Goal: Task Accomplishment & Management: Complete application form

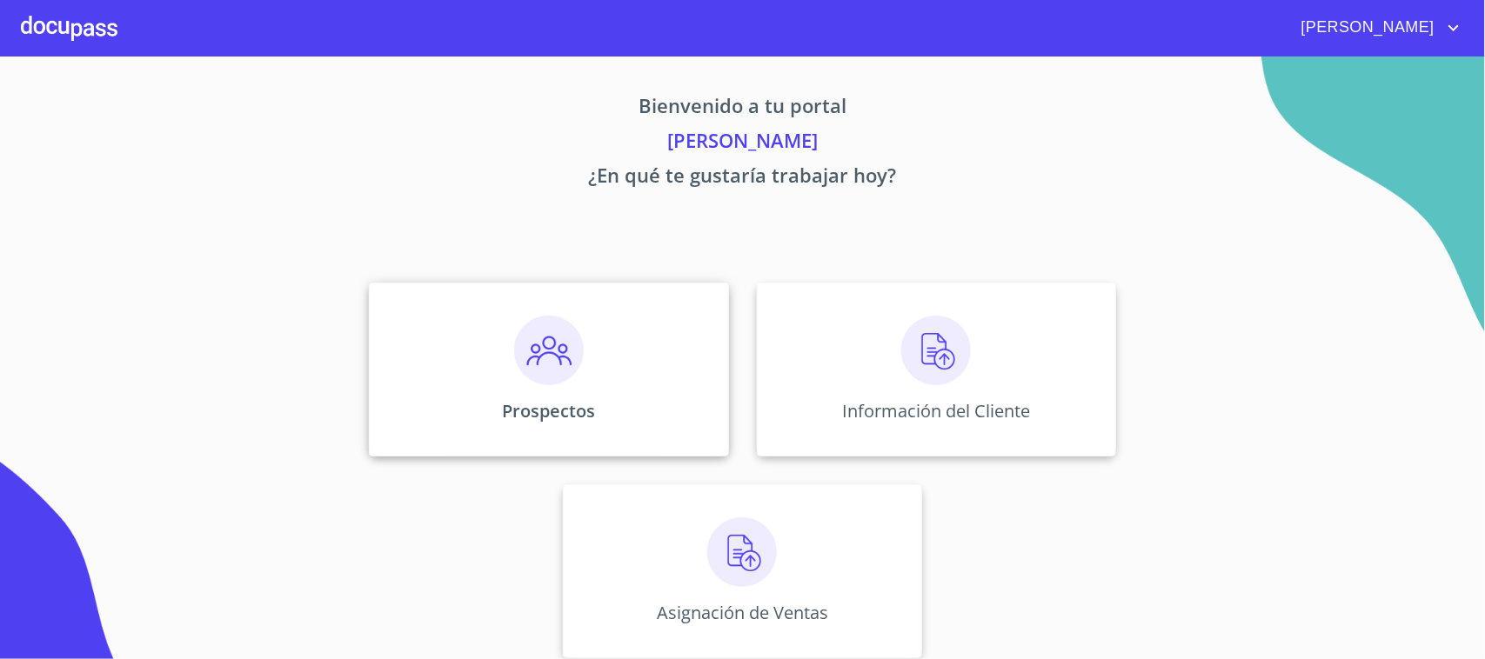
click at [600, 331] on div "Prospectos" at bounding box center [548, 370] width 359 height 174
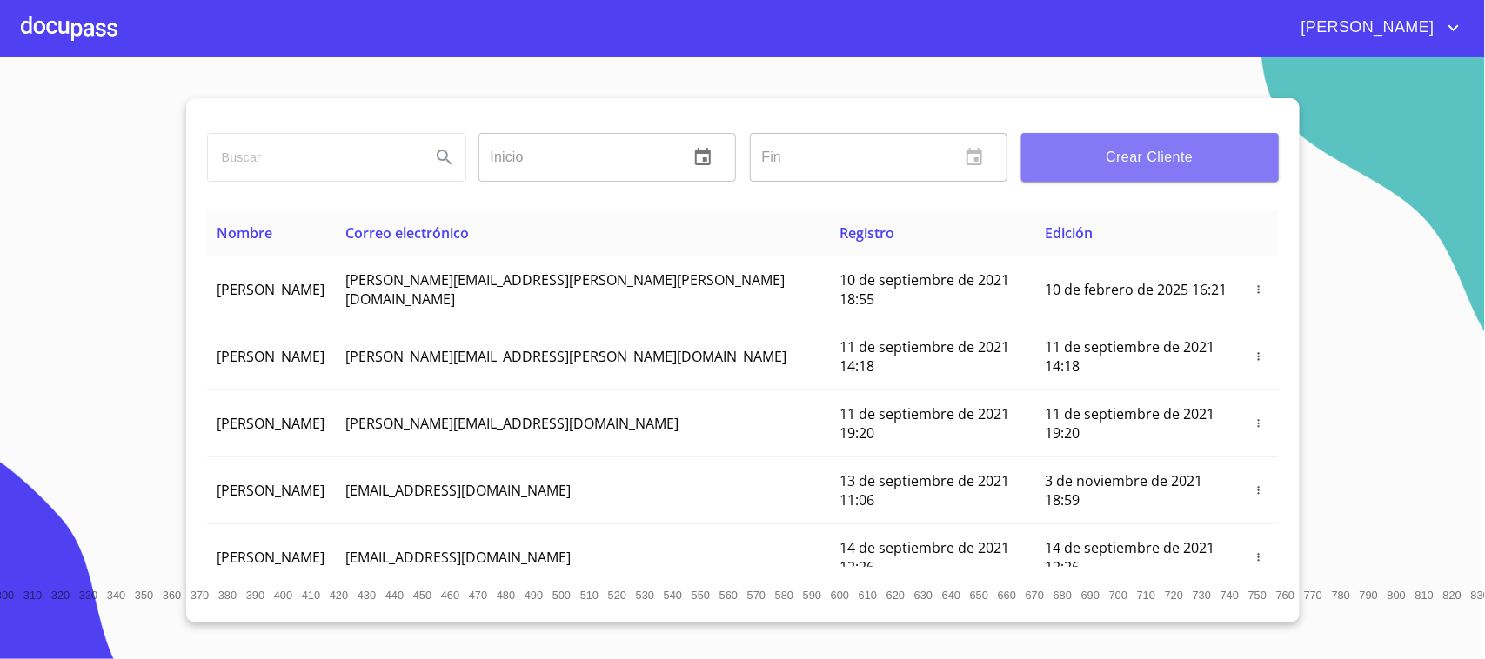
click at [1190, 146] on span "Crear Cliente" at bounding box center [1150, 157] width 230 height 24
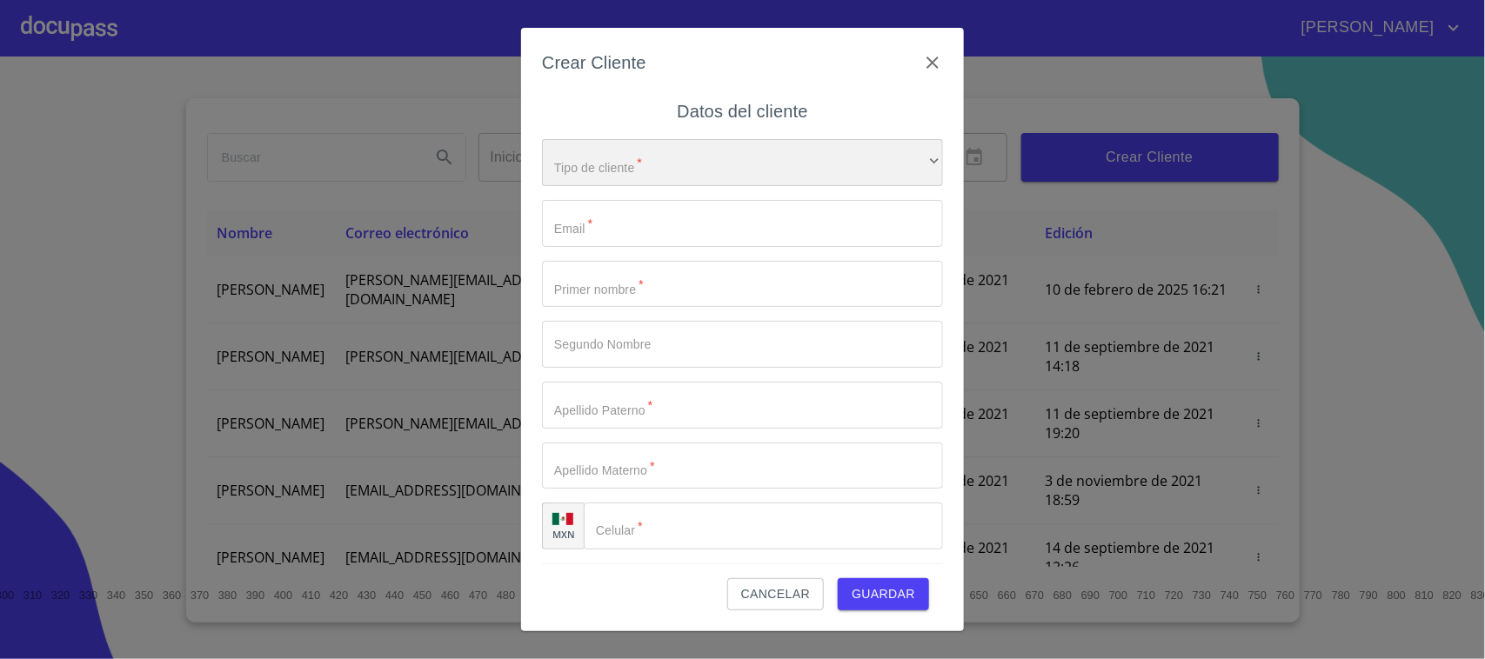
click at [605, 180] on div "​" at bounding box center [742, 162] width 401 height 47
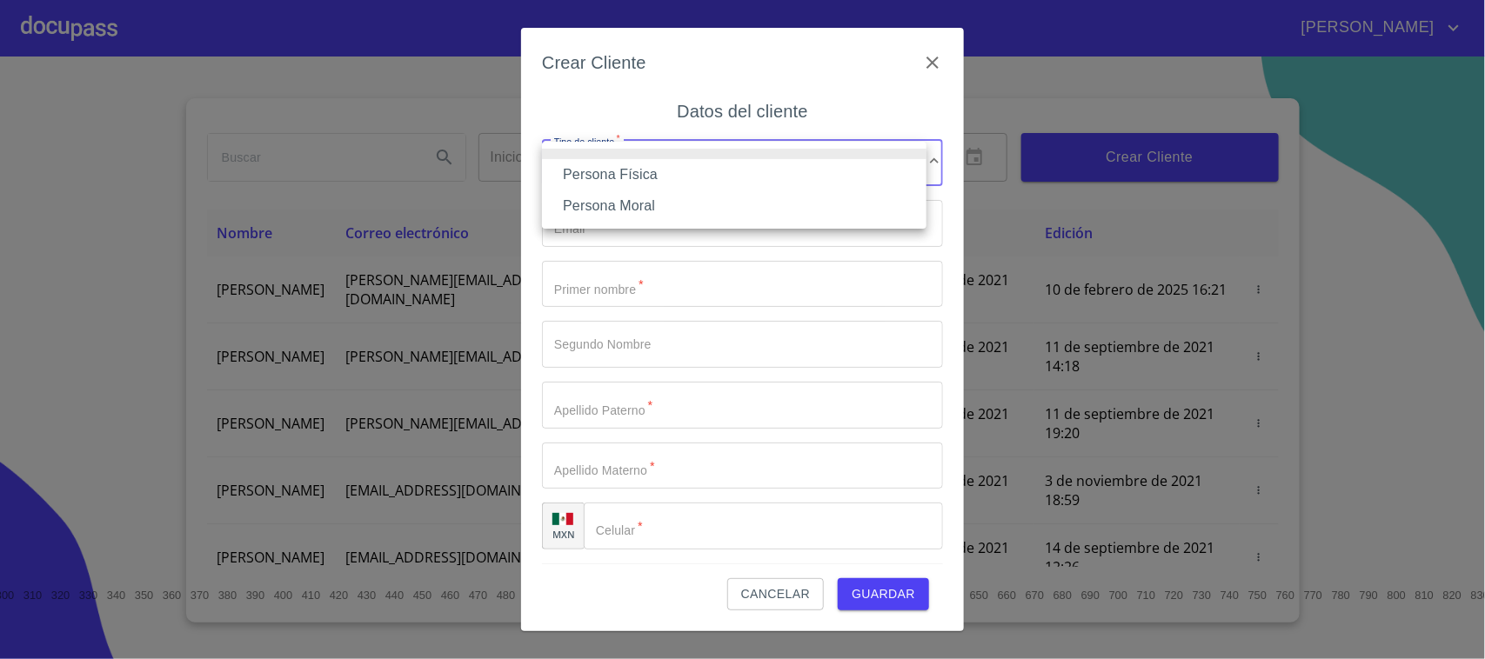
click at [652, 185] on li "Persona Física" at bounding box center [734, 174] width 384 height 31
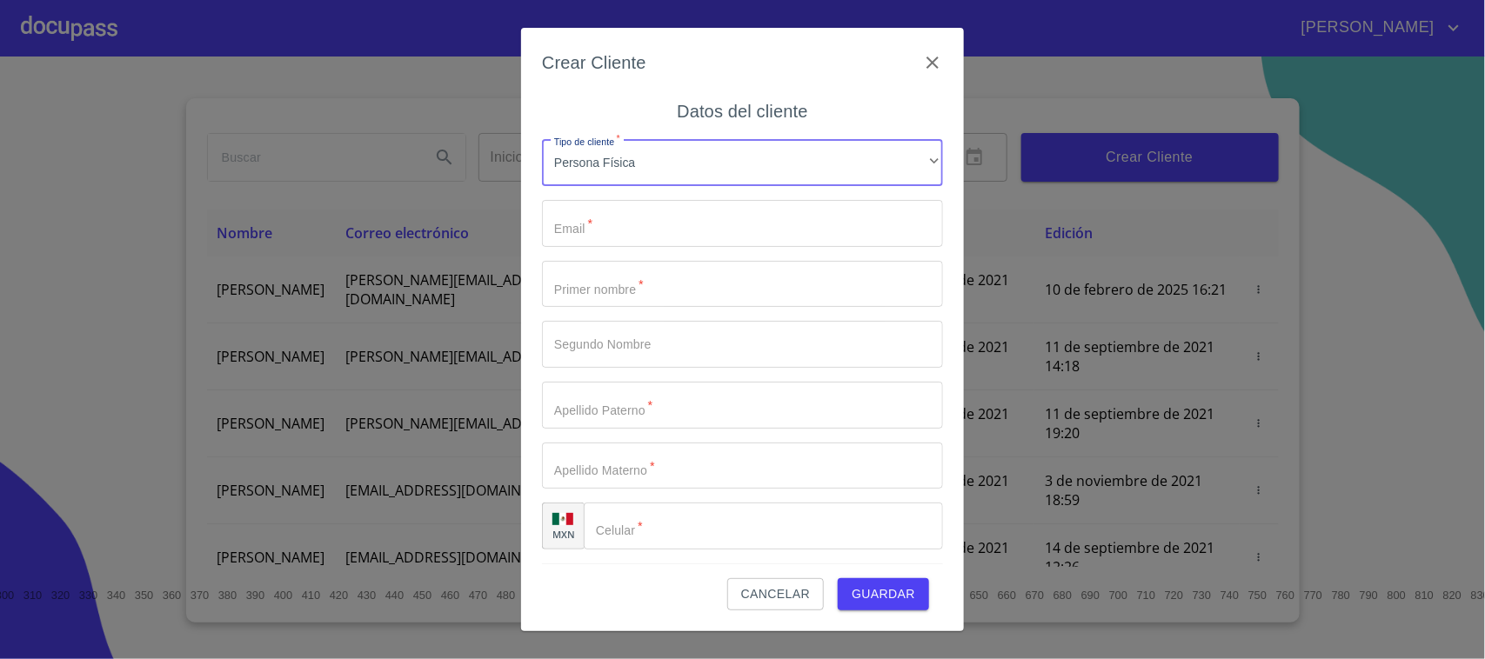
click at [640, 216] on input "Tipo de cliente   *" at bounding box center [742, 223] width 401 height 47
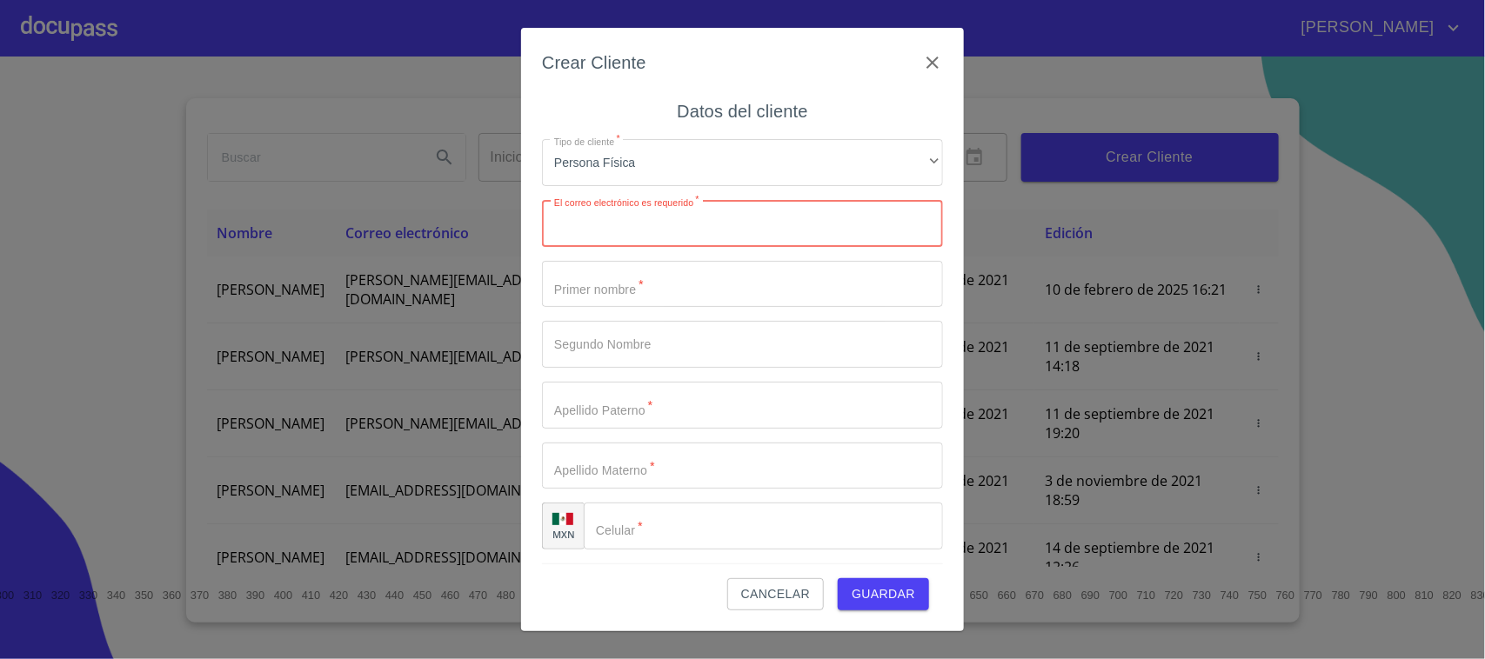
paste input "[EMAIL_ADDRESS][DOMAIN_NAME]"
type input "[EMAIL_ADDRESS][DOMAIN_NAME]"
click at [632, 284] on input "Tipo de cliente   *" at bounding box center [742, 284] width 401 height 47
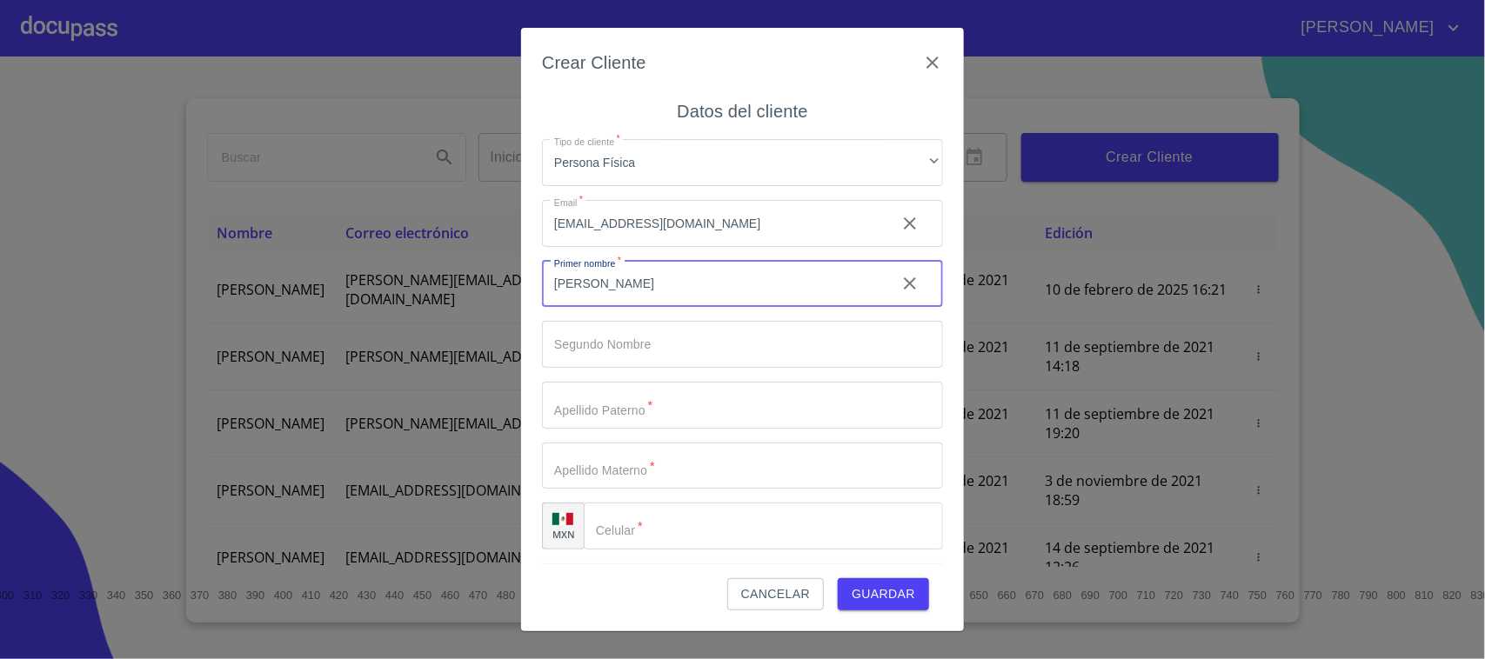
type input "[PERSON_NAME]"
click at [602, 407] on input "Tipo de cliente   *" at bounding box center [742, 405] width 401 height 47
type input "[PERSON_NAME]"
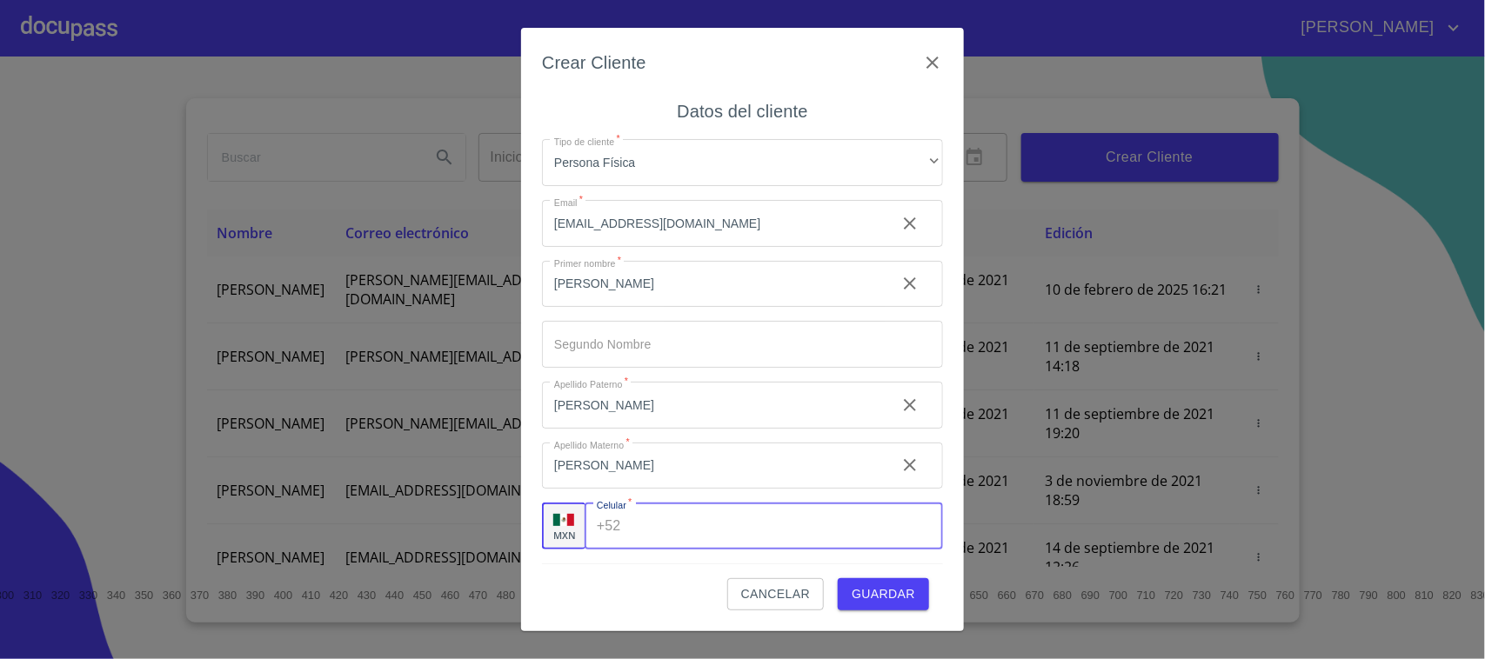
click at [677, 518] on input "Tipo de cliente   *" at bounding box center [785, 526] width 315 height 47
type input "[PHONE_NUMBER]"
click at [863, 594] on span "Guardar" at bounding box center [884, 595] width 64 height 22
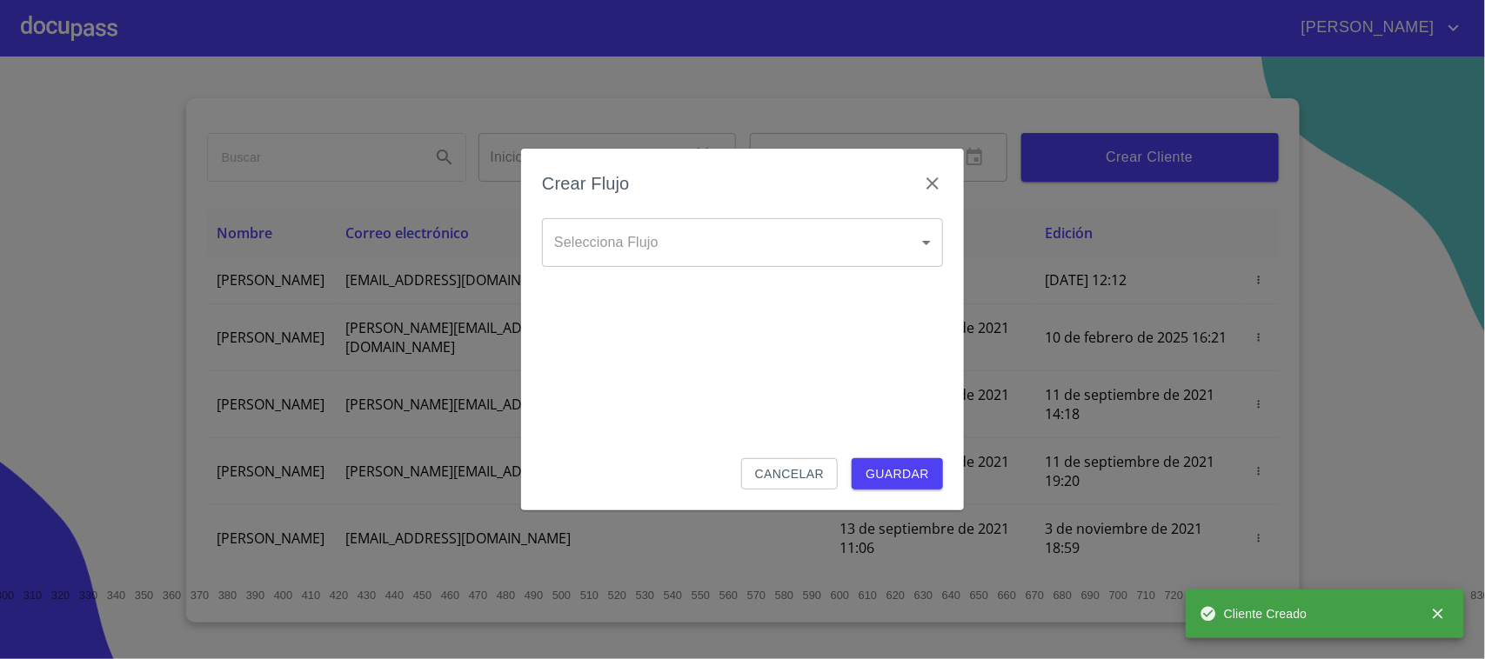
click at [670, 257] on body "[PERSON_NAME] ​ Fin ​ Crear Cliente Nombre Correo electrónico Registro Edición …" at bounding box center [742, 329] width 1485 height 659
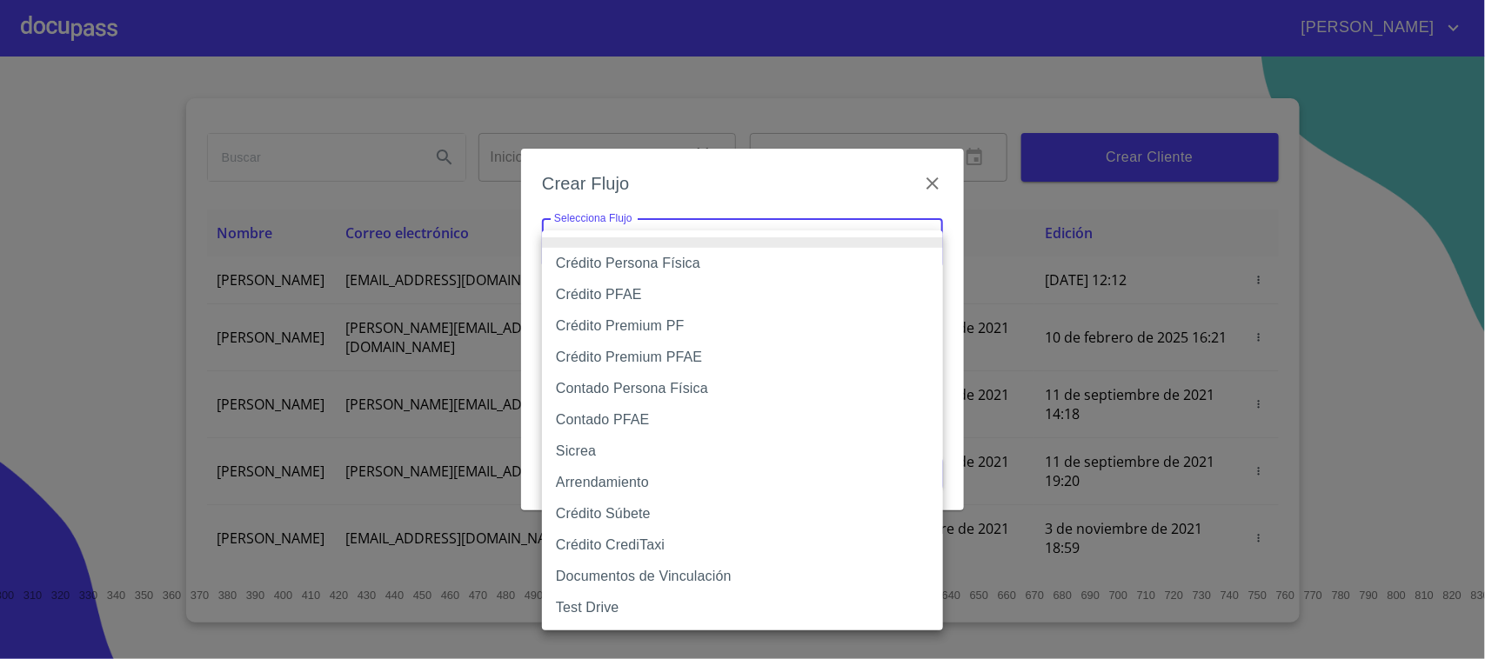
click at [665, 261] on li "Crédito Persona Física" at bounding box center [742, 263] width 401 height 31
type input "6009fb3c7d1714eb8809aa97"
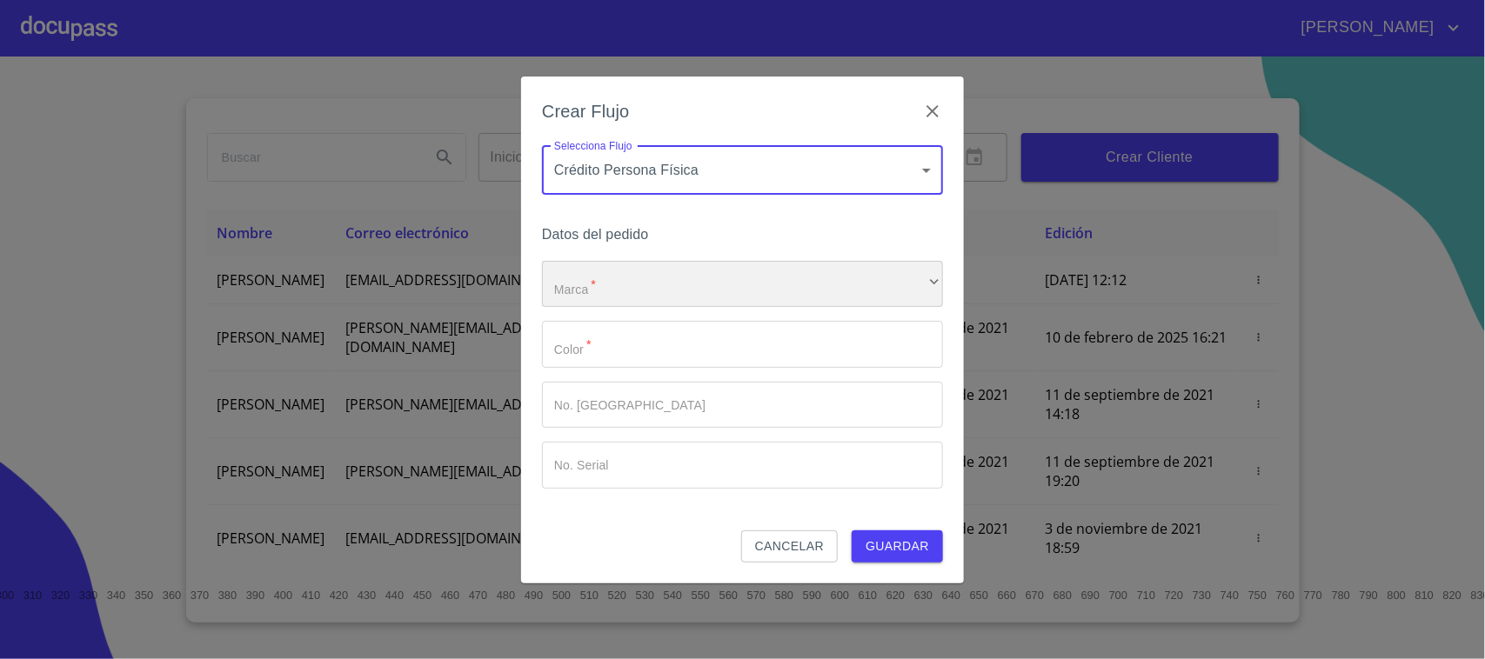
click at [632, 275] on div "​" at bounding box center [742, 284] width 401 height 47
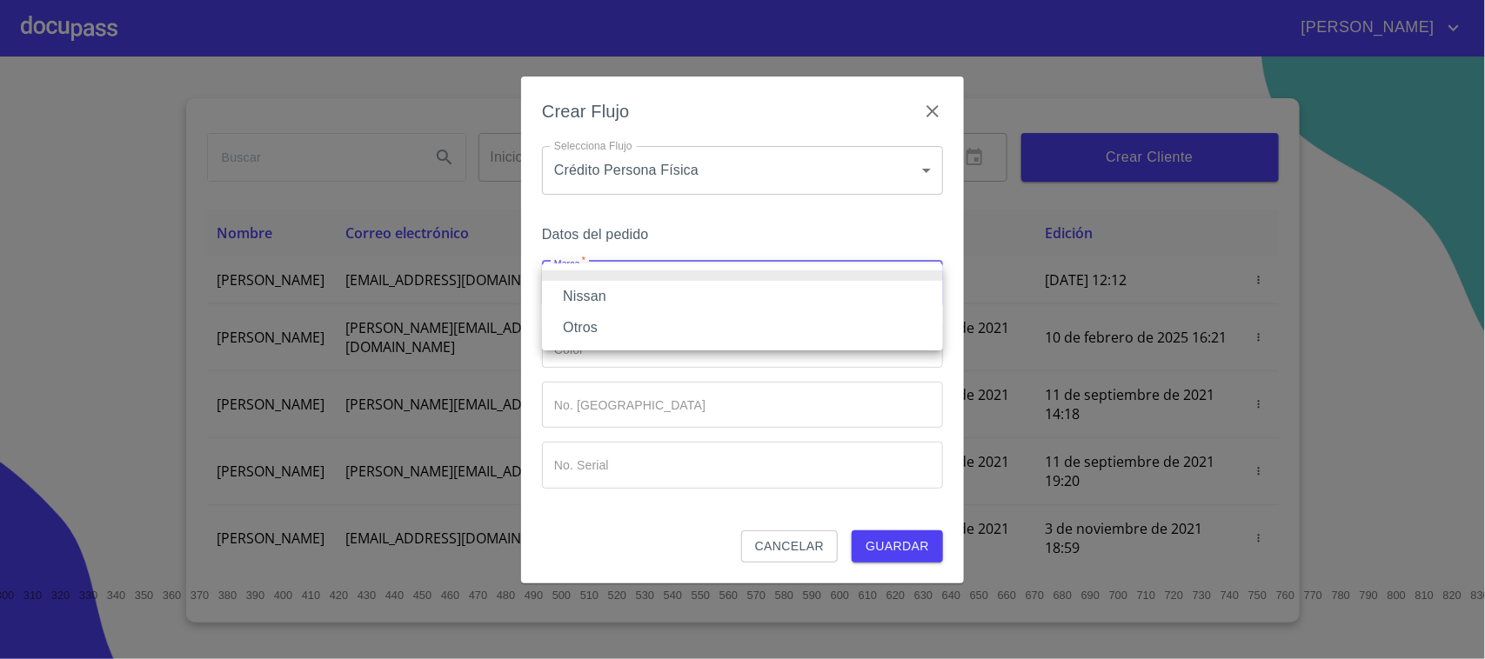
click at [618, 298] on li "Nissan" at bounding box center [742, 296] width 401 height 31
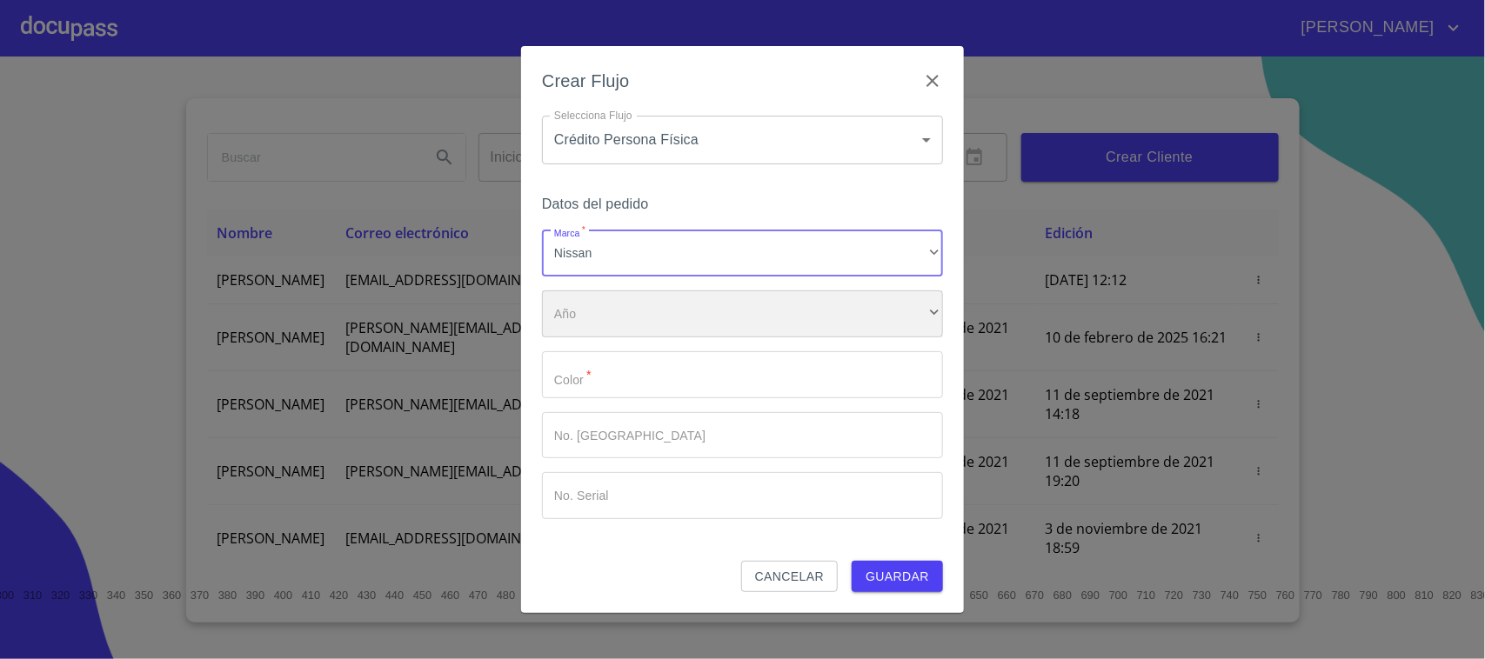
click at [606, 314] on div "​" at bounding box center [742, 314] width 401 height 47
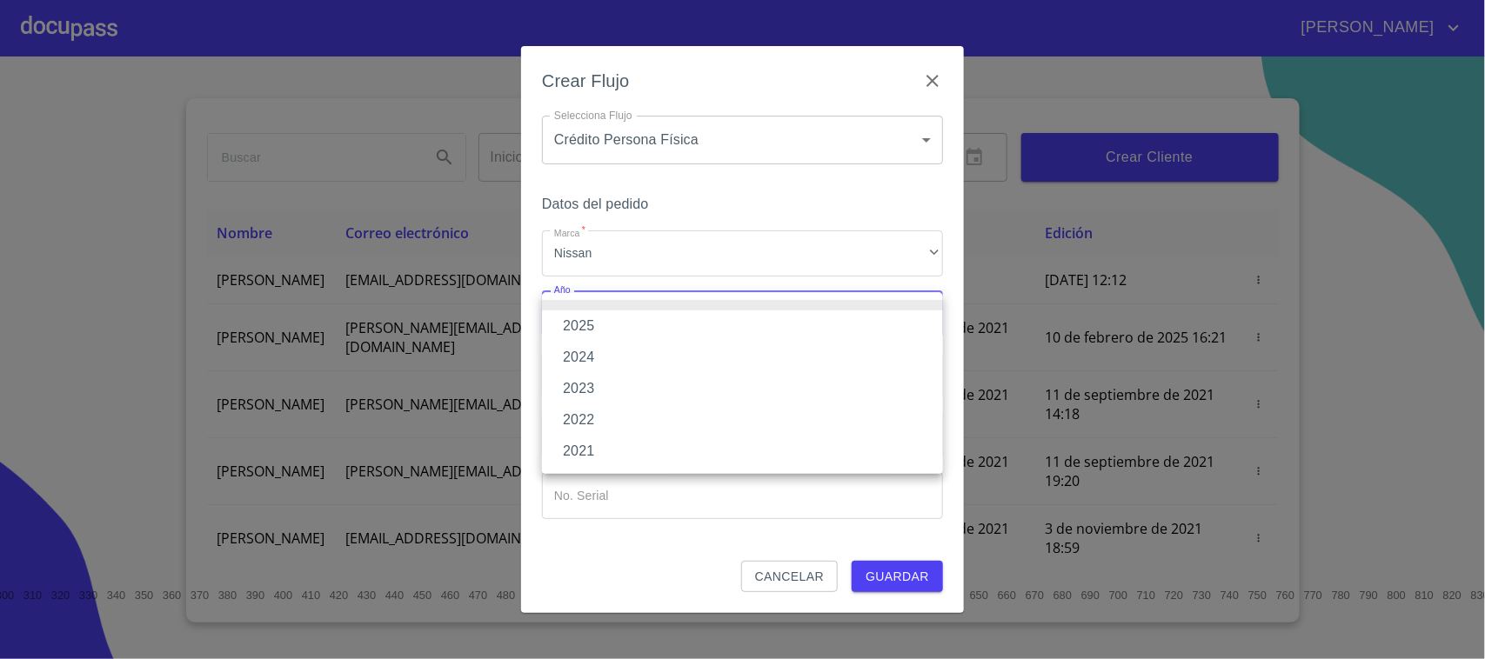
click at [605, 329] on li "2025" at bounding box center [742, 326] width 401 height 31
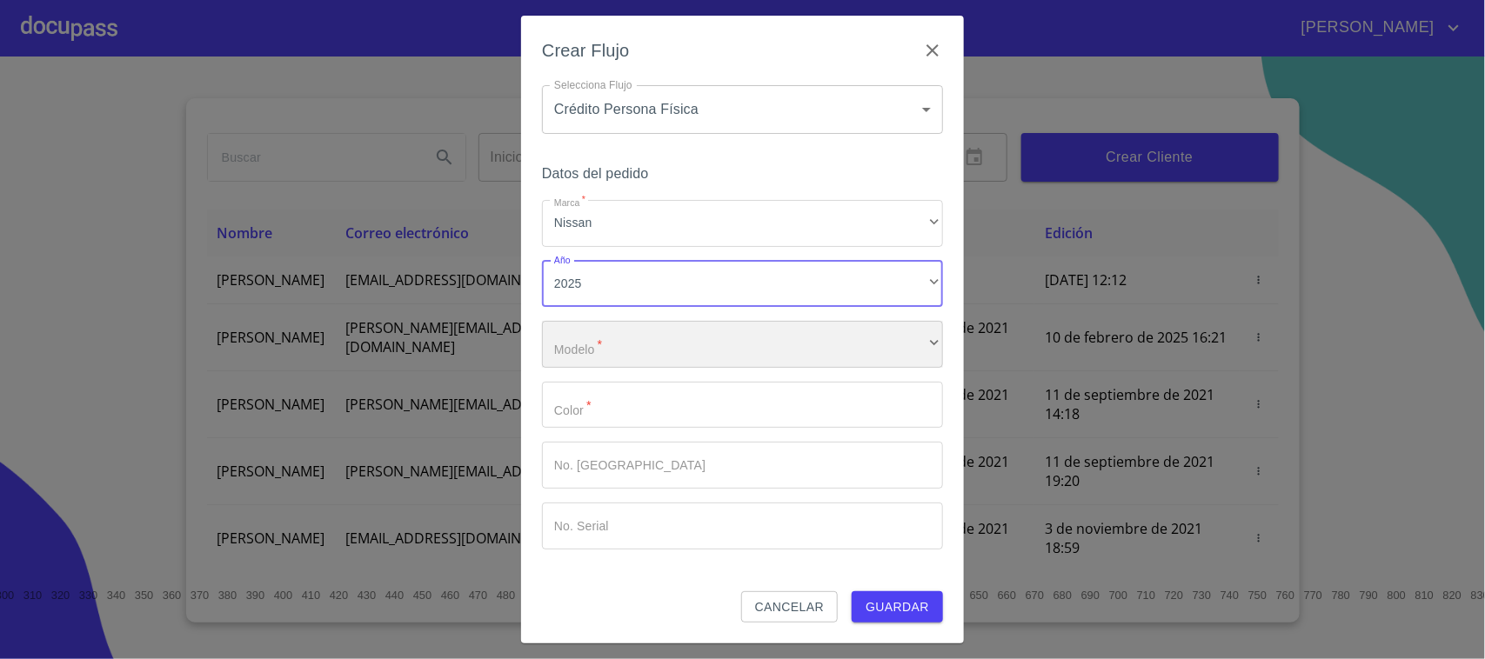
click at [605, 329] on div "​" at bounding box center [742, 344] width 401 height 47
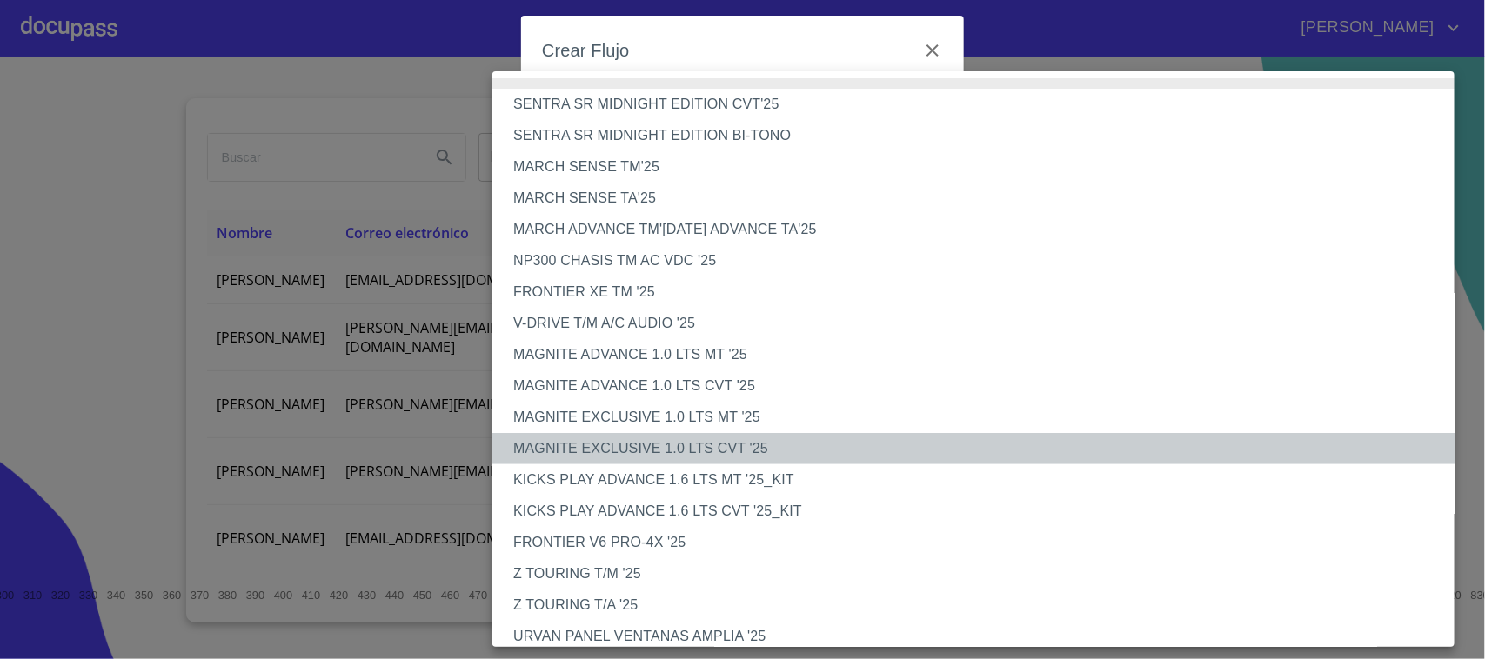
click at [754, 444] on li "MAGNITE EXCLUSIVE 1.0 LTS CVT '25" at bounding box center [981, 448] width 979 height 31
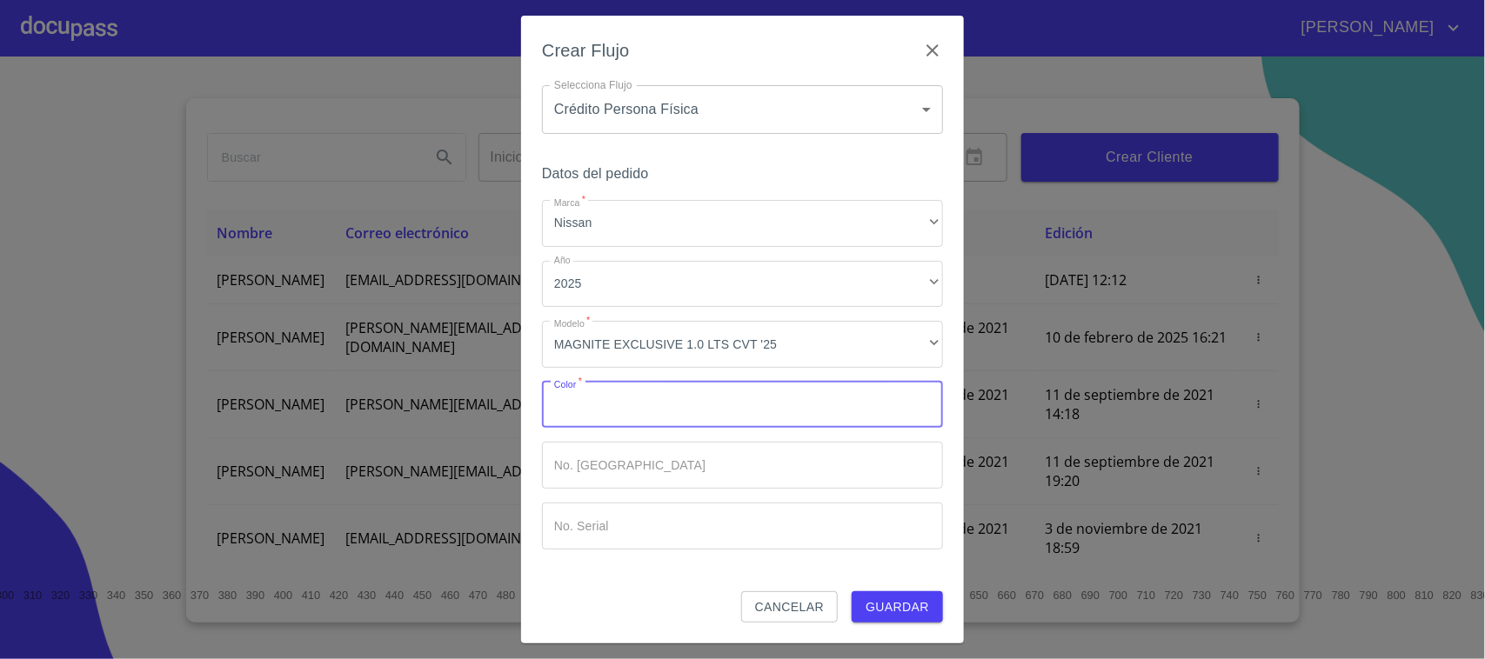
click at [664, 389] on input "Marca   *" at bounding box center [742, 405] width 401 height 47
type input "AZUL"
click at [788, 565] on div "Datos del pedido Marca   * Nissan ​ Año 2025 ​ Modelo   * MAGNITE EXCLUSIVE 1.0…" at bounding box center [742, 377] width 401 height 430
click at [886, 602] on span "Guardar" at bounding box center [898, 608] width 64 height 22
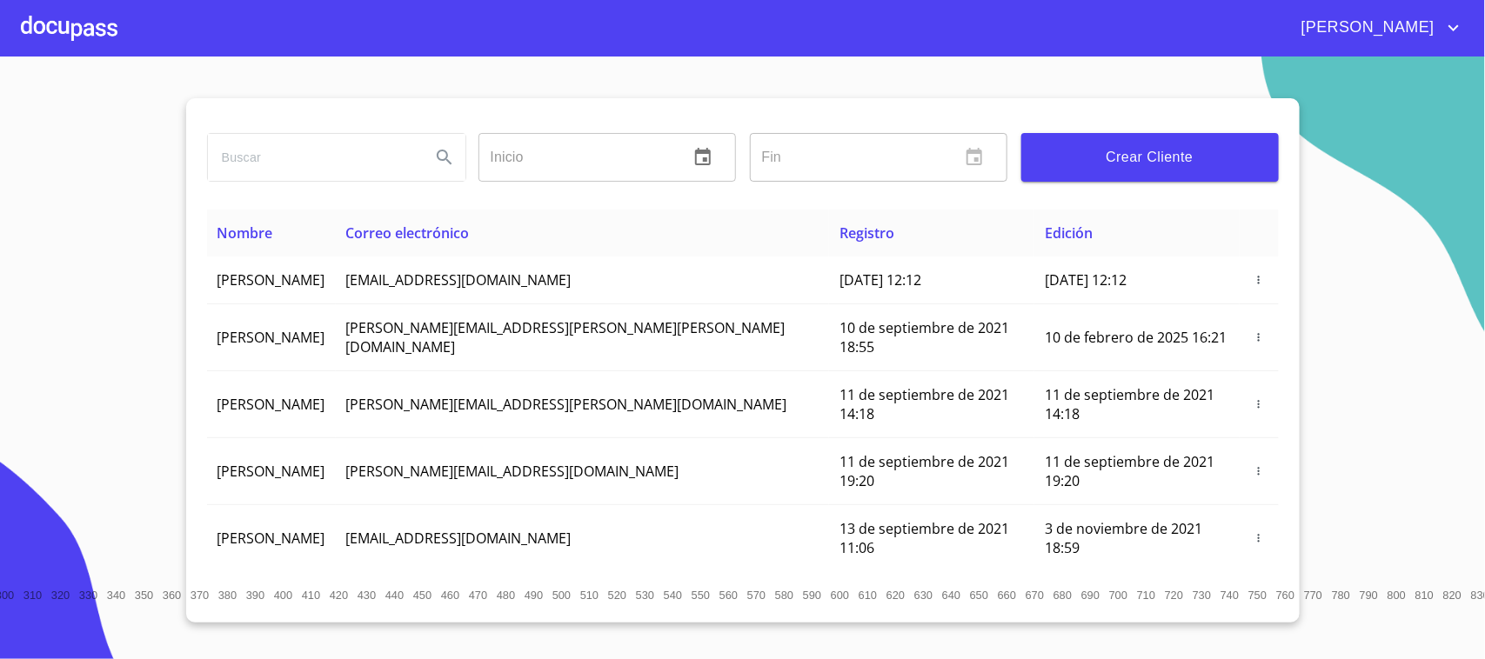
click at [37, 30] on div at bounding box center [69, 28] width 97 height 56
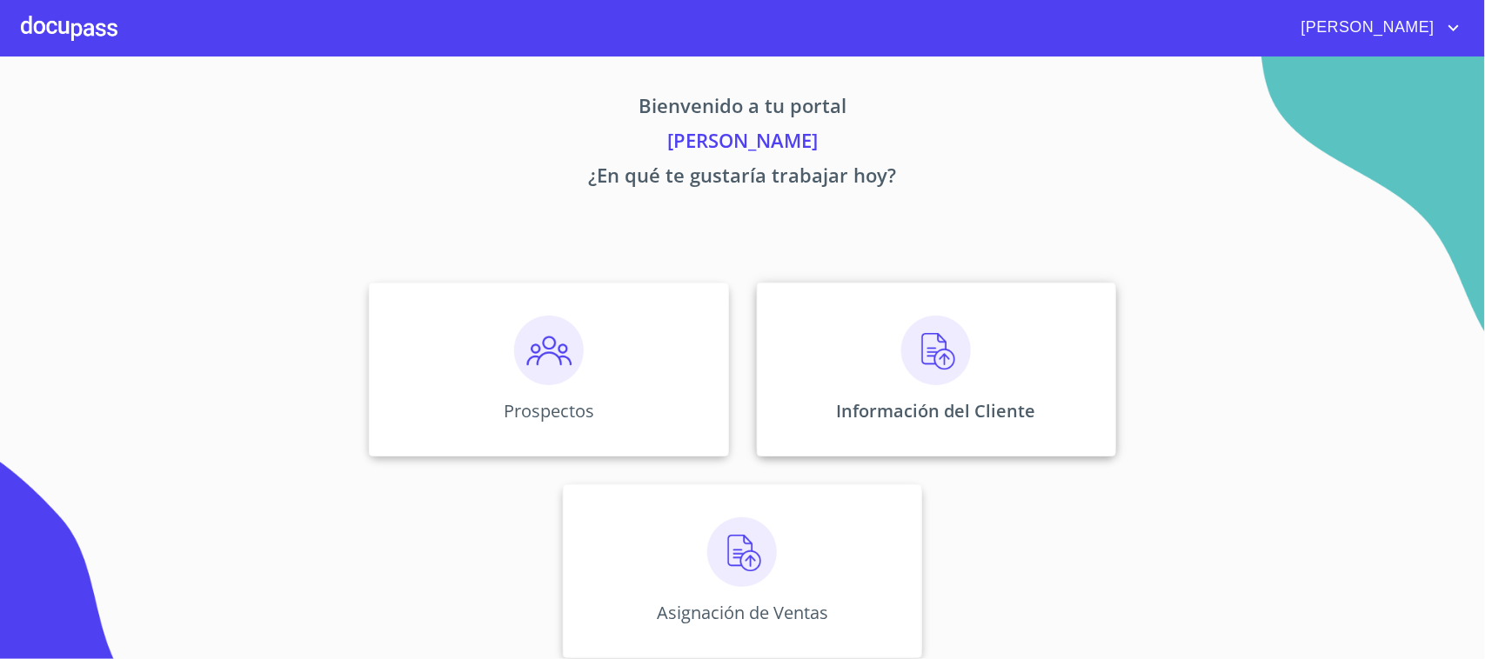
drag, startPoint x: 836, startPoint y: 313, endPoint x: 854, endPoint y: 326, distance: 22.4
click at [854, 326] on div "Información del Cliente" at bounding box center [936, 370] width 359 height 174
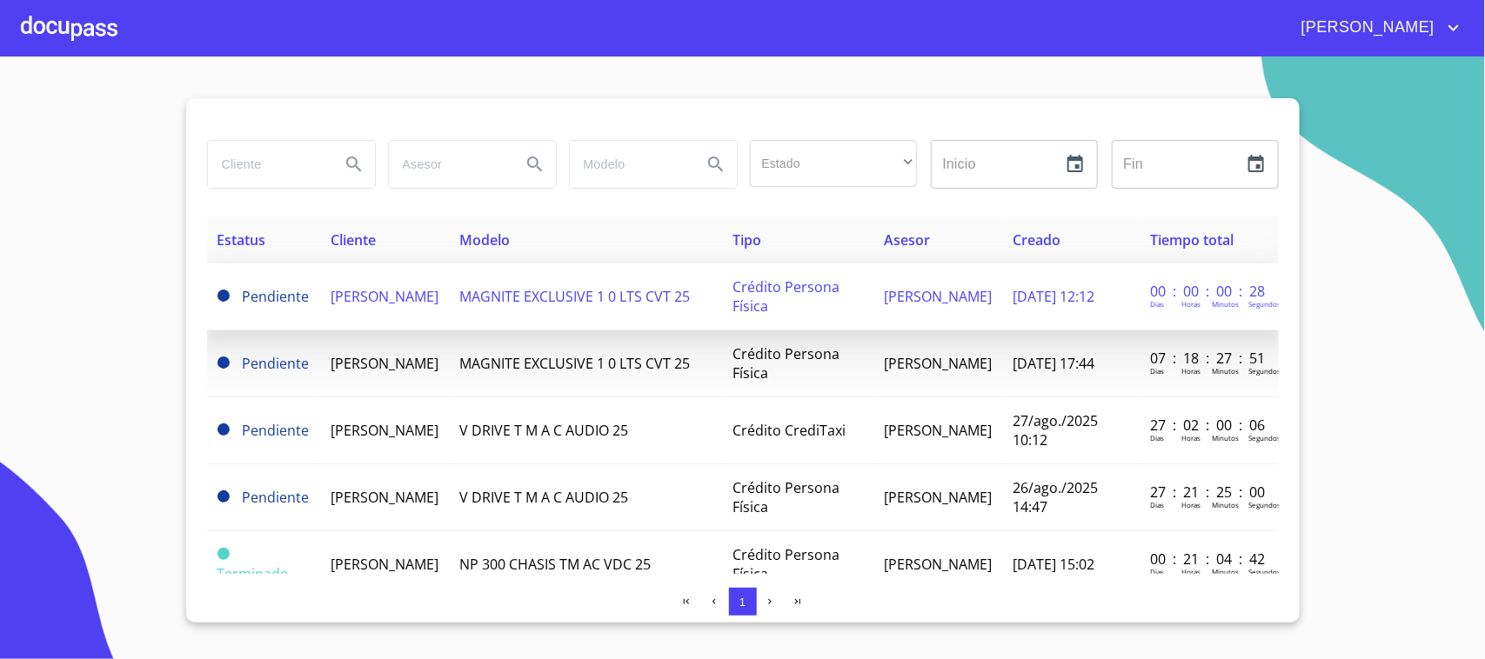
click at [384, 287] on span "[PERSON_NAME]" at bounding box center [385, 296] width 108 height 19
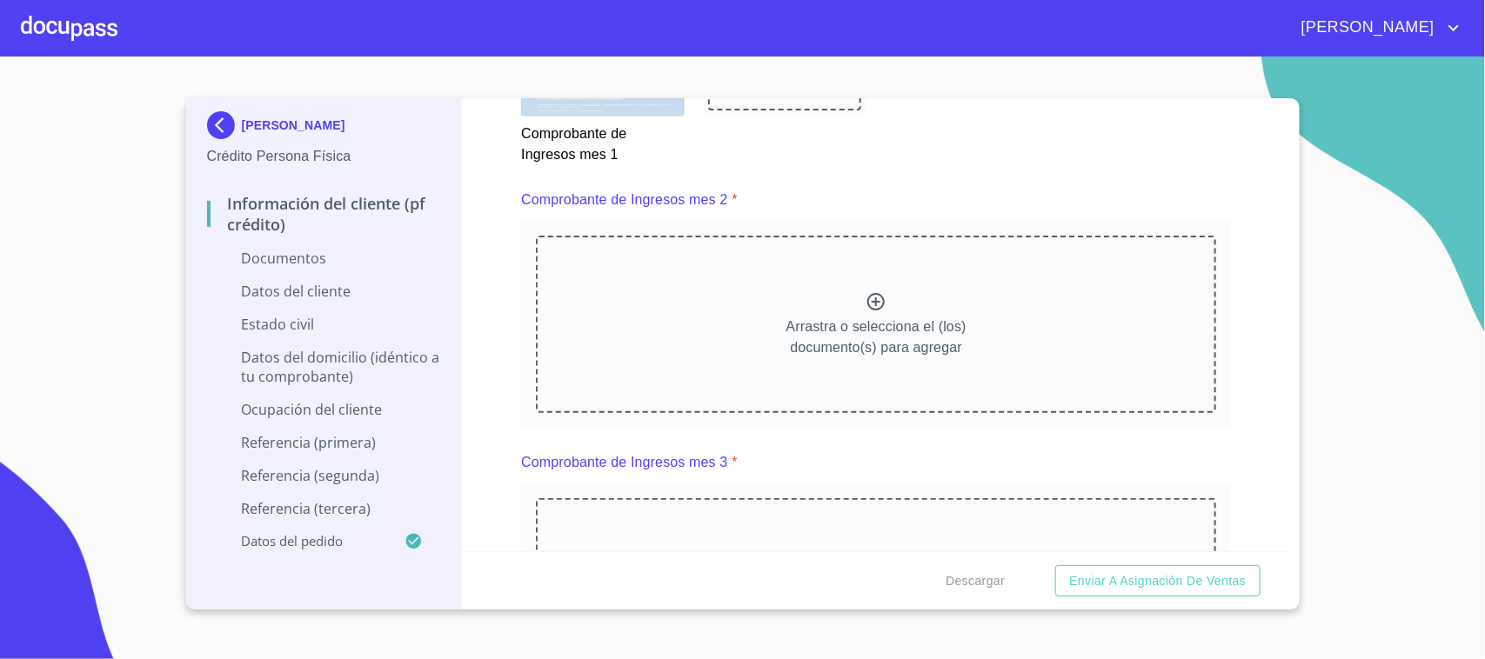
scroll to position [2501, 0]
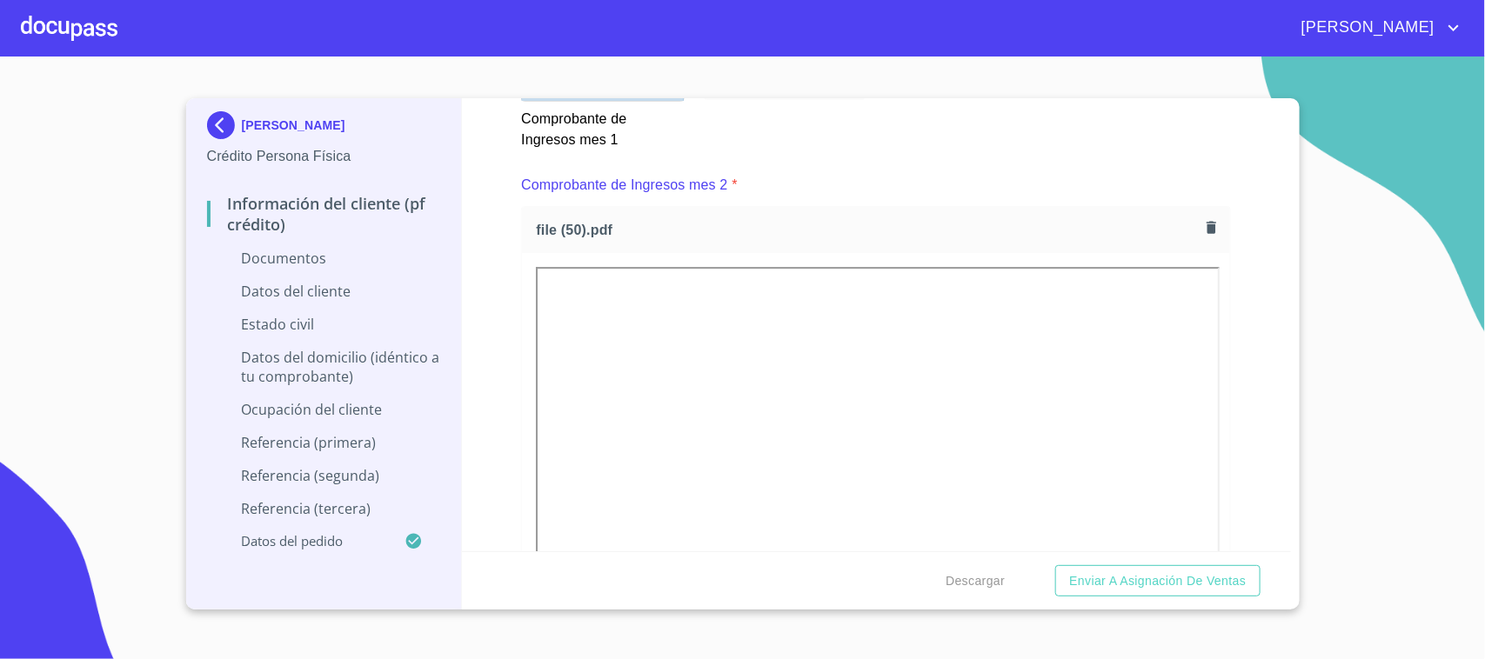
click at [1229, 301] on div "Información del cliente (PF crédito) Documentos Documento de identificación.   …" at bounding box center [876, 324] width 829 height 453
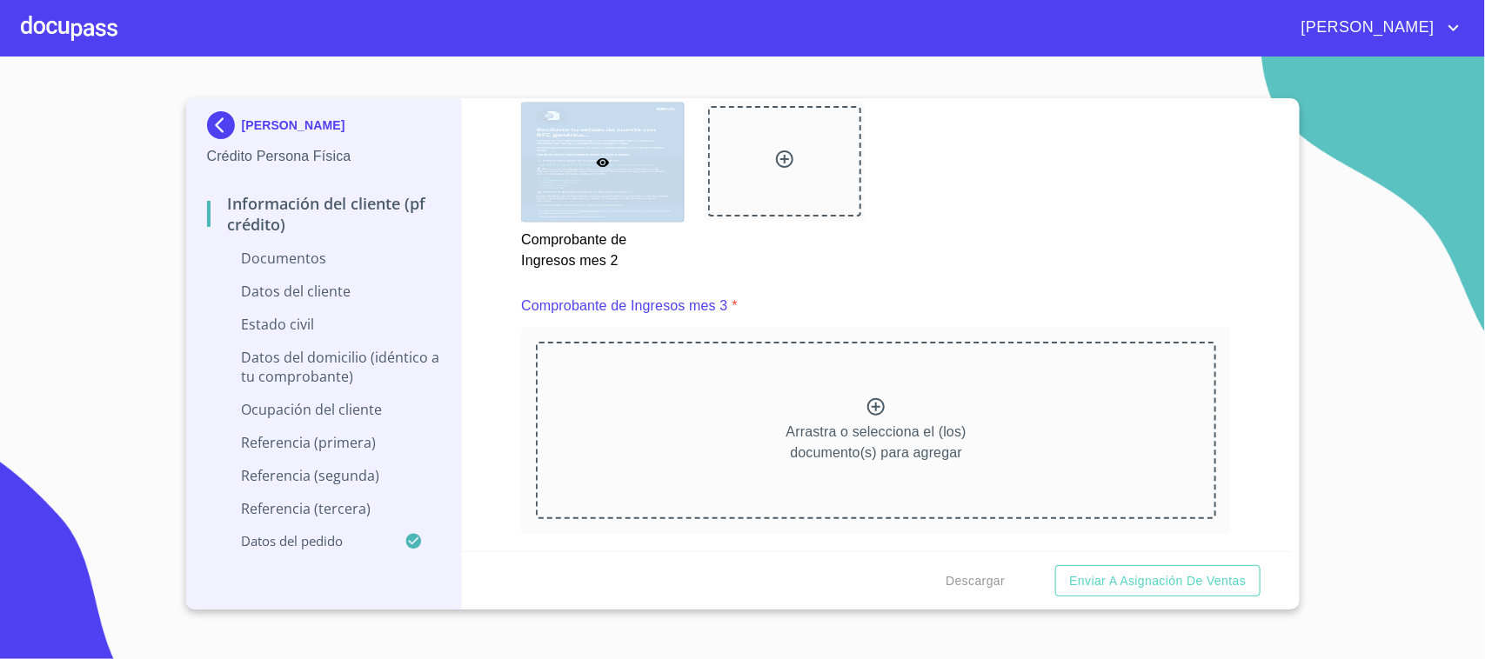
scroll to position [3153, 0]
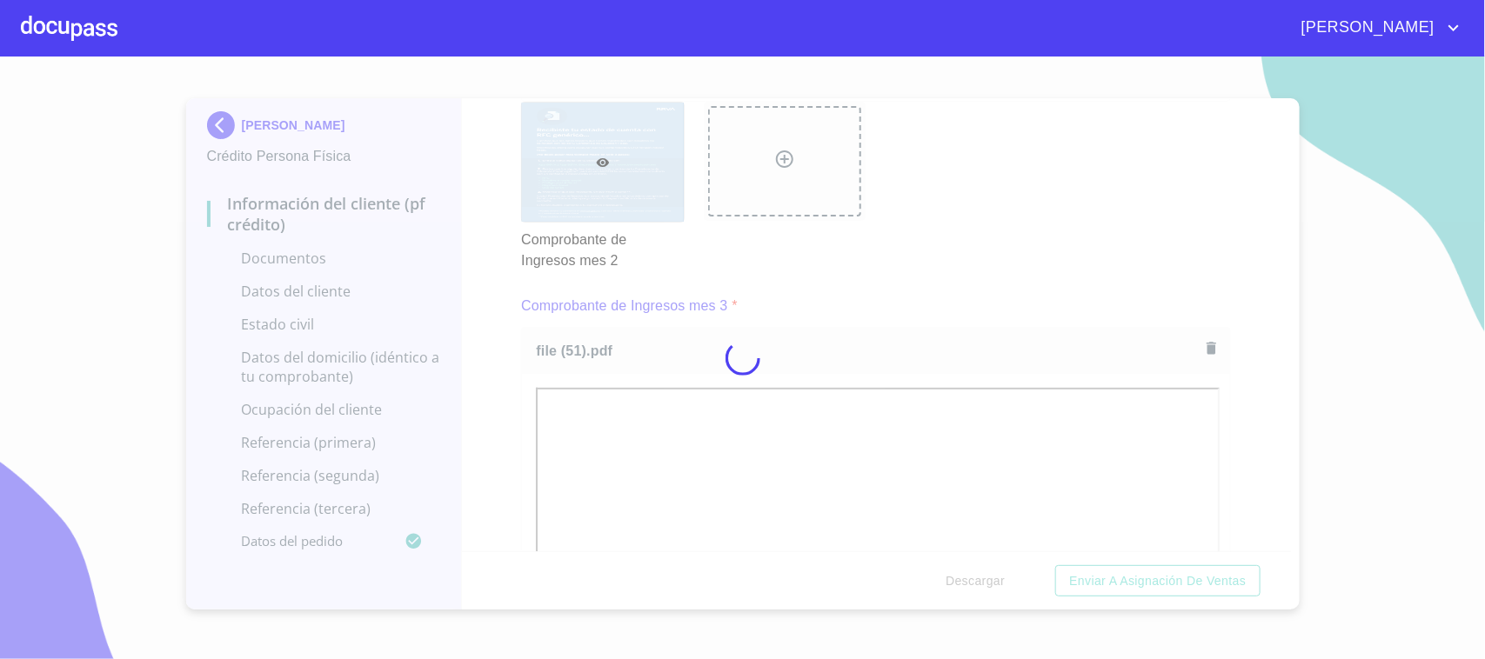
click at [1220, 390] on div "Información del cliente (PF crédito) Documentos Documento de identificación.   …" at bounding box center [876, 324] width 829 height 453
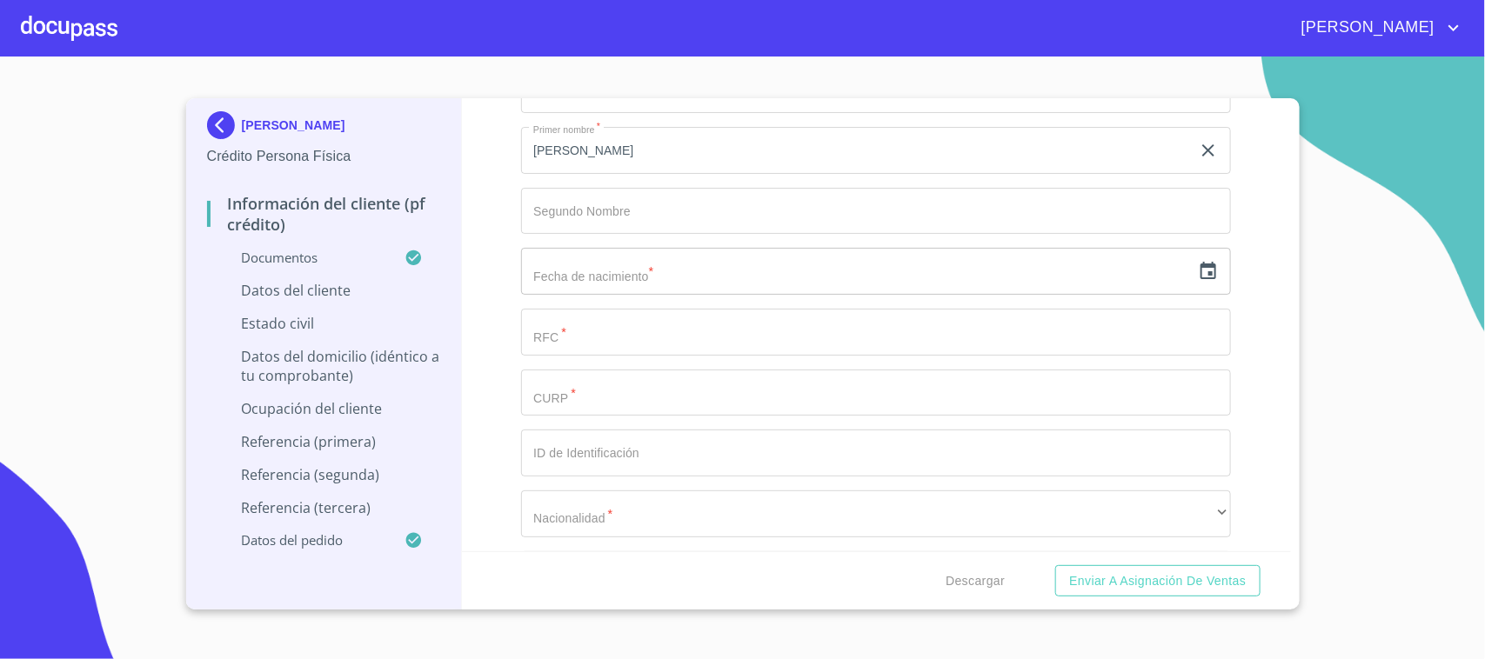
scroll to position [5328, 0]
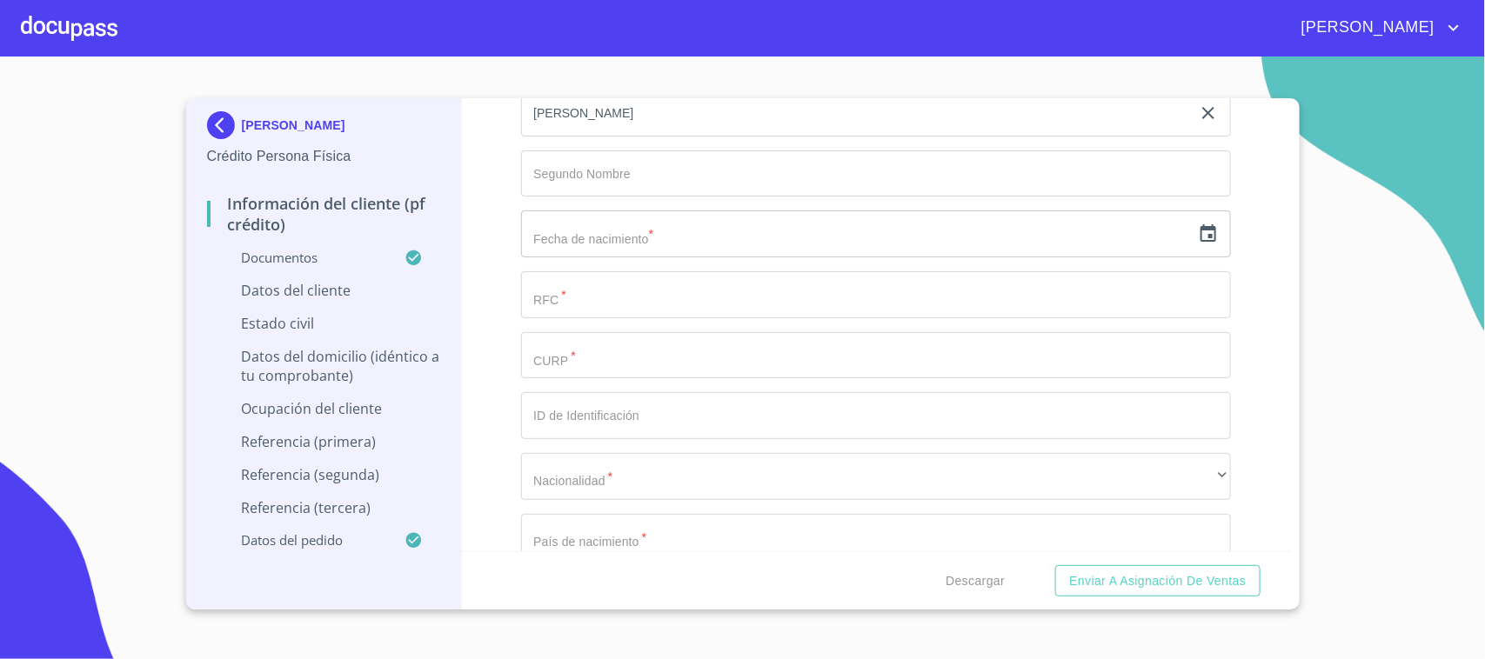
click at [598, 245] on input "text" at bounding box center [856, 234] width 670 height 47
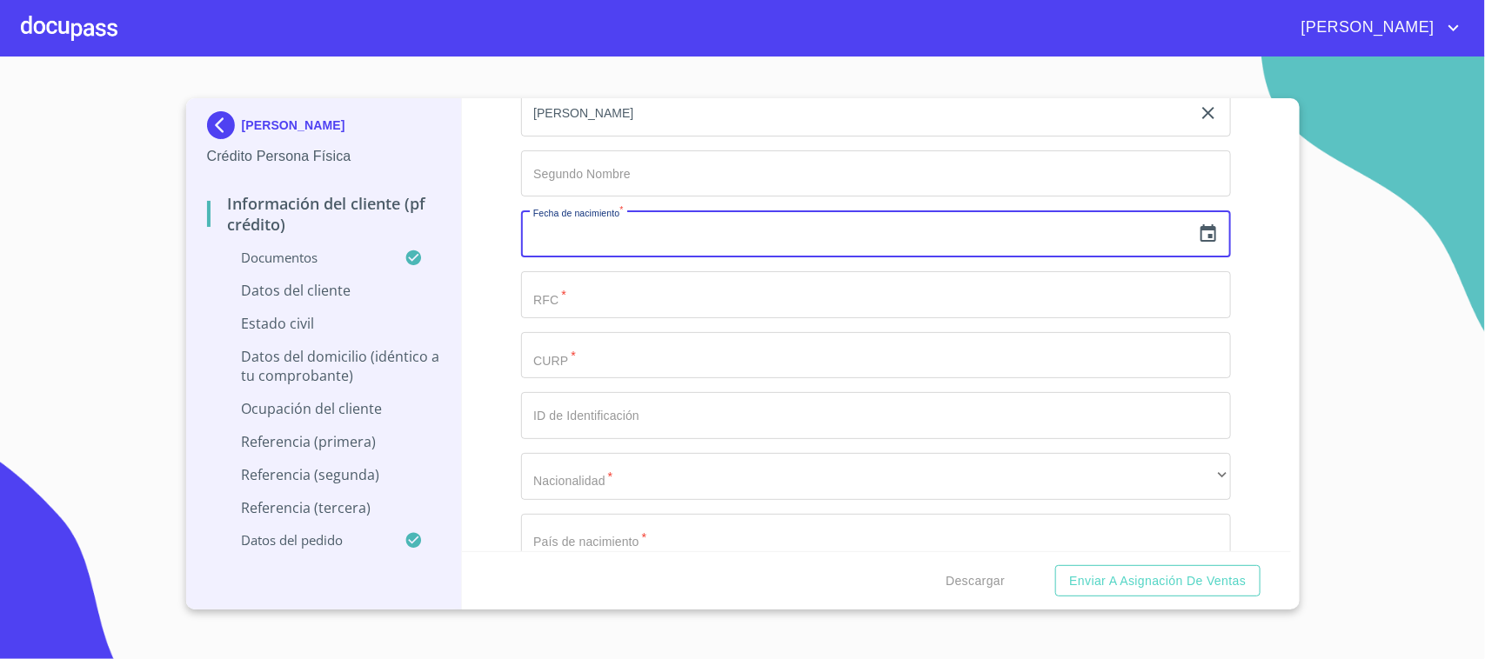
click at [1200, 227] on icon "button" at bounding box center [1208, 232] width 16 height 17
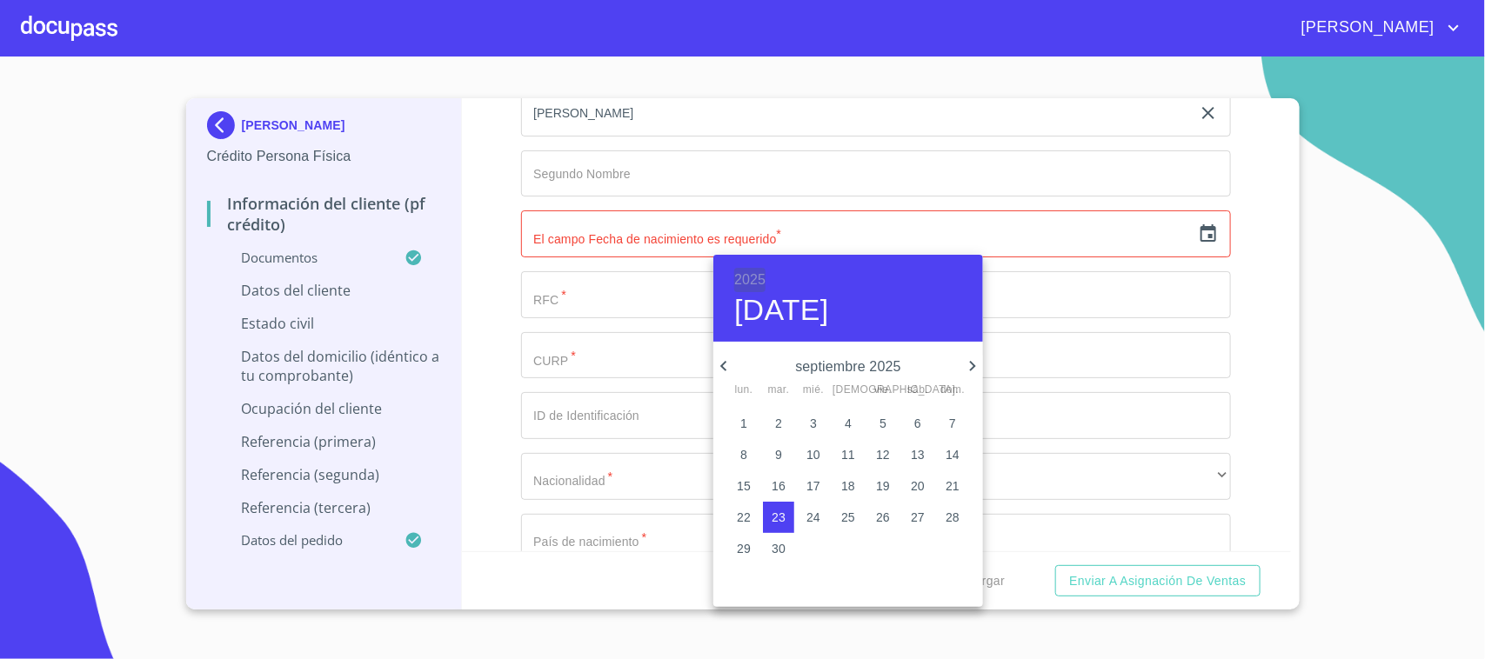
click at [745, 272] on h6 "2025" at bounding box center [749, 280] width 31 height 24
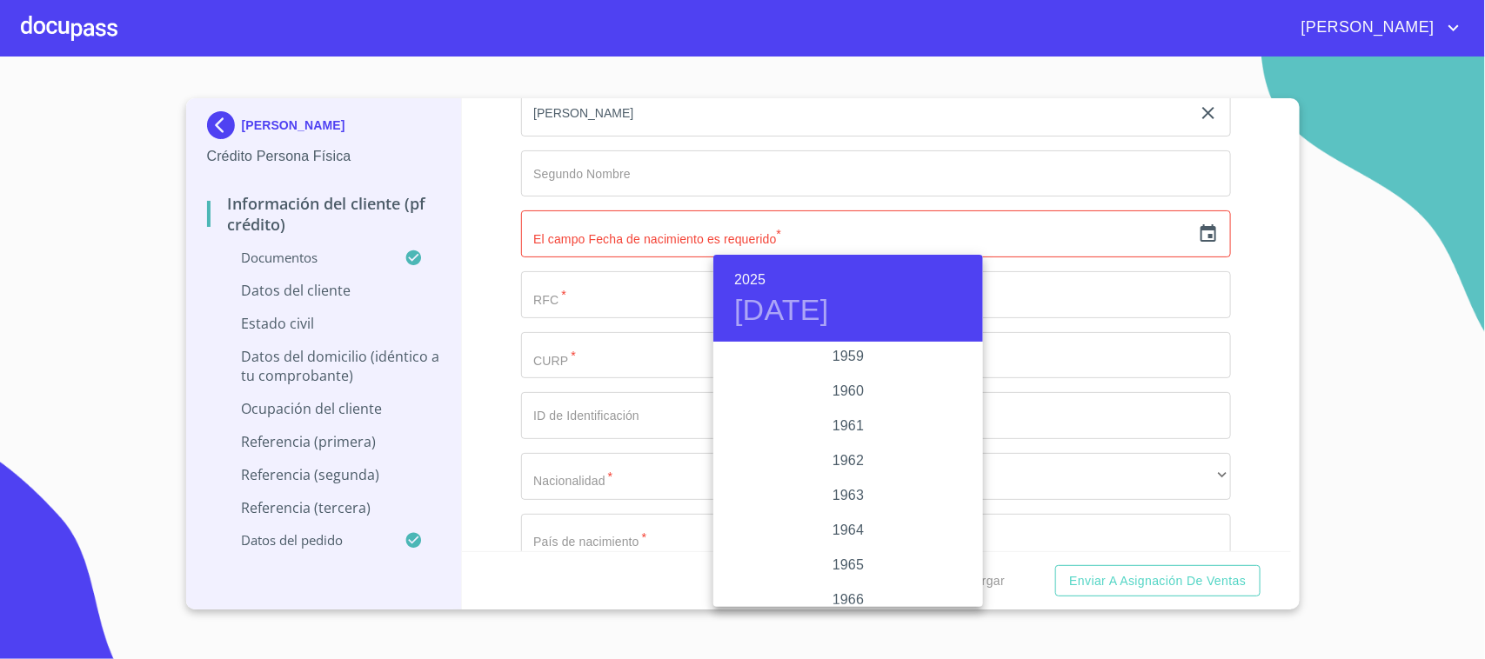
scroll to position [1093, 0]
click at [899, 409] on div "1958" at bounding box center [848, 416] width 270 height 35
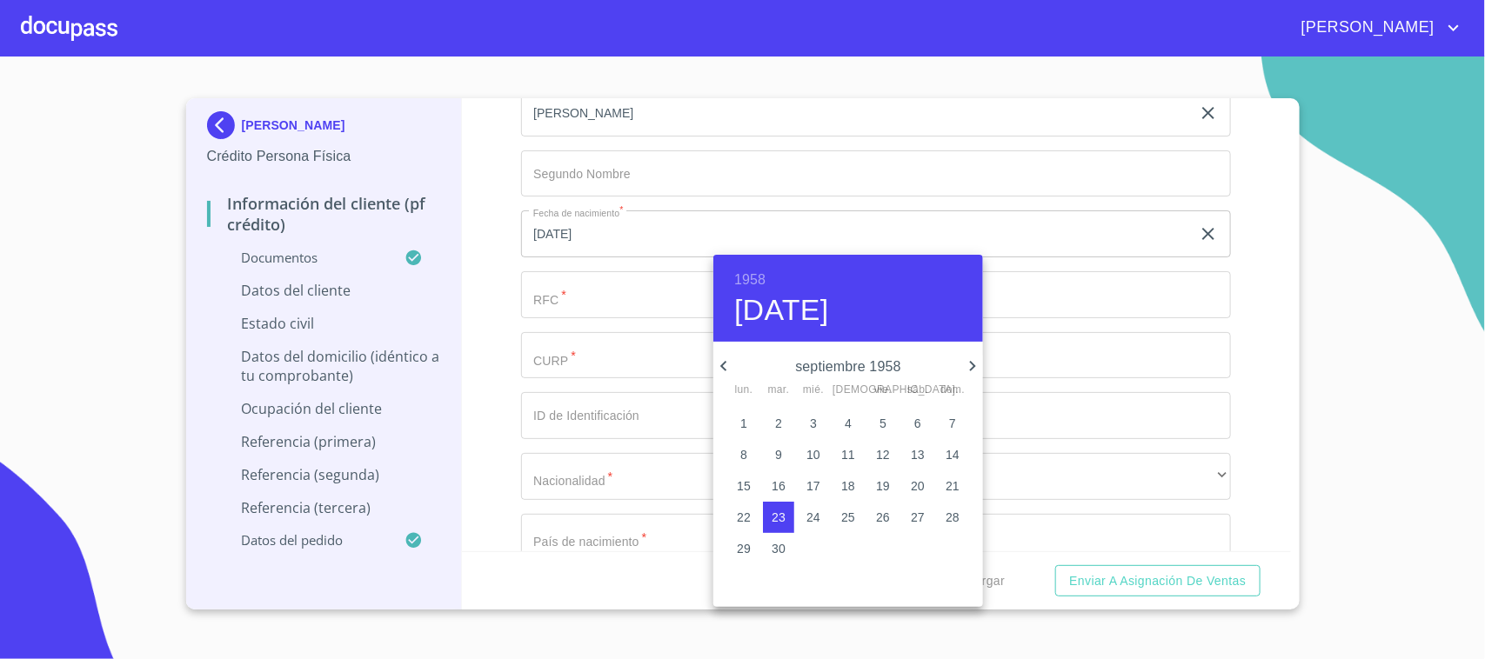
click at [746, 546] on p "29" at bounding box center [744, 548] width 14 height 17
type input "29 de sep. de 1958"
click at [1242, 367] on div at bounding box center [742, 329] width 1485 height 659
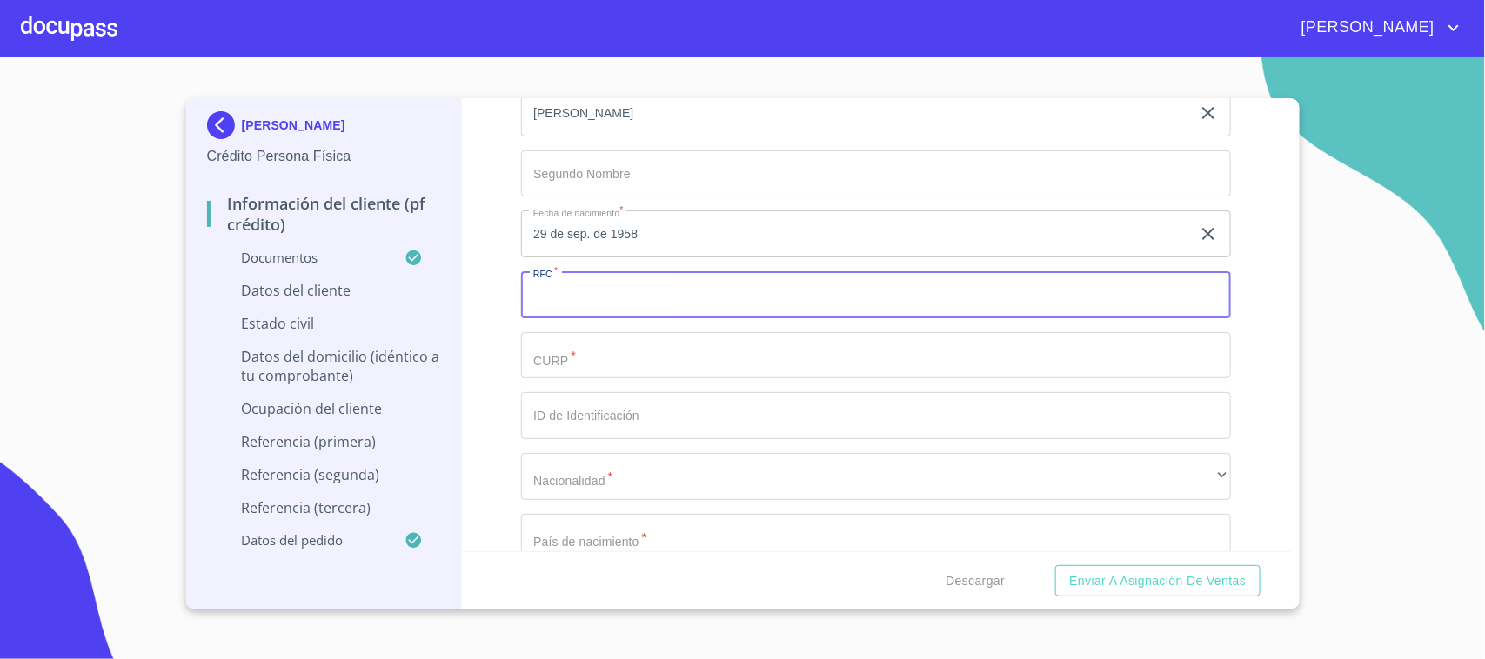
click at [655, 302] on input "Documento de identificación.   *" at bounding box center [876, 294] width 710 height 47
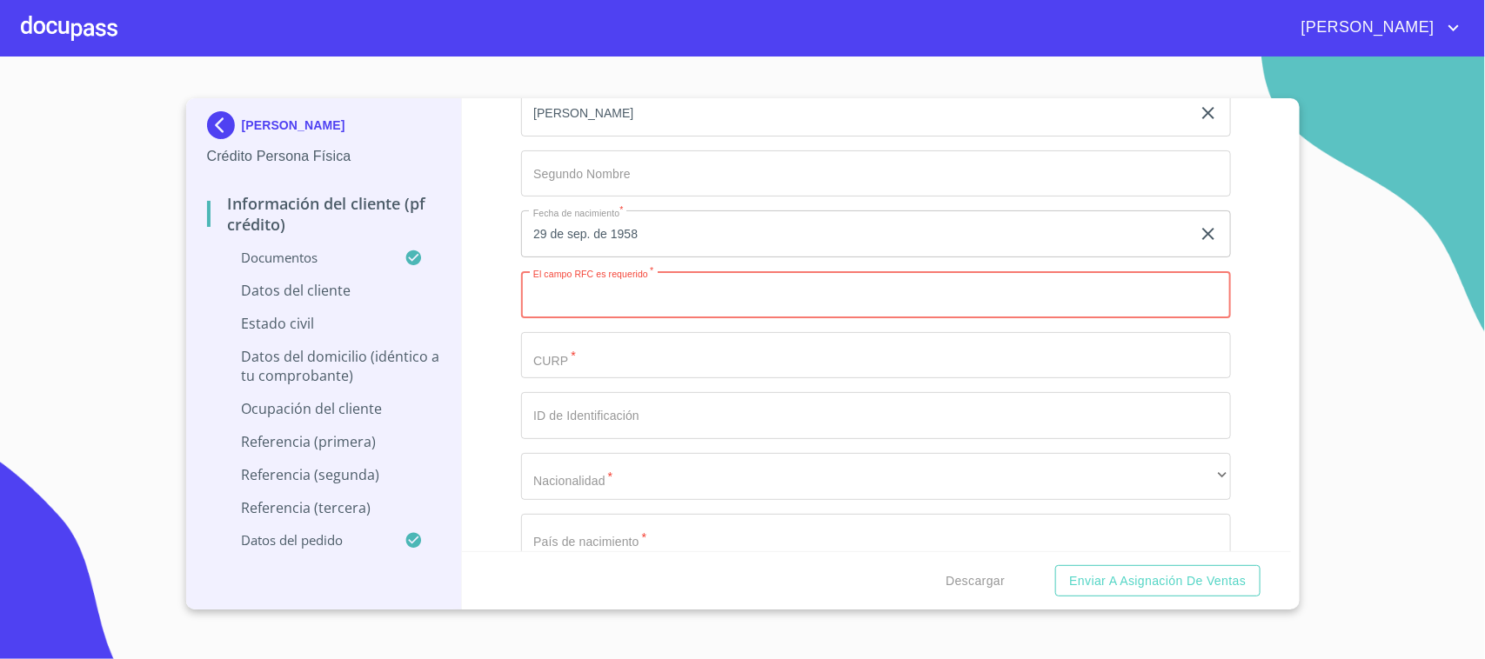
paste input "SATR580929QL2"
type input "SATR580929QL2"
click at [613, 350] on input "Documento de identificación.   *" at bounding box center [876, 355] width 710 height 47
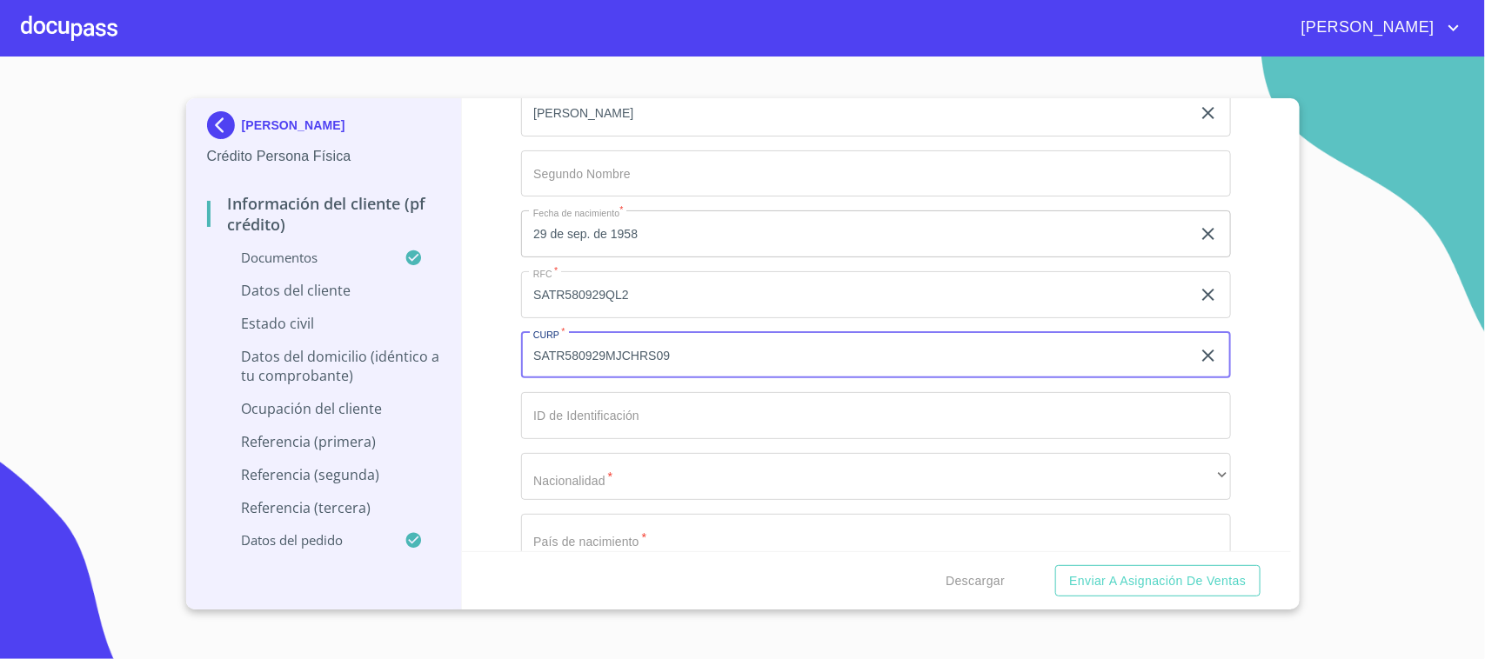
type input "SATR580929MJCHRS09"
click at [648, 416] on input "Documento de identificación.   *" at bounding box center [876, 415] width 710 height 47
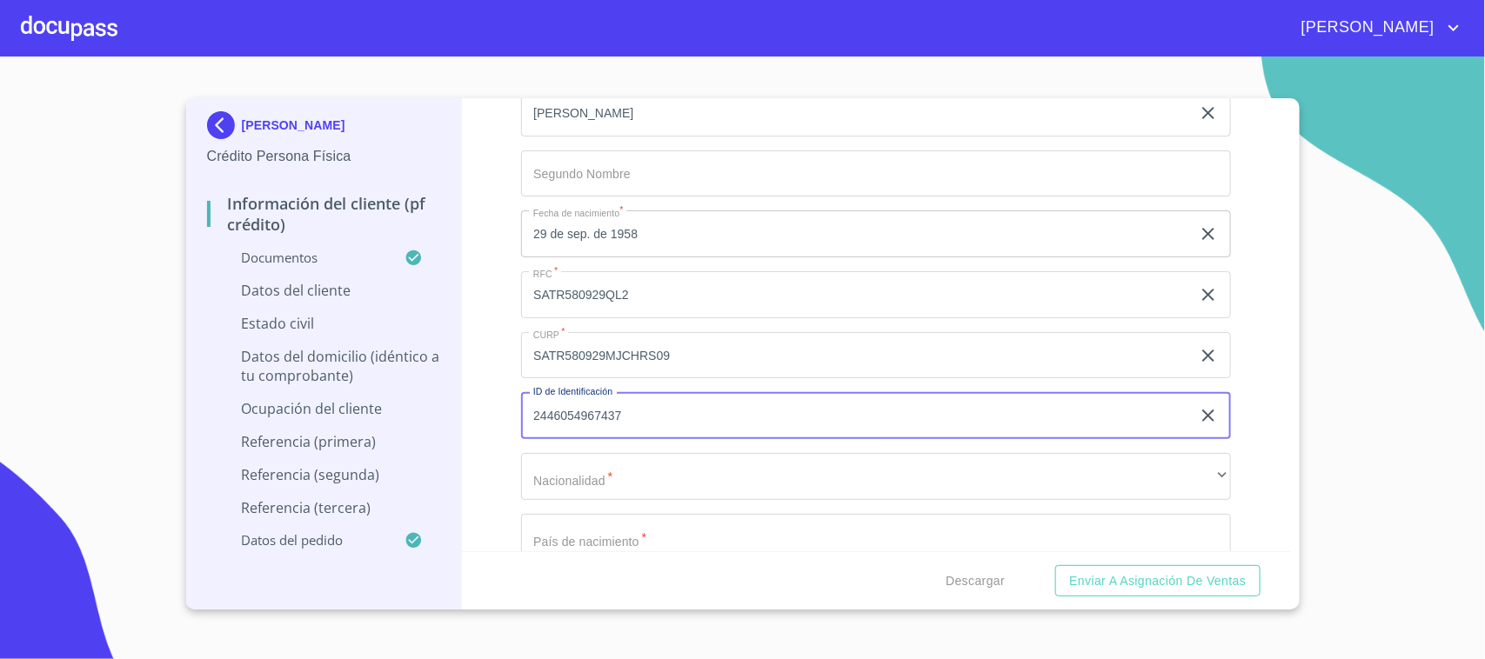
type input "2446054967437"
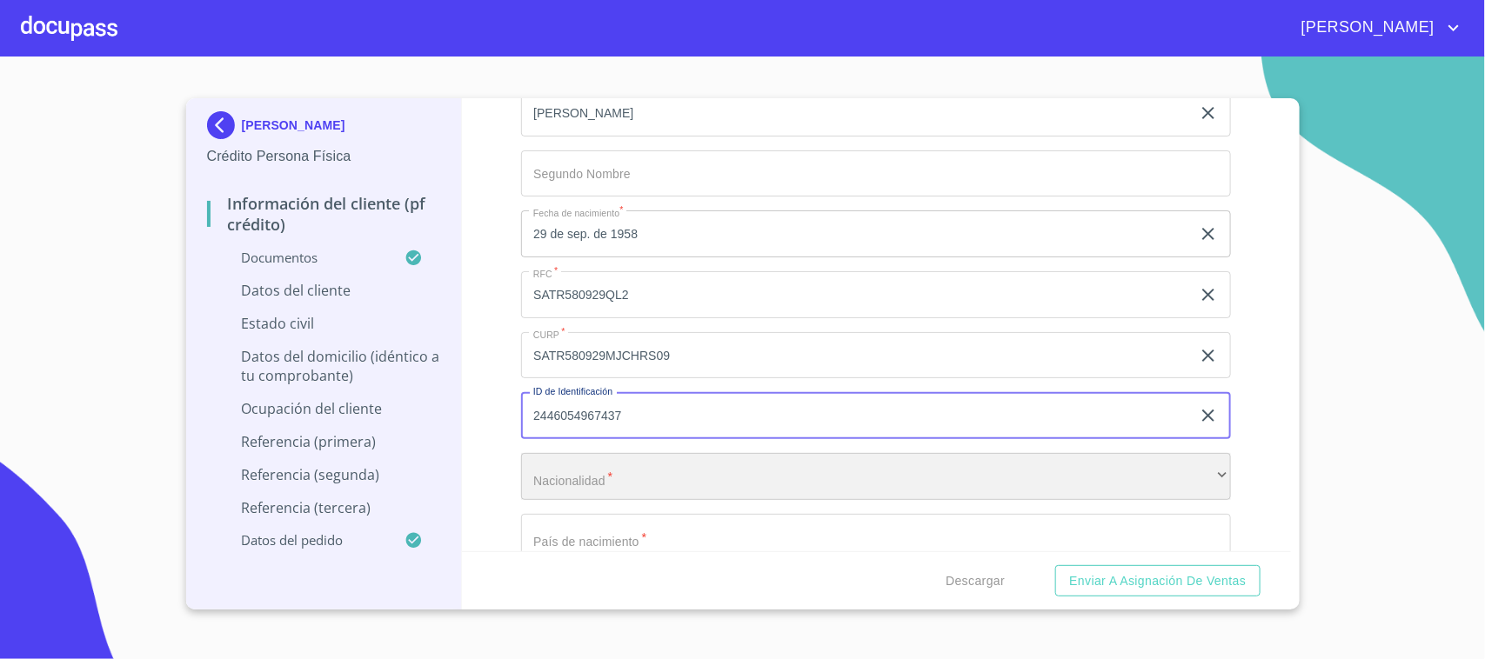
click at [626, 470] on div "​" at bounding box center [876, 476] width 710 height 47
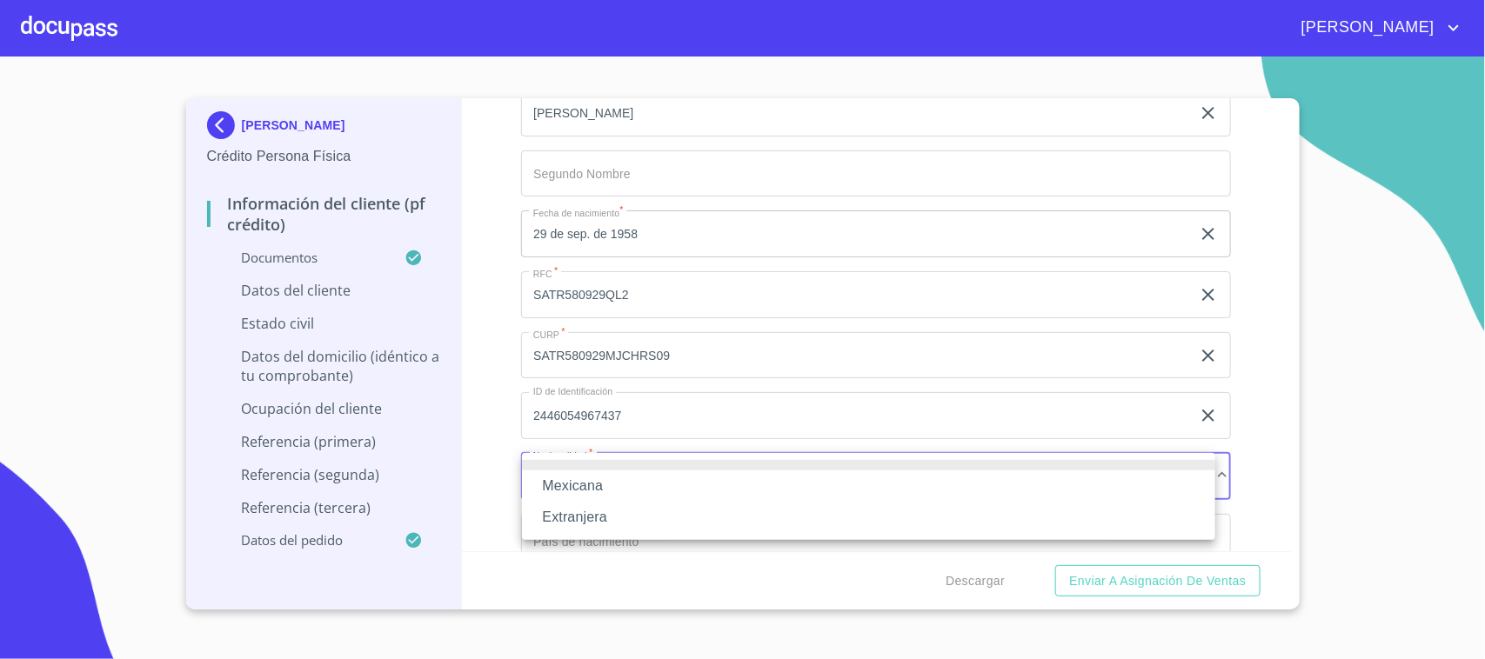
click at [618, 485] on li "Mexicana" at bounding box center [868, 486] width 693 height 31
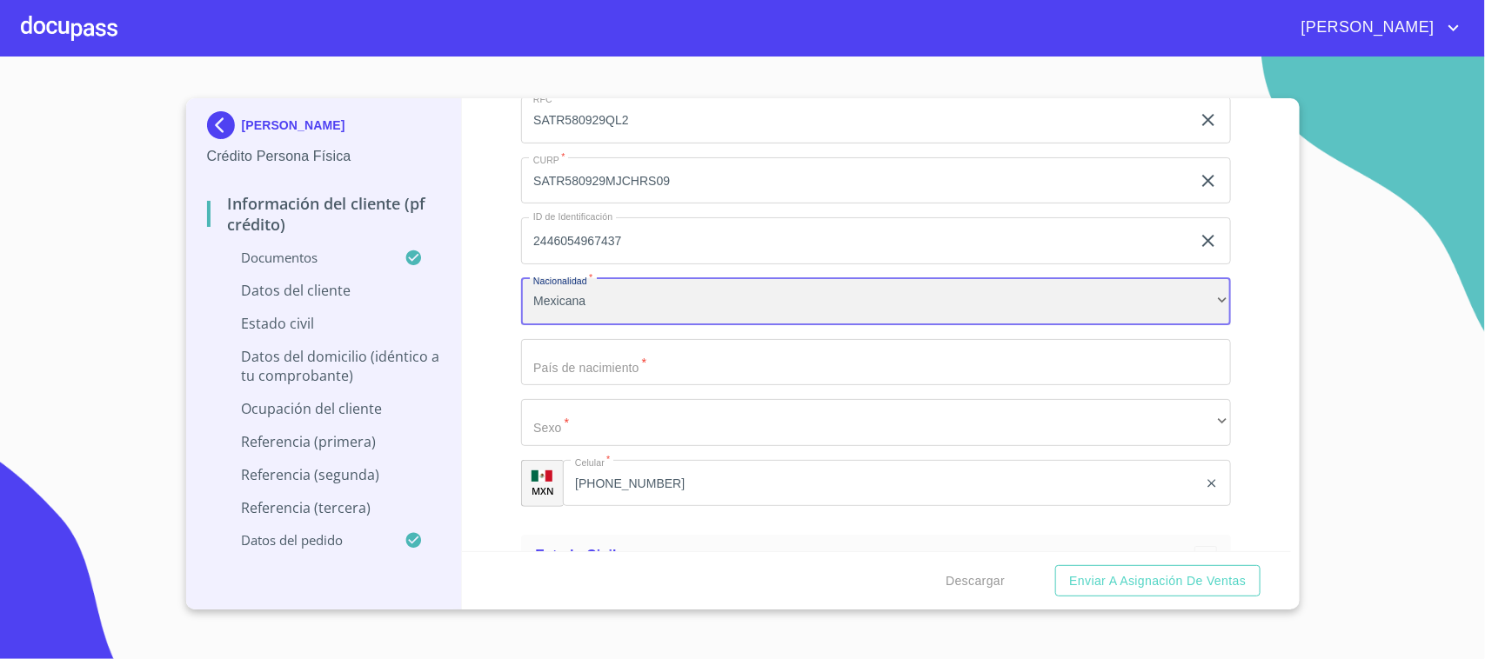
scroll to position [5654, 0]
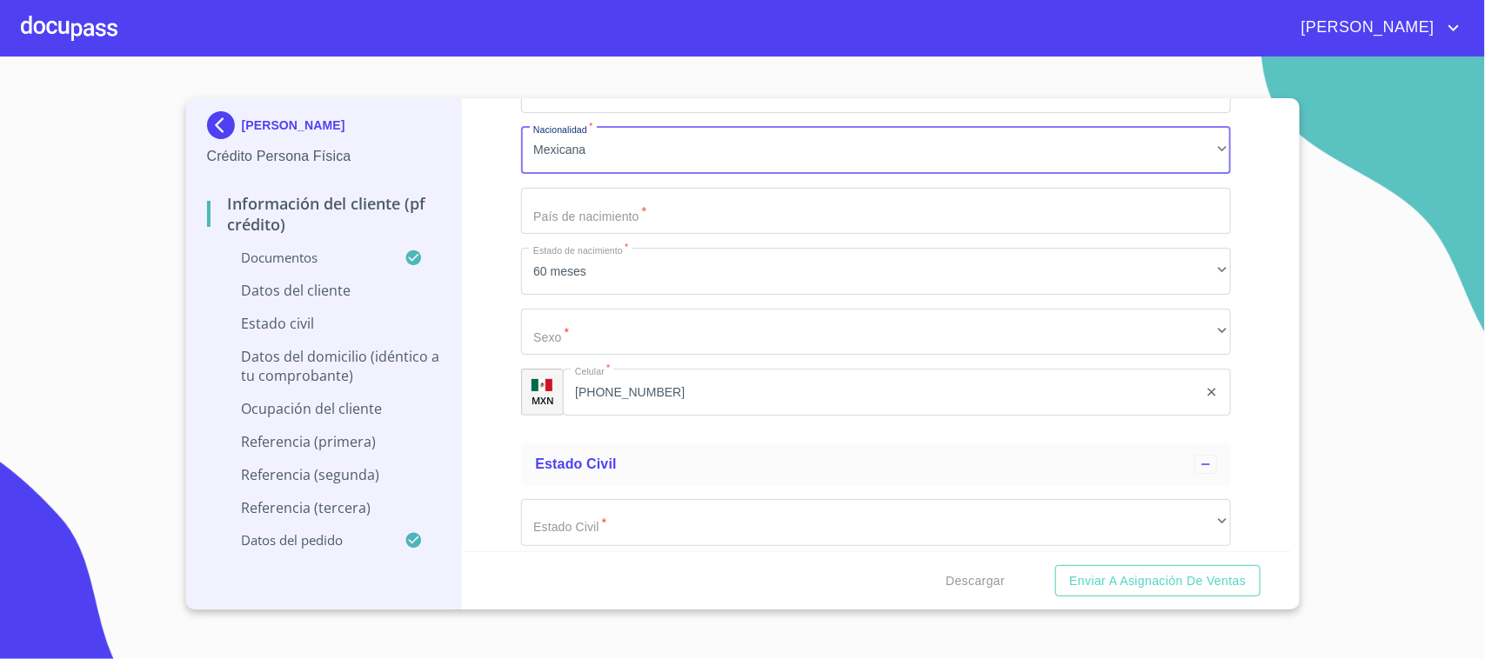
click at [605, 210] on input "Documento de identificación.   *" at bounding box center [876, 211] width 710 height 47
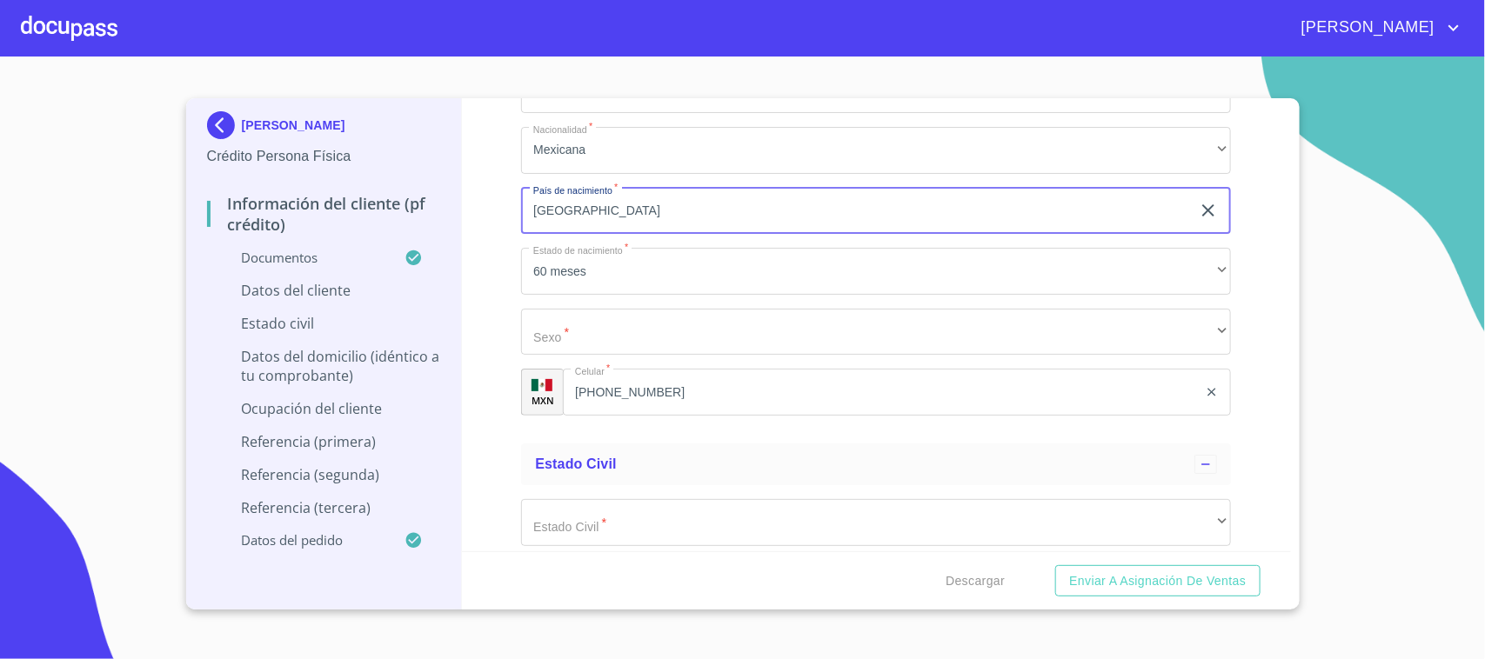
type input "[GEOGRAPHIC_DATA]"
click at [516, 216] on div "Información del cliente (PF crédito) Documentos Documento de identificación.   …" at bounding box center [876, 324] width 829 height 453
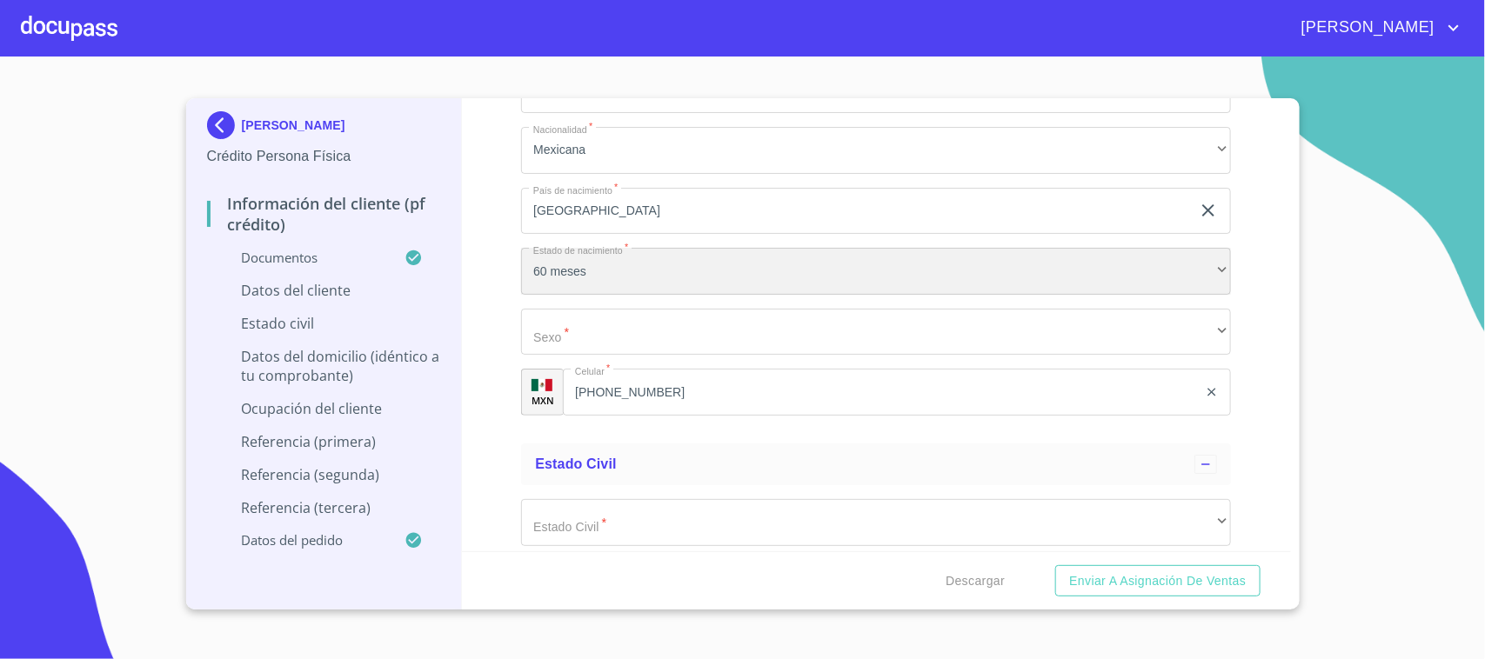
click at [553, 274] on div "60 meses" at bounding box center [876, 271] width 710 height 47
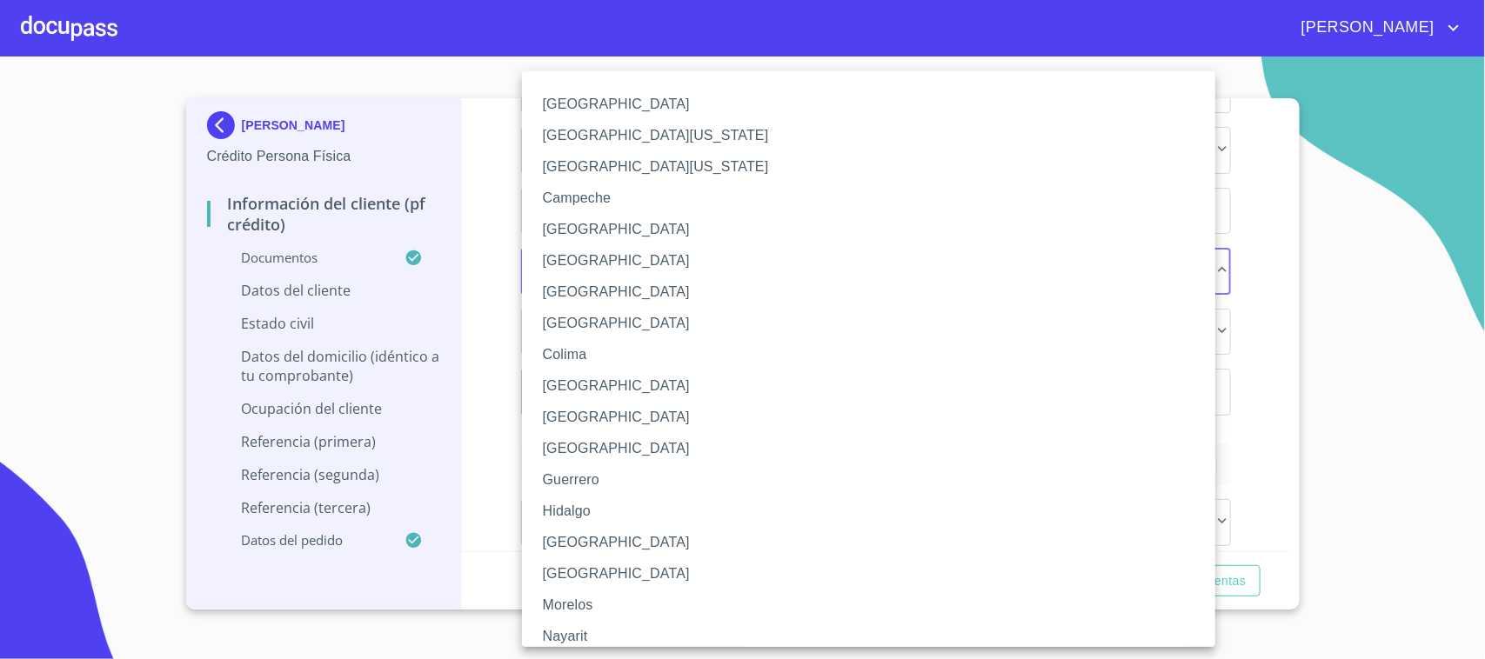
click at [592, 540] on li "[GEOGRAPHIC_DATA]" at bounding box center [877, 542] width 710 height 31
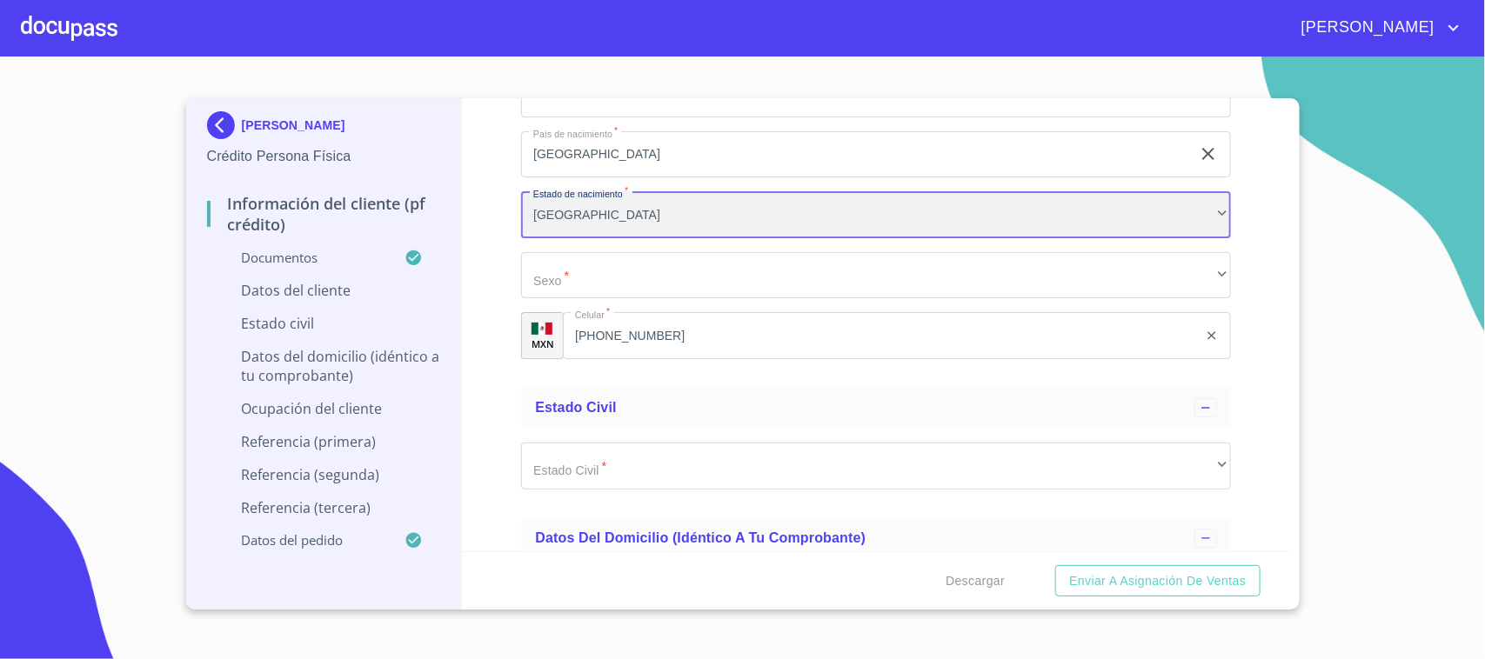
scroll to position [5763, 0]
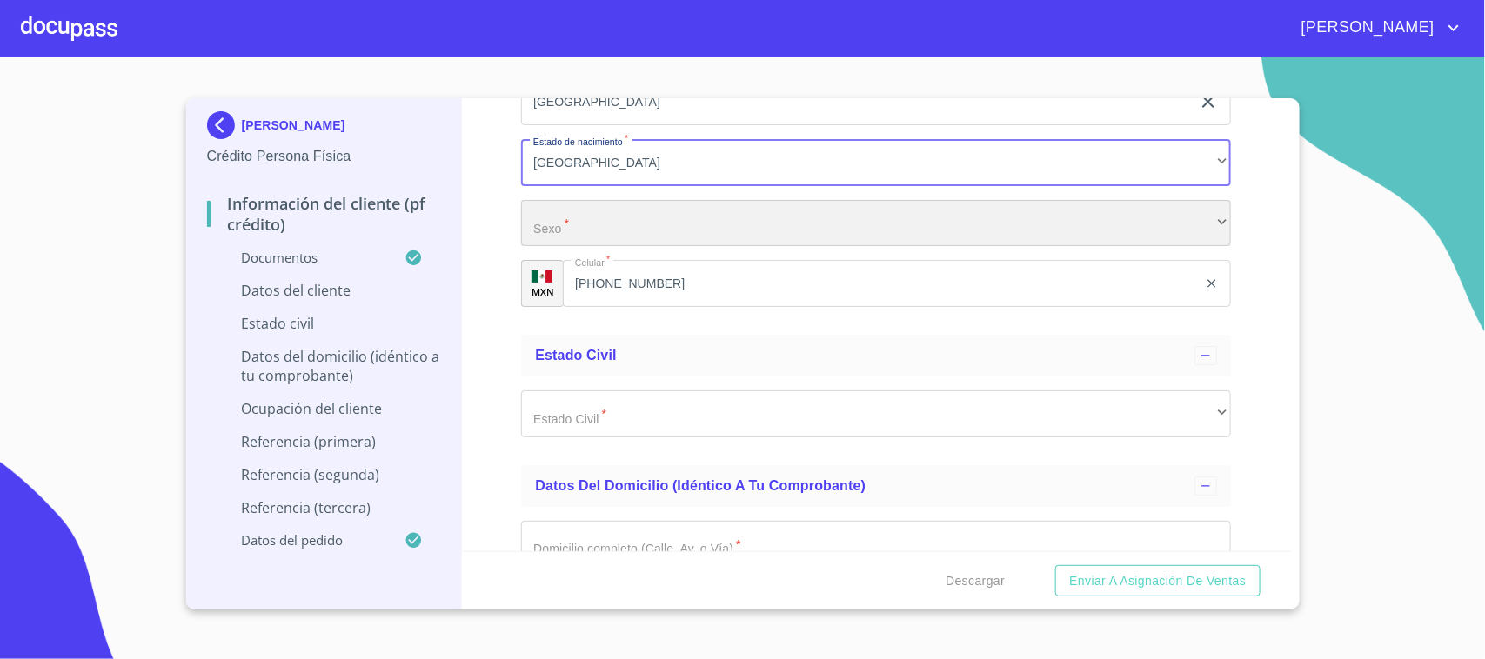
click at [575, 224] on div "​" at bounding box center [876, 223] width 710 height 47
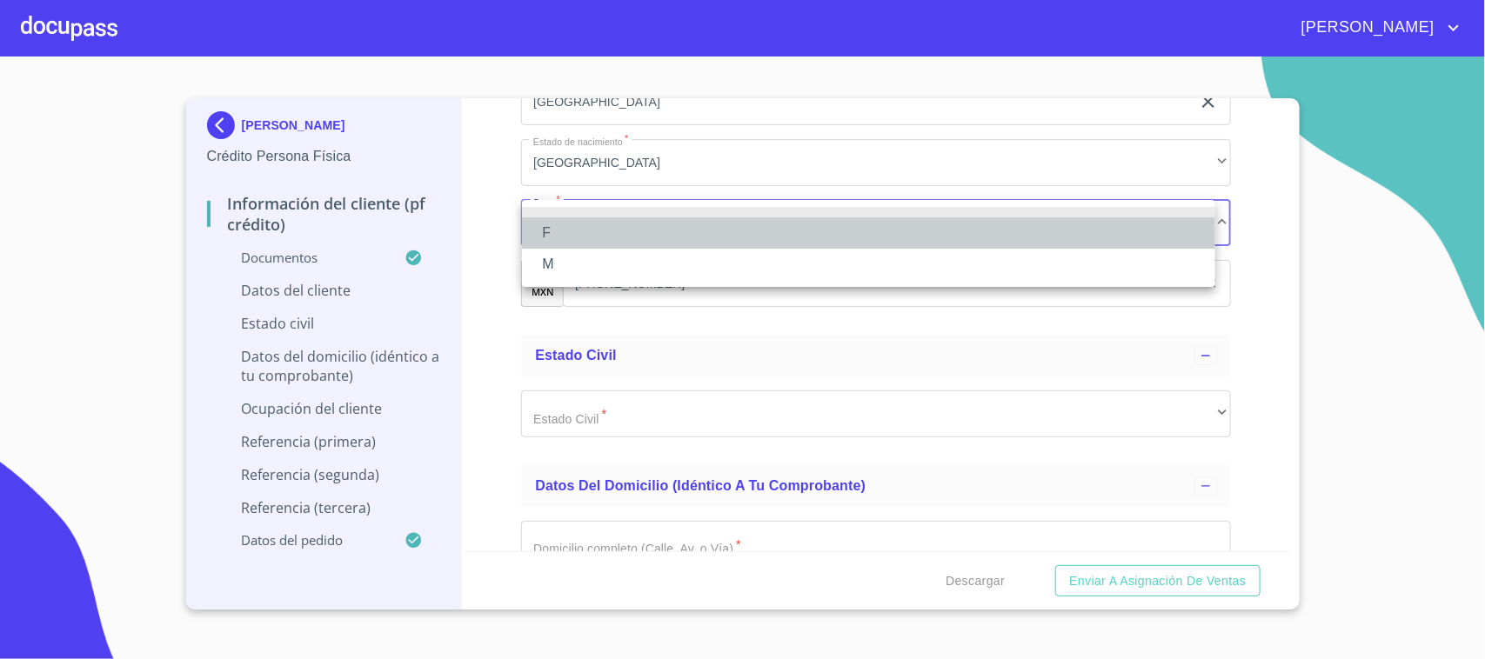
click at [589, 226] on li "F" at bounding box center [868, 232] width 693 height 31
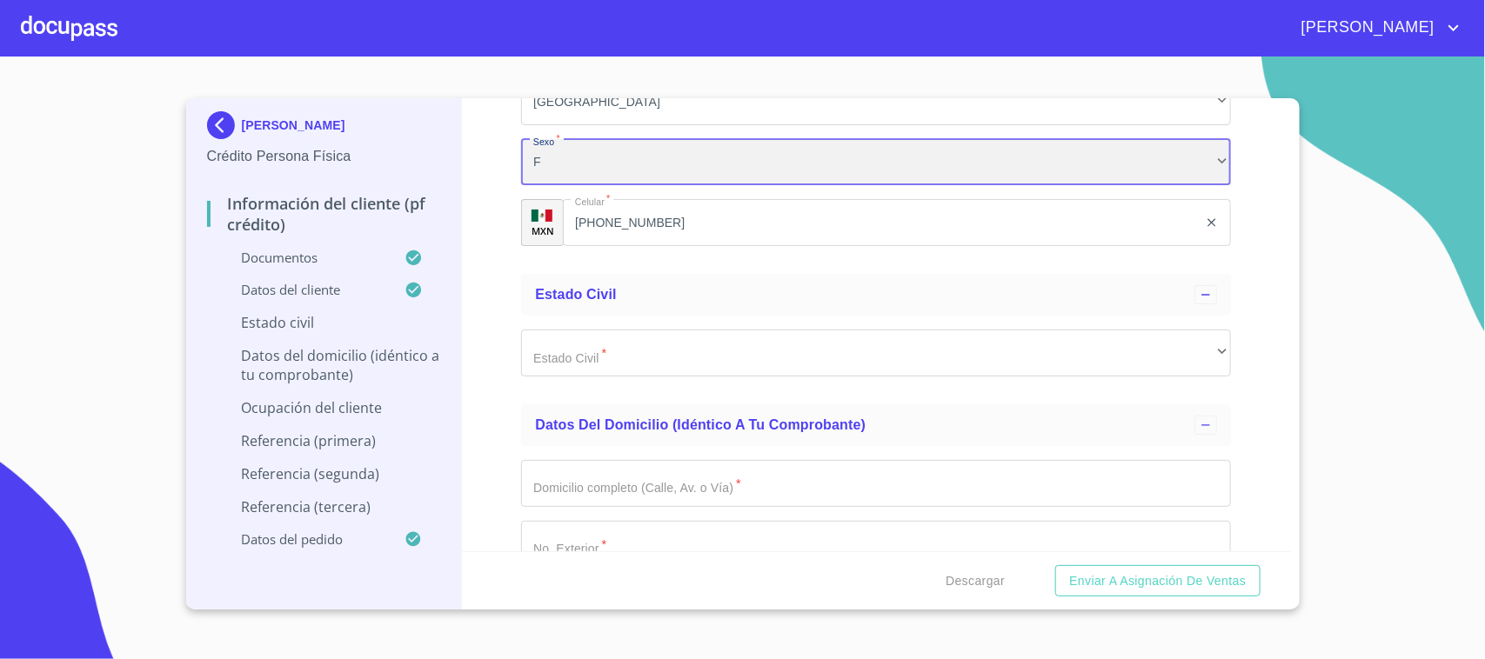
scroll to position [5872, 0]
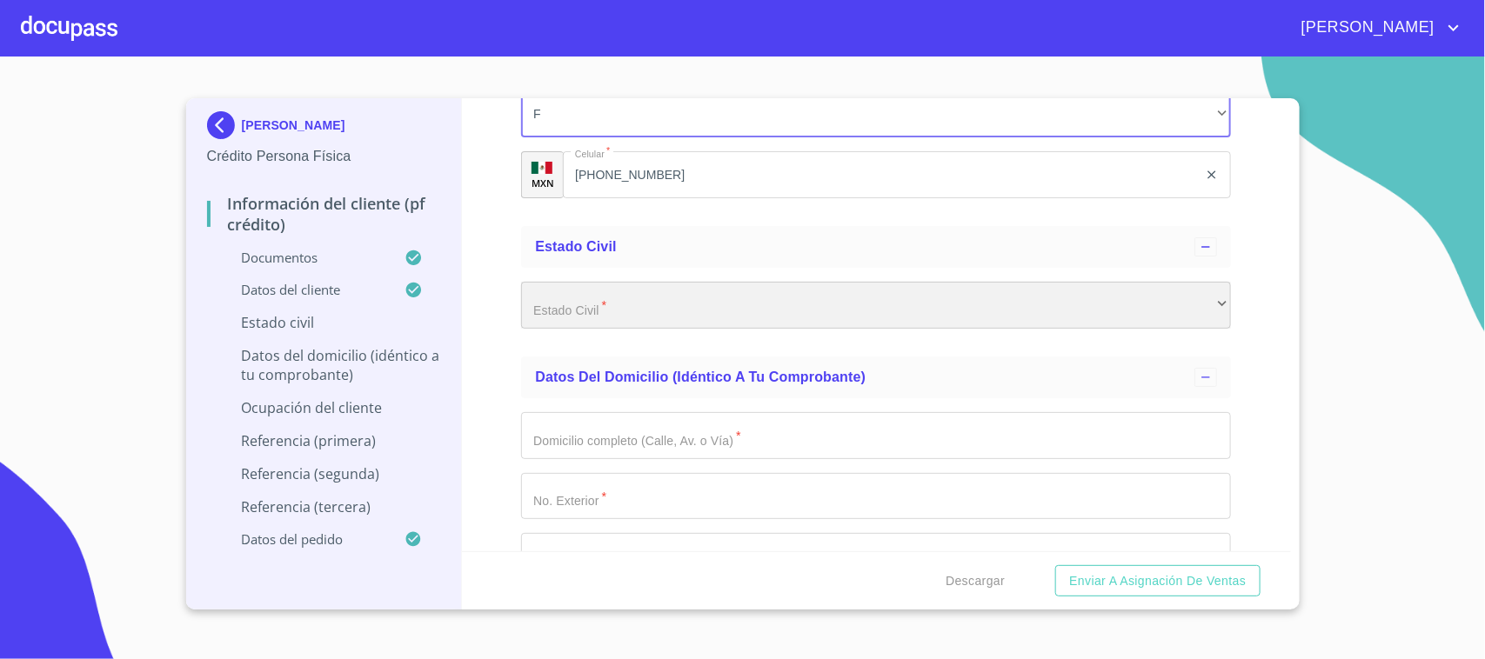
click at [632, 293] on div "​" at bounding box center [876, 305] width 710 height 47
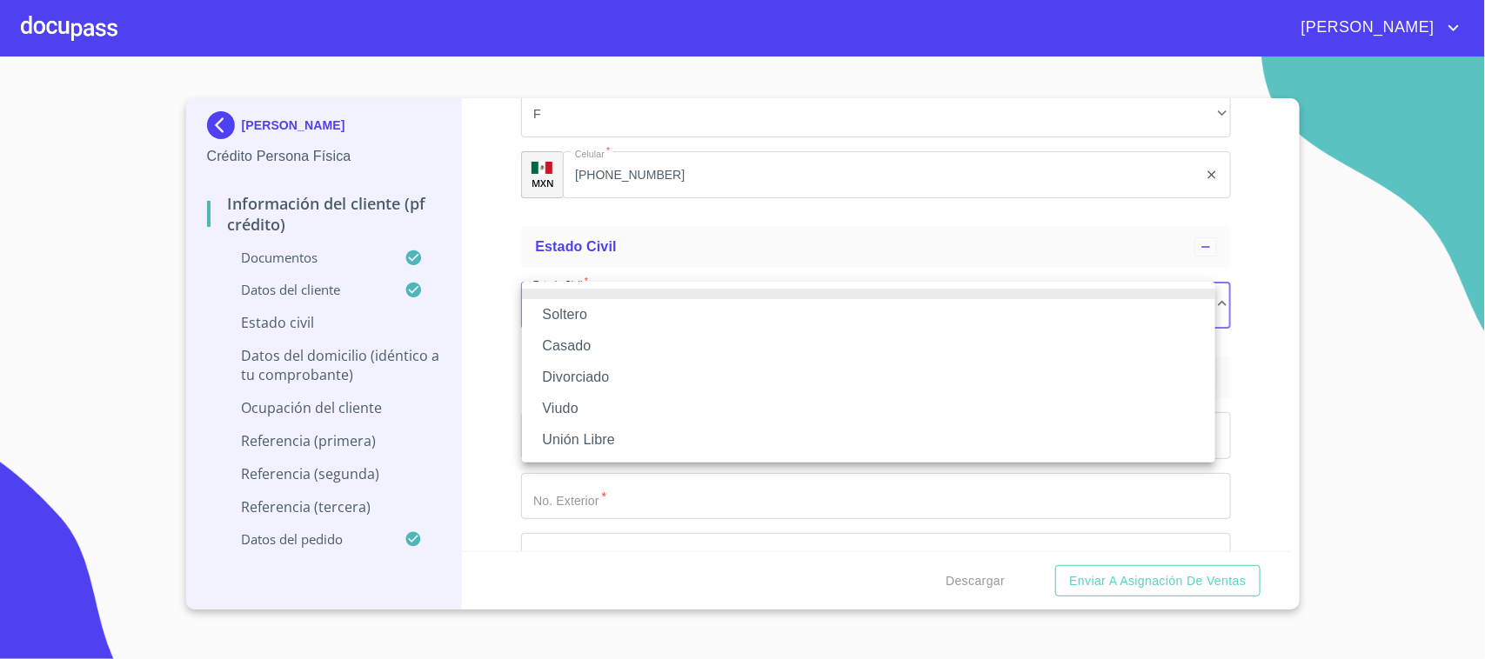
click at [587, 319] on li "Soltero" at bounding box center [868, 314] width 693 height 31
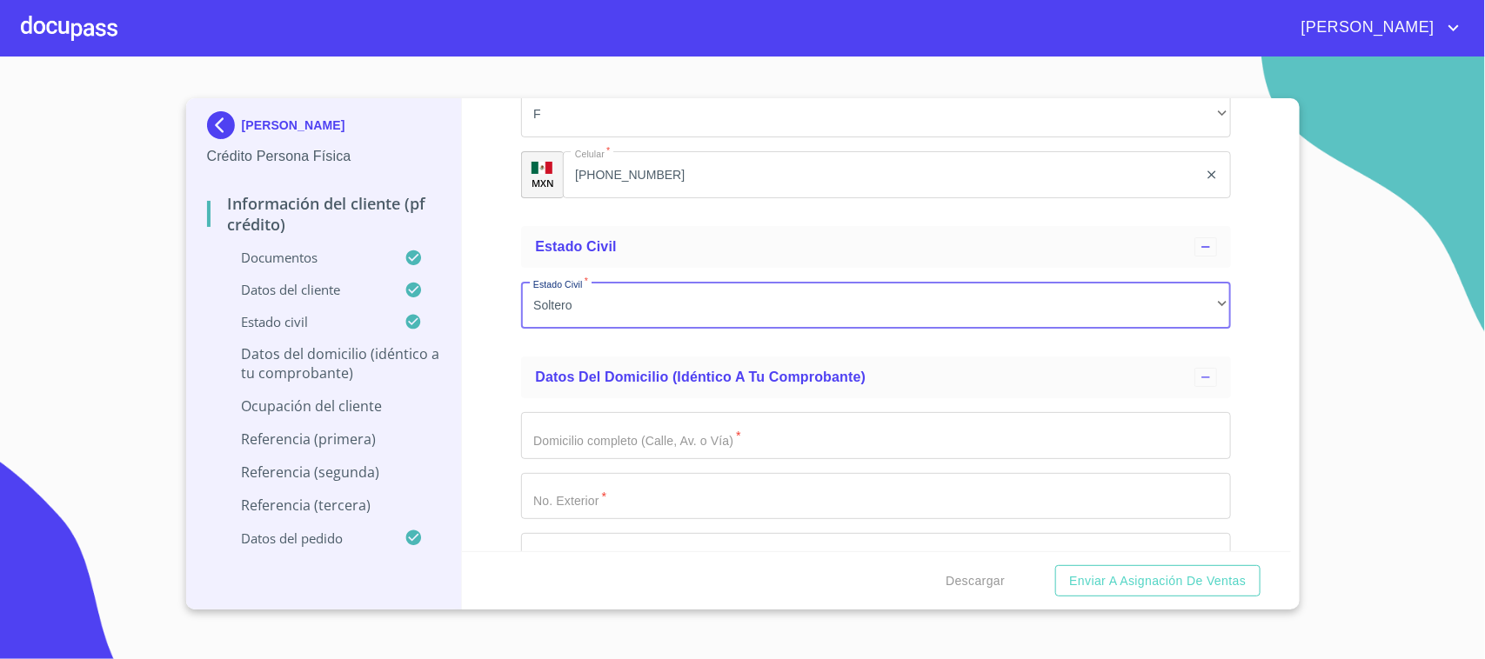
click at [488, 267] on div "Información del cliente (PF crédito) Documentos Documento de identificación.   …" at bounding box center [876, 324] width 829 height 453
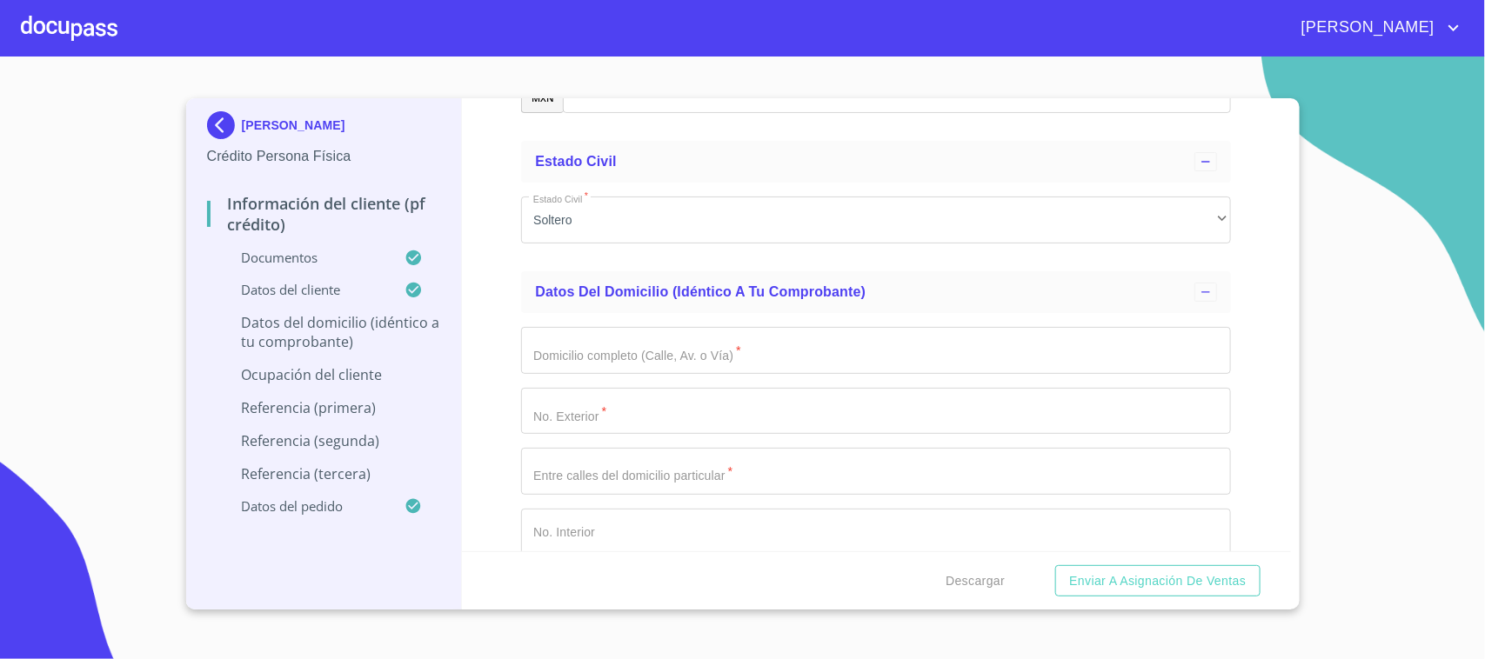
scroll to position [6089, 0]
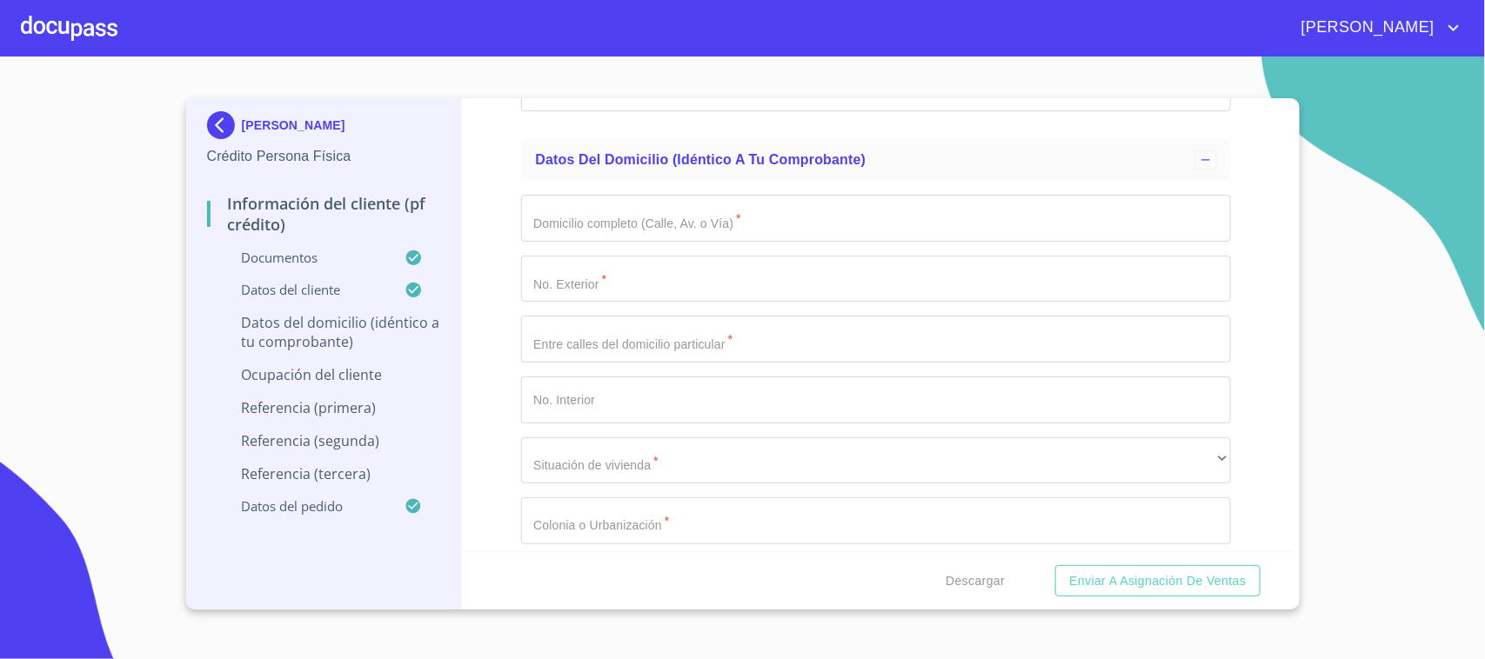
click at [625, 219] on input "Documento de identificación.   *" at bounding box center [876, 218] width 710 height 47
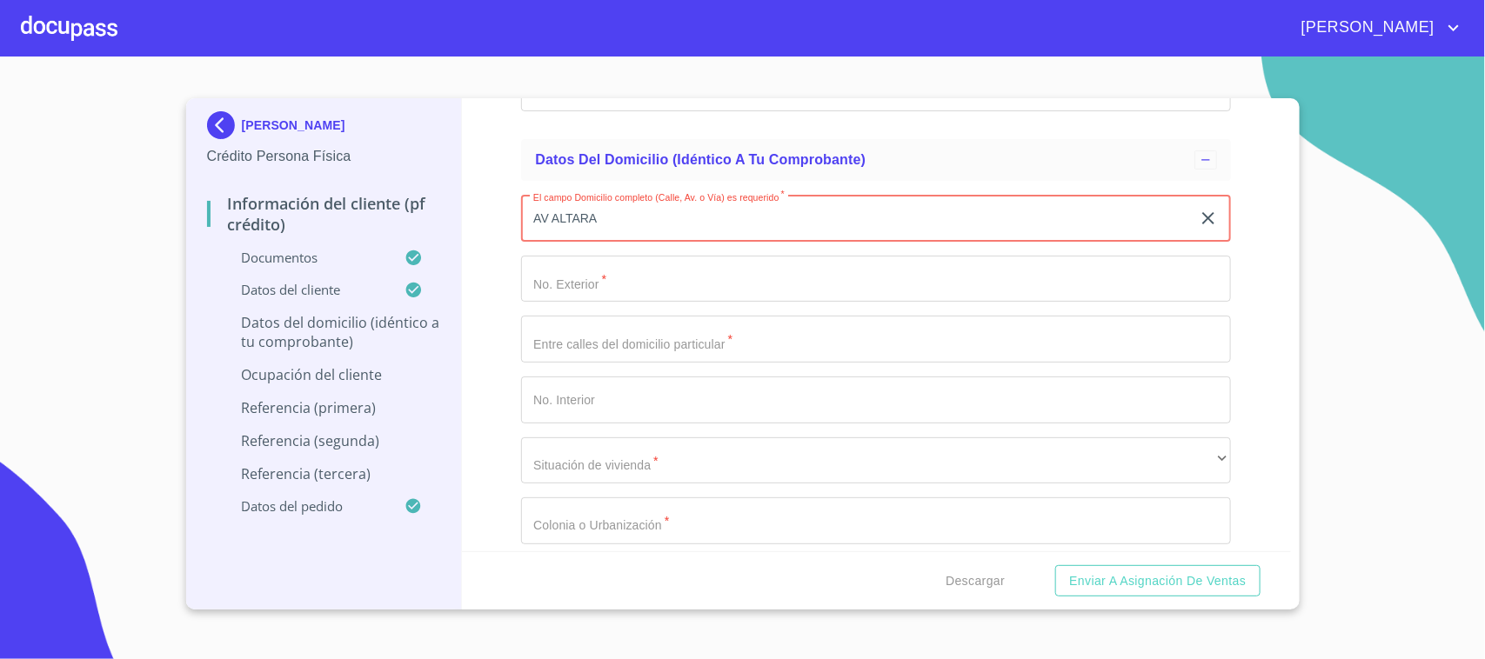
type input "AV ALTARA"
click at [592, 284] on input "Documento de identificación.   *" at bounding box center [876, 279] width 710 height 47
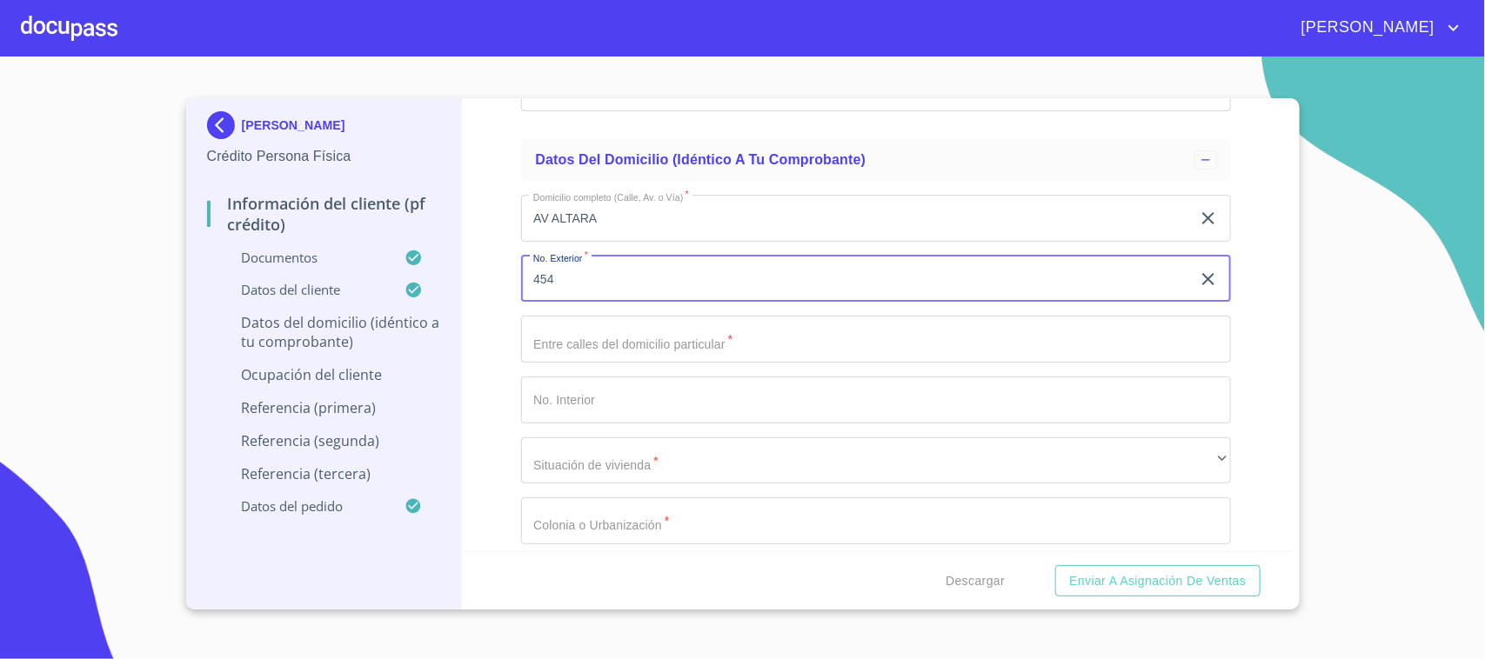
type input "454"
click at [611, 384] on input "Documento de identificación.   *" at bounding box center [876, 400] width 710 height 47
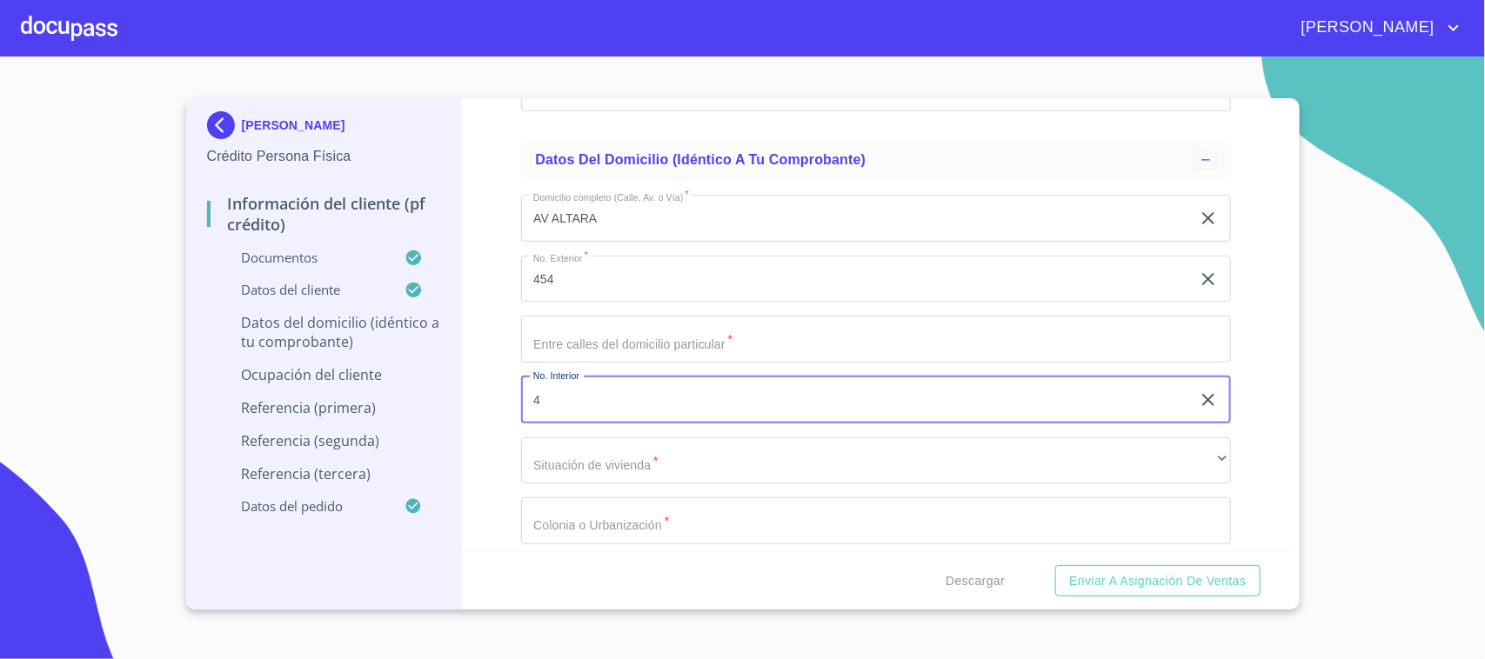
type input "4"
click at [619, 345] on input "Documento de identificación.   *" at bounding box center [876, 339] width 710 height 47
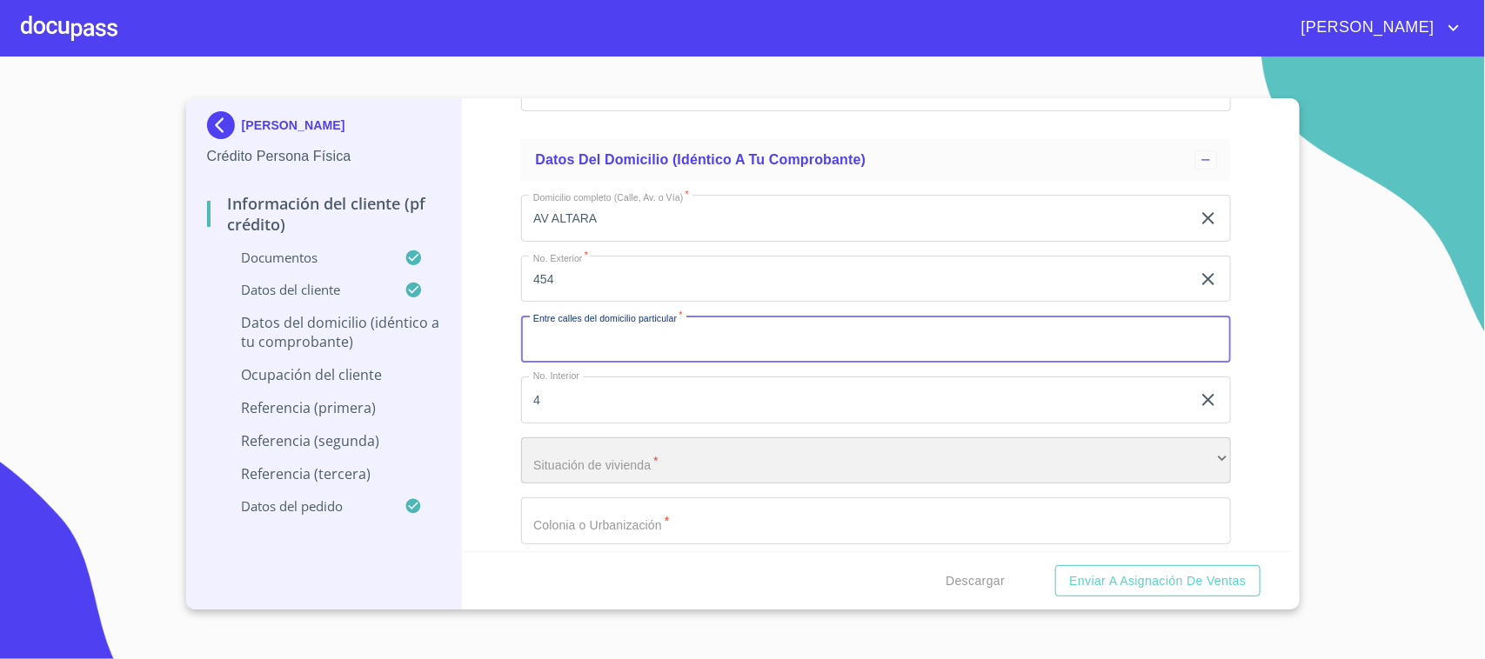
click at [615, 465] on div "​" at bounding box center [876, 461] width 710 height 47
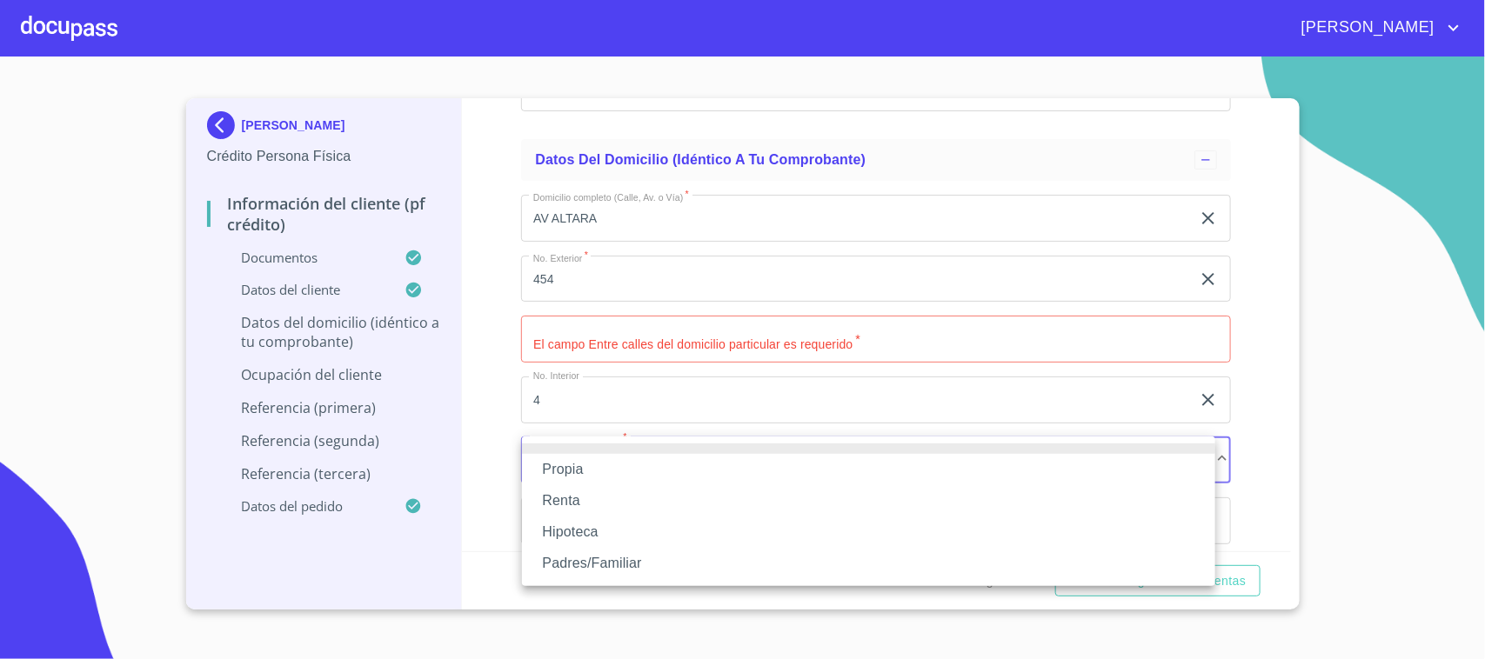
click at [614, 467] on li "Propia" at bounding box center [868, 469] width 693 height 31
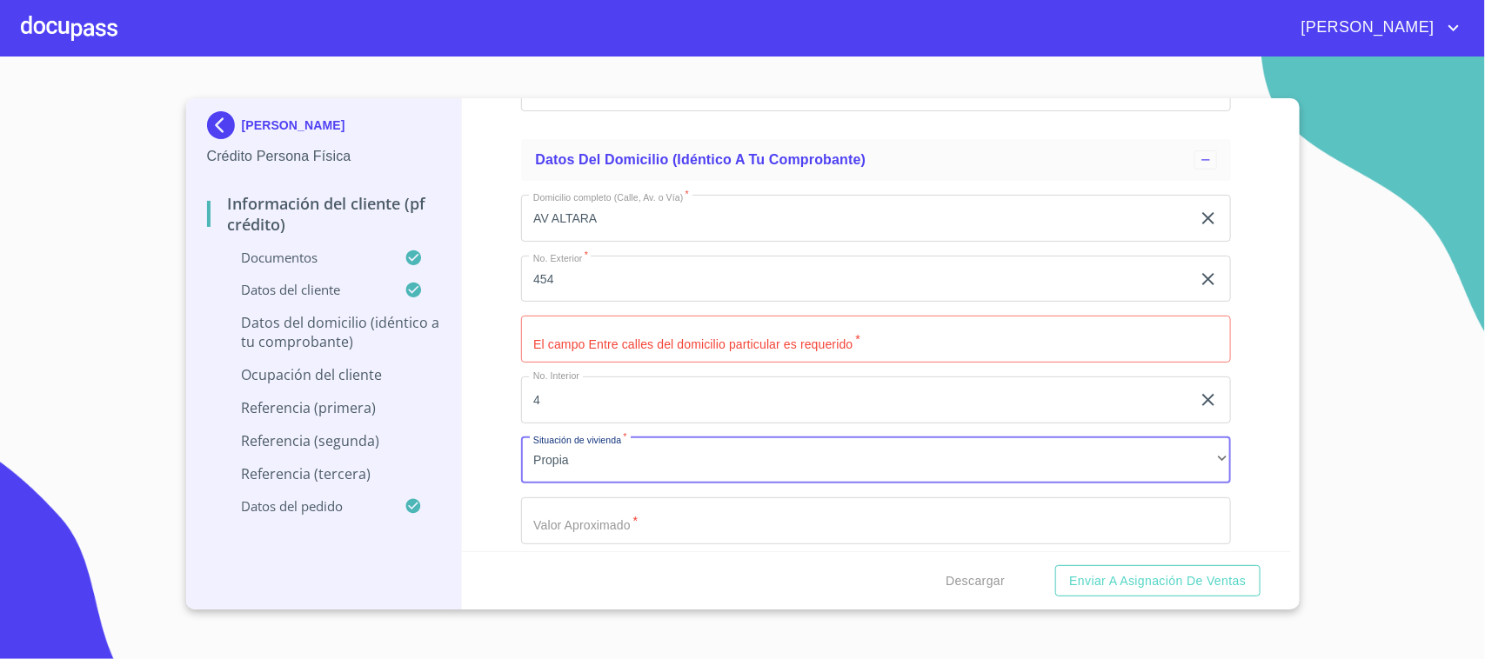
click at [615, 329] on input "Documento de identificación.   *" at bounding box center [876, 339] width 710 height 47
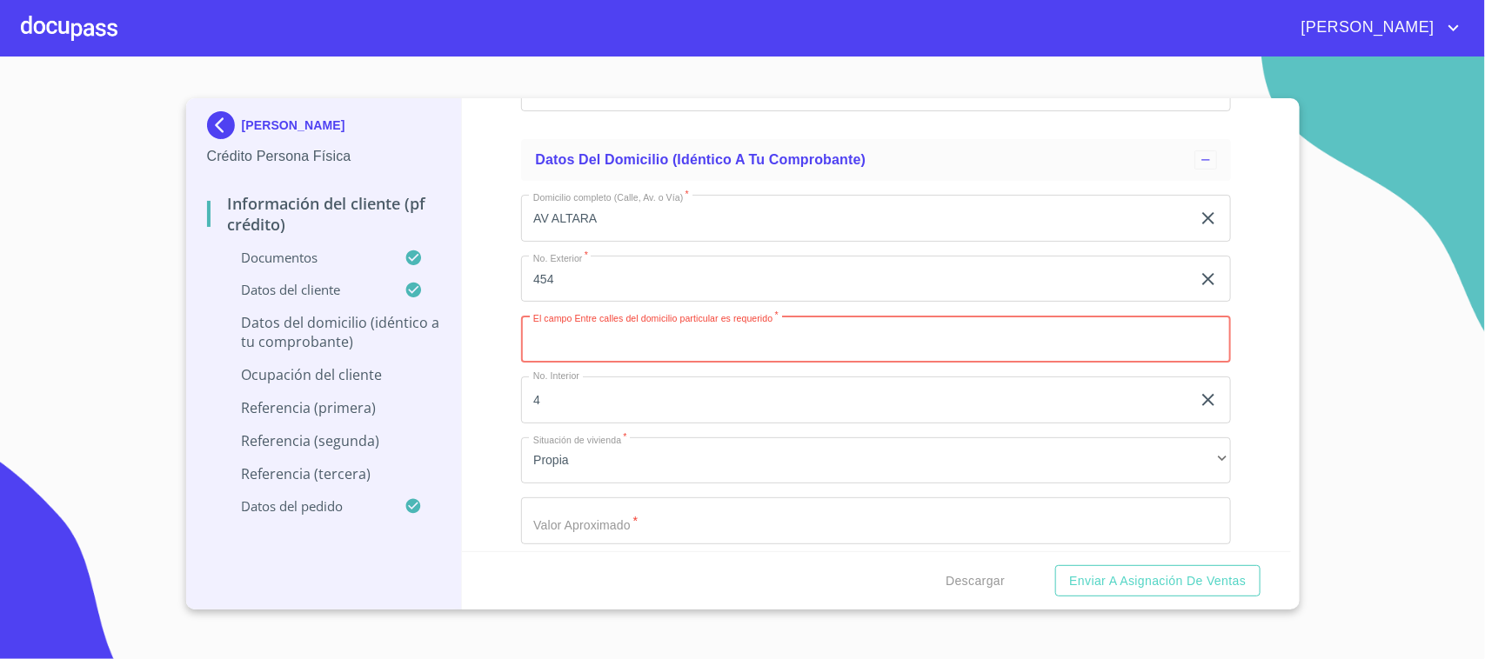
click at [646, 297] on input "454" at bounding box center [856, 279] width 670 height 47
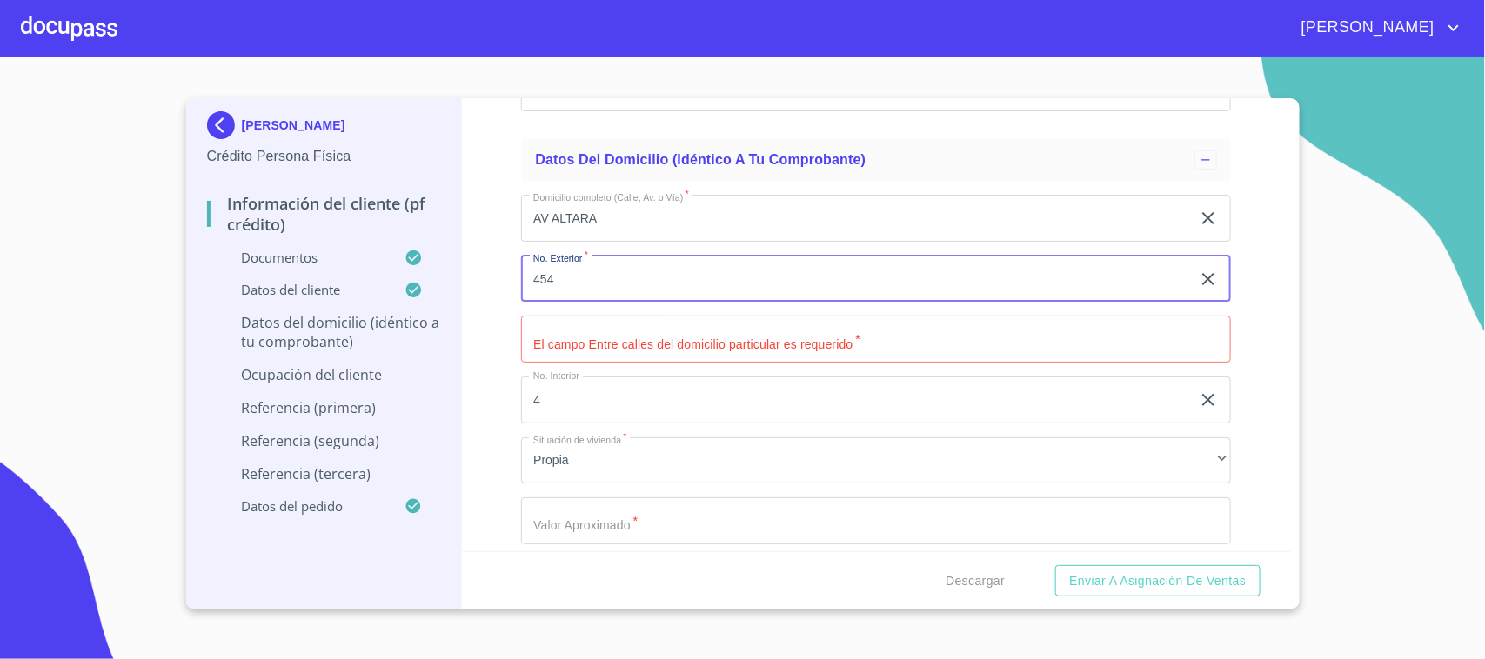
click at [645, 333] on input "Documento de identificación.   *" at bounding box center [876, 339] width 710 height 47
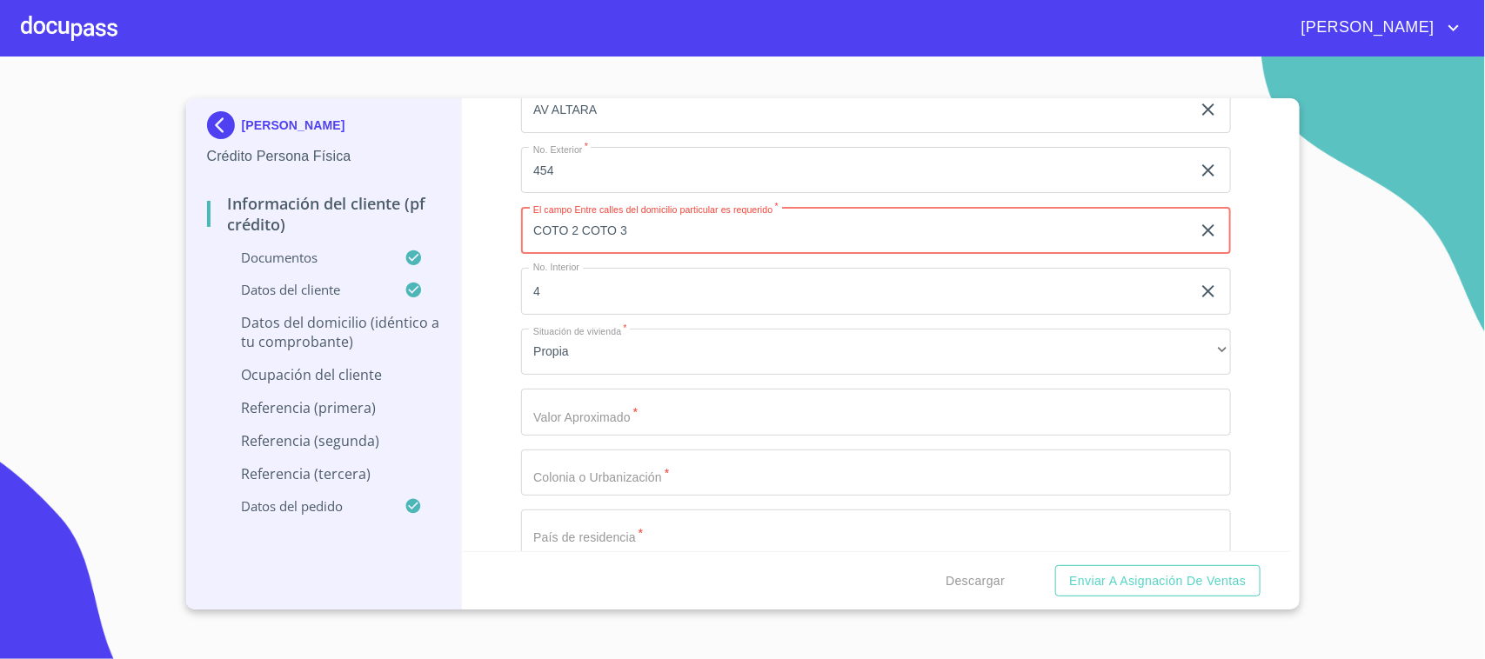
scroll to position [6307, 0]
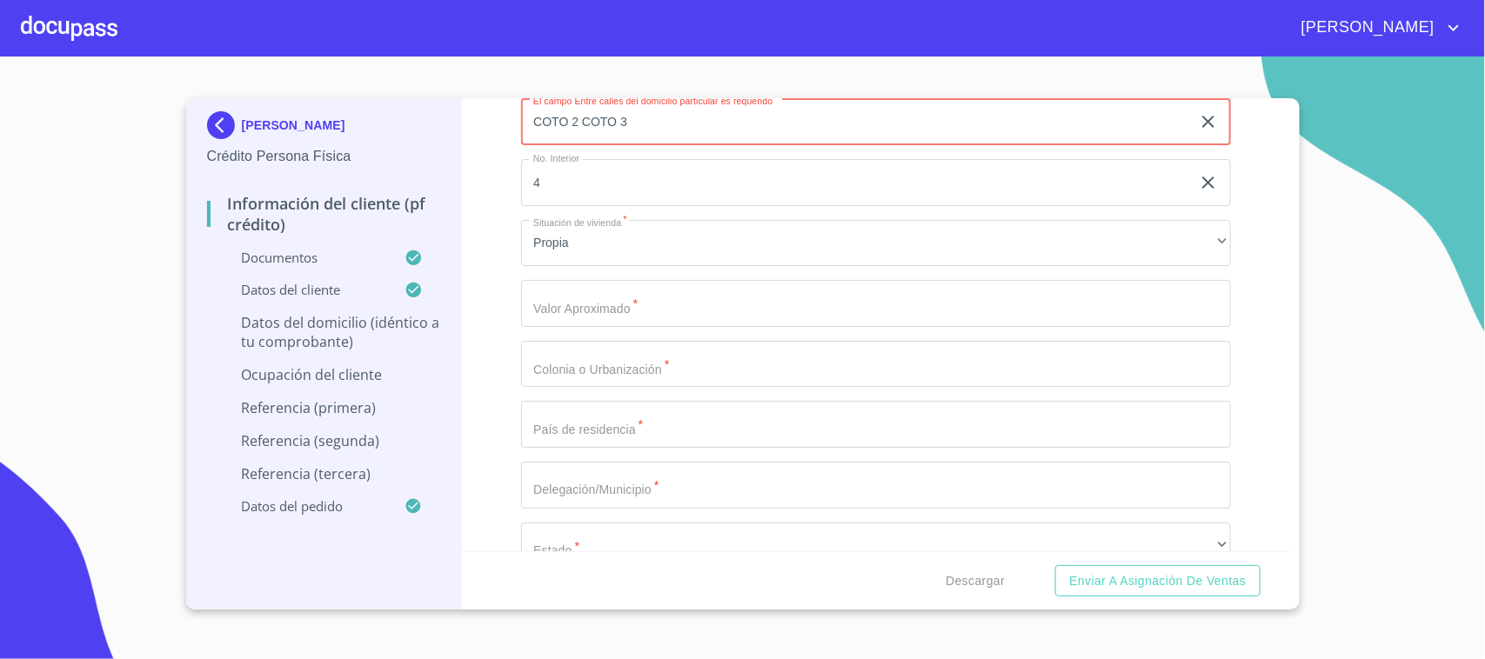
type input "COTO 2 COTO 3"
click at [584, 313] on input "Documento de identificación.   *" at bounding box center [876, 303] width 710 height 47
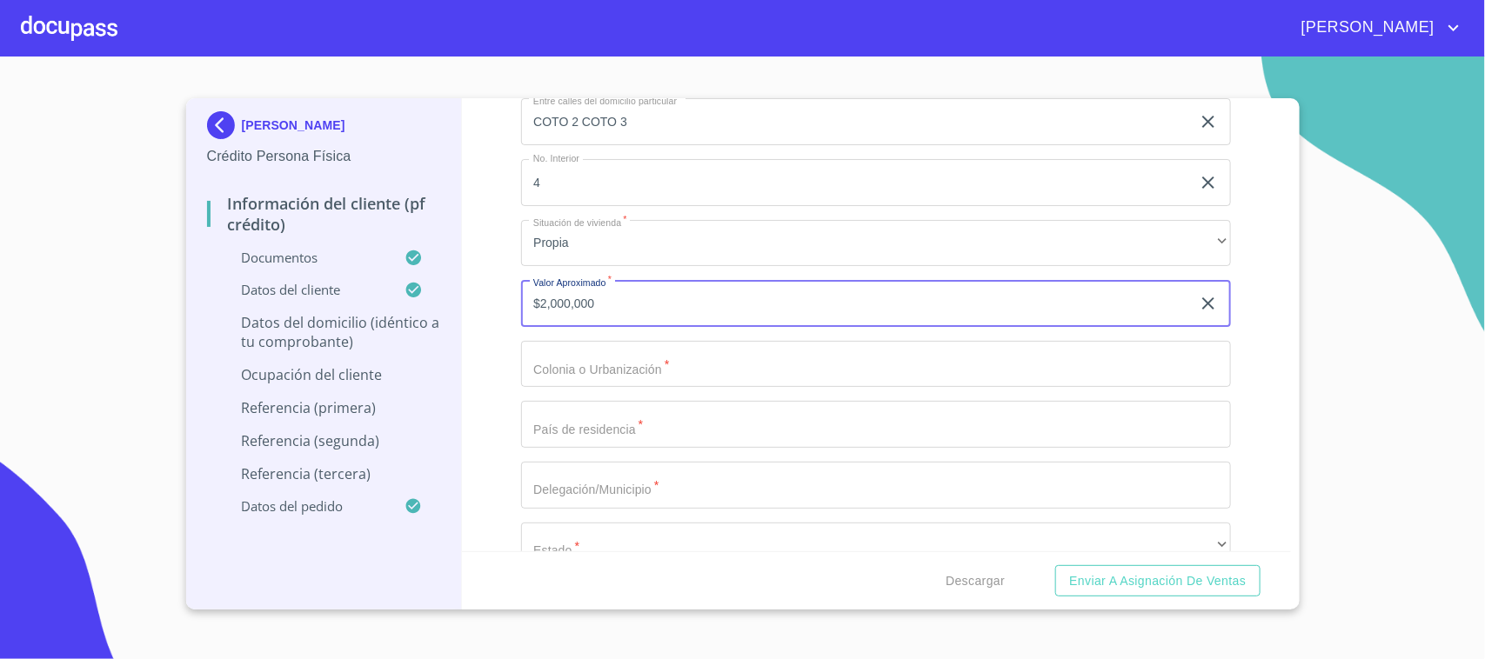
type input "$2,000,000"
click at [594, 331] on div "Domicilio completo (Calle, Av. o Vía)   * AV ALTARA ​ No. Exterior   * 454 ​ E…" at bounding box center [876, 333] width 710 height 741
click at [590, 366] on input "Documento de identificación.   *" at bounding box center [876, 364] width 710 height 47
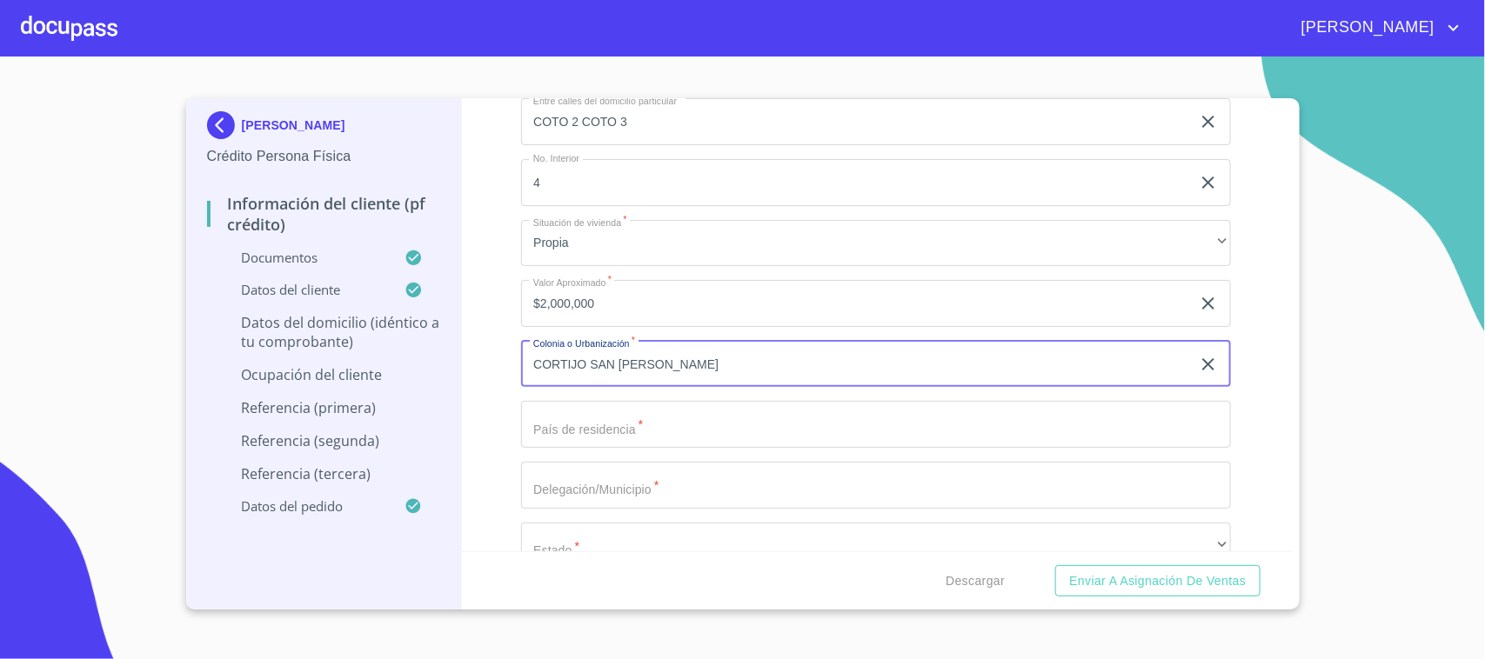
click at [531, 358] on input "CORTIJO SAN [PERSON_NAME]" at bounding box center [856, 364] width 670 height 47
type input "FRACC CORTIJO SAN [PERSON_NAME]"
click at [596, 418] on input "Documento de identificación.   *" at bounding box center [876, 424] width 710 height 47
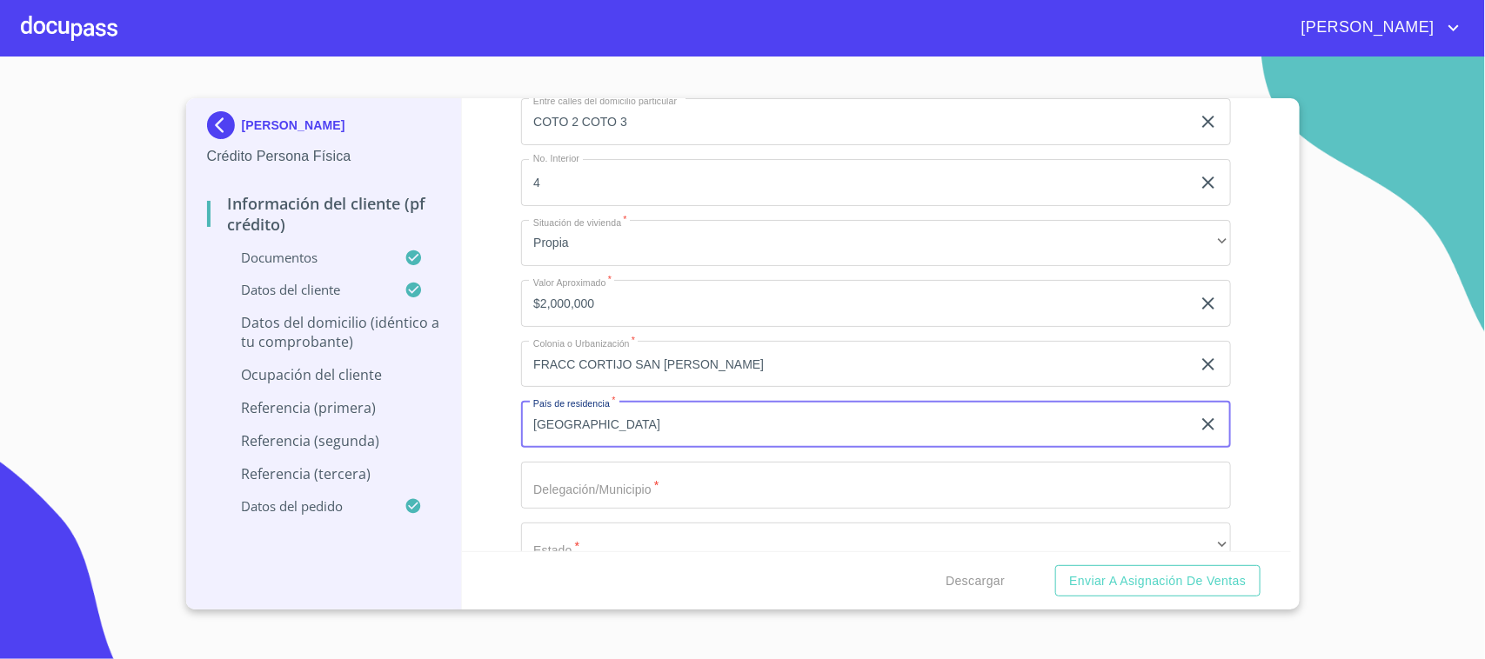
type input "[GEOGRAPHIC_DATA]"
click at [509, 436] on div "Información del cliente (PF crédito) Documentos Documento de identificación.   …" at bounding box center [876, 324] width 829 height 453
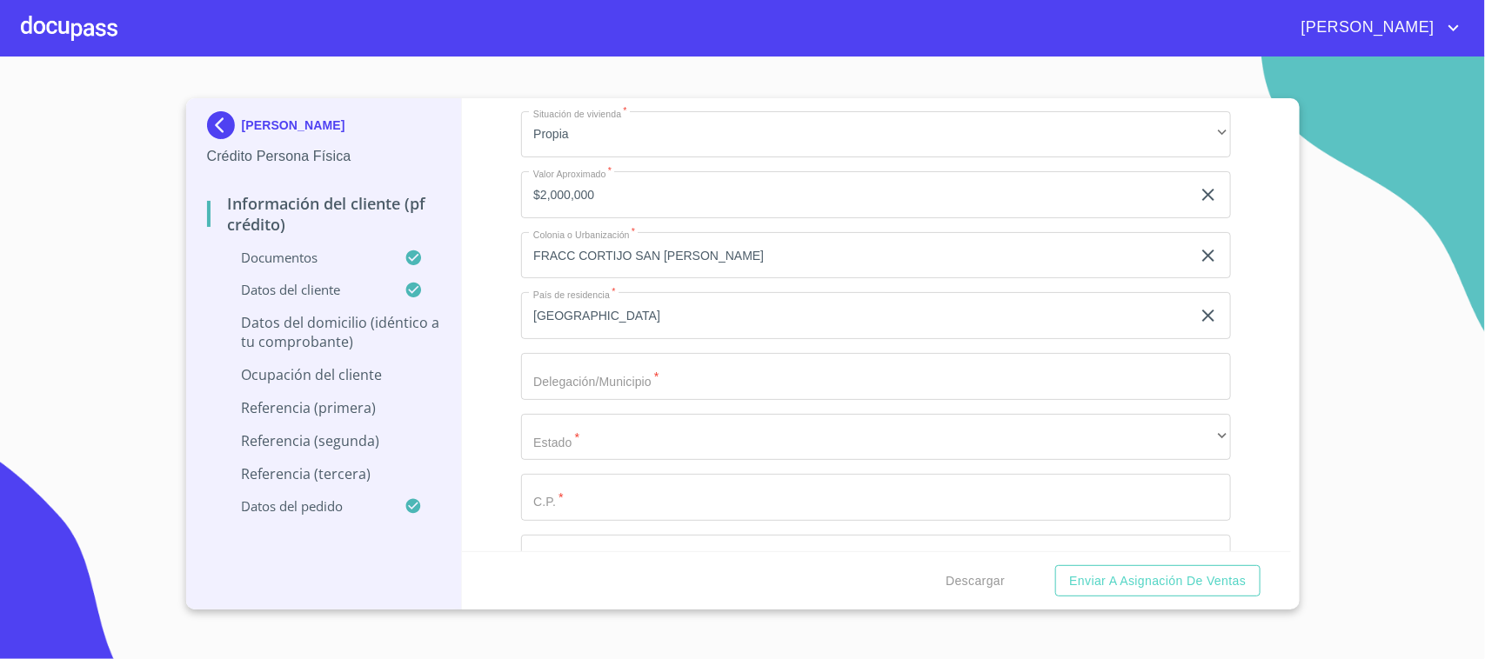
scroll to position [6524, 0]
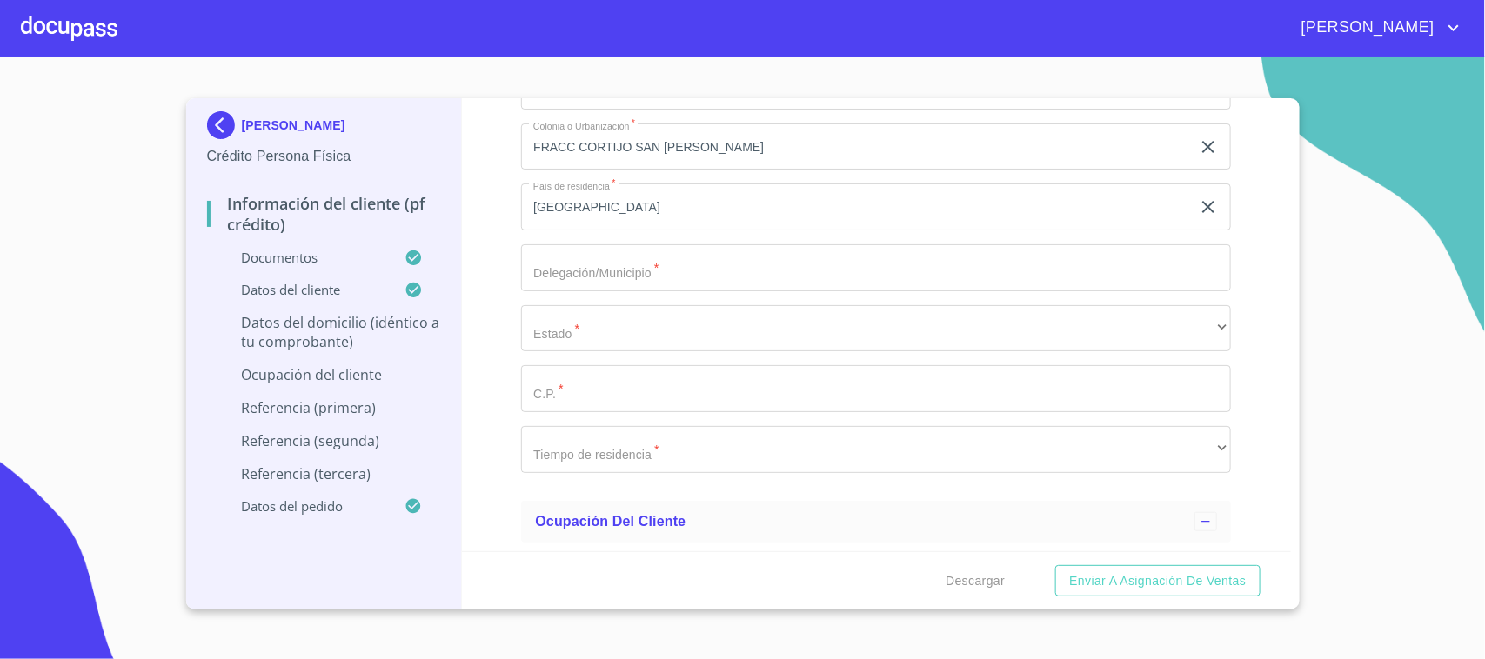
click at [581, 268] on input "Documento de identificación.   *" at bounding box center [876, 267] width 710 height 47
click at [596, 263] on input "Documento de identificación.   *" at bounding box center [876, 267] width 710 height 47
type input "TLAJOMULCO DE ZUÑIGA"
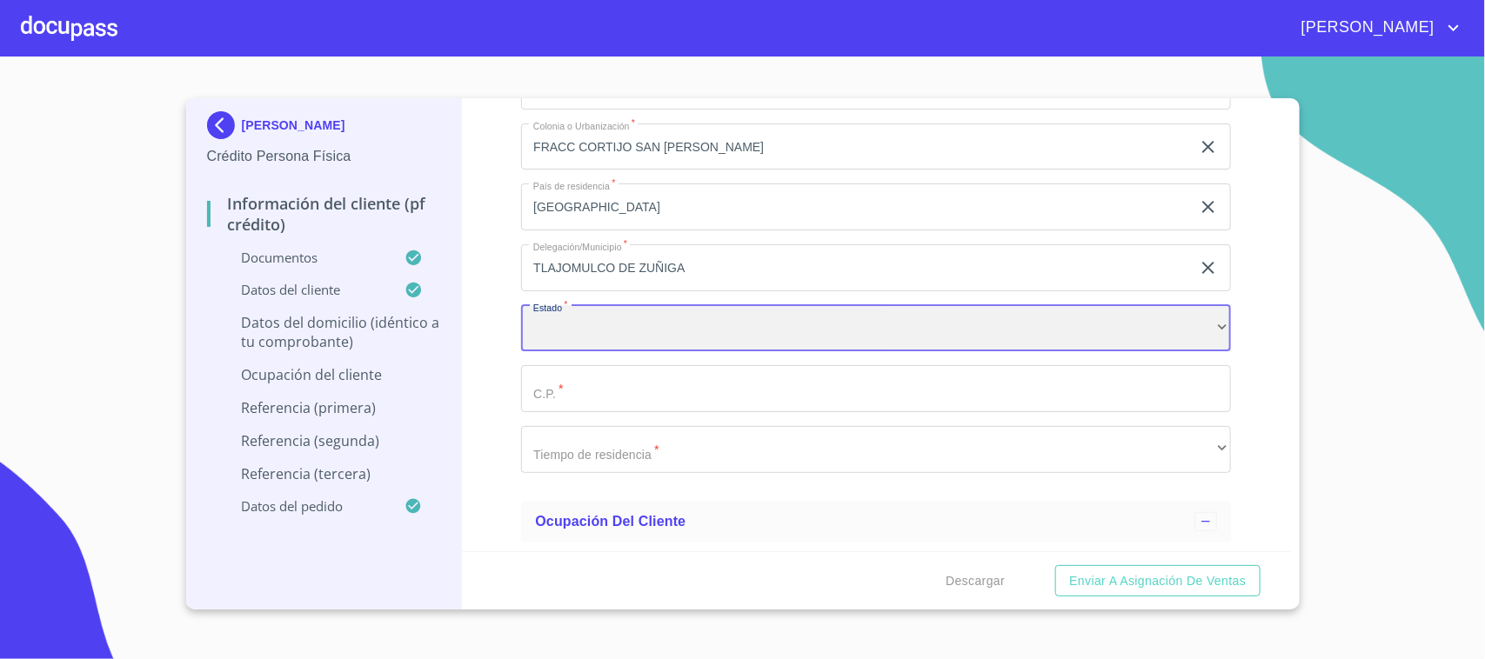
click at [529, 337] on div "​" at bounding box center [876, 328] width 710 height 47
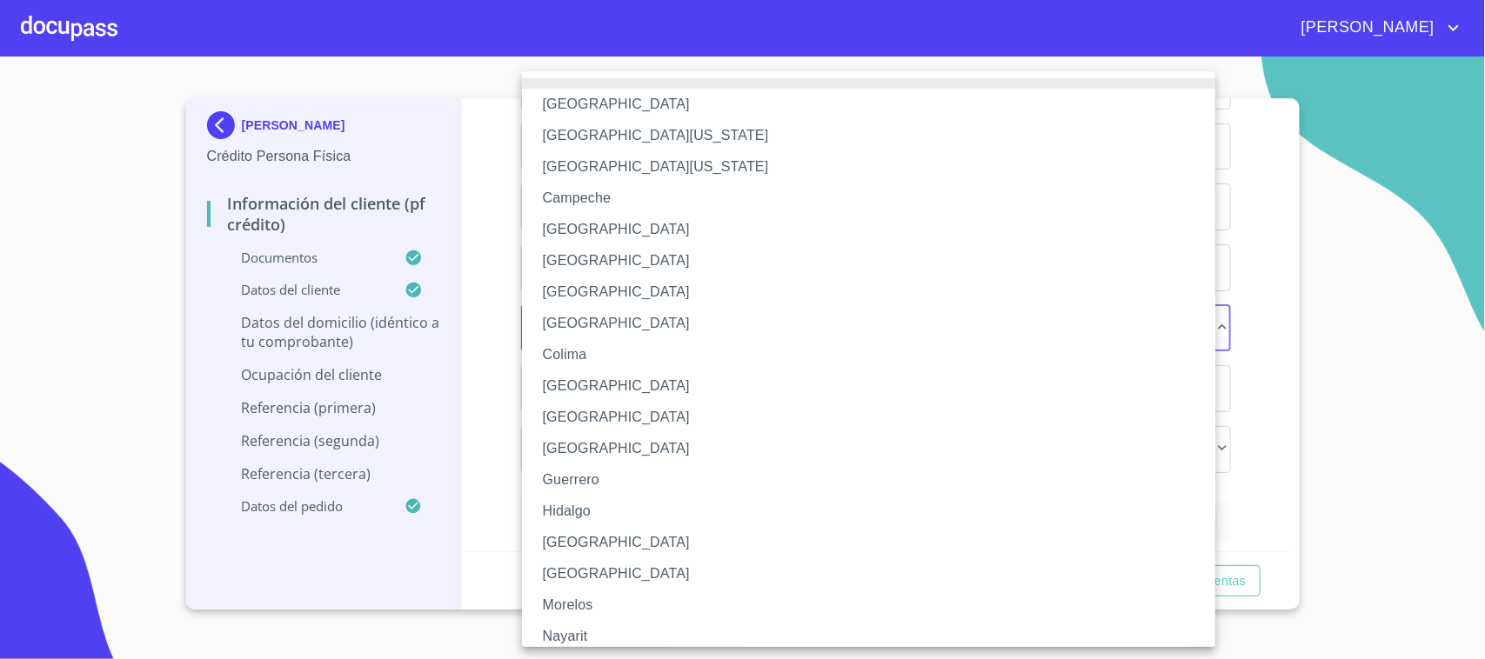
click at [578, 533] on li "[GEOGRAPHIC_DATA]" at bounding box center [877, 542] width 710 height 31
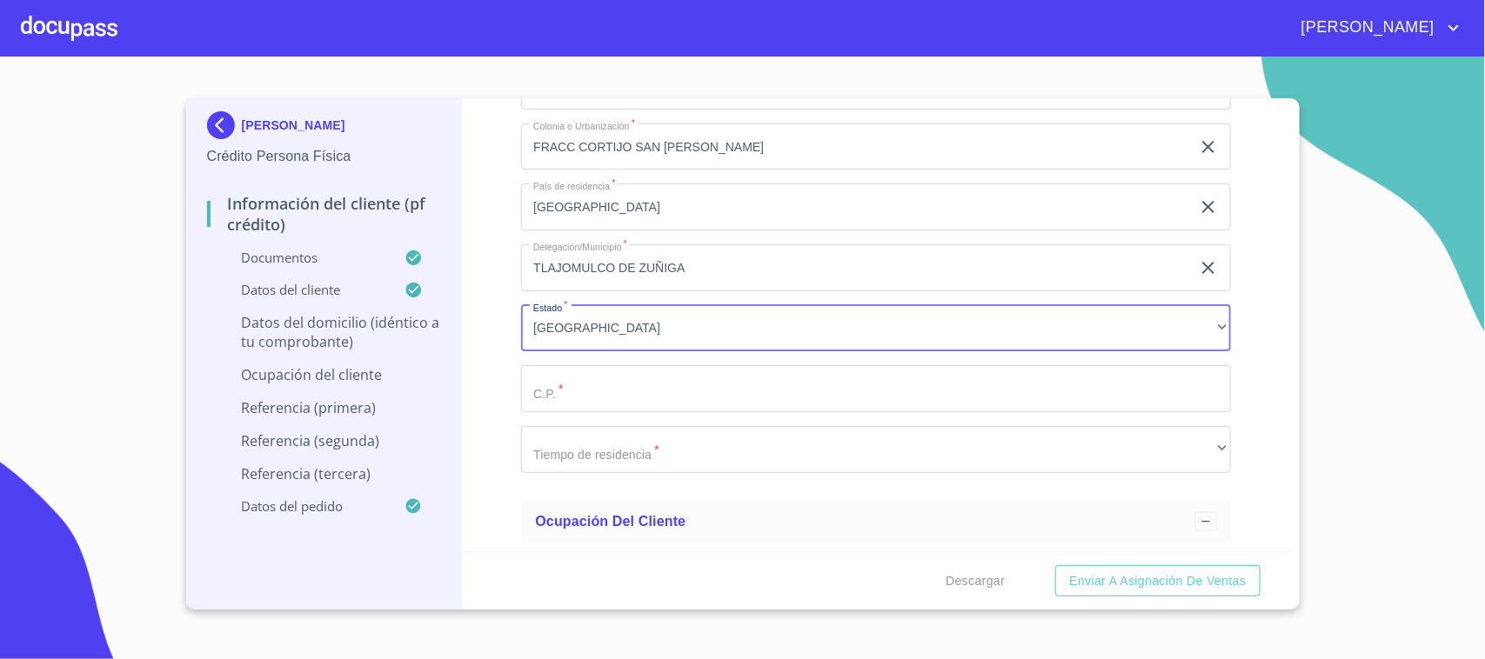
click at [563, 385] on input "Documento de identificación.   *" at bounding box center [876, 388] width 710 height 47
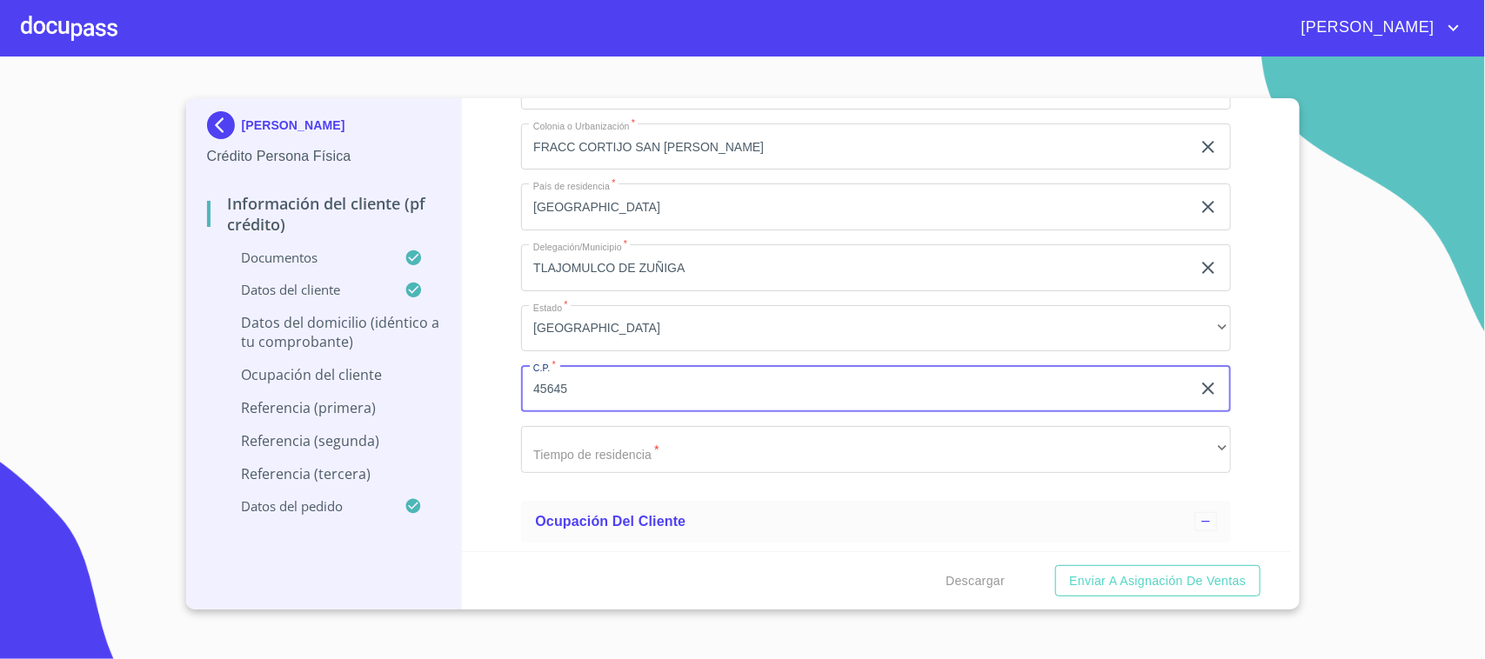
type input "45645"
click at [631, 416] on div "Domicilio completo (Calle, Av. o Vía)   * AV ALTARA ​ No. Exterior   * 454 ​ E…" at bounding box center [876, 116] width 710 height 741
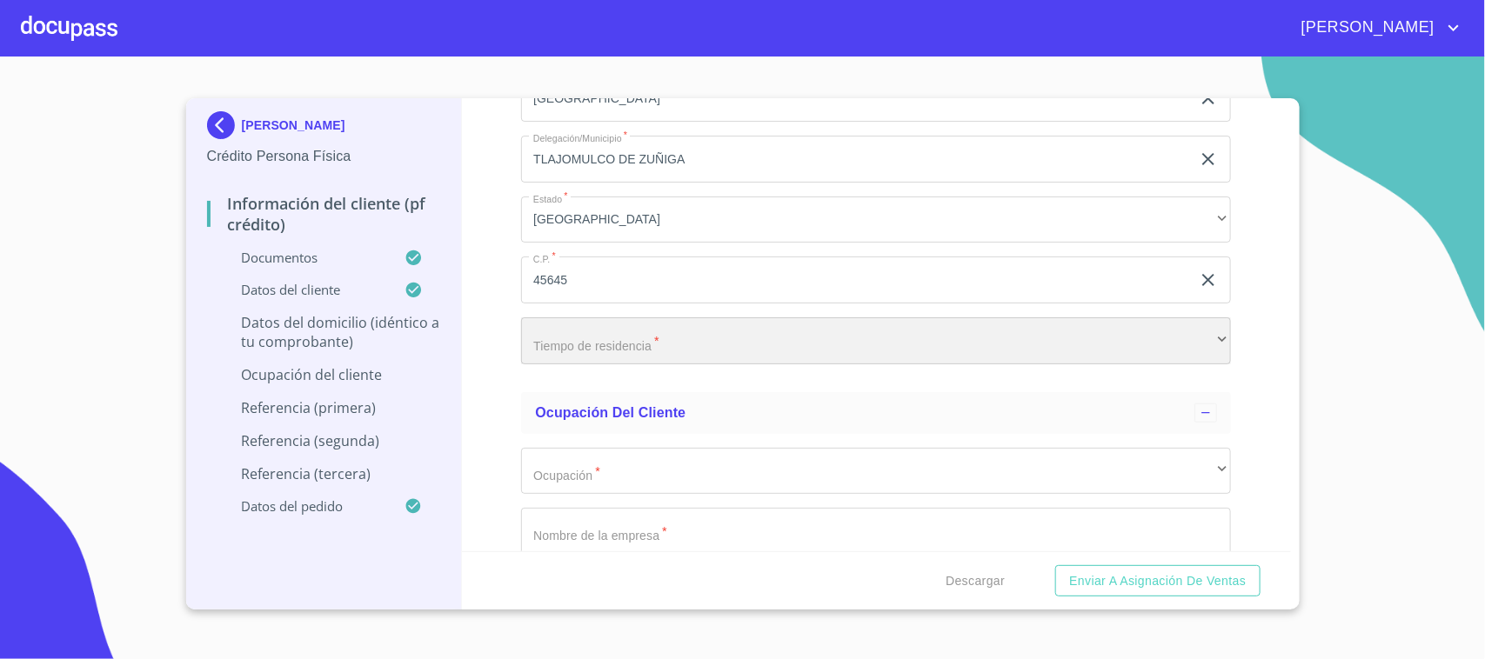
click at [639, 353] on div "​" at bounding box center [876, 341] width 710 height 47
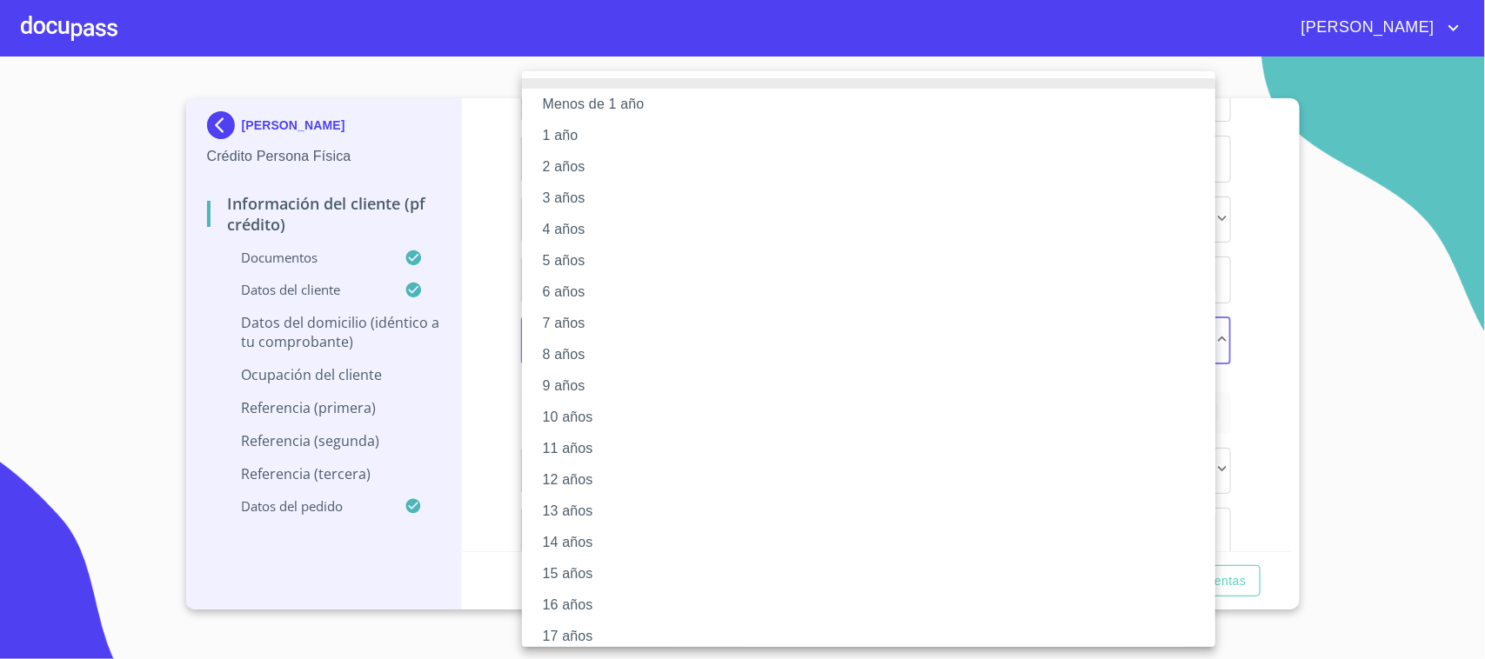
scroll to position [104, 0]
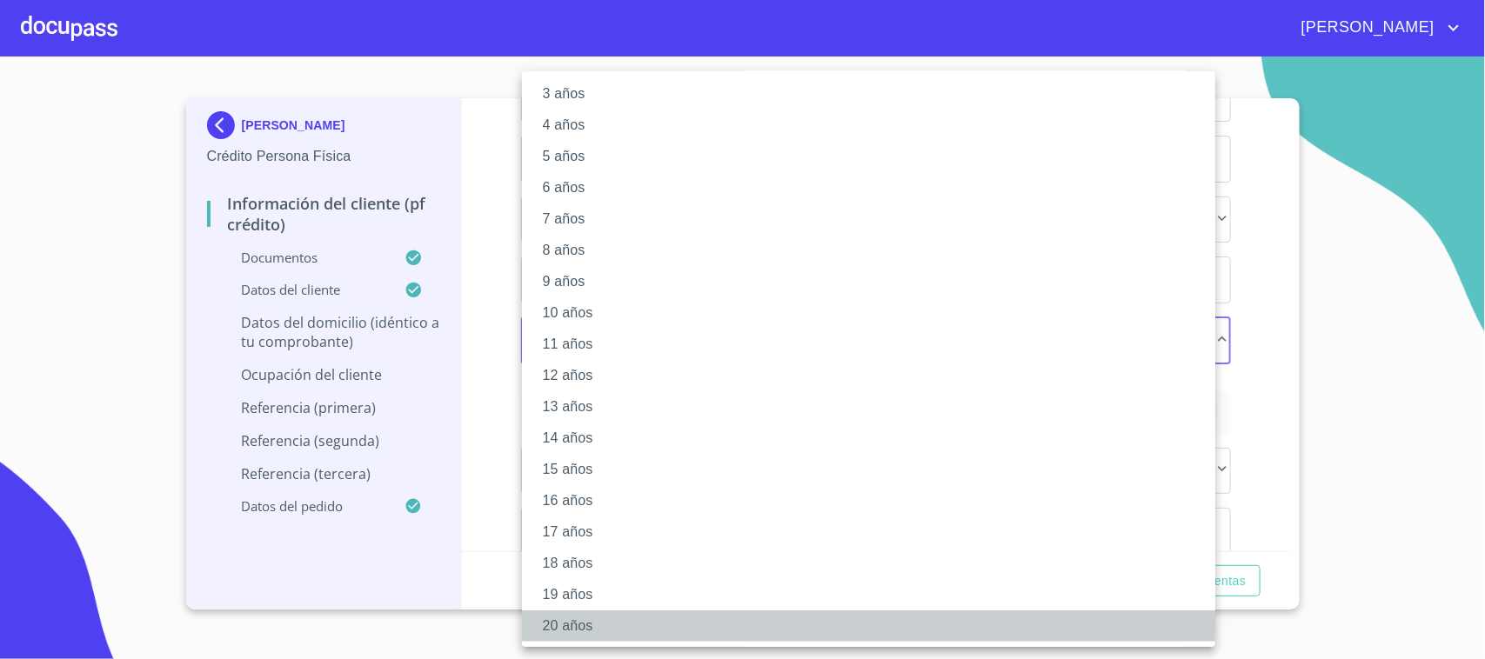
click at [627, 618] on li "20 años" at bounding box center [877, 626] width 710 height 31
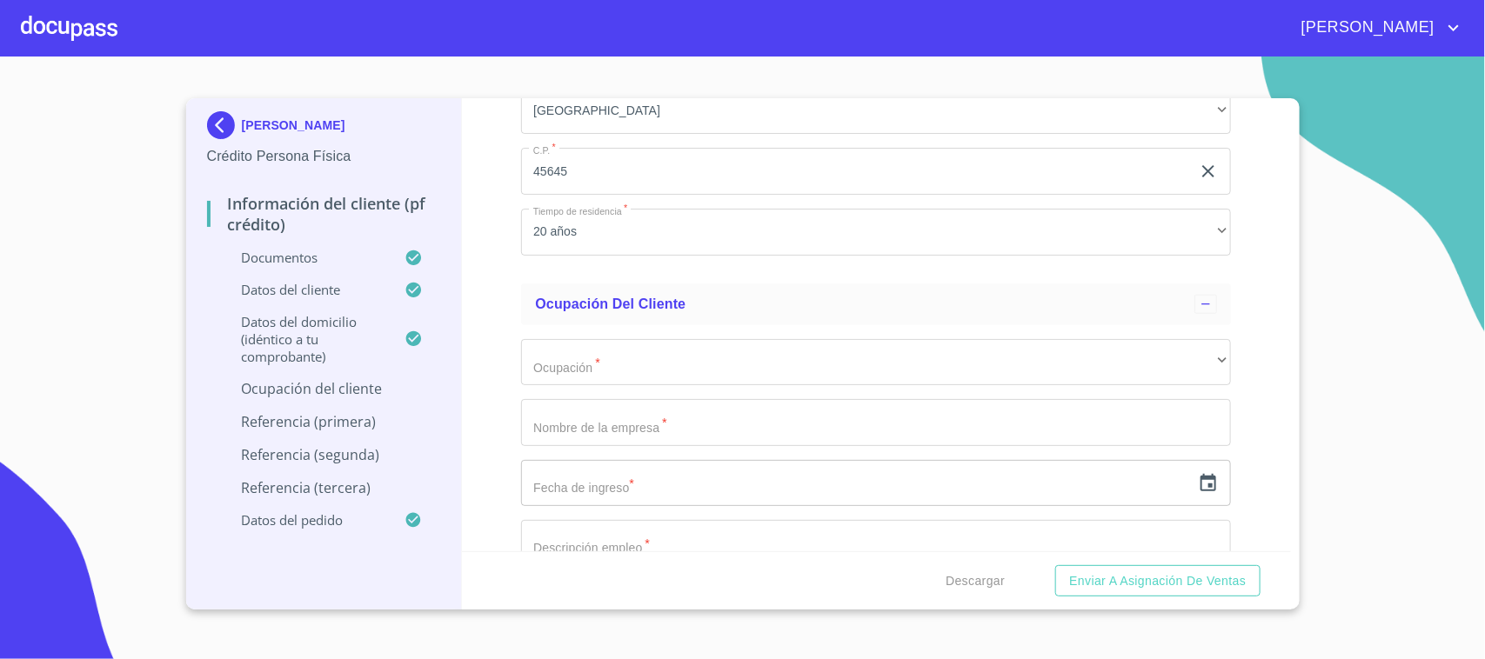
scroll to position [6959, 0]
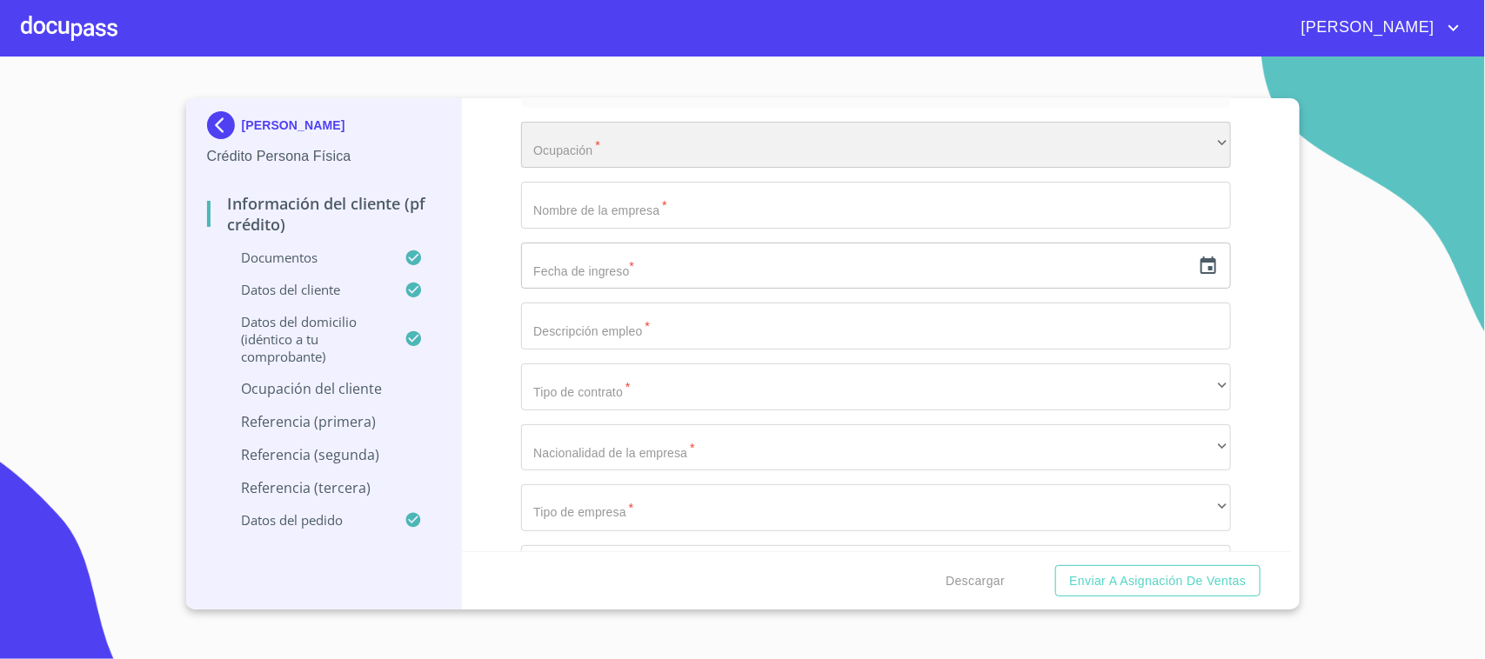
click at [645, 140] on div "​" at bounding box center [876, 145] width 710 height 47
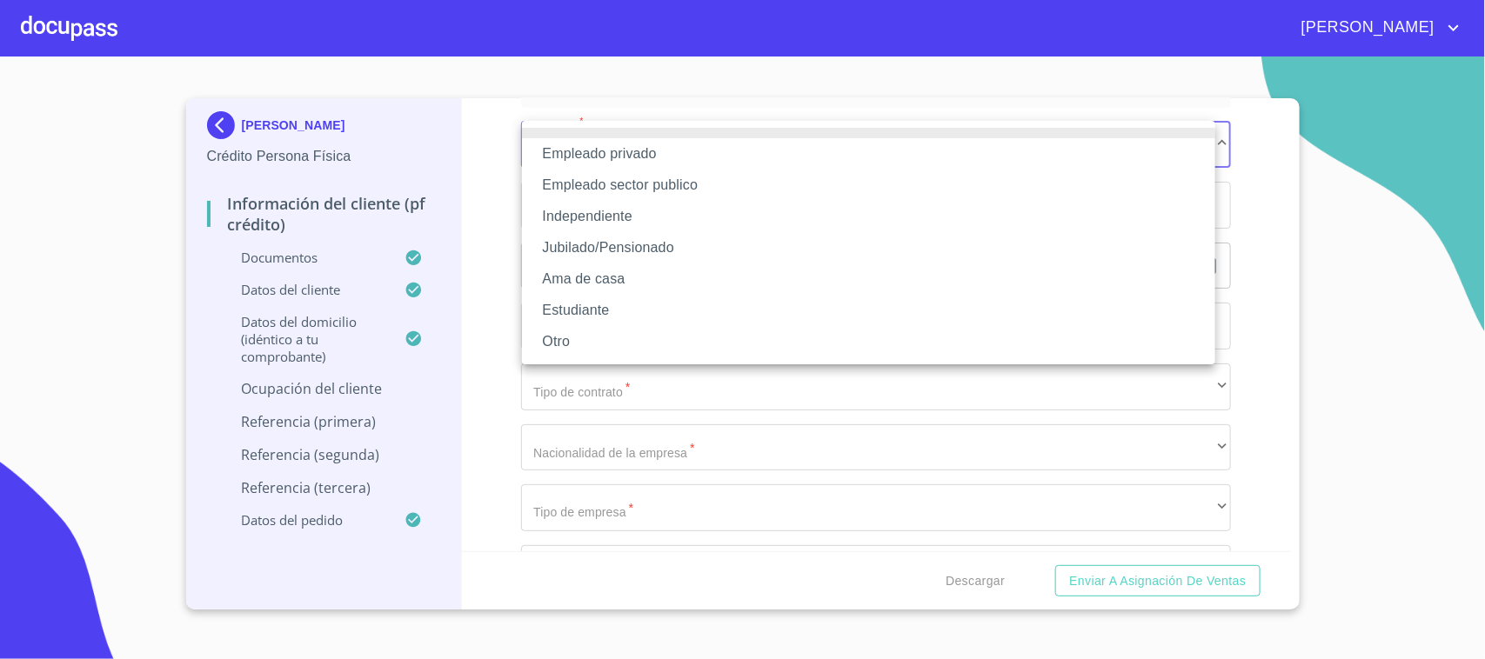
click at [645, 239] on li "Jubilado/Pensionado" at bounding box center [868, 247] width 693 height 31
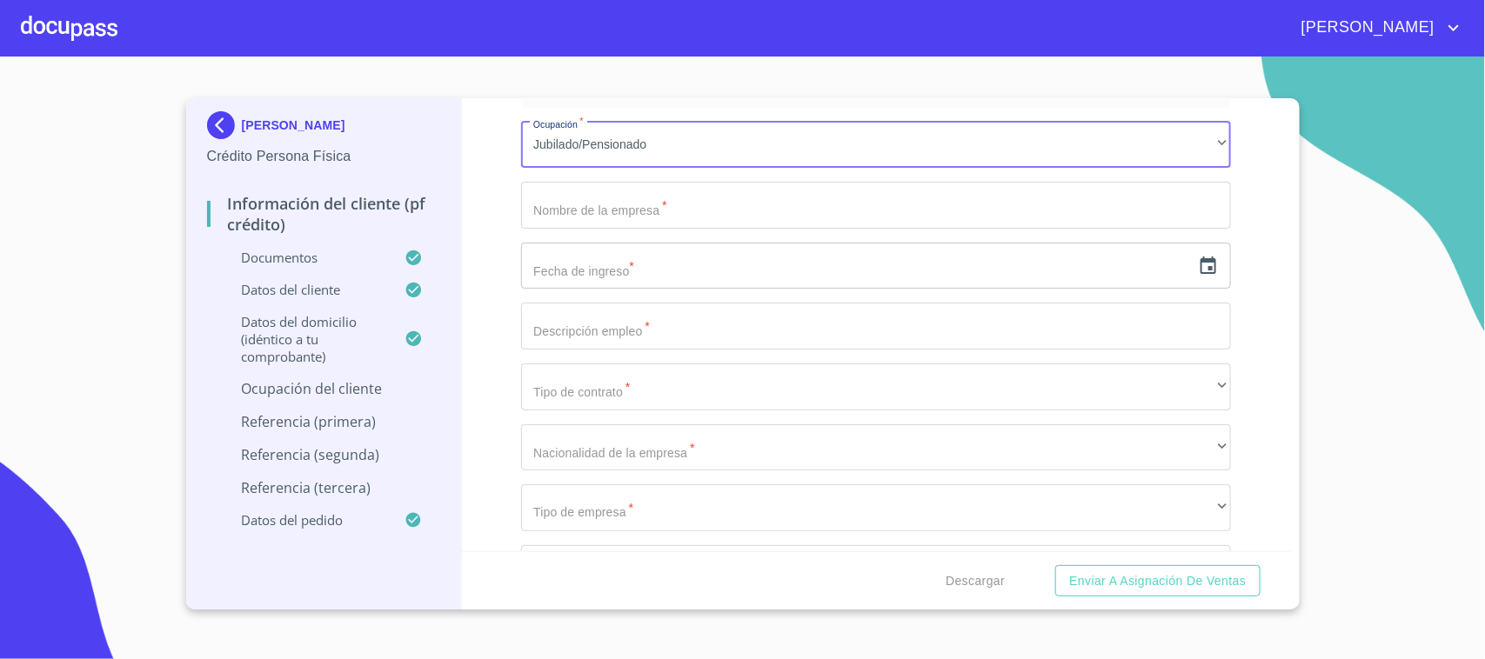
click at [611, 197] on input "Documento de identificación.   *" at bounding box center [876, 205] width 710 height 47
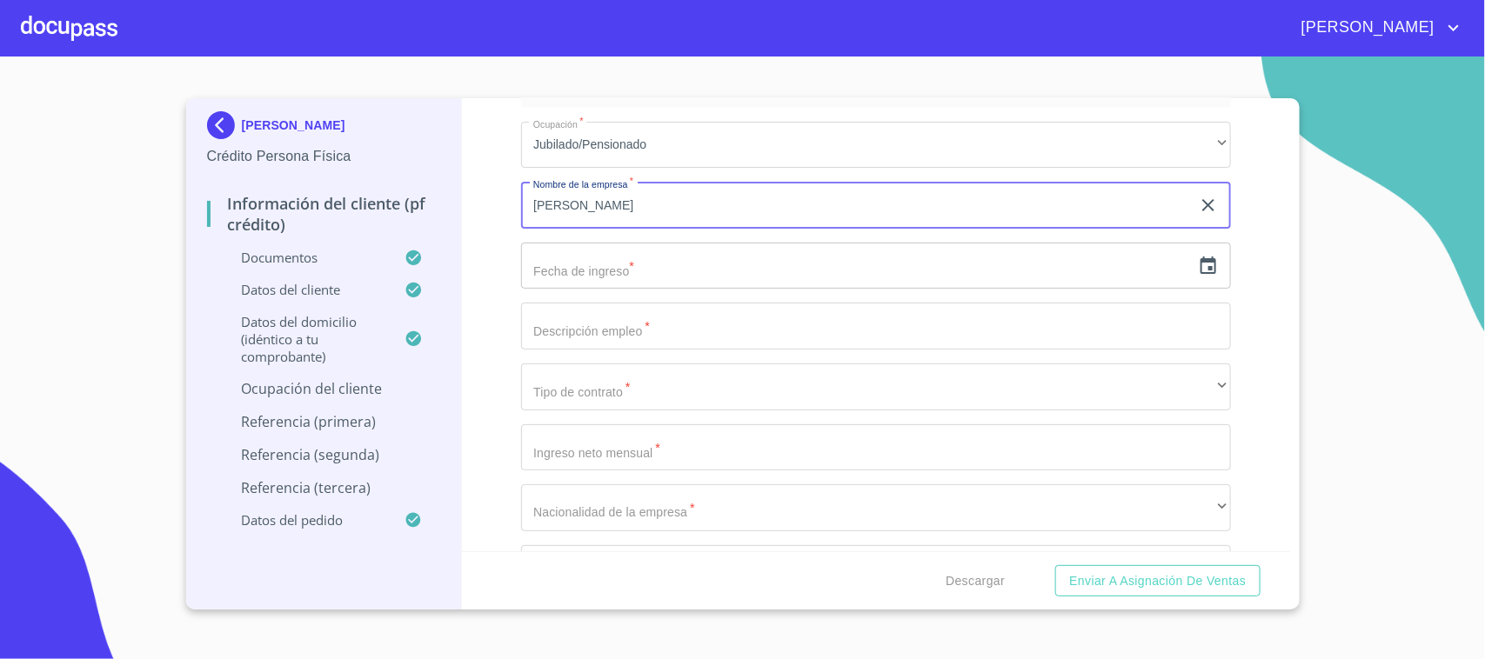
type input "[PERSON_NAME]"
click at [650, 257] on input "text" at bounding box center [856, 266] width 670 height 47
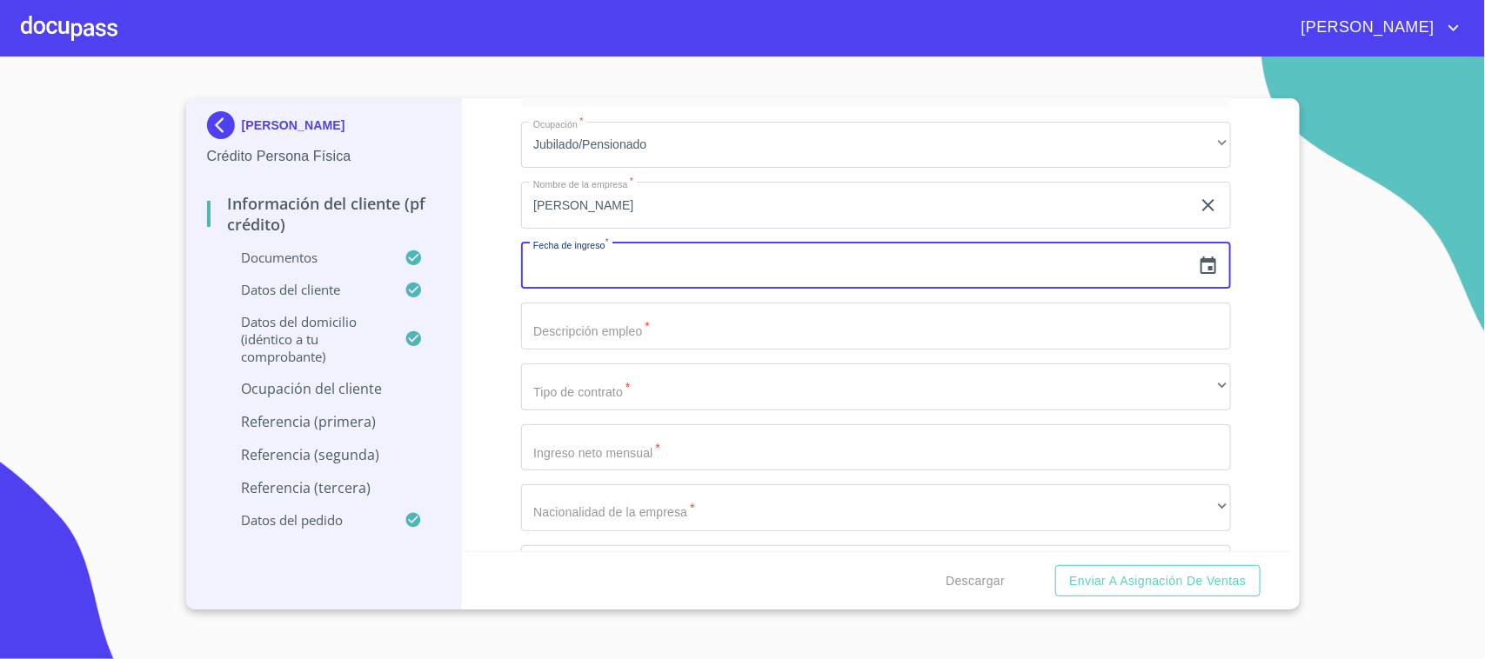
click at [557, 319] on input "Documento de identificación.   *" at bounding box center [876, 326] width 710 height 47
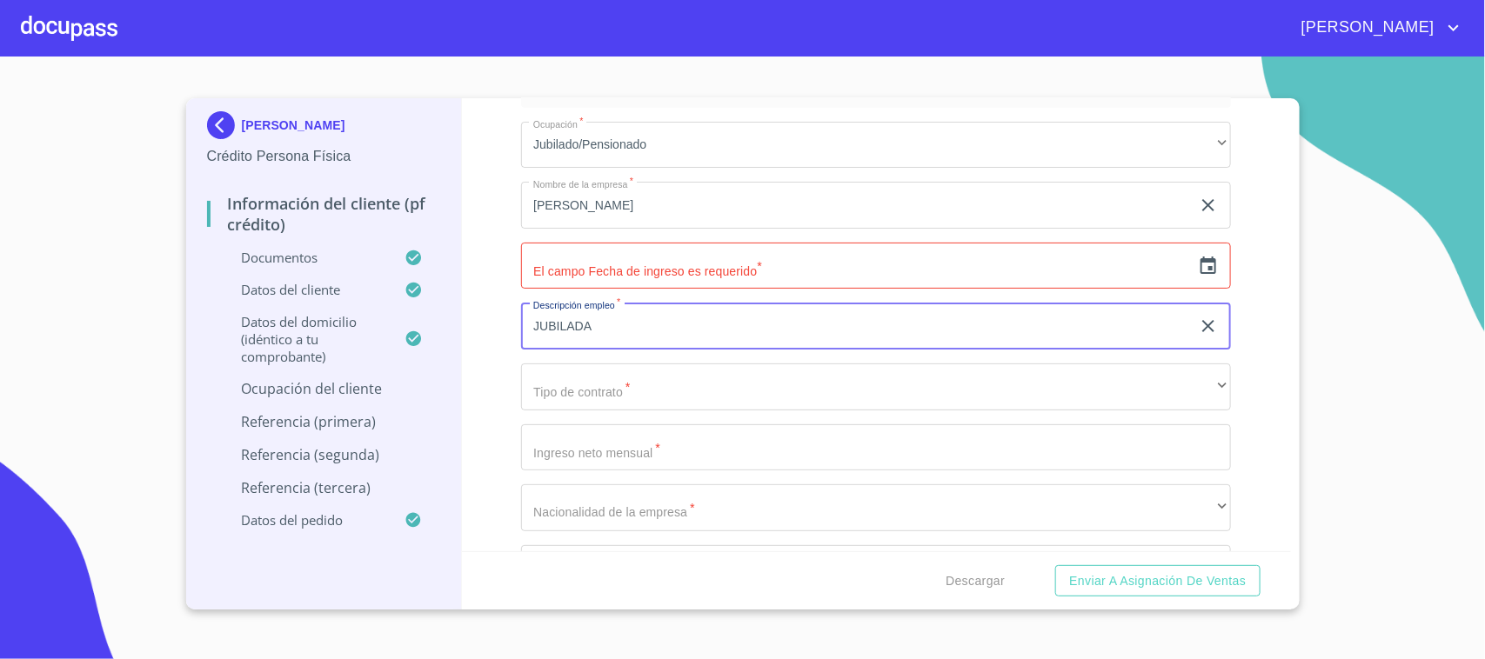
type input "JUBILADA"
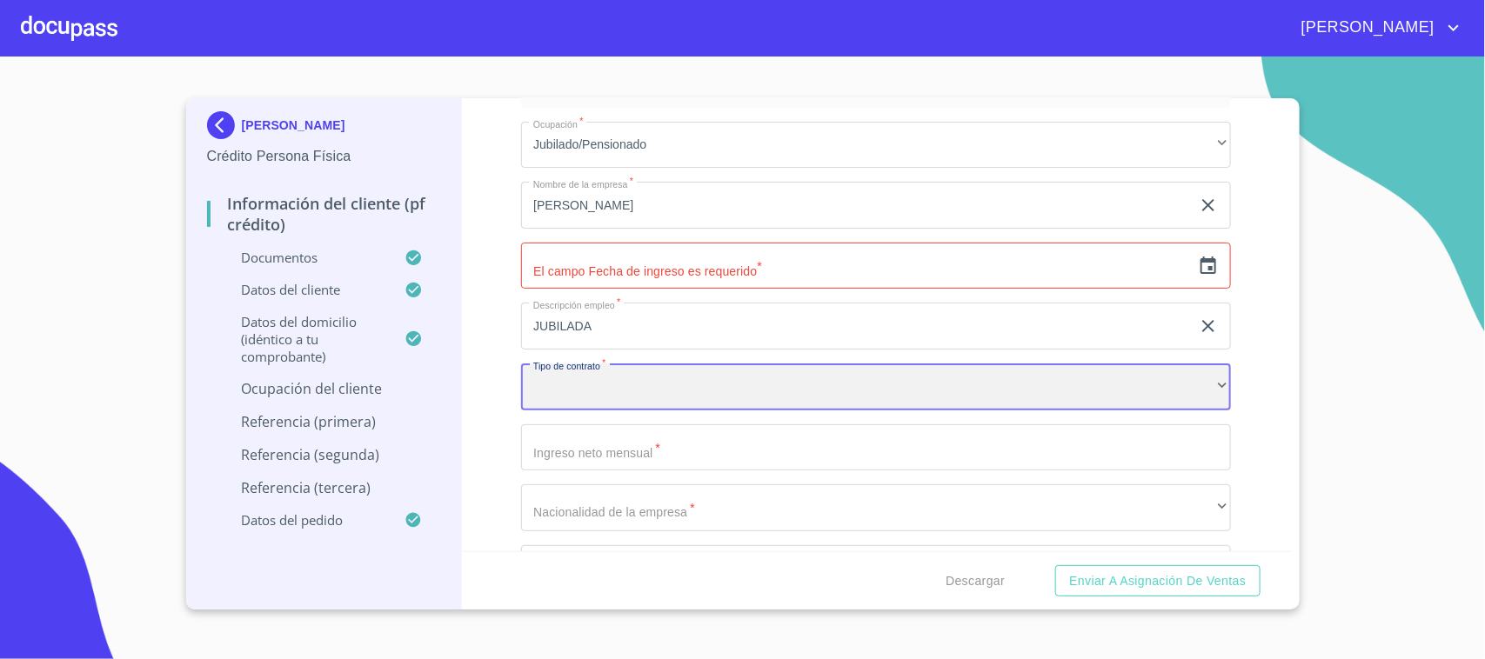
click at [577, 372] on div "​" at bounding box center [876, 387] width 710 height 47
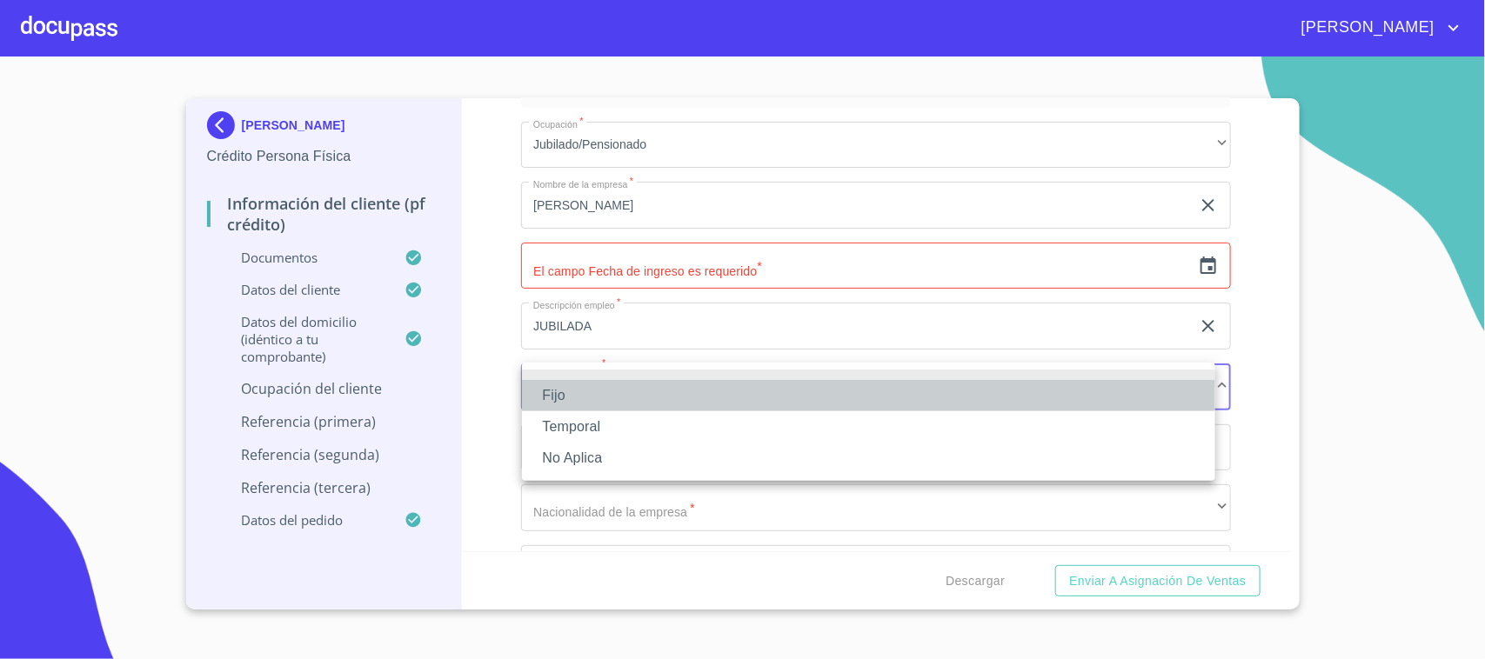
click at [583, 392] on li "Fijo" at bounding box center [868, 395] width 693 height 31
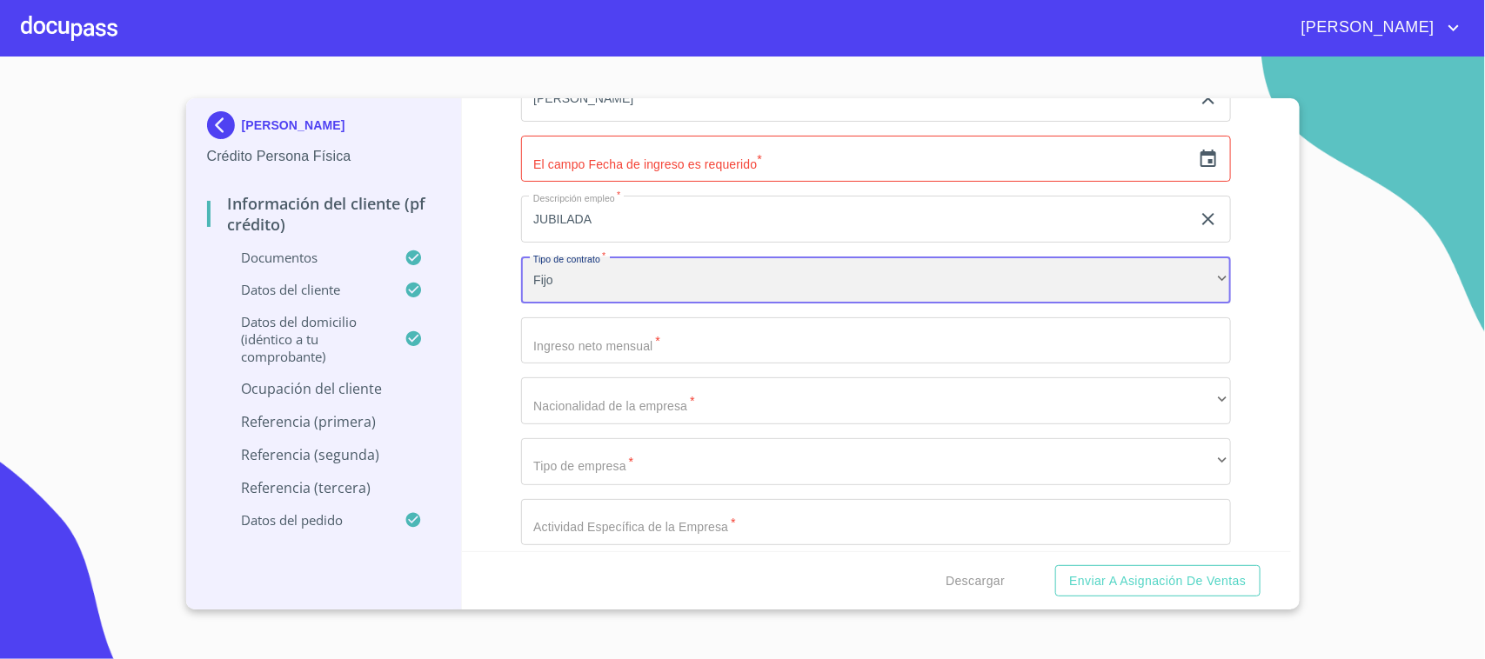
scroll to position [7068, 0]
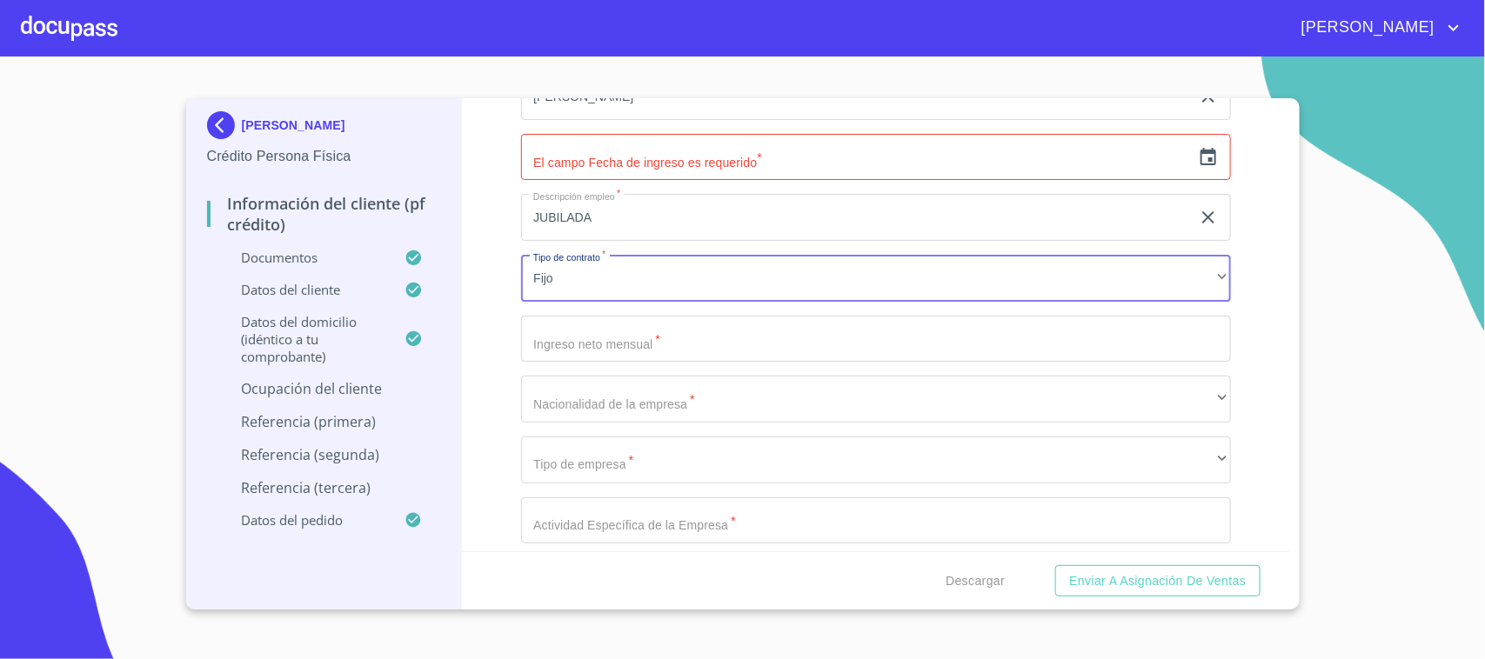
click at [603, 342] on input "Documento de identificación.   *" at bounding box center [876, 339] width 710 height 47
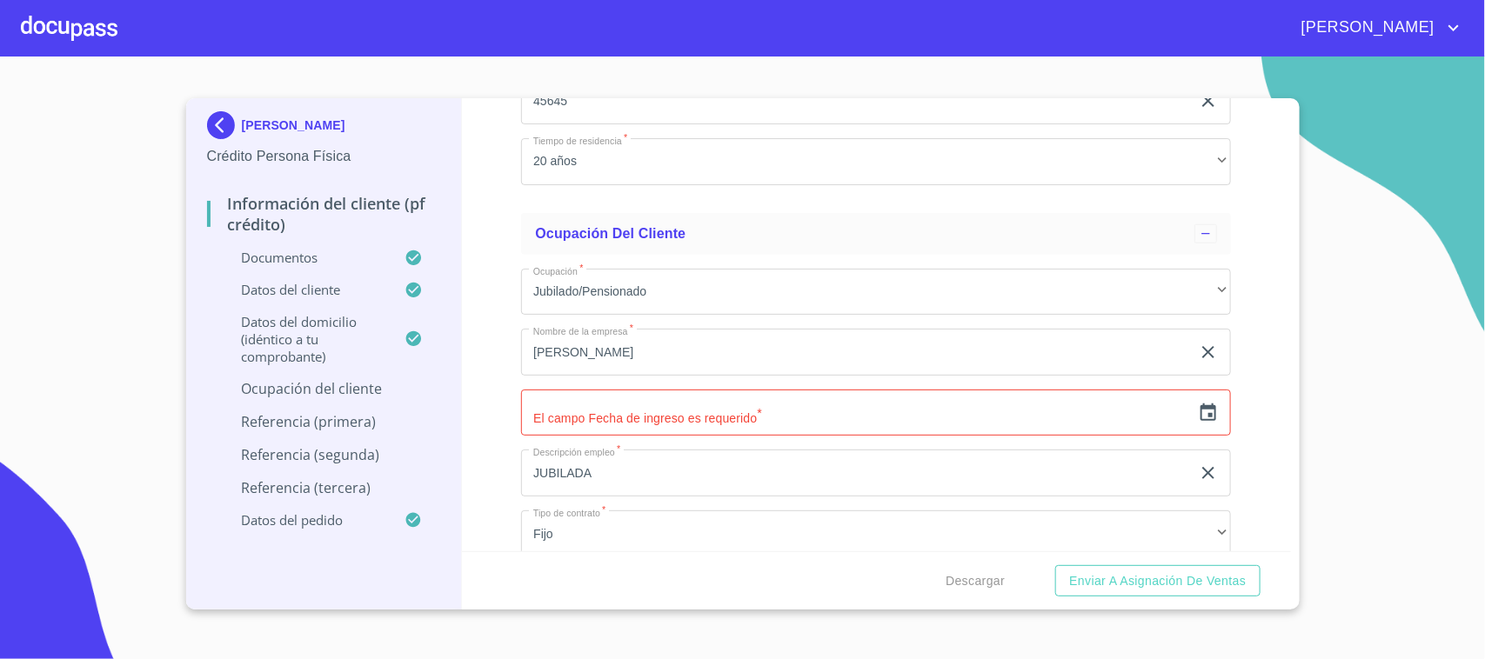
scroll to position [6850, 0]
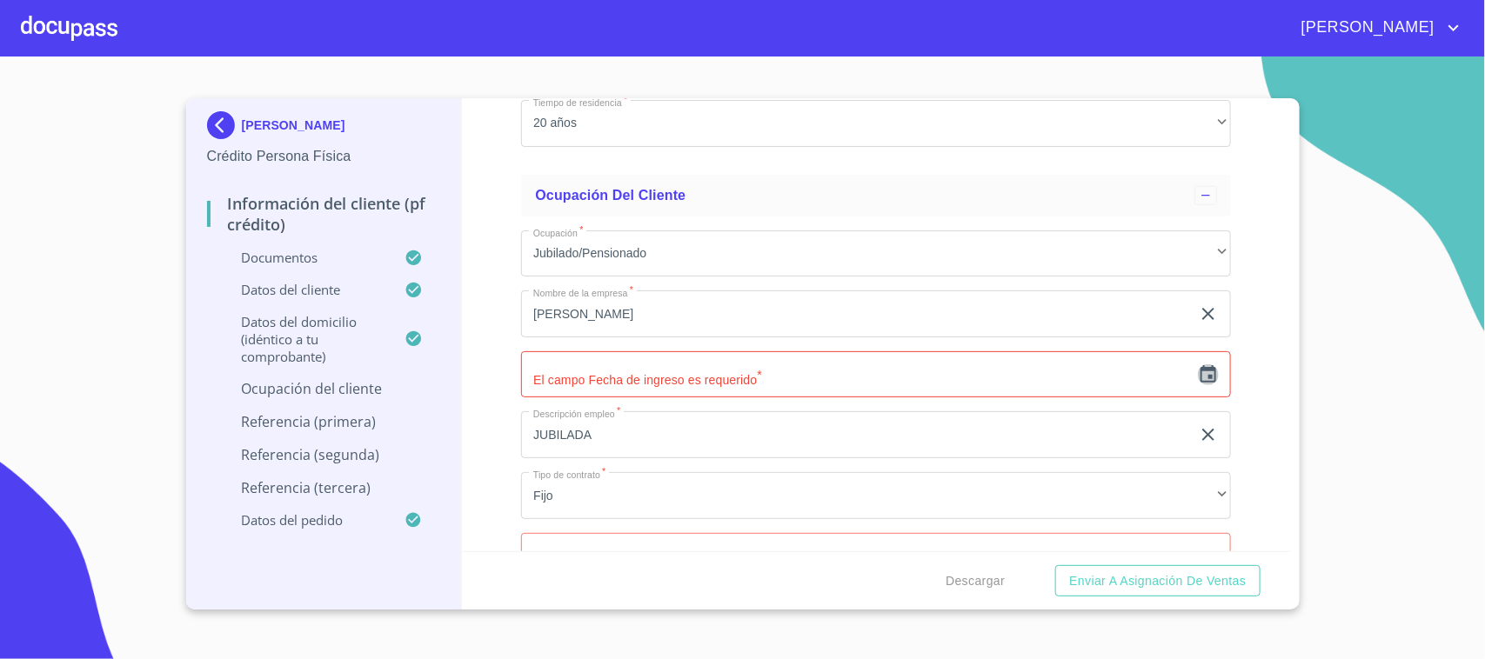
click at [1198, 371] on icon "button" at bounding box center [1208, 374] width 21 height 21
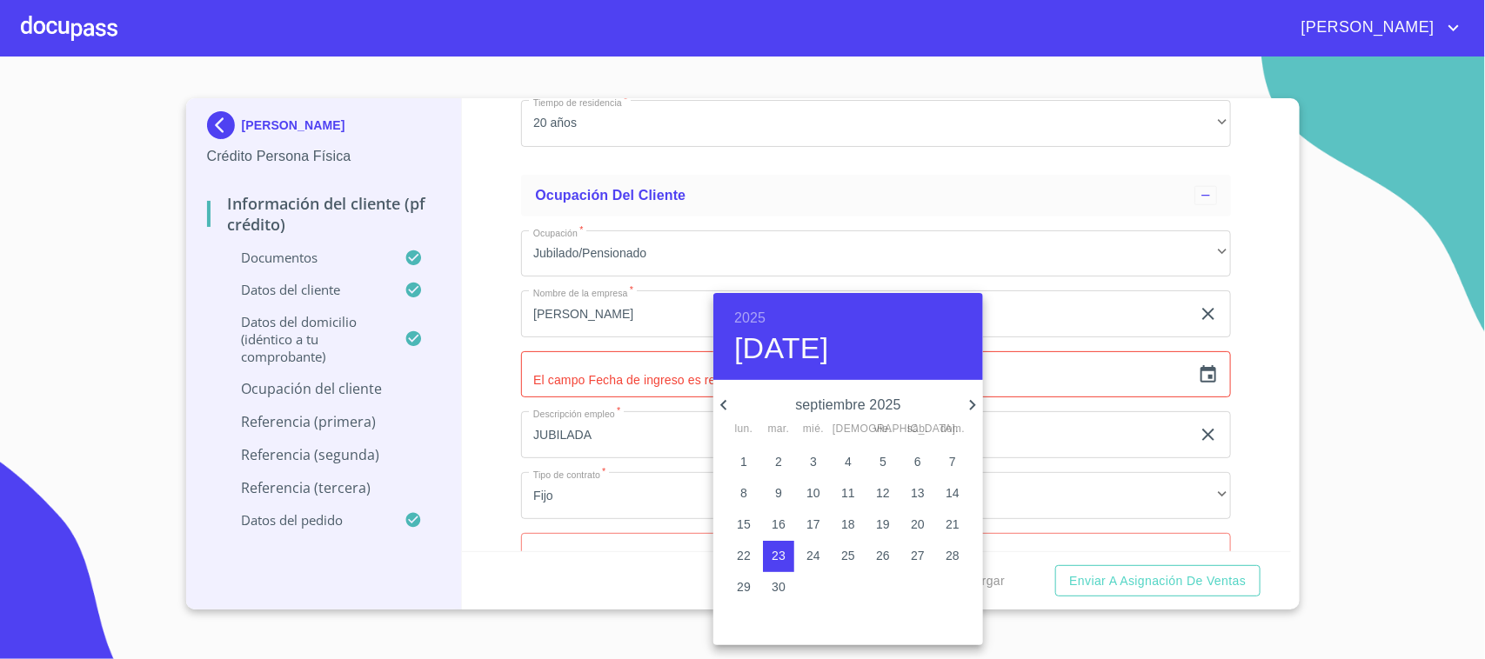
click at [755, 319] on h6 "2025" at bounding box center [749, 318] width 31 height 24
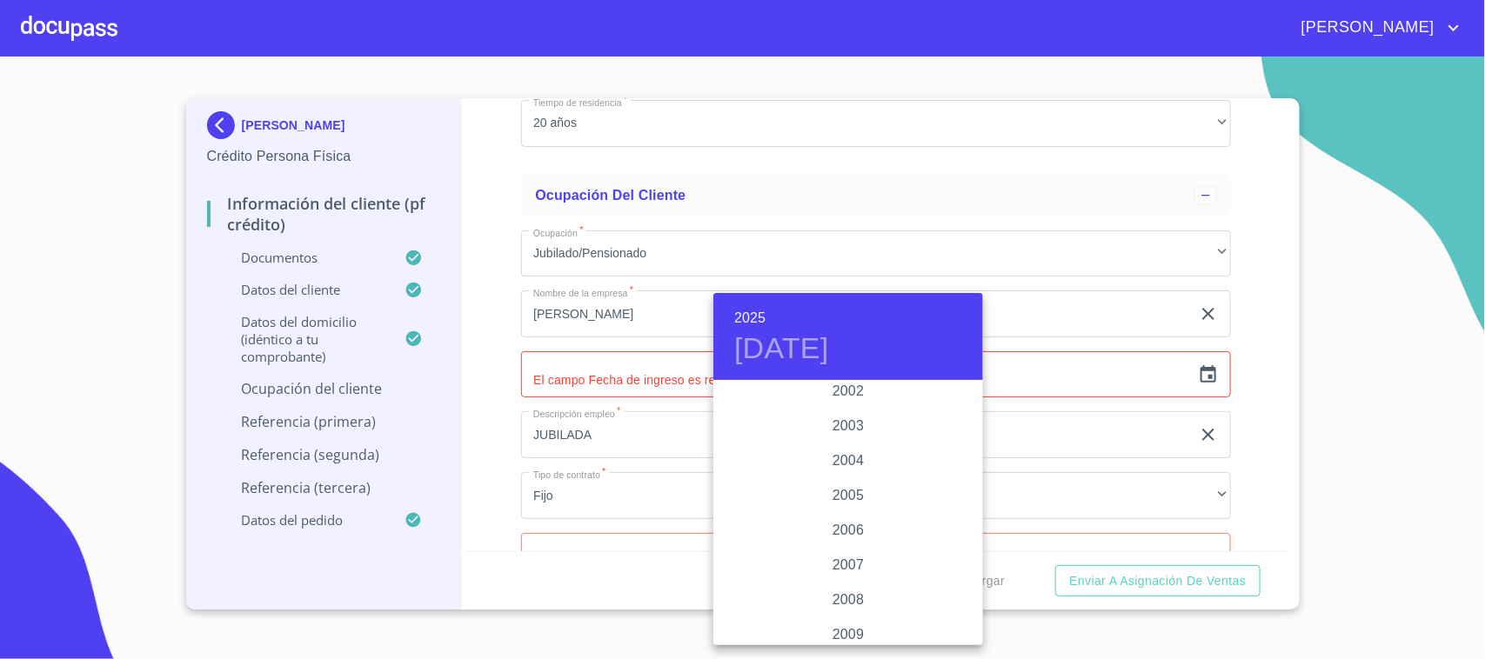
scroll to position [2812, 0]
click at [855, 511] on div "2009" at bounding box center [848, 510] width 270 height 35
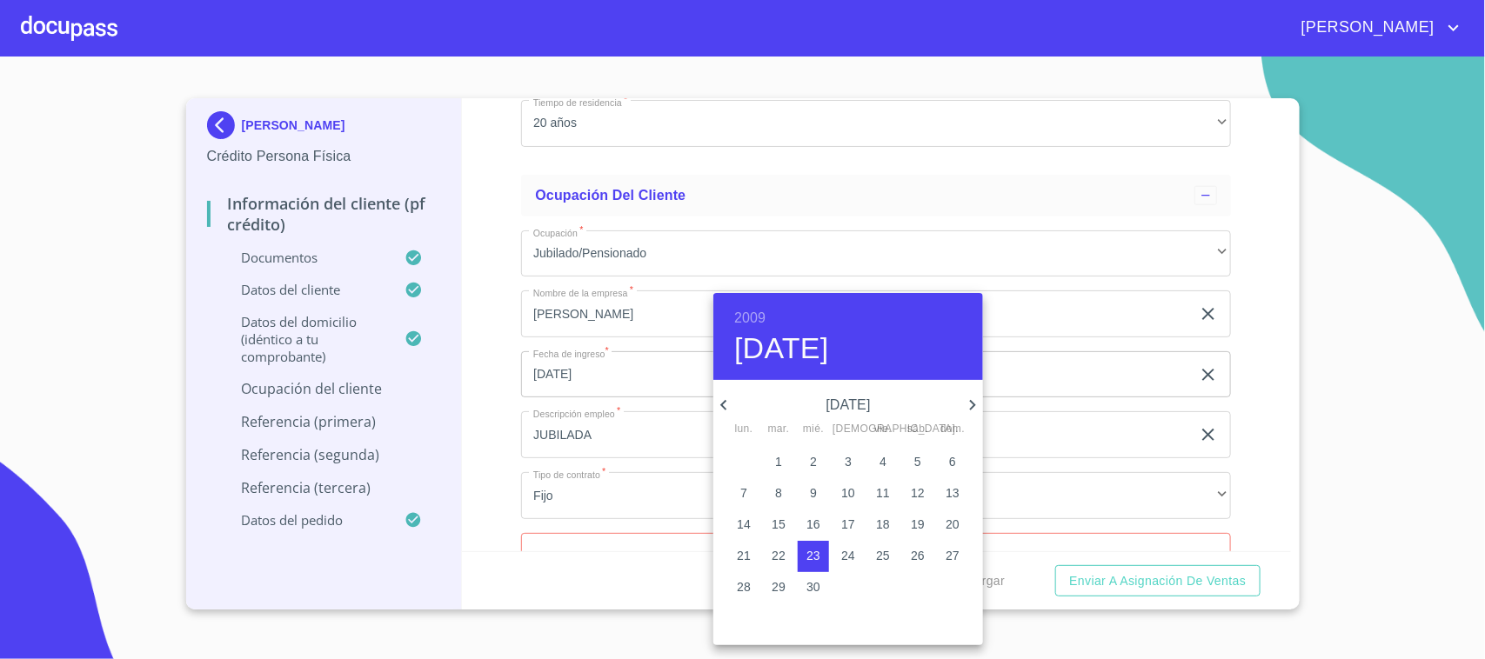
click at [732, 404] on icon "button" at bounding box center [723, 405] width 21 height 21
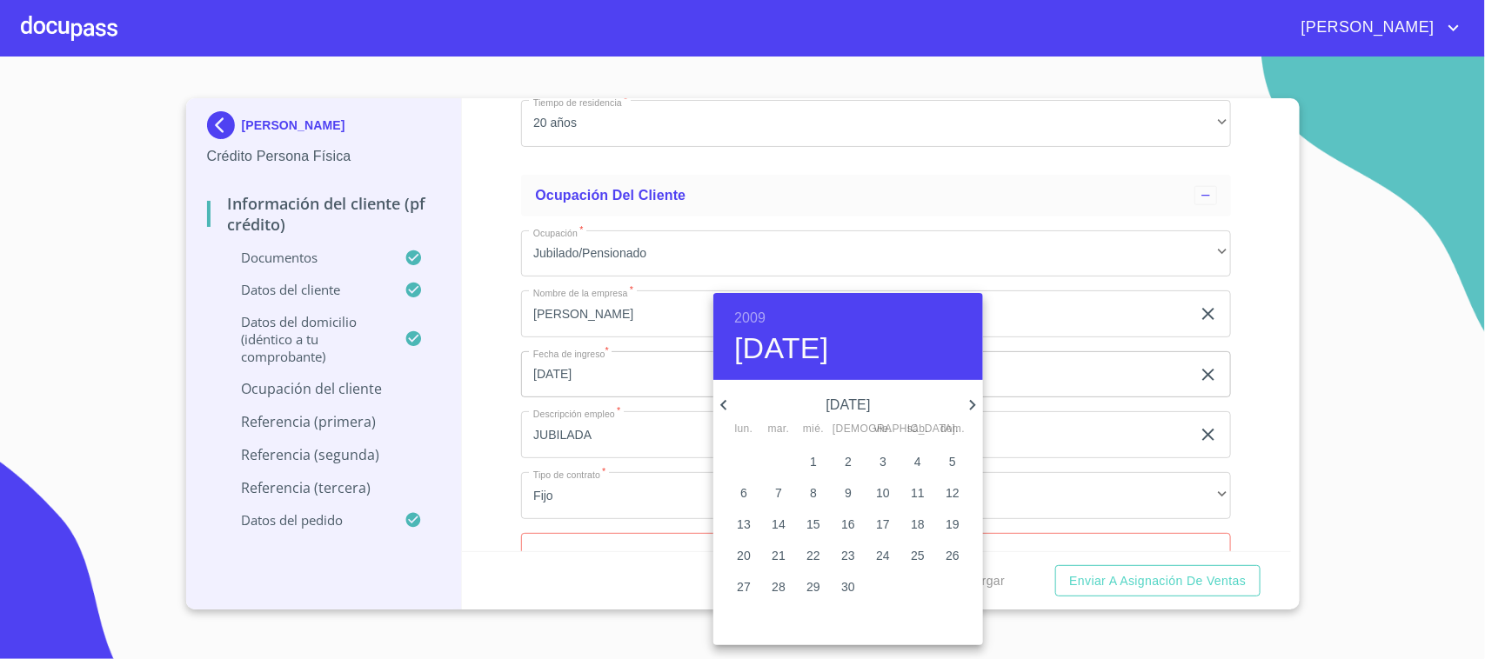
click at [732, 404] on icon "button" at bounding box center [723, 405] width 21 height 21
click at [851, 462] on p "1" at bounding box center [848, 461] width 7 height 17
type input "1 de ene. de 2009"
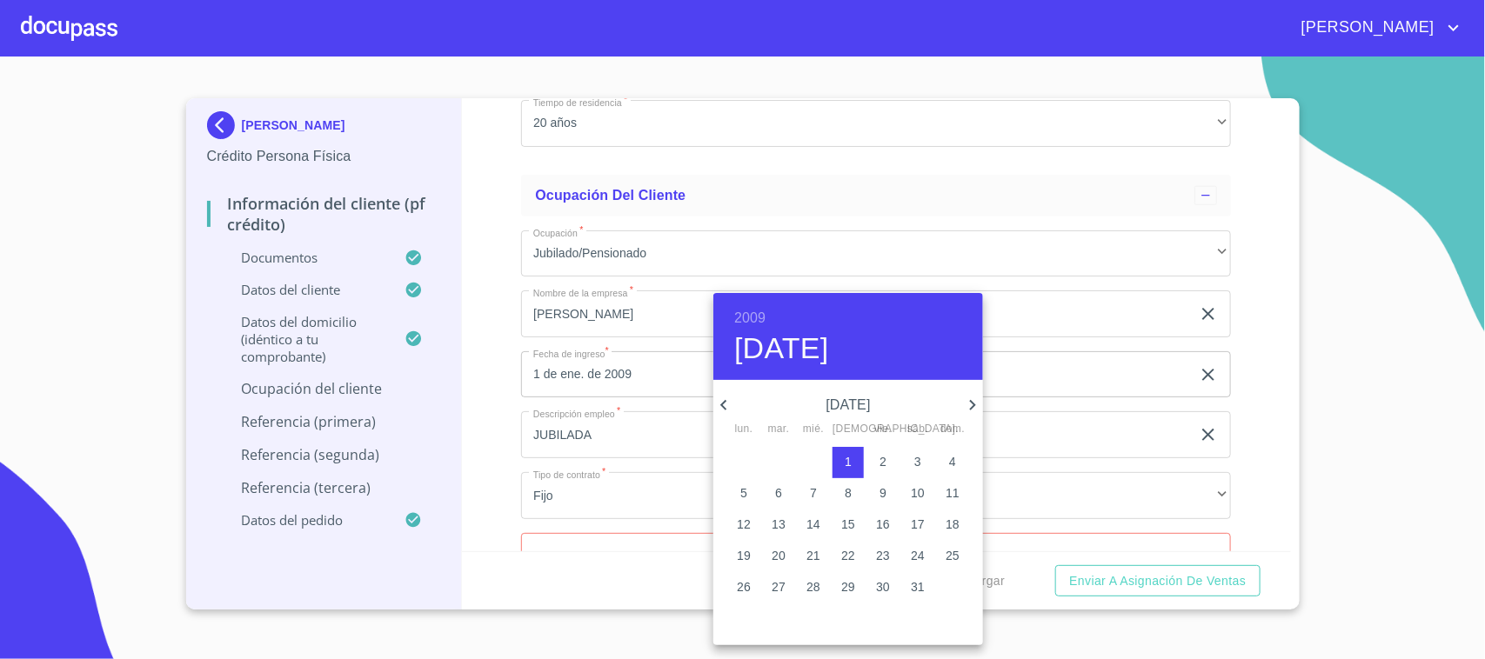
click at [1120, 400] on div at bounding box center [742, 329] width 1485 height 659
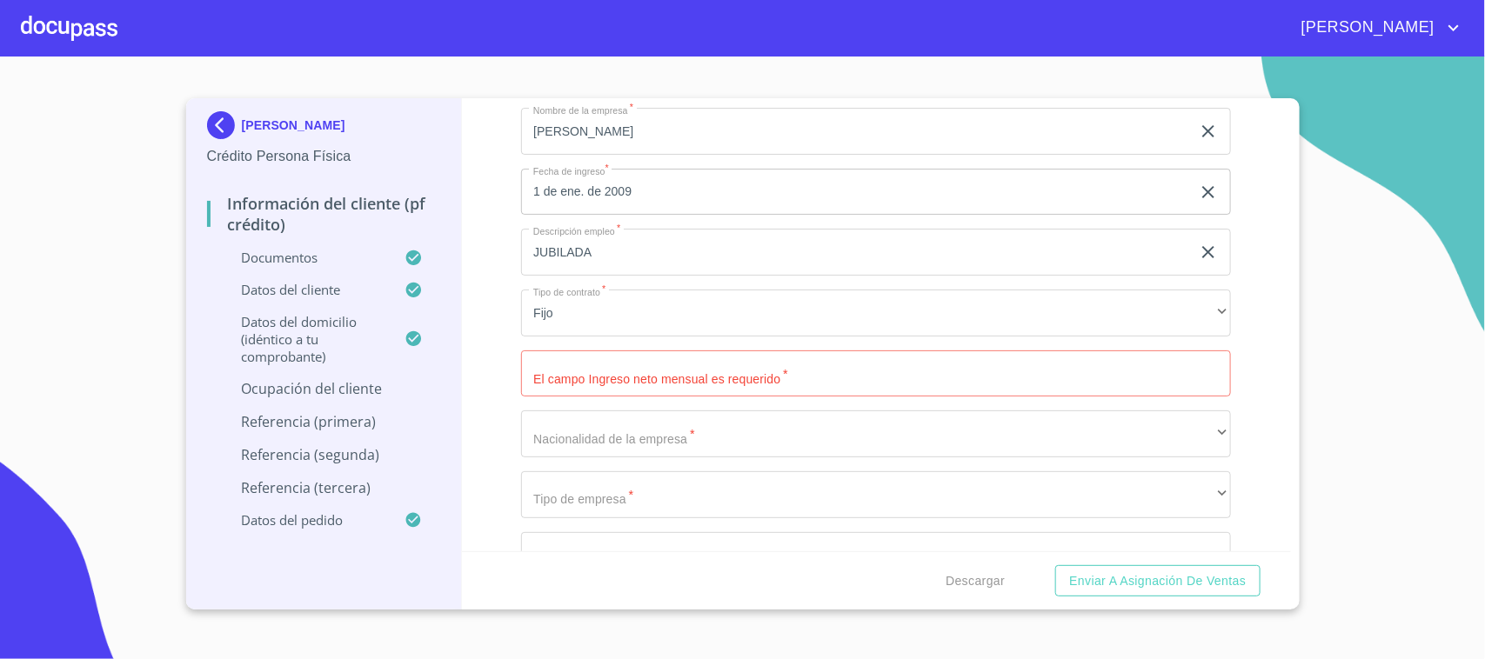
scroll to position [7068, 0]
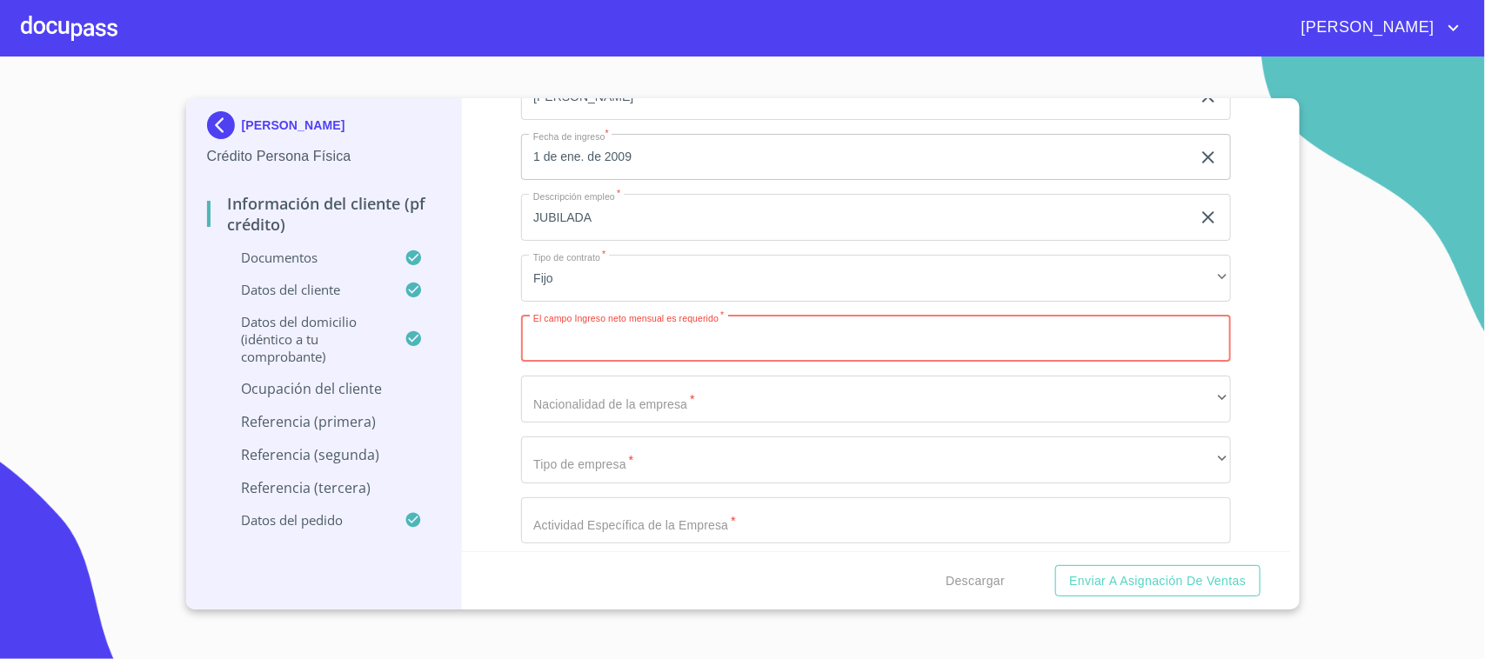
click at [667, 340] on input "Documento de identificación.   *" at bounding box center [876, 339] width 710 height 47
click at [1242, 292] on div "Información del cliente (PF crédito) Documentos Documento de identificación.   …" at bounding box center [876, 324] width 829 height 453
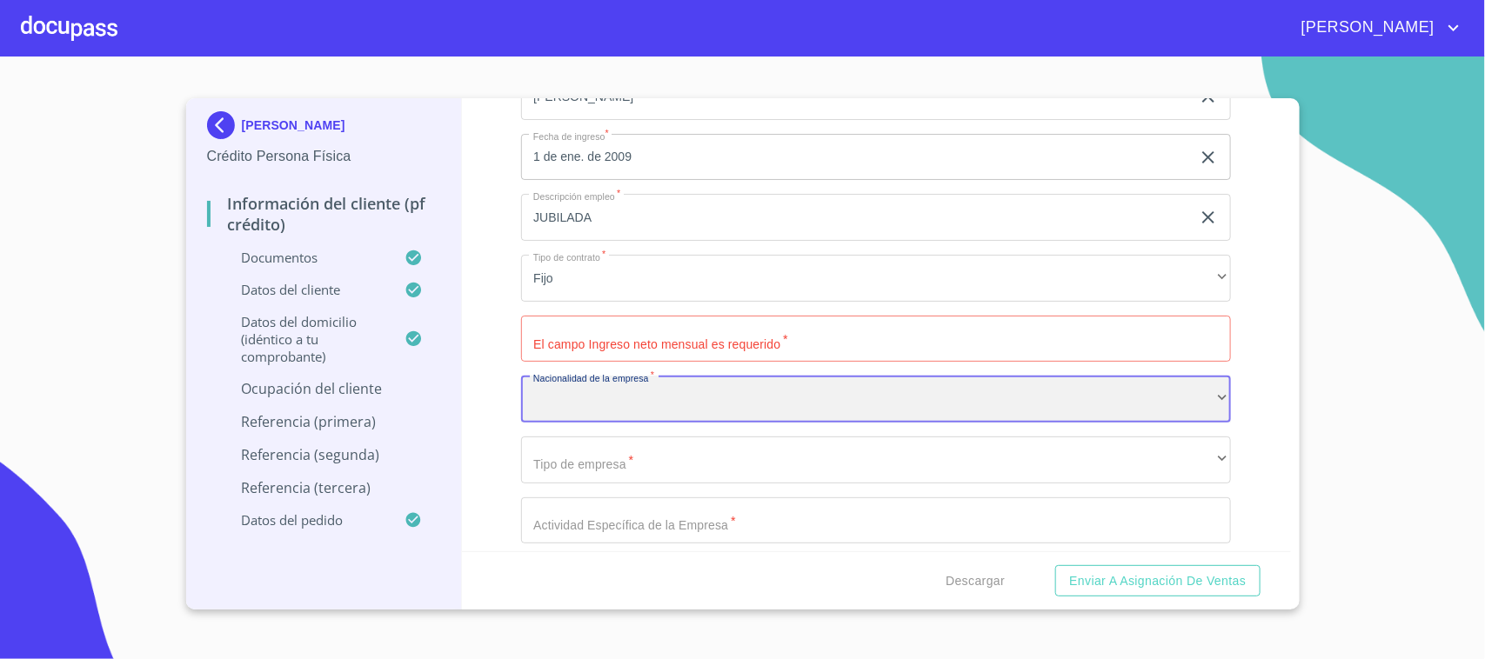
click at [653, 398] on div "​" at bounding box center [876, 399] width 710 height 47
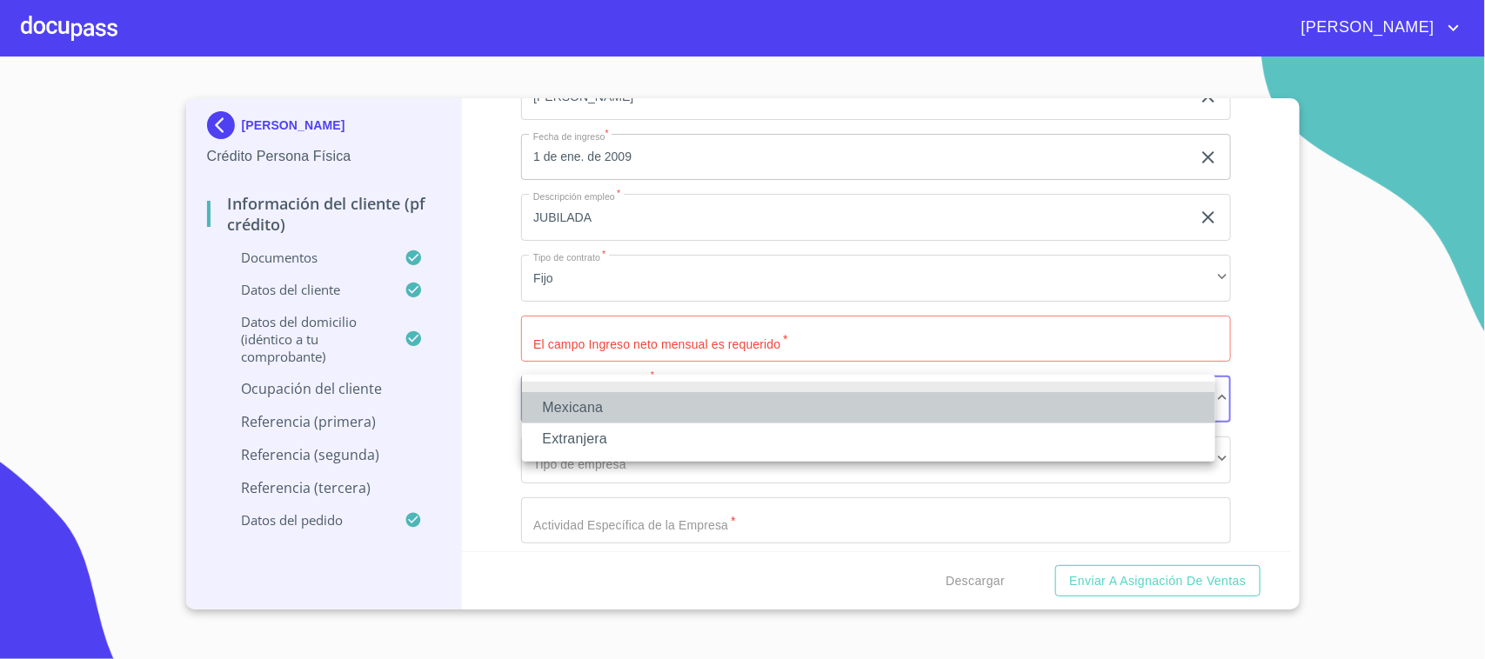
click at [611, 398] on li "Mexicana" at bounding box center [868, 407] width 693 height 31
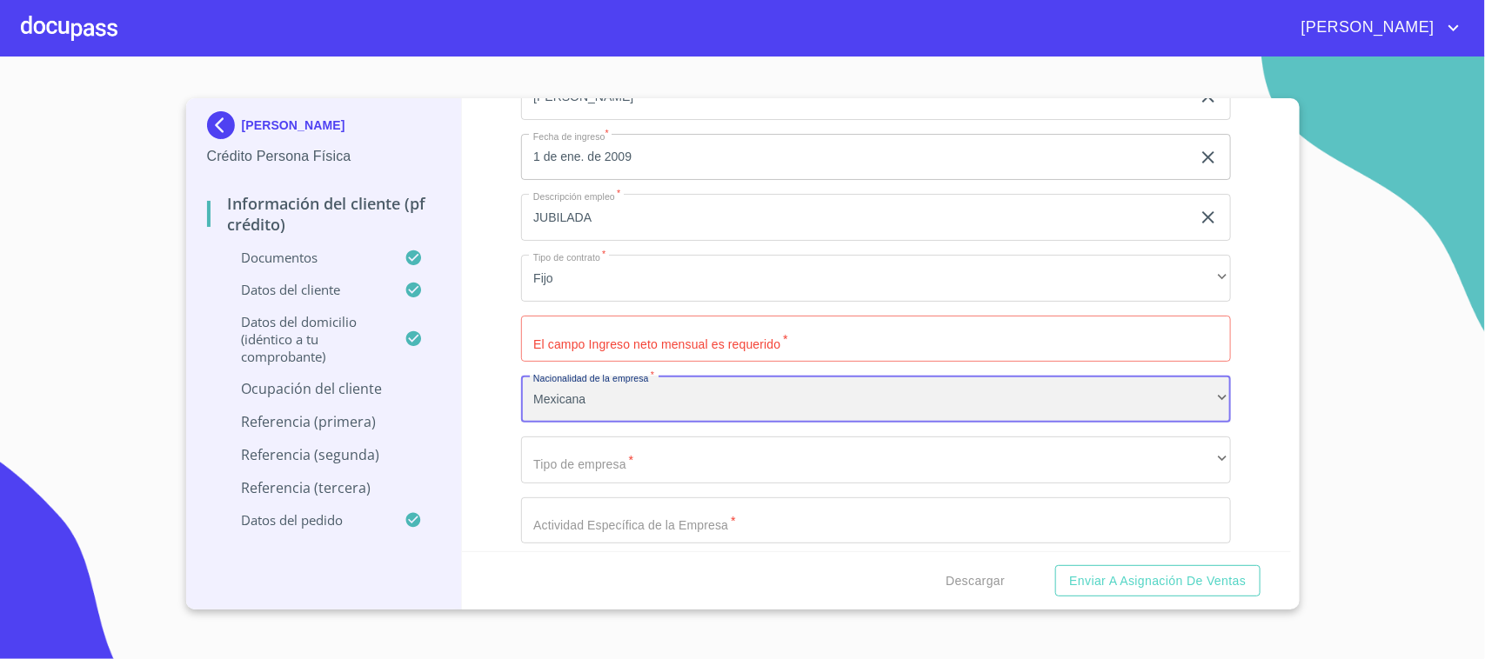
scroll to position [7177, 0]
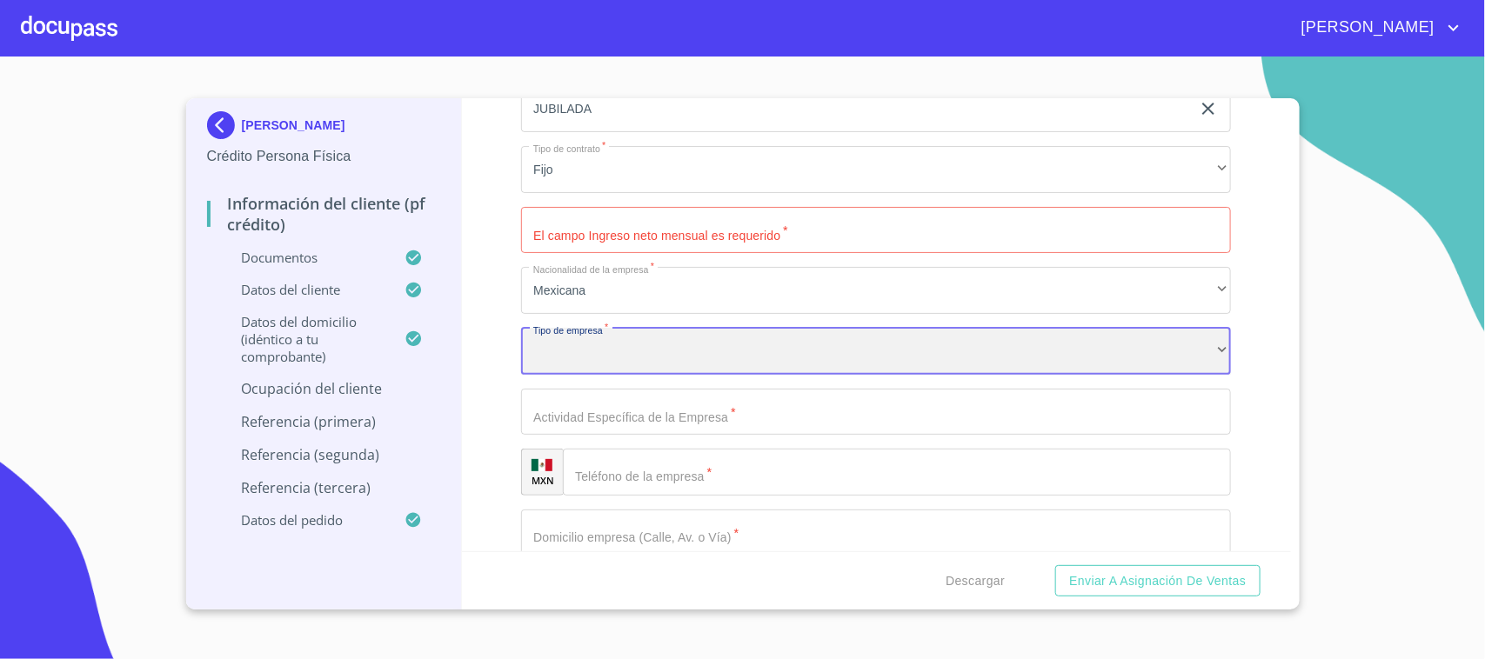
click at [597, 345] on div "​" at bounding box center [876, 351] width 710 height 47
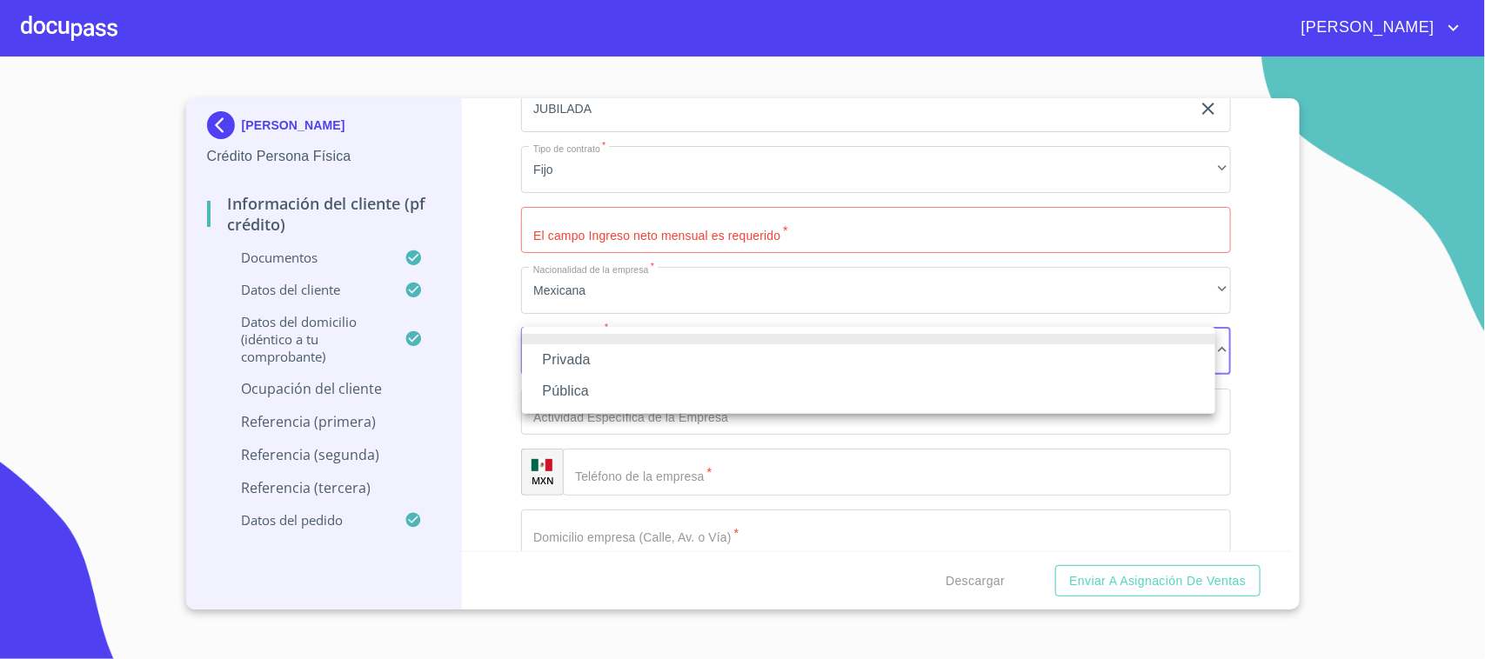
click at [593, 364] on li "Privada" at bounding box center [868, 359] width 693 height 31
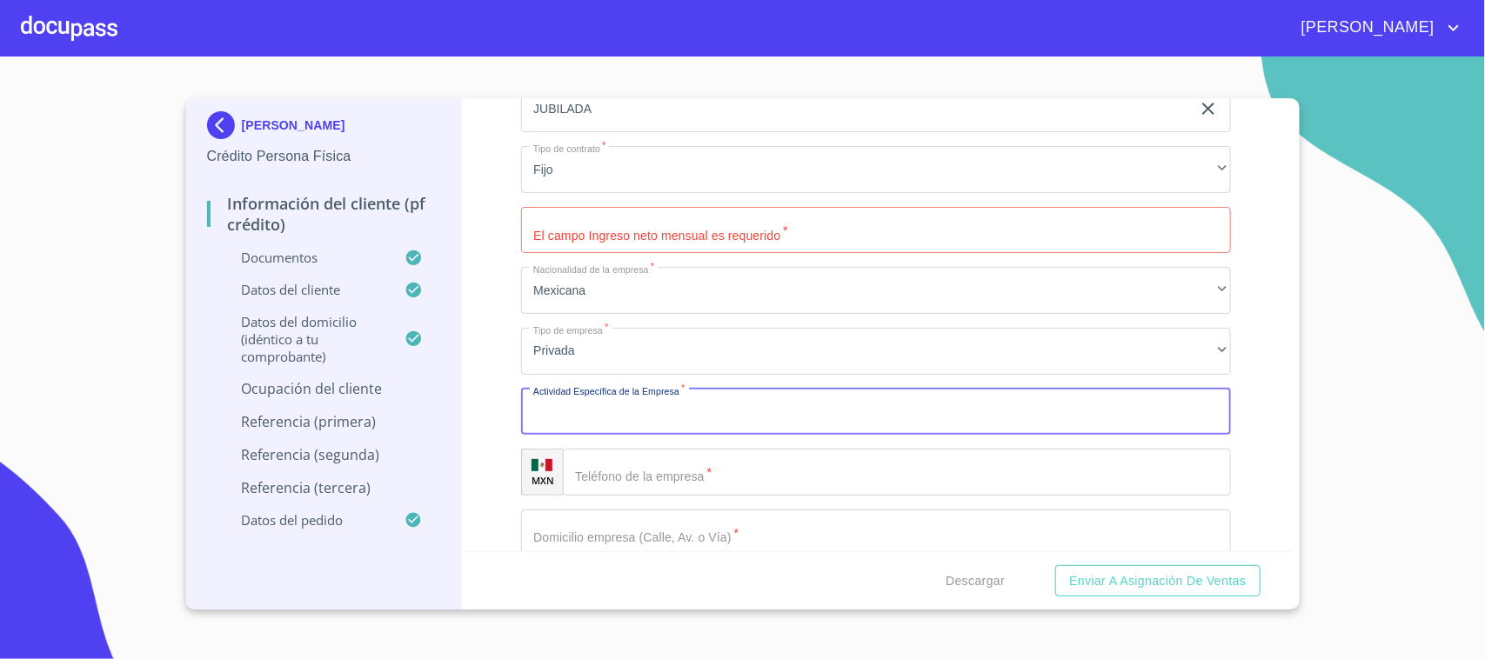
click at [592, 398] on input "Documento de identificación.   *" at bounding box center [876, 412] width 710 height 47
type input "JUBILADA"
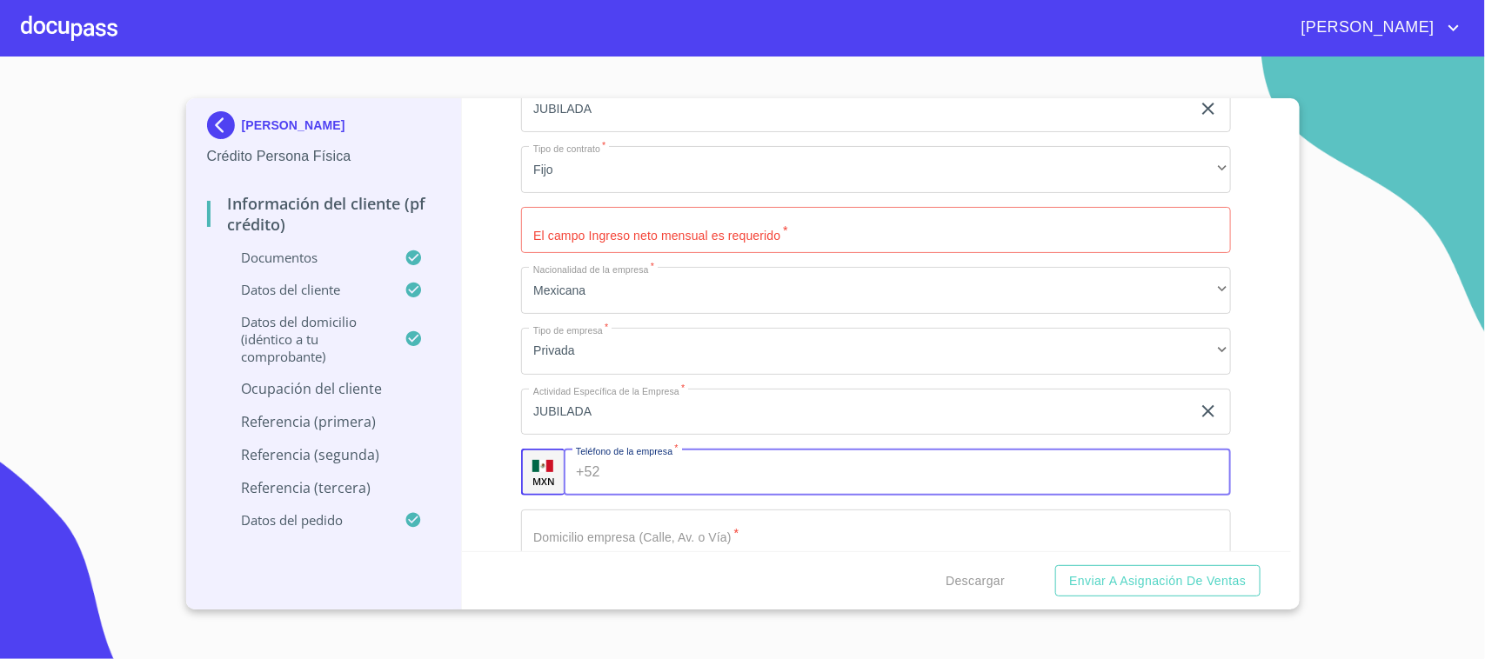
click at [637, 452] on input "Documento de identificación.   *" at bounding box center [919, 472] width 624 height 47
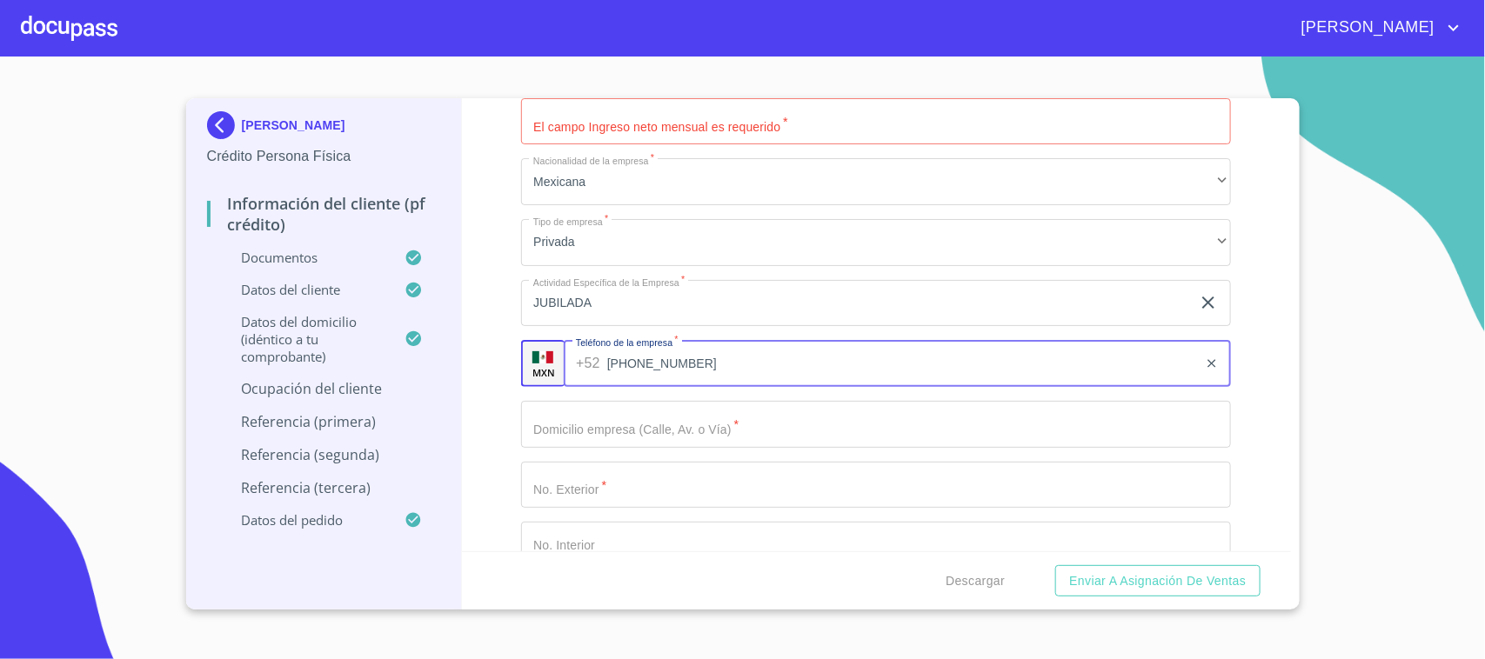
scroll to position [7394, 0]
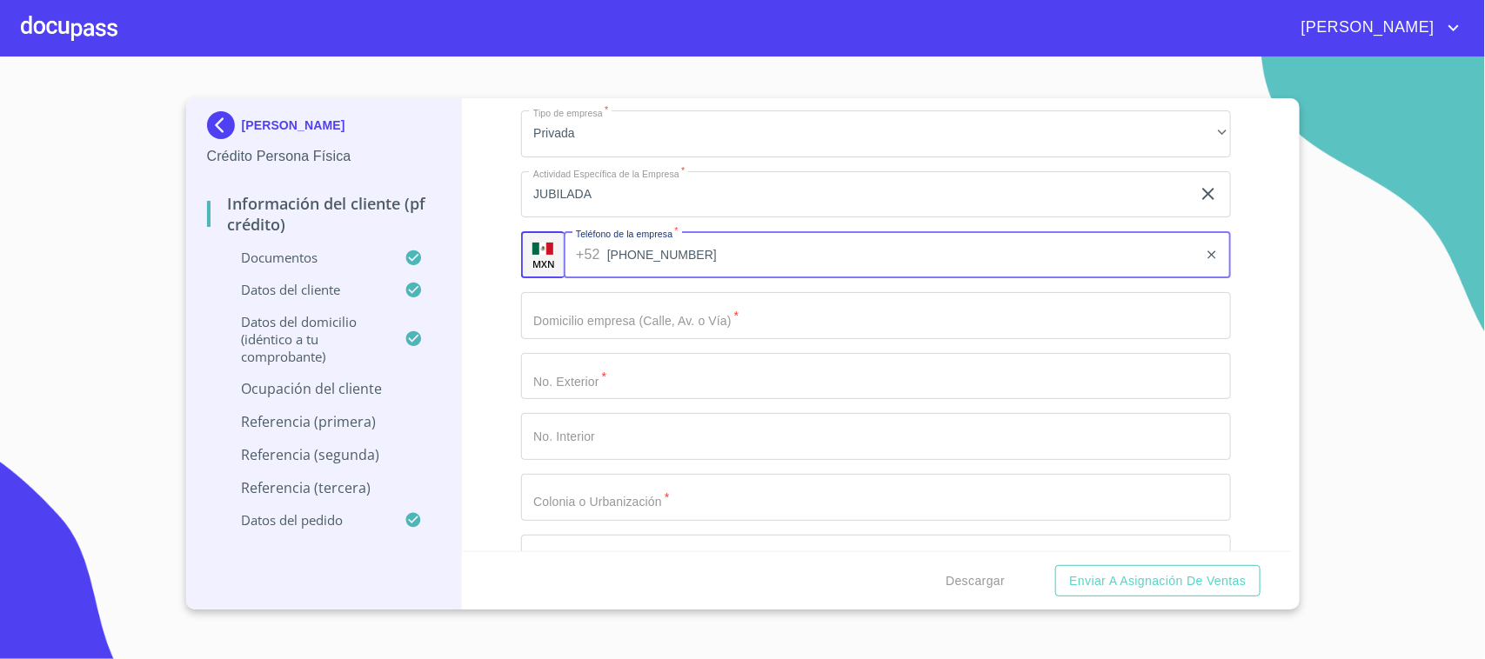
type input "[PHONE_NUMBER]"
click at [636, 326] on input "Documento de identificación.   *" at bounding box center [876, 315] width 710 height 47
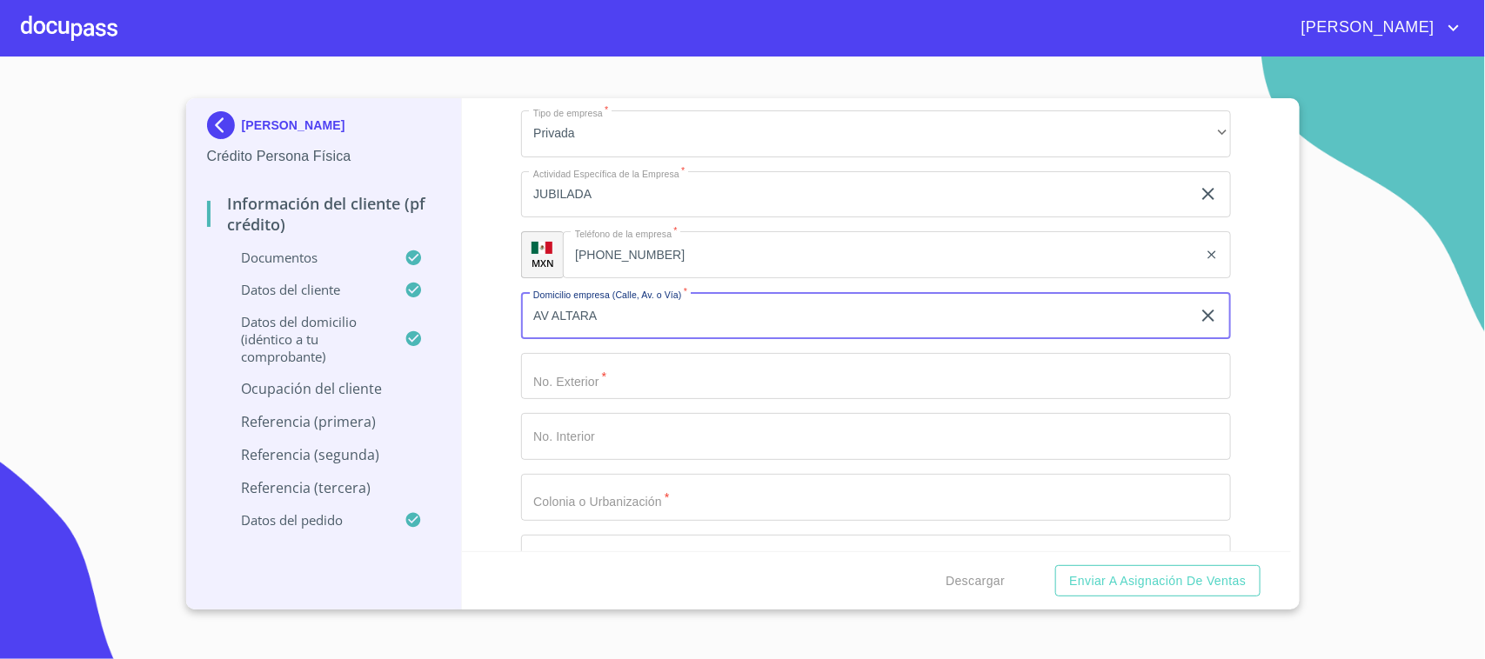
type input "AV ALTARA"
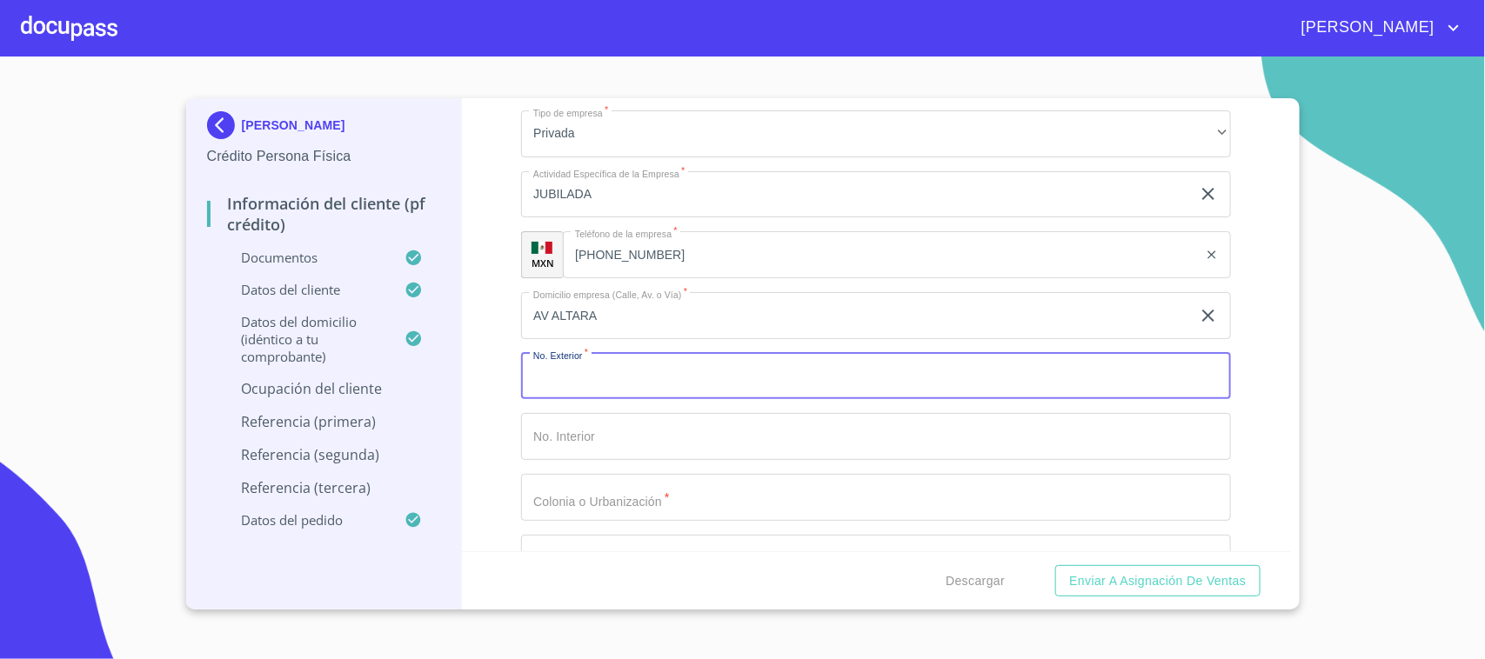
click at [605, 370] on input "Documento de identificación.   *" at bounding box center [876, 376] width 710 height 47
type input "454"
click at [616, 428] on input "Documento de identificación.   *" at bounding box center [876, 436] width 710 height 47
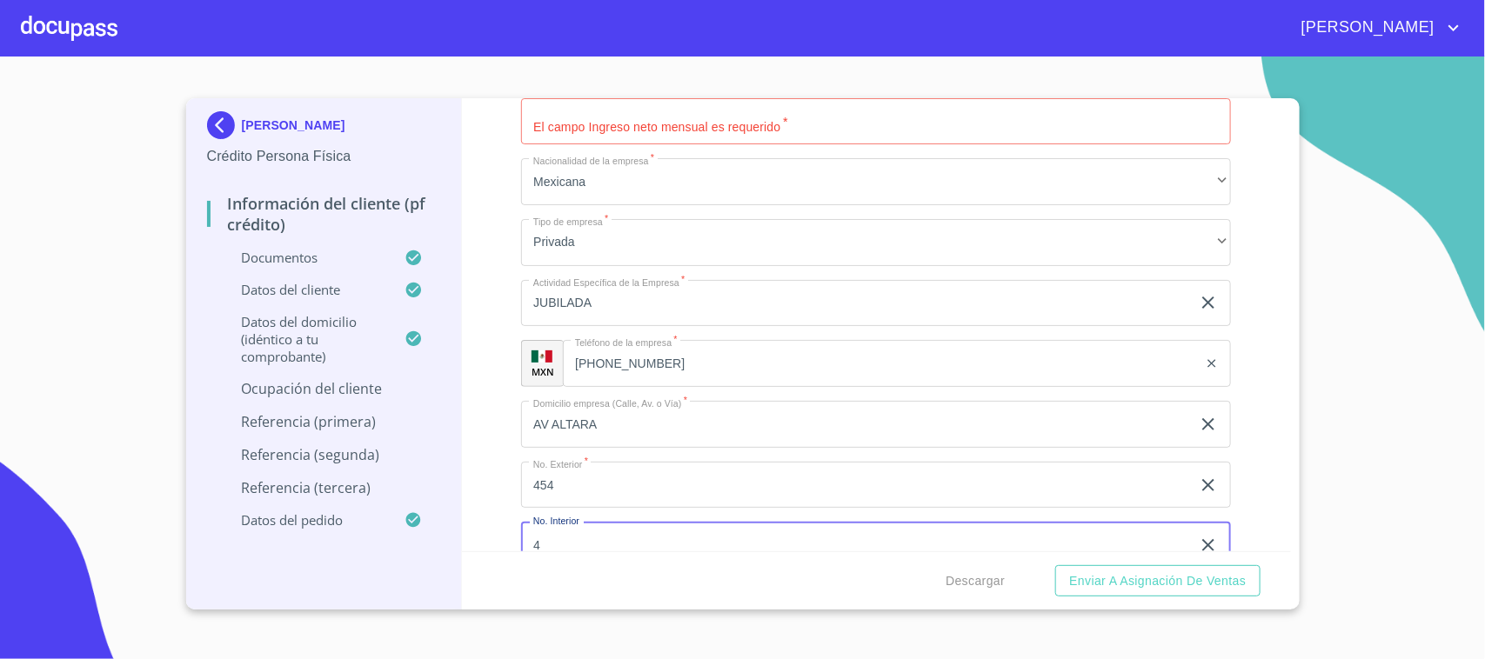
scroll to position [7177, 0]
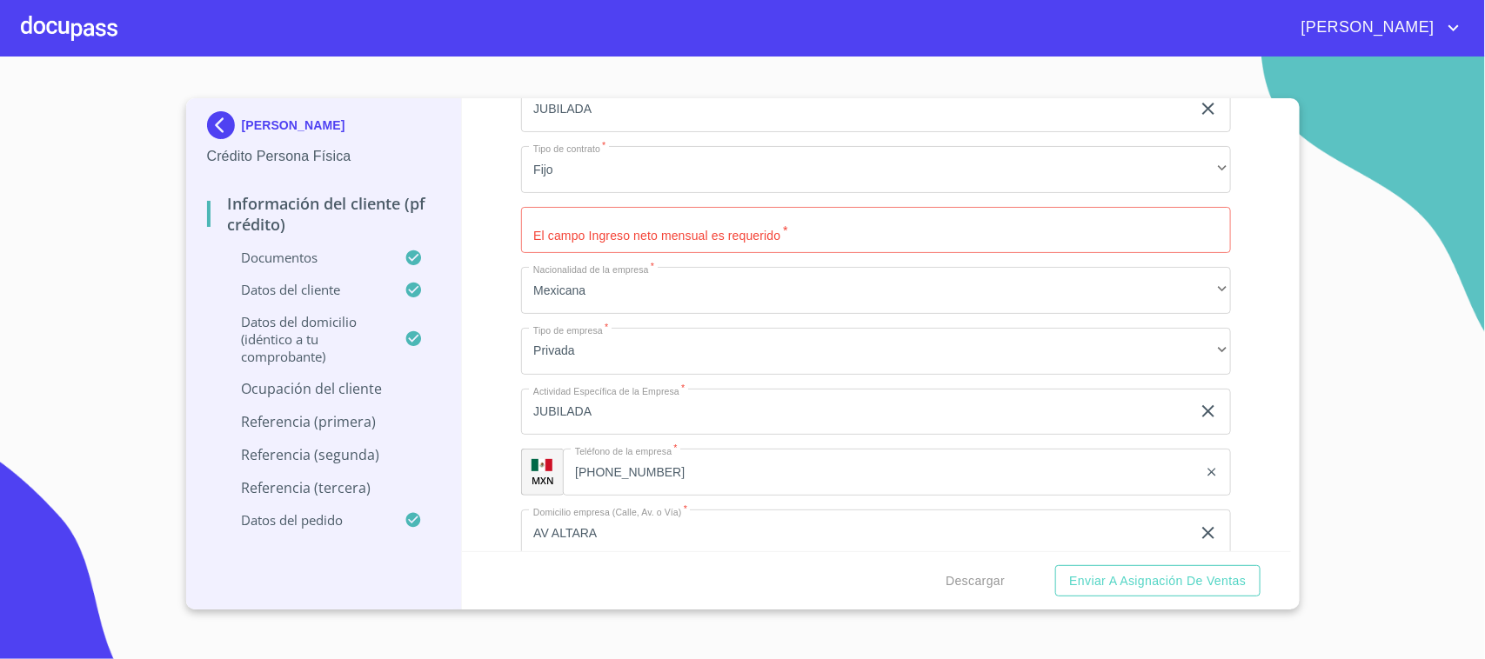
type input "4"
click at [614, 228] on input "Documento de identificación.   *" at bounding box center [876, 230] width 710 height 47
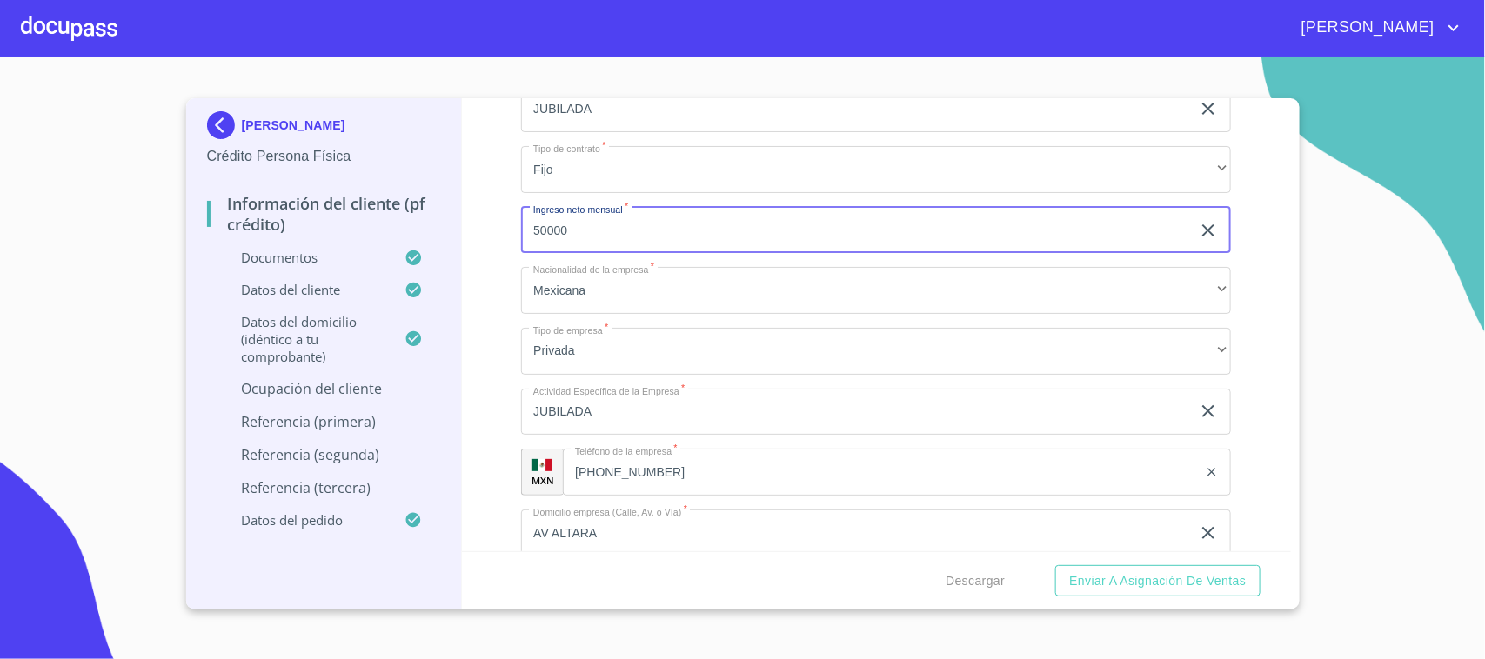
type input "50000"
click at [498, 250] on div "Información del cliente (PF crédito) Documentos Documento de identificación.   …" at bounding box center [876, 324] width 829 height 453
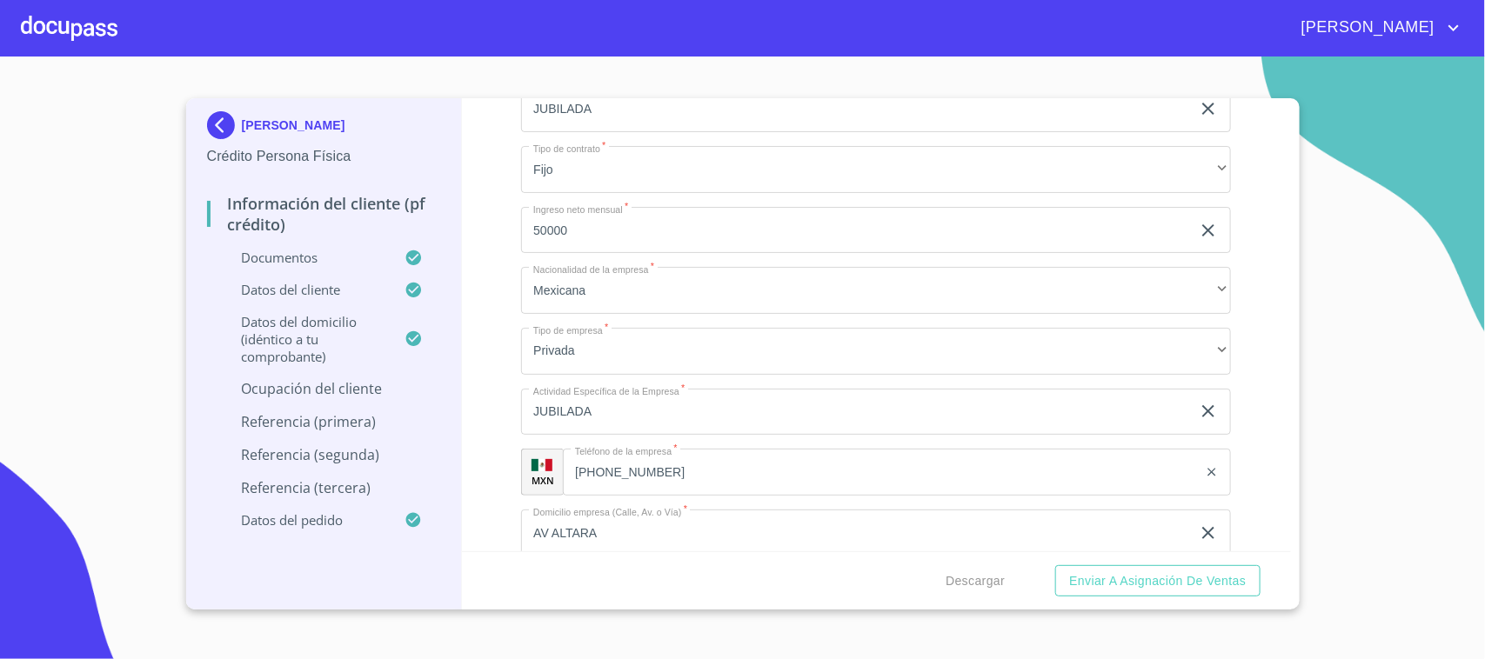
click at [1228, 213] on div "Información del cliente (PF crédito) Documentos Documento de identificación.   …" at bounding box center [876, 324] width 829 height 453
click at [613, 229] on input "50000" at bounding box center [856, 230] width 670 height 47
click at [1235, 235] on div "Información del cliente (PF crédito) Documentos Documento de identificación.   …" at bounding box center [876, 324] width 829 height 453
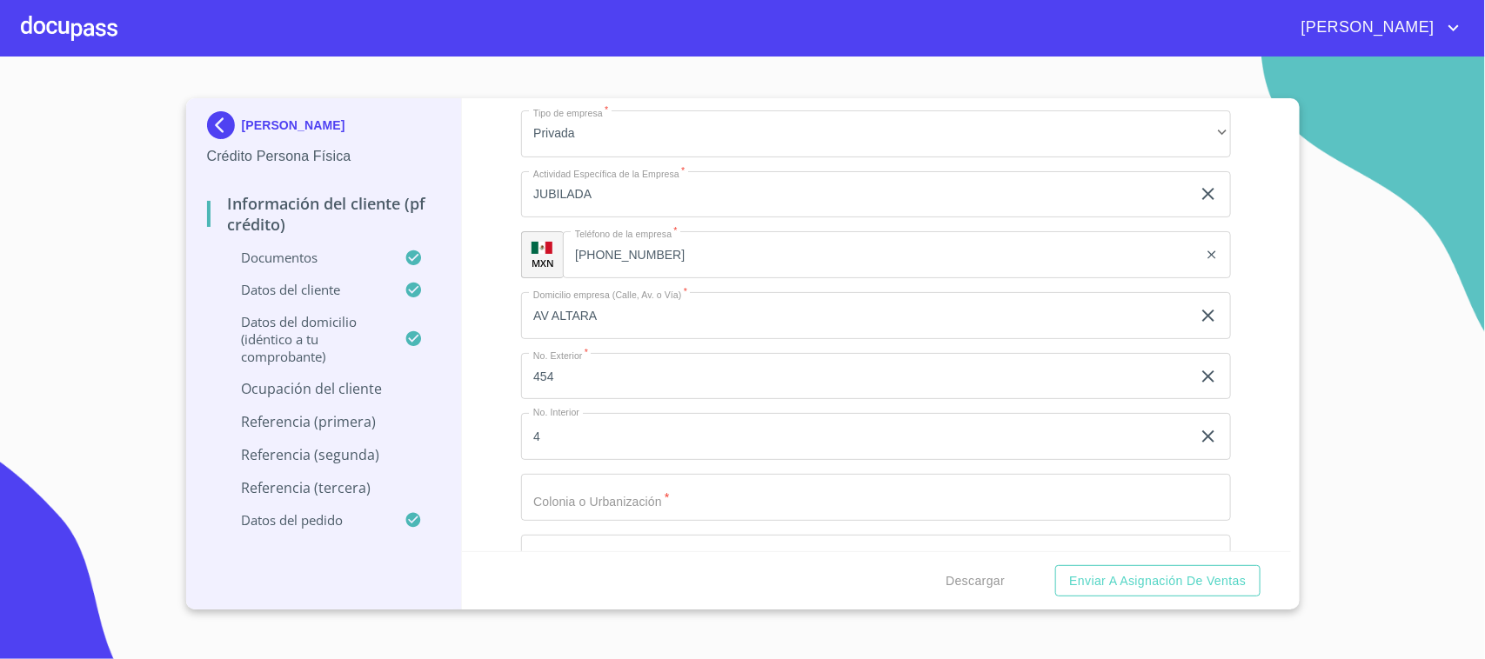
scroll to position [7611, 0]
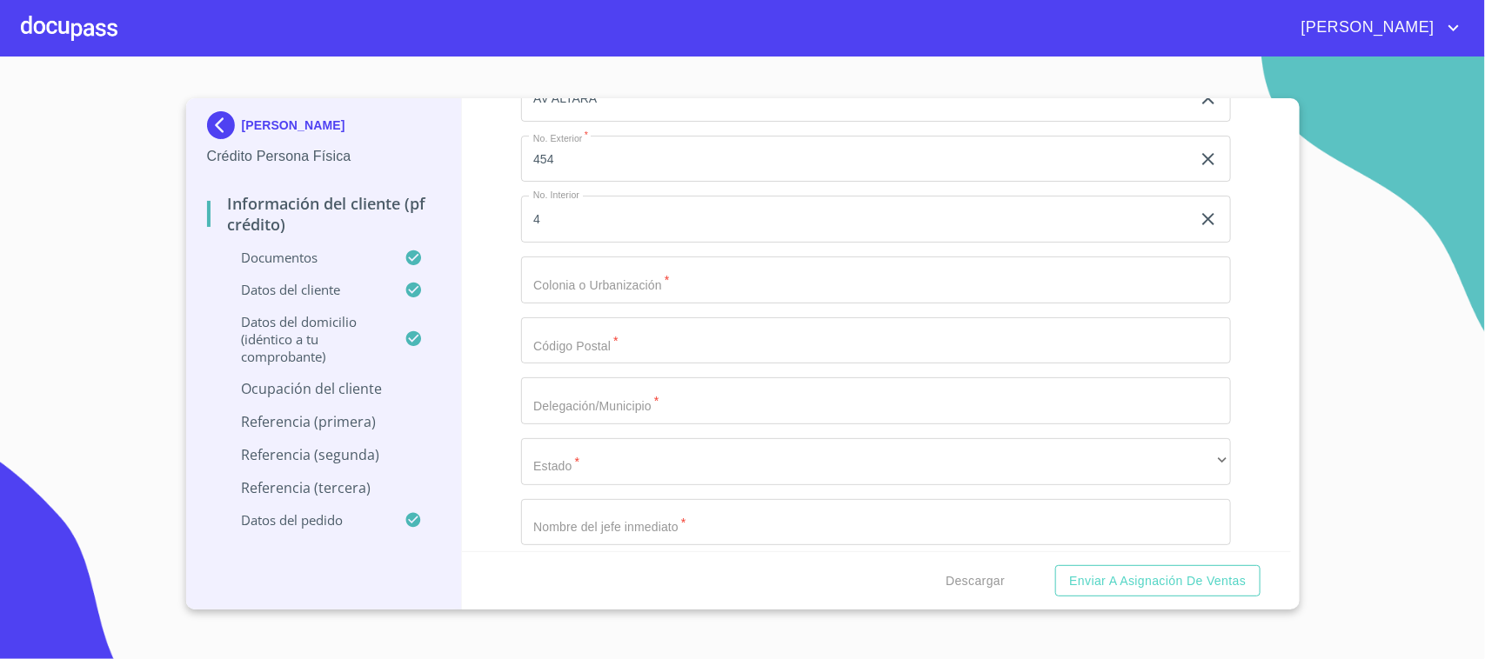
click at [598, 275] on input "Documento de identificación.   *" at bounding box center [876, 280] width 710 height 47
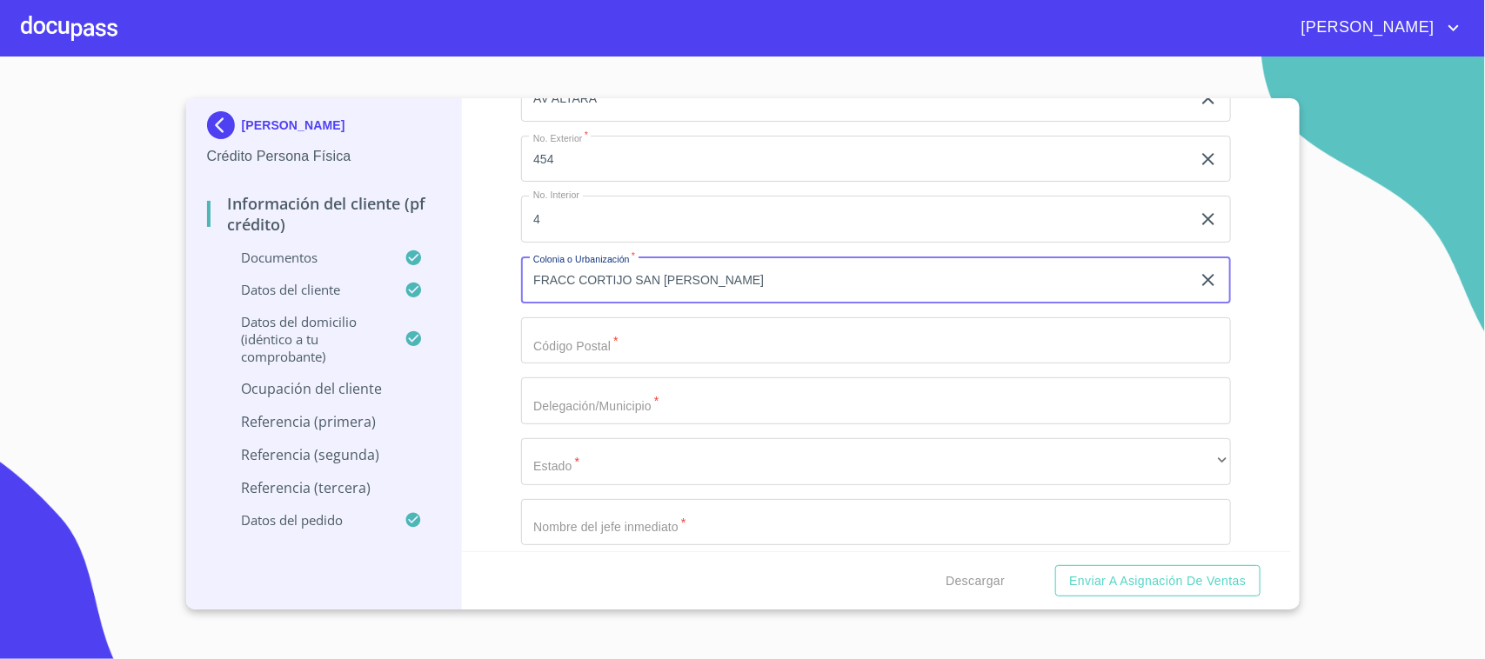
type input "FRACC CORTIJO SAN [PERSON_NAME]"
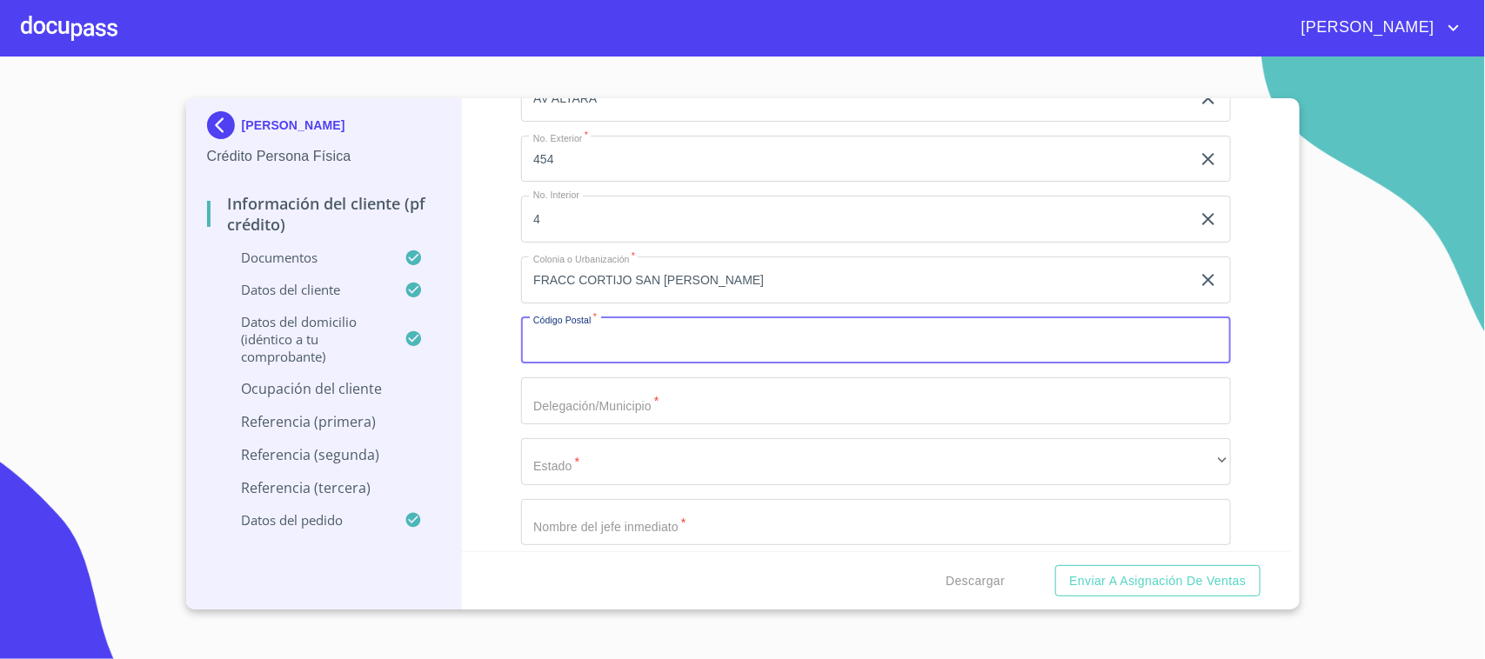
click at [592, 339] on input "Documento de identificación.   *" at bounding box center [876, 341] width 710 height 47
type input "45645"
click at [605, 418] on input "Documento de identificación.   *" at bounding box center [876, 401] width 710 height 47
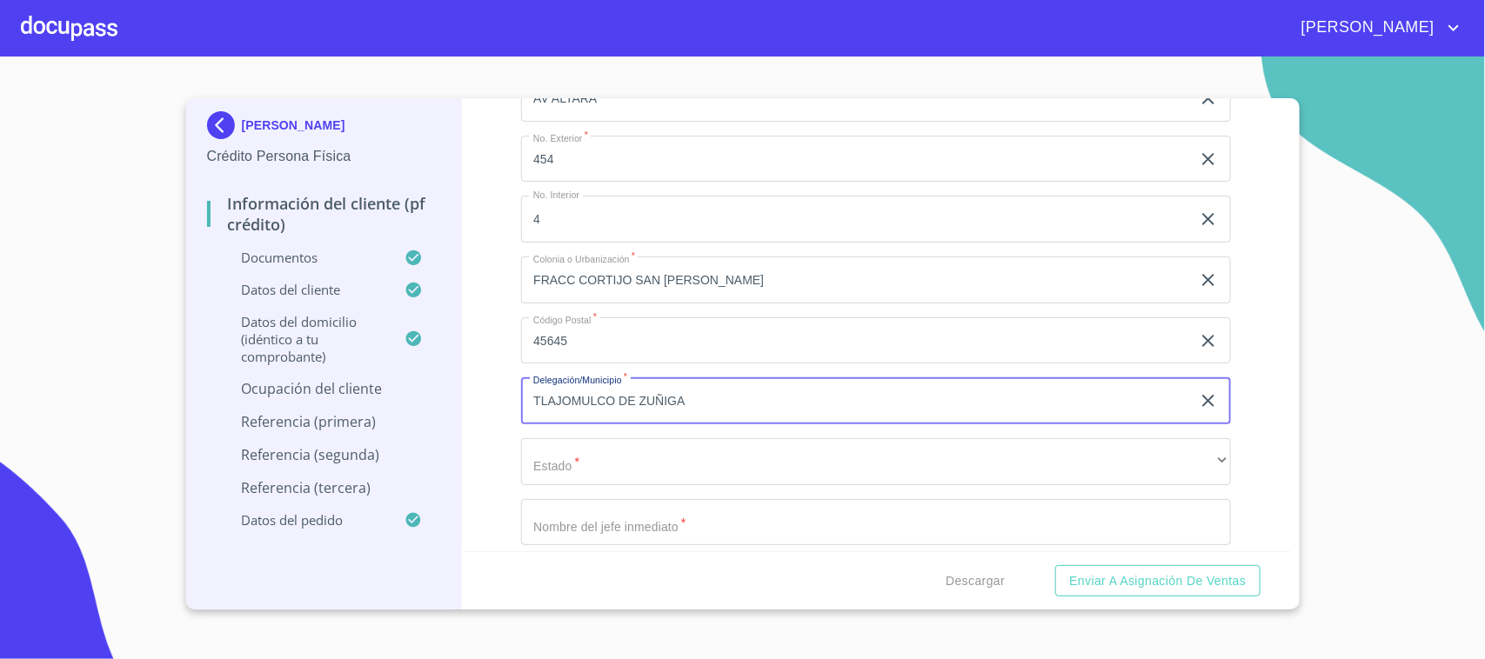
type input "TLAJOMULCO DE ZUÑIGA"
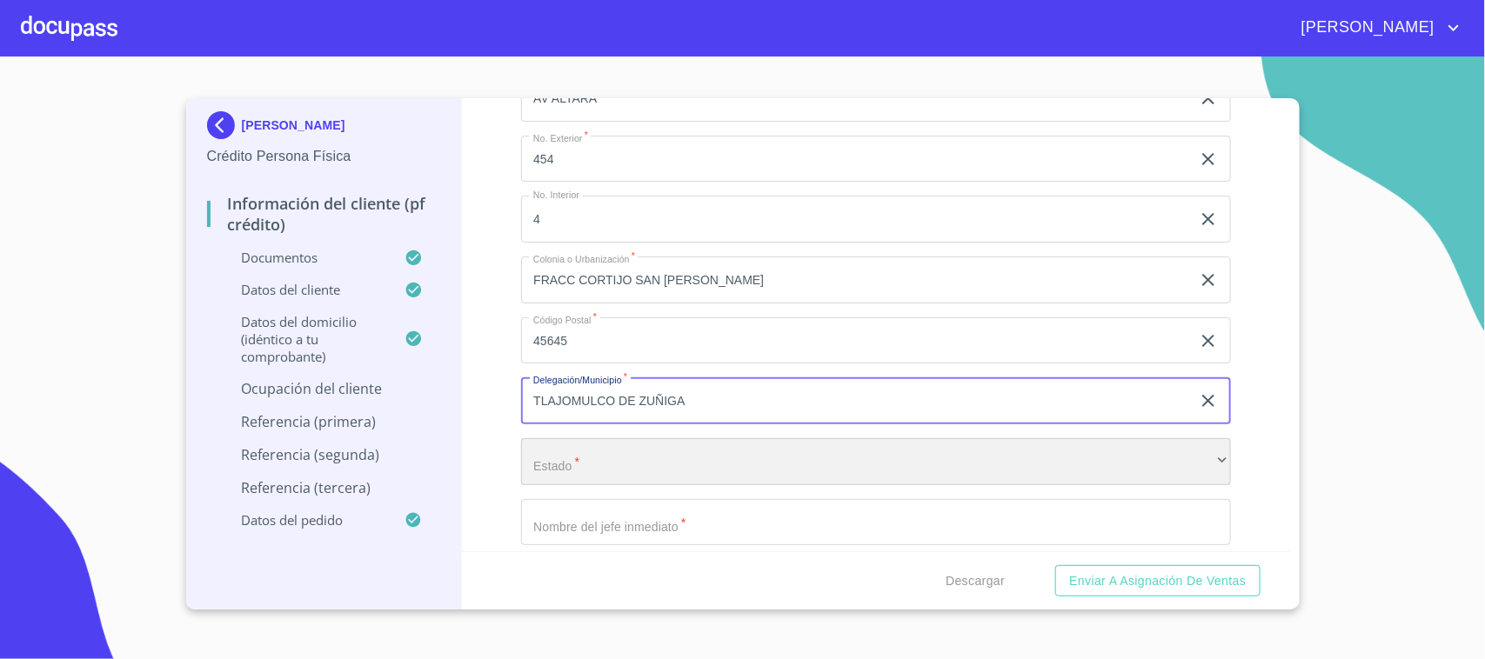
click at [577, 451] on div "​" at bounding box center [876, 461] width 710 height 47
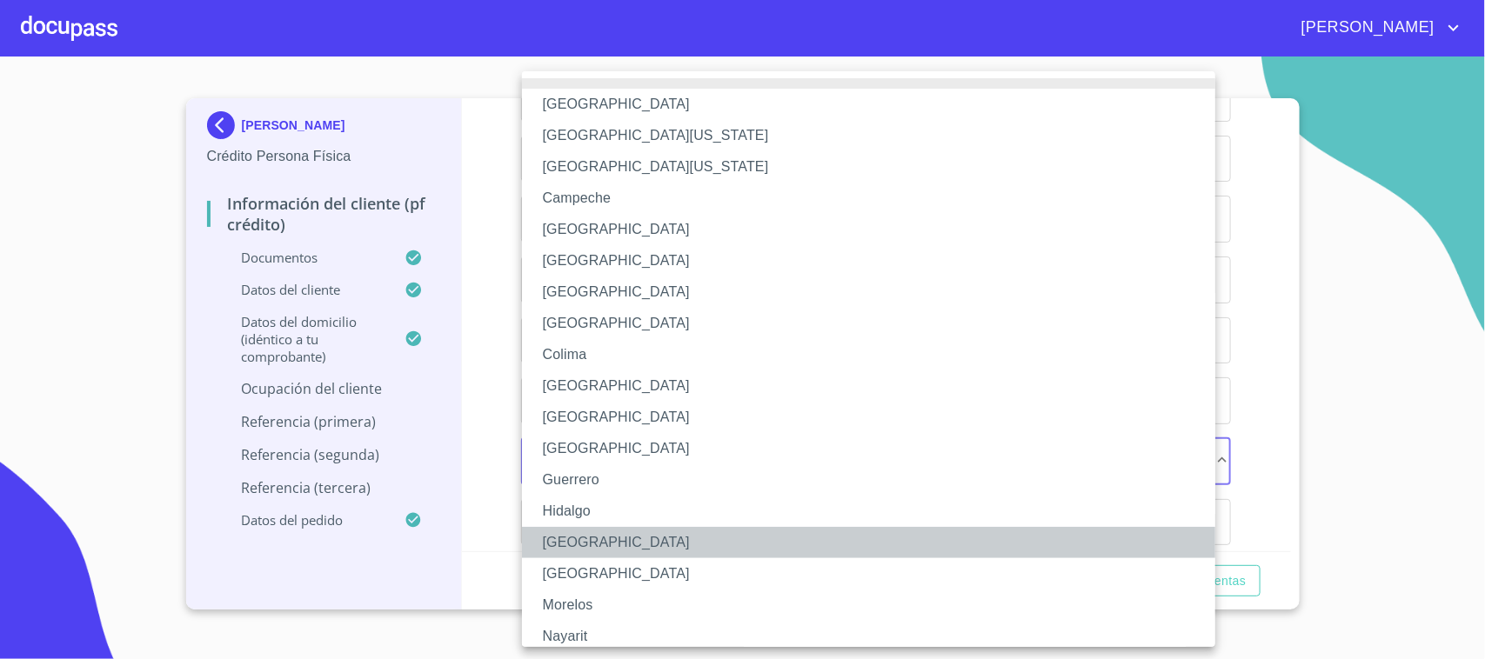
click at [578, 551] on li "[GEOGRAPHIC_DATA]" at bounding box center [877, 542] width 710 height 31
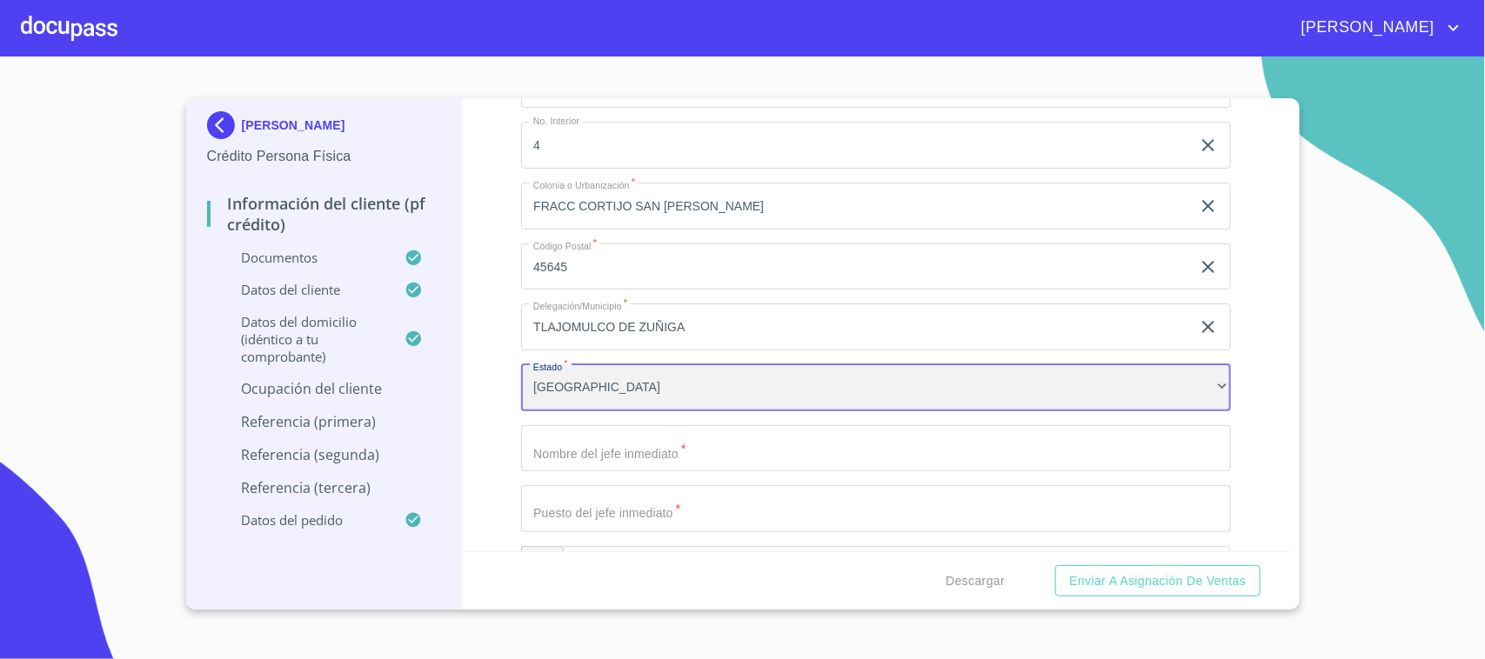
scroll to position [7720, 0]
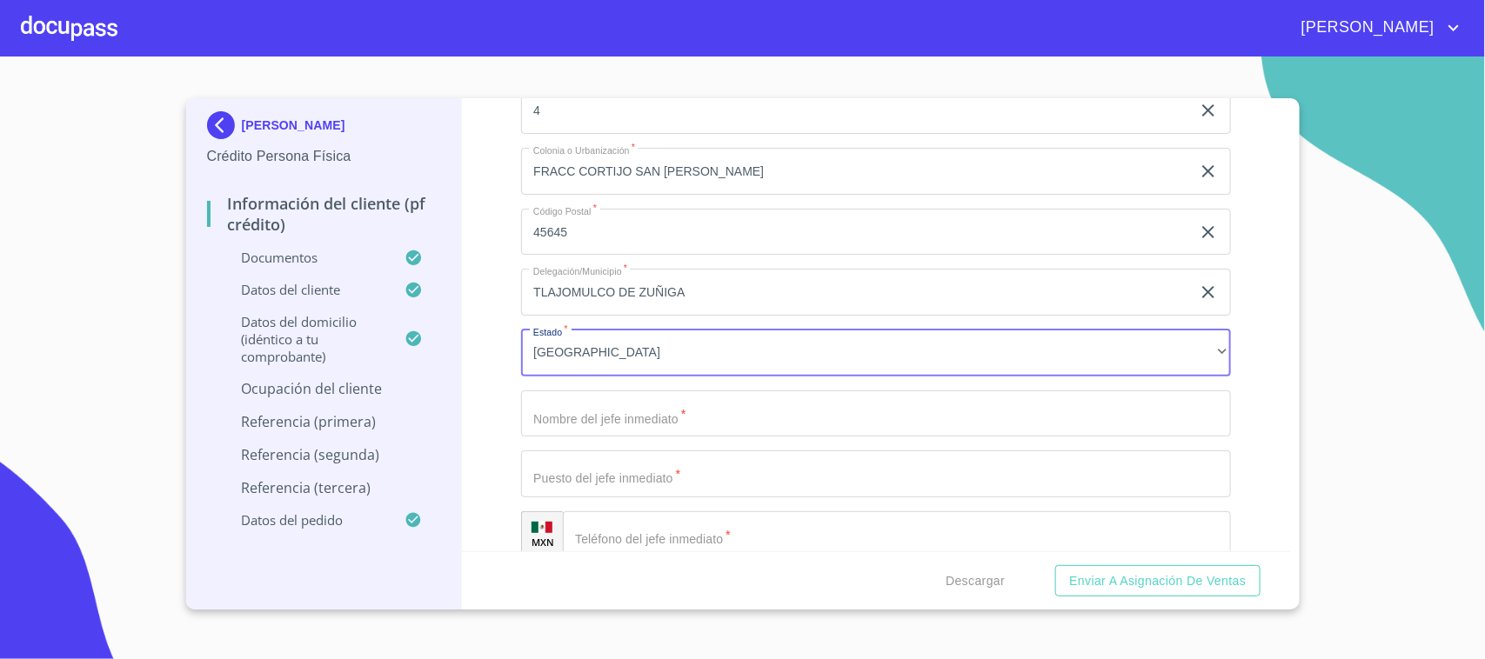
click at [596, 406] on input "Documento de identificación.   *" at bounding box center [876, 414] width 710 height 47
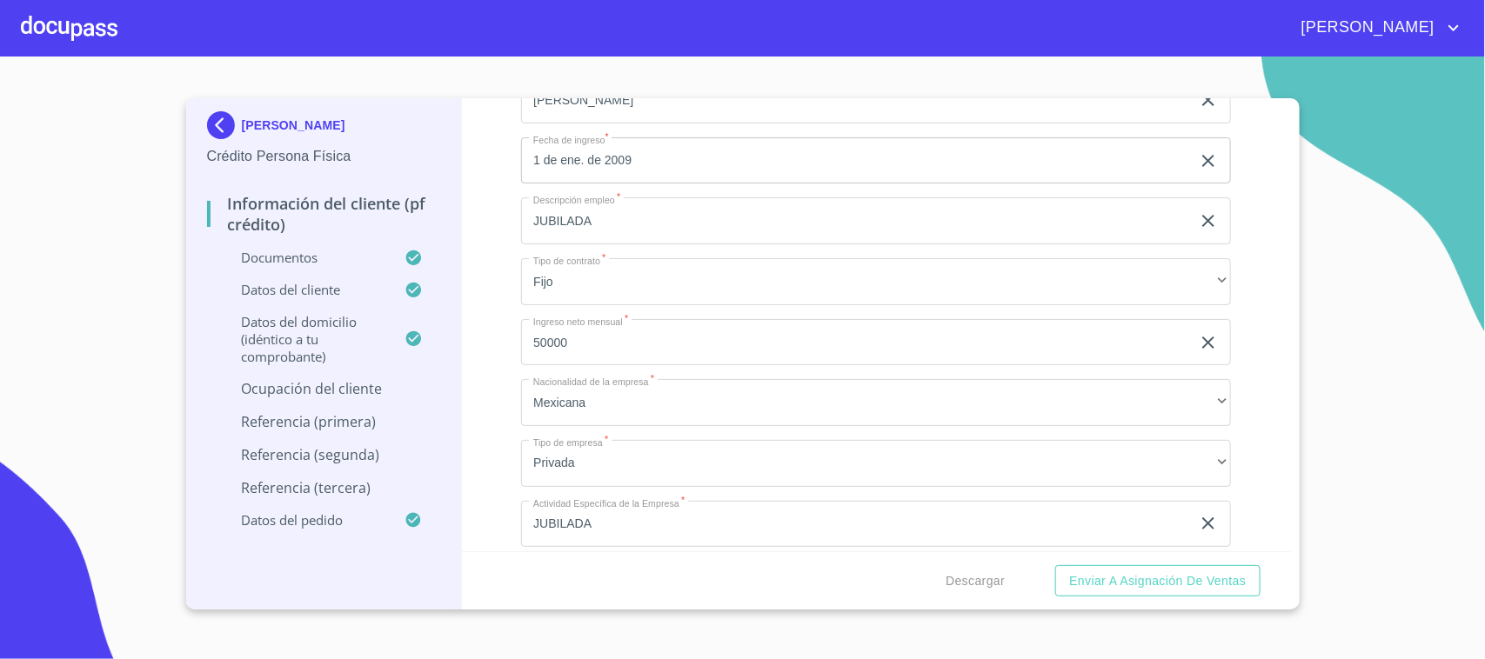
scroll to position [6959, 0]
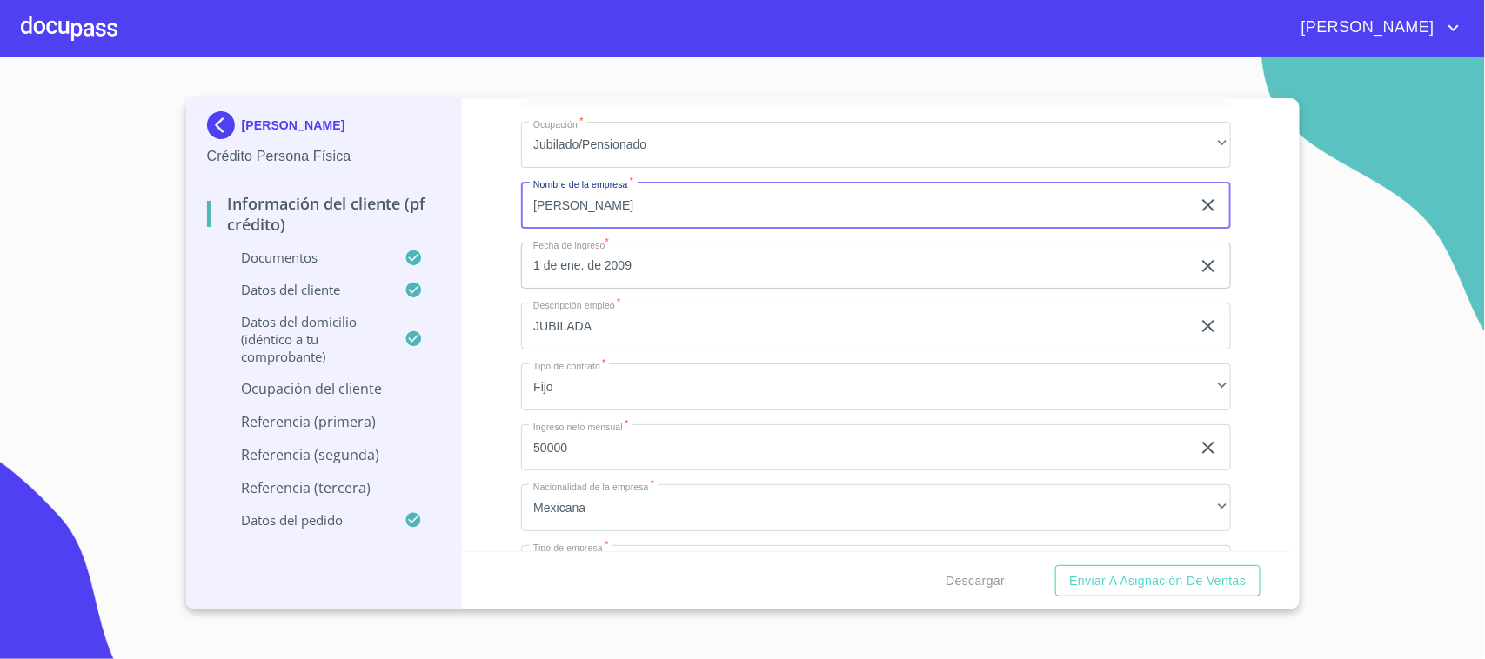
click at [601, 194] on input "[PERSON_NAME]" at bounding box center [856, 205] width 670 height 47
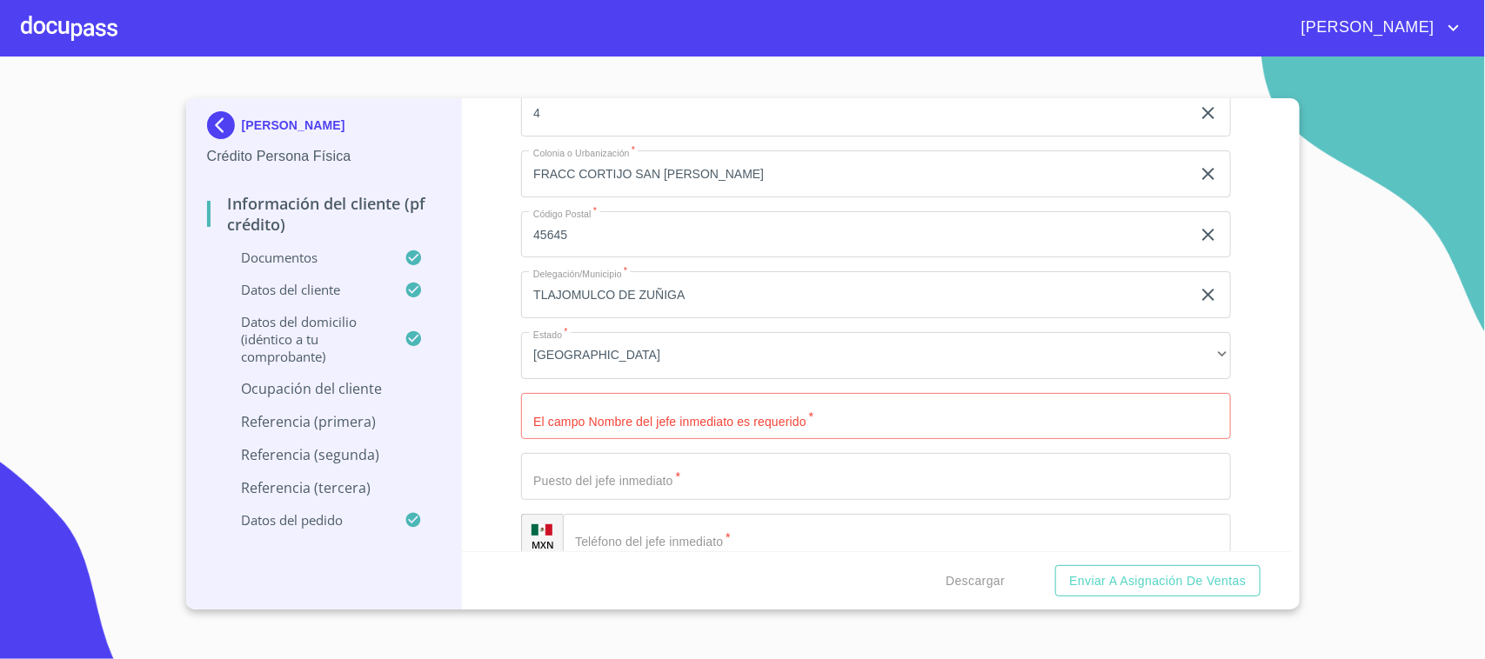
scroll to position [7720, 0]
click at [626, 396] on input "Documento de identificación.   *" at bounding box center [876, 414] width 710 height 47
paste input "[PERSON_NAME]"
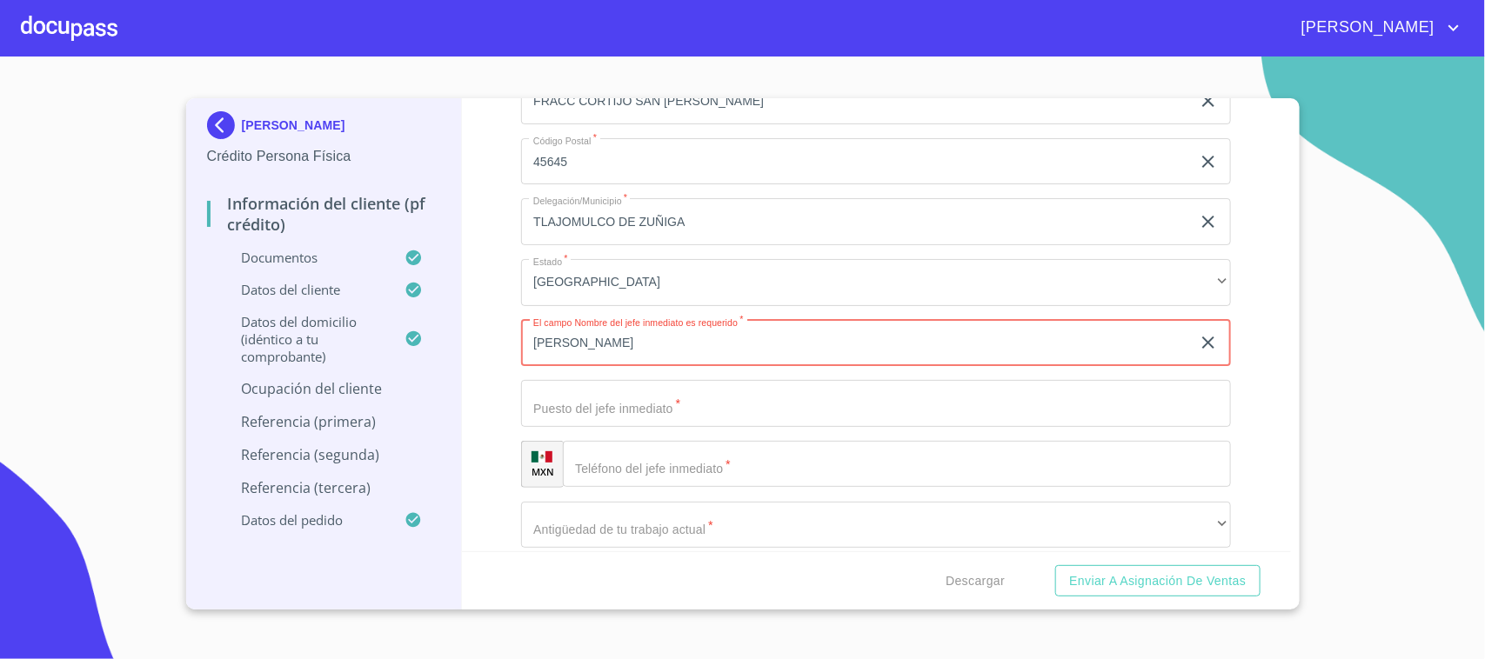
scroll to position [7829, 0]
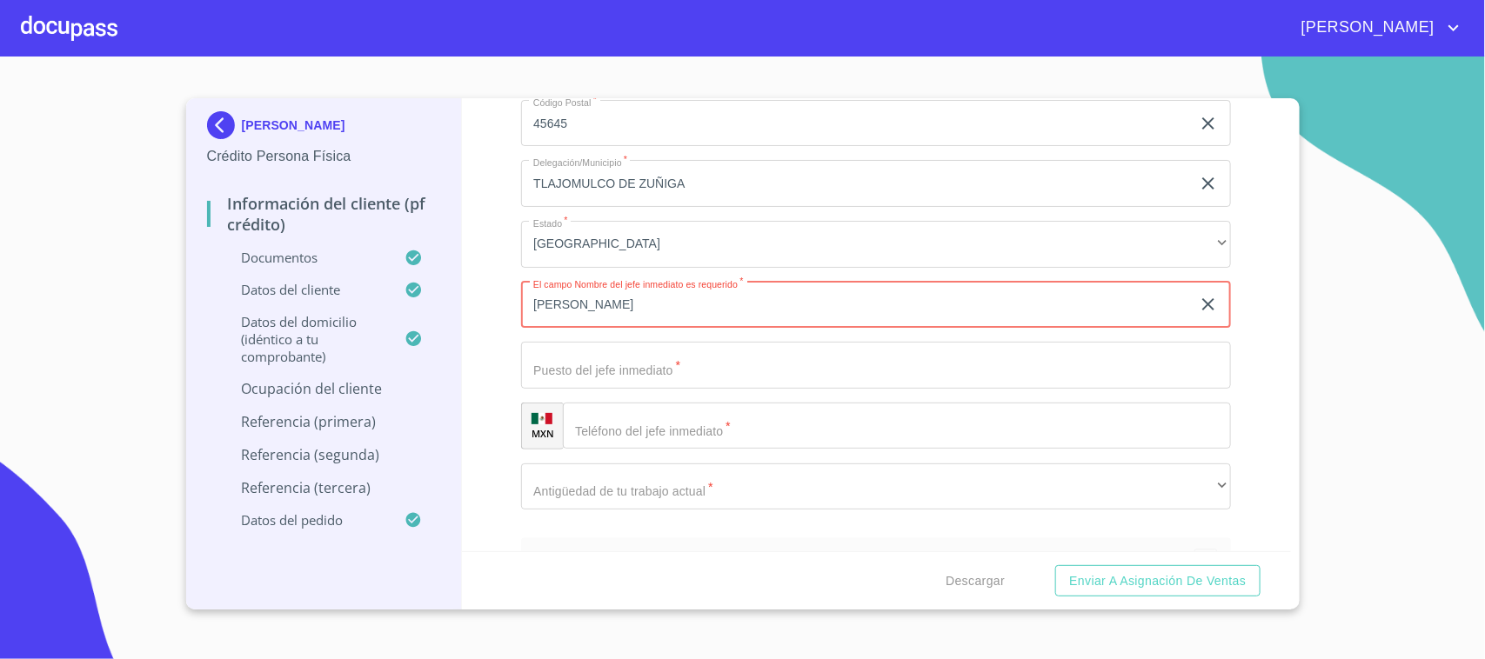
type input "[PERSON_NAME]"
click at [592, 376] on input "Documento de identificación.   *" at bounding box center [876, 365] width 710 height 47
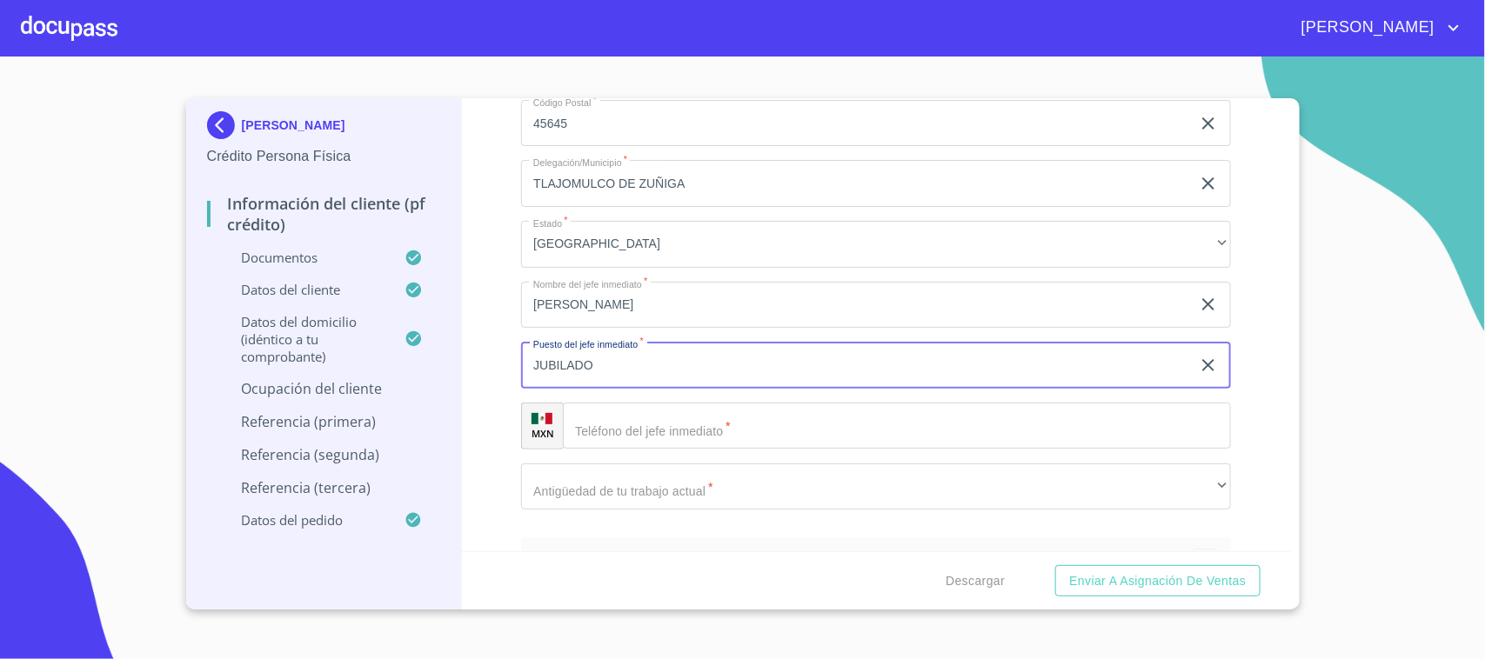
type input "JUBILADO"
click at [494, 353] on div "Información del cliente (PF crédito) Documentos Documento de identificación.   …" at bounding box center [876, 324] width 829 height 453
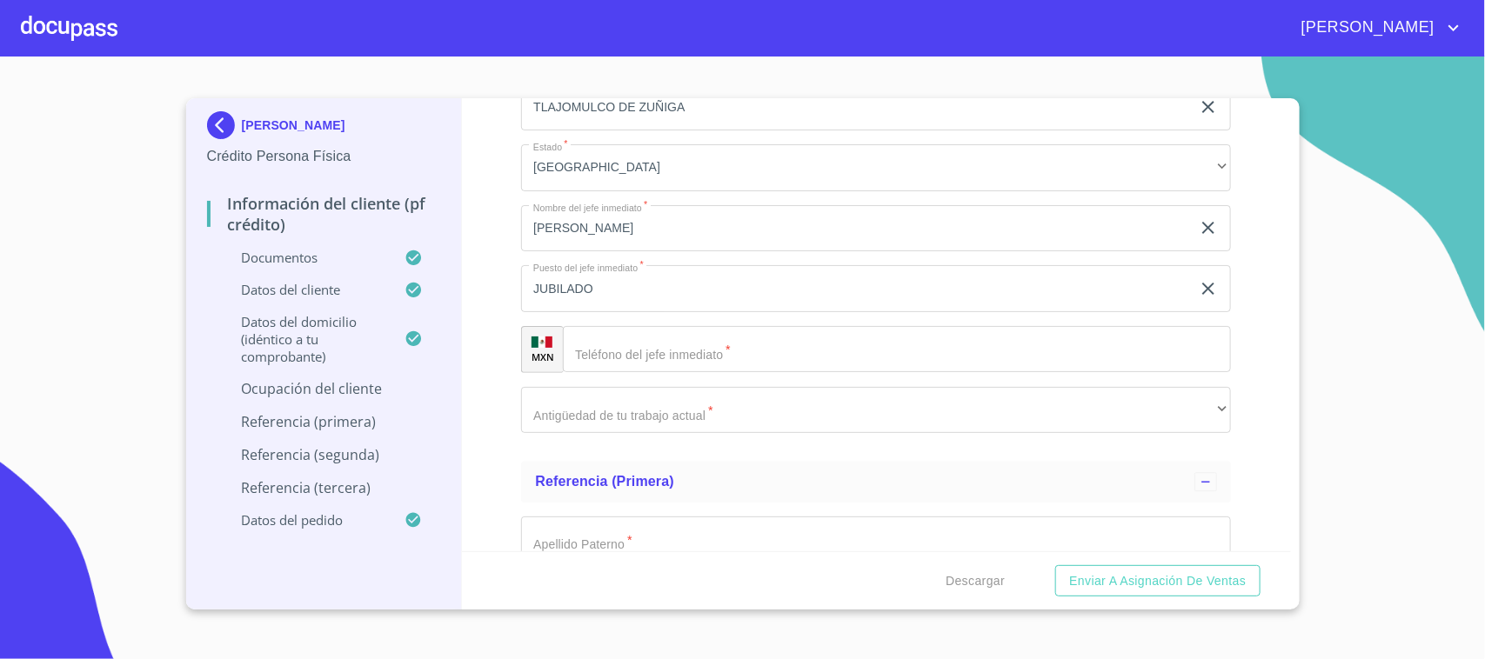
scroll to position [7938, 0]
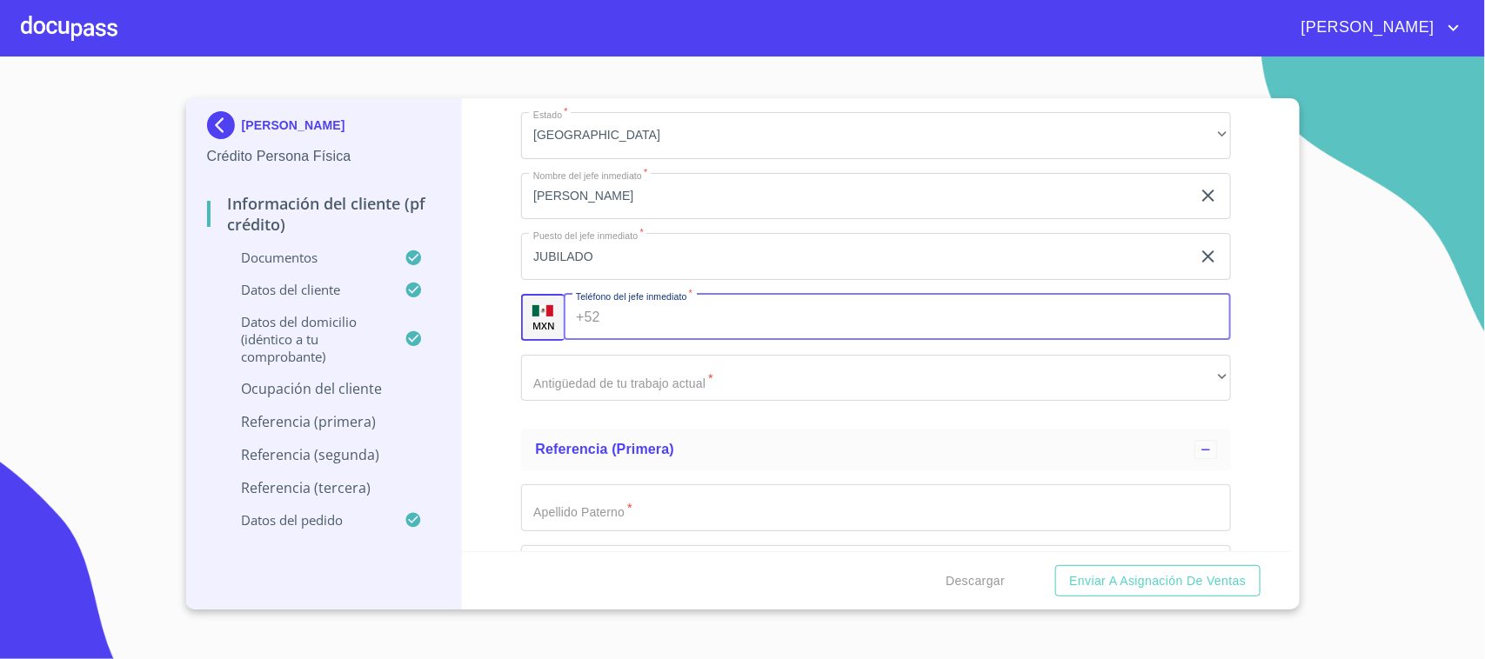
click at [592, 323] on div "+52 ​" at bounding box center [897, 317] width 667 height 47
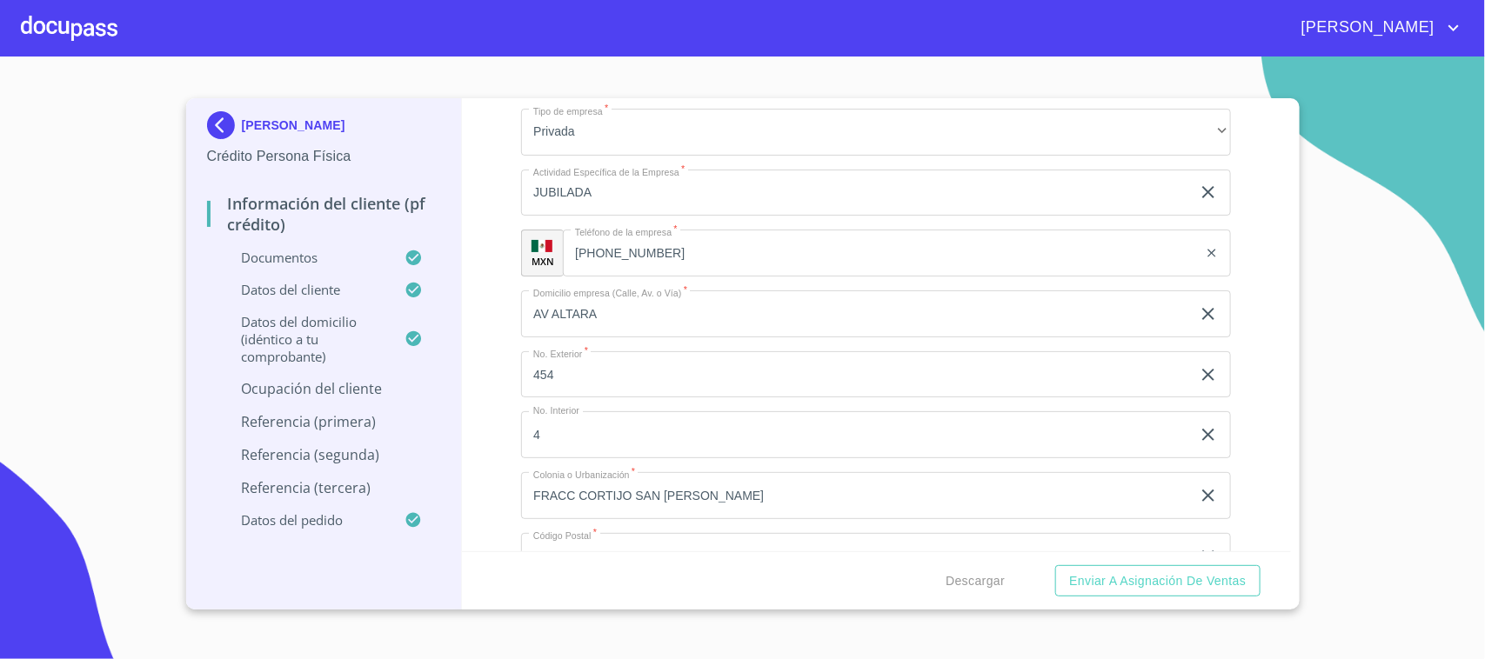
scroll to position [7394, 0]
click at [625, 255] on input "[PHONE_NUMBER]" at bounding box center [880, 254] width 635 height 47
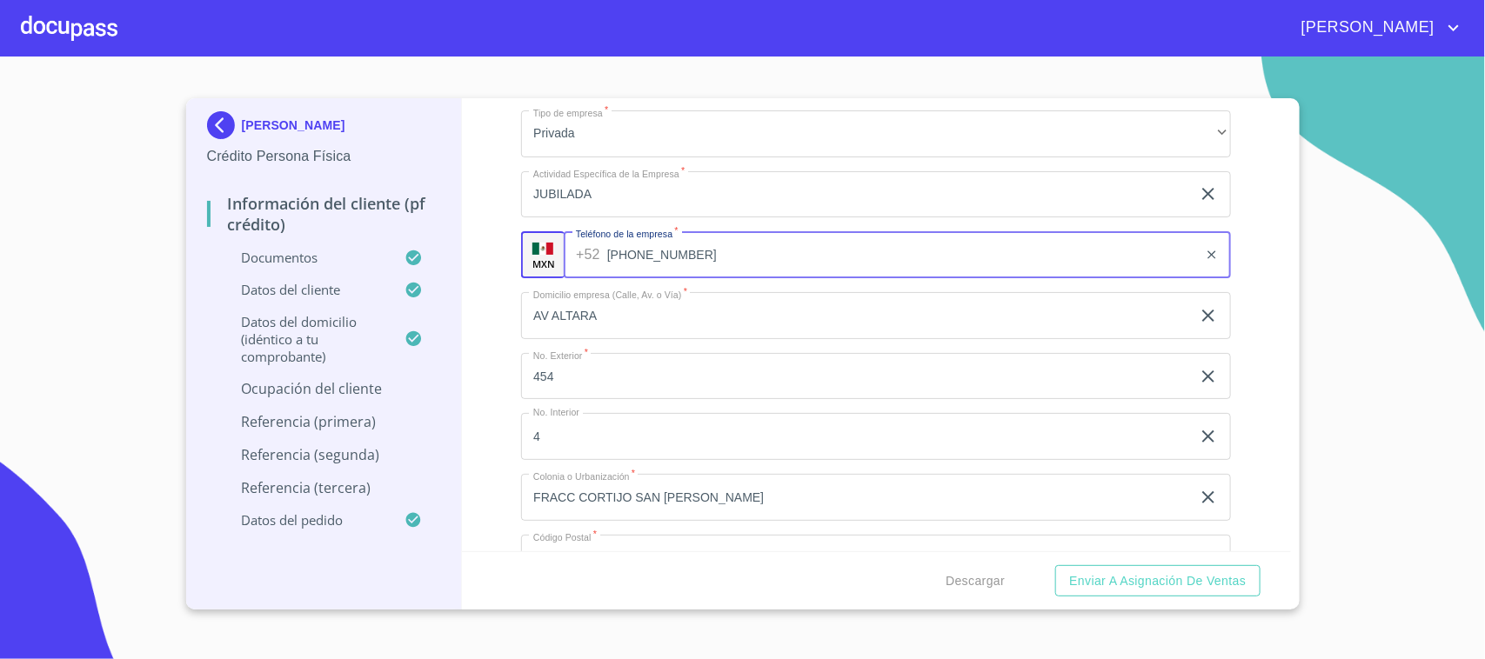
click at [625, 255] on input "[PHONE_NUMBER]" at bounding box center [902, 254] width 591 height 47
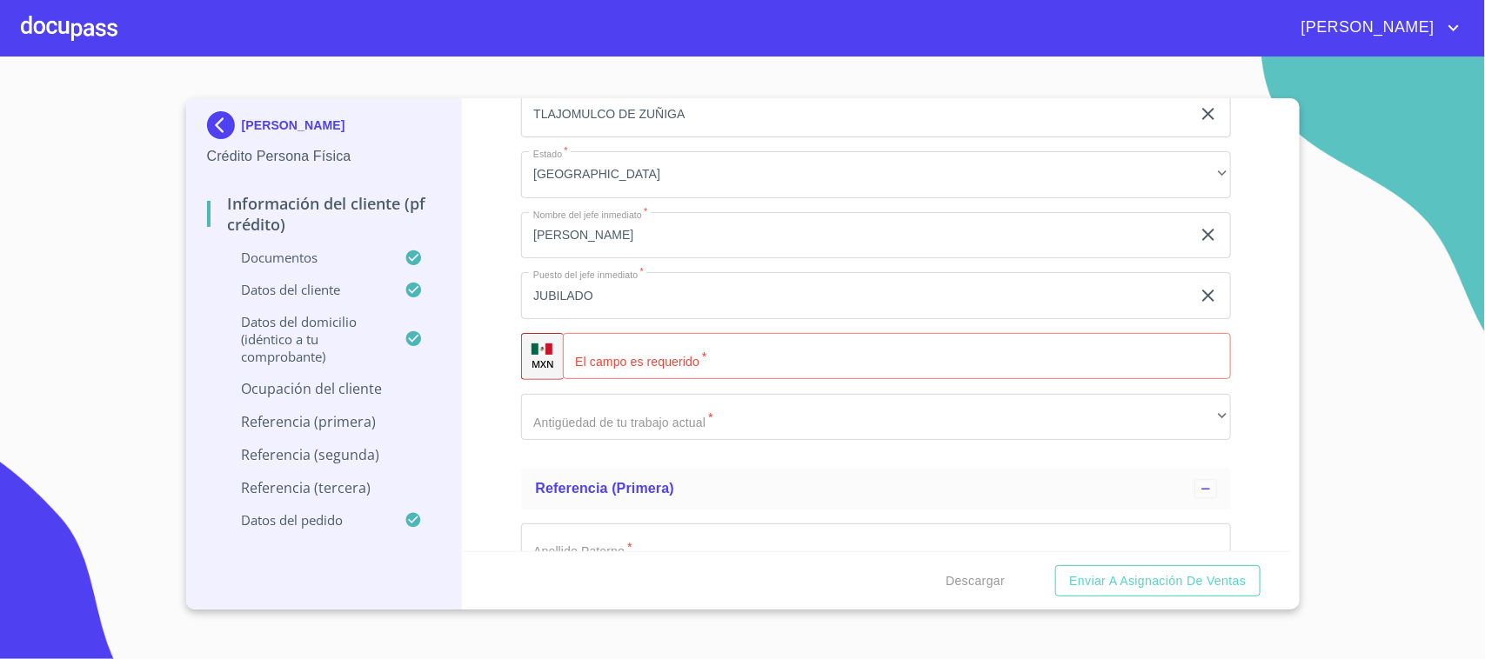
scroll to position [7938, 0]
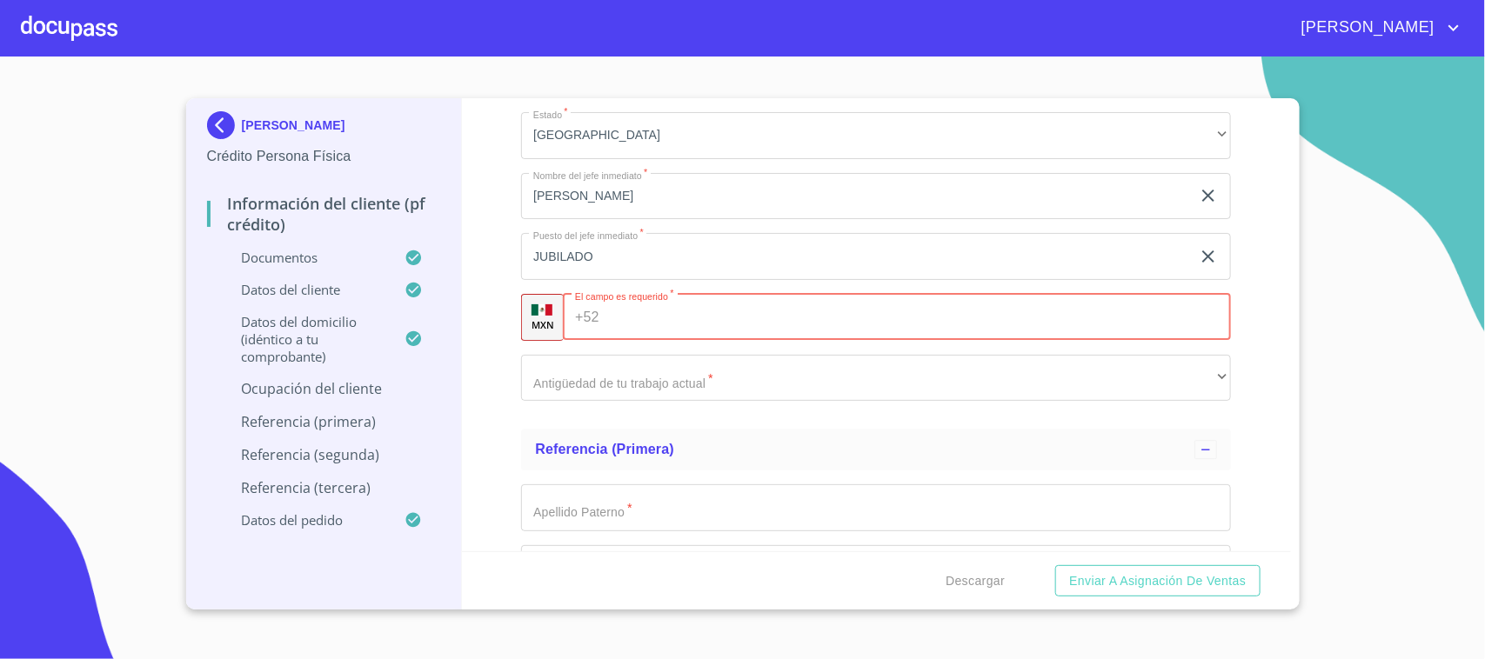
click at [626, 333] on input "Documento de identificación.   *" at bounding box center [918, 317] width 625 height 47
paste input "[PHONE_NUMBER]"
type input "[PHONE_NUMBER]"
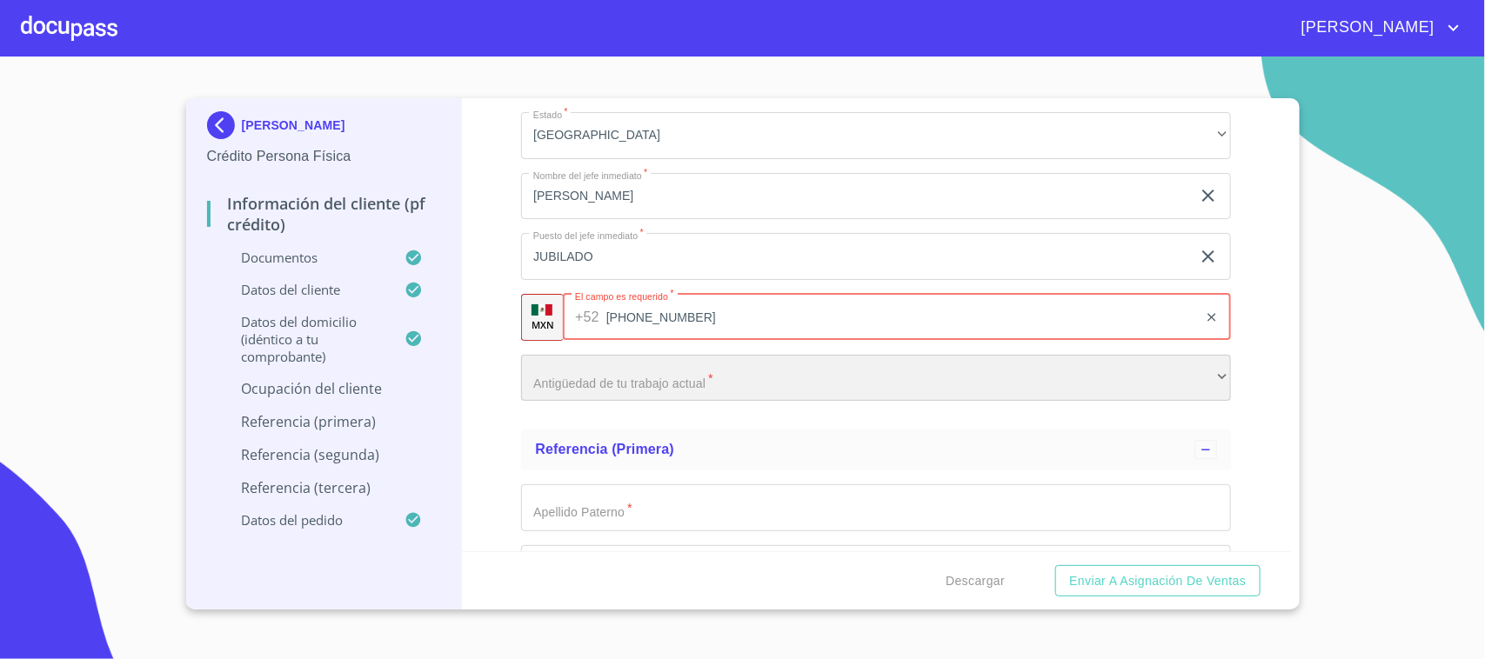
click at [633, 372] on div "​" at bounding box center [876, 378] width 710 height 47
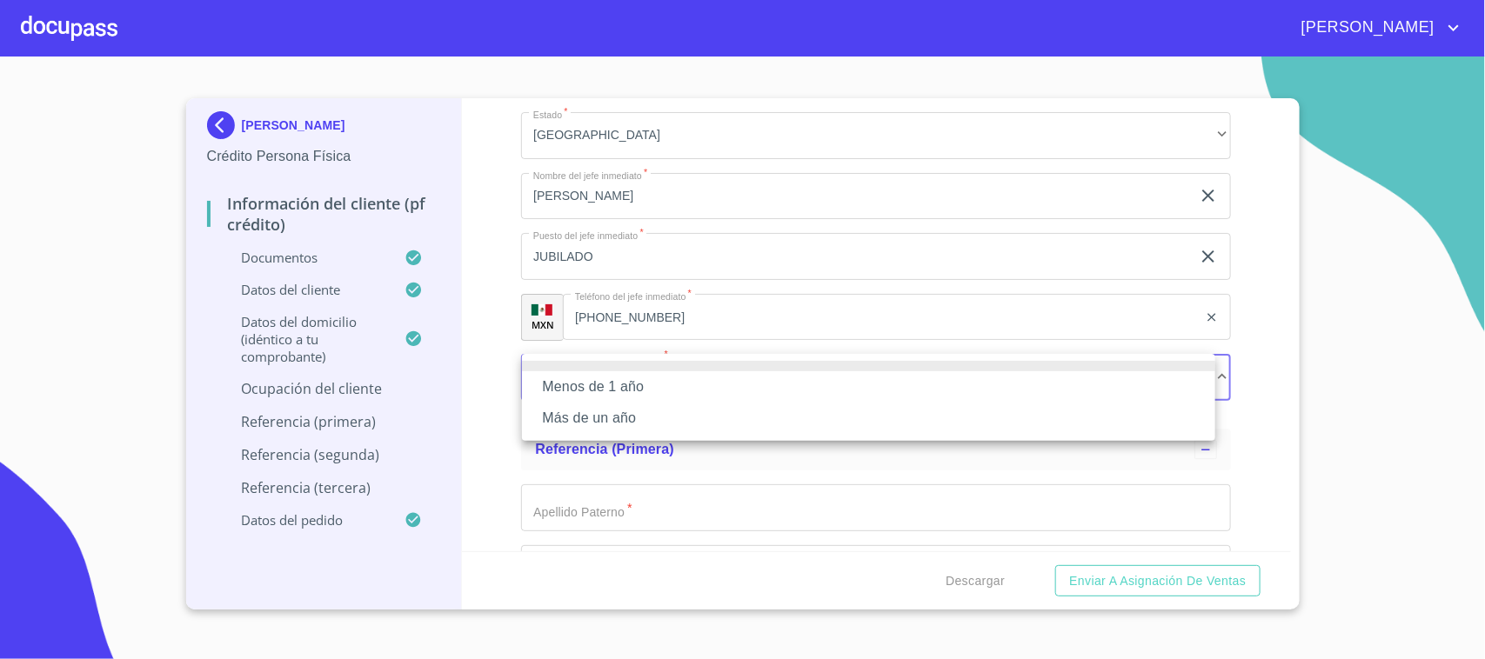
click at [618, 414] on li "Más de un año" at bounding box center [868, 418] width 693 height 31
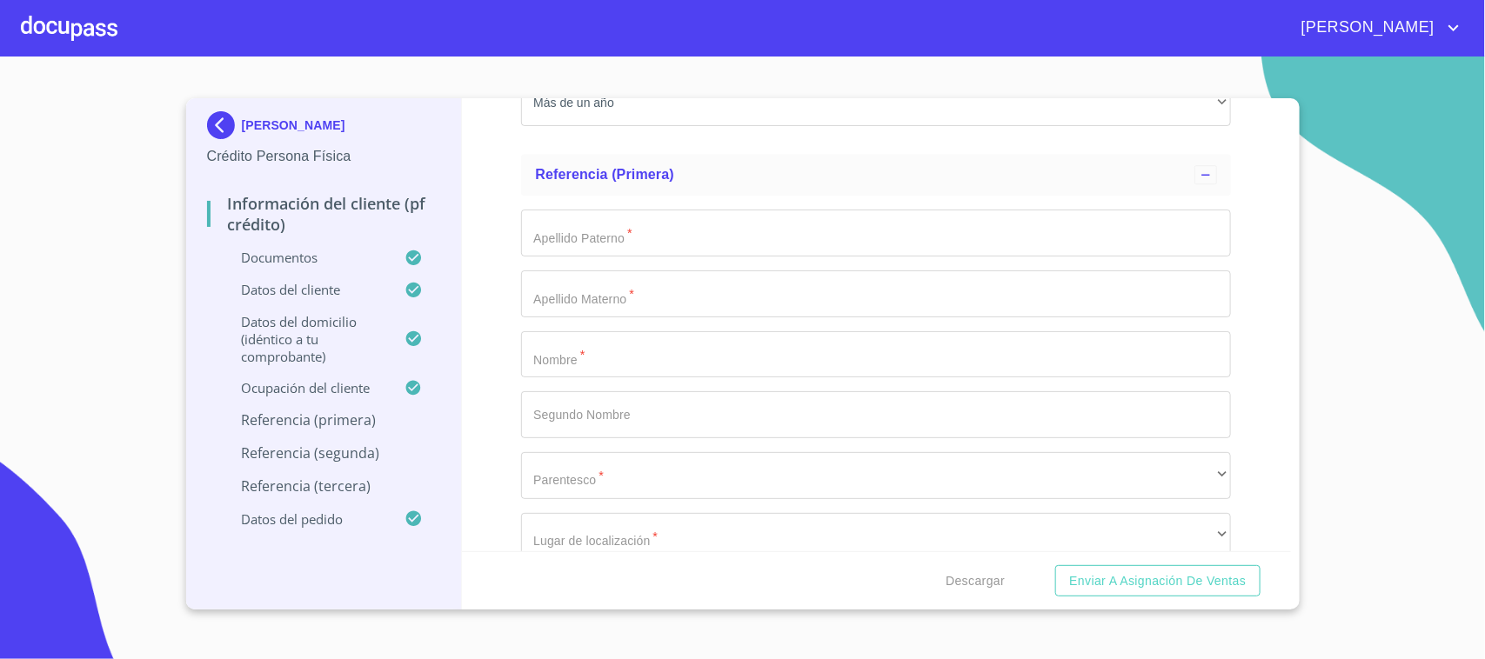
scroll to position [8264, 0]
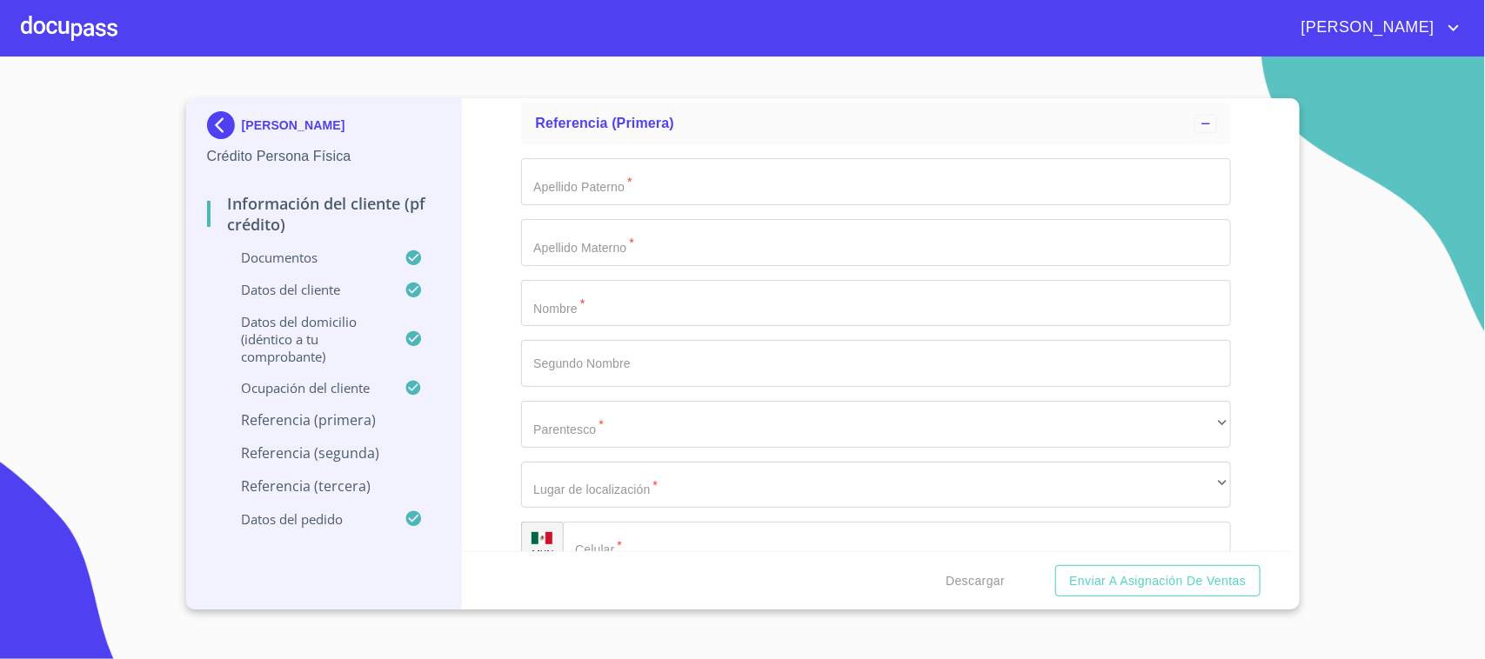
click at [605, 320] on input "Documento de identificación.   *" at bounding box center [876, 303] width 710 height 47
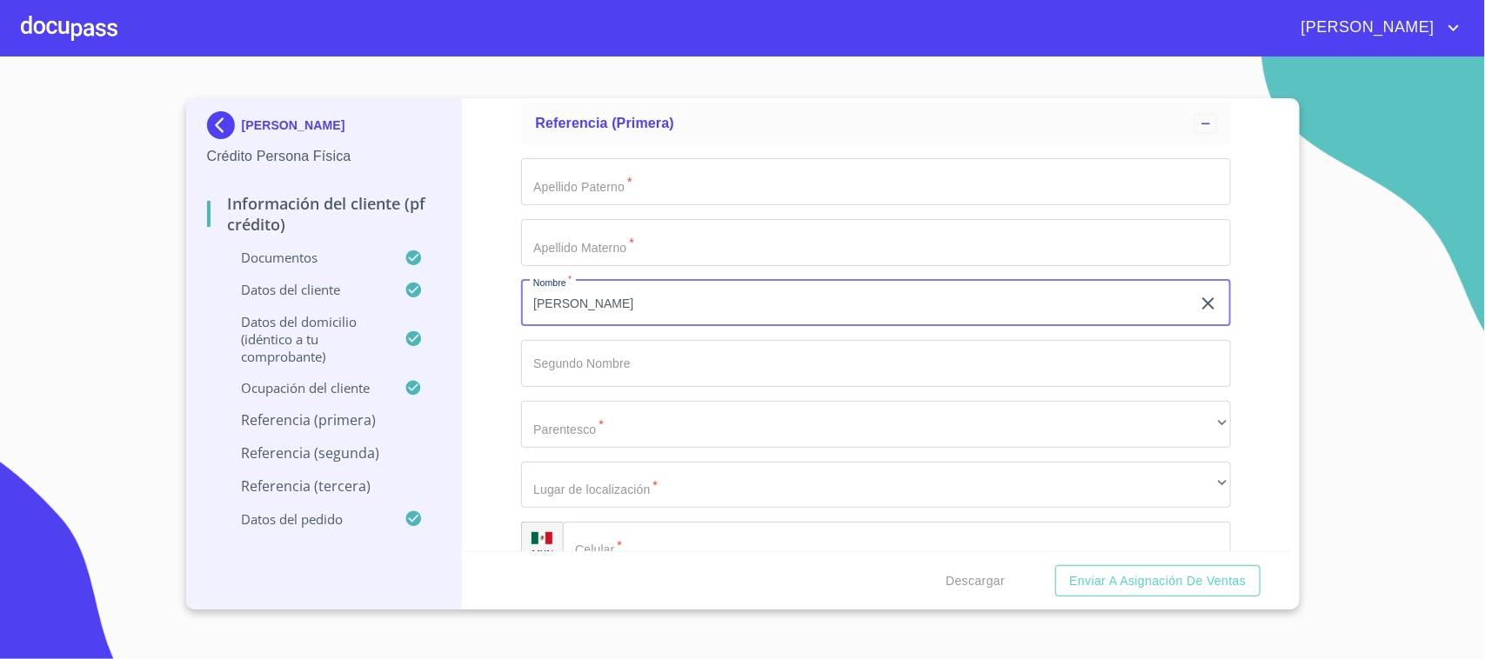
type input "[PERSON_NAME]"
click at [577, 187] on input "Documento de identificación.   *" at bounding box center [876, 181] width 710 height 47
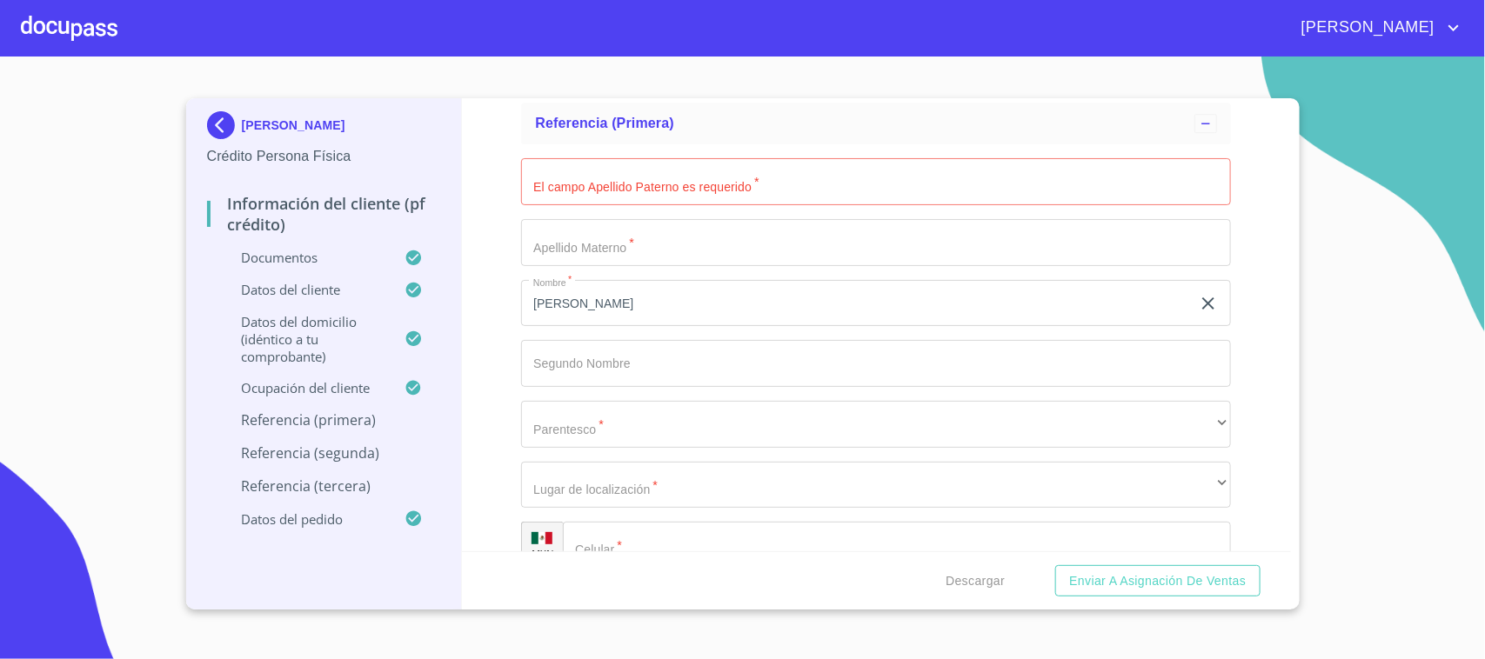
click at [609, 294] on input "[PERSON_NAME]" at bounding box center [856, 303] width 670 height 47
click at [589, 302] on input "[PERSON_NAME]" at bounding box center [856, 303] width 670 height 47
click at [592, 181] on input "Documento de identificación.   *" at bounding box center [876, 181] width 710 height 47
click at [528, 293] on input "DOLORES" at bounding box center [856, 303] width 670 height 47
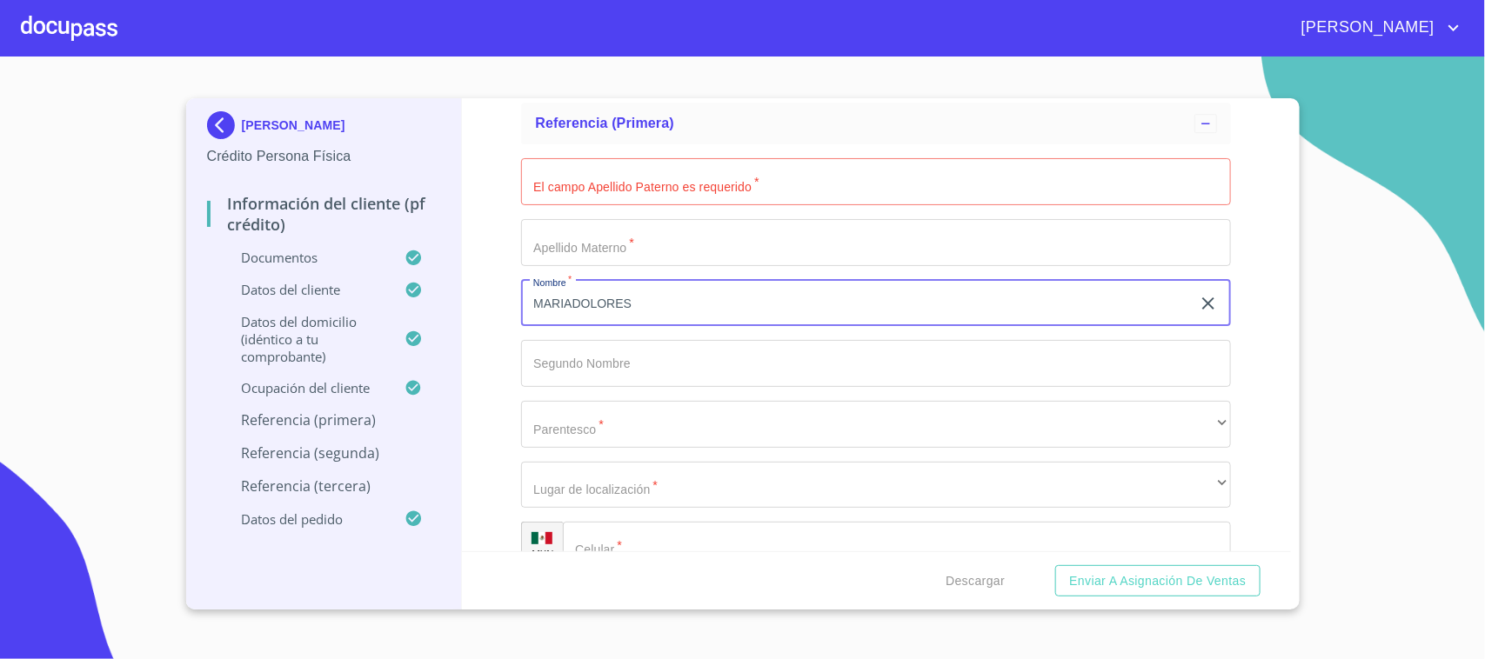
type input "[PERSON_NAME]"
click at [667, 294] on input "[PERSON_NAME]" at bounding box center [856, 303] width 670 height 47
click at [606, 305] on input "[PERSON_NAME]" at bounding box center [856, 303] width 670 height 47
click at [606, 301] on input "[PERSON_NAME]" at bounding box center [856, 303] width 670 height 47
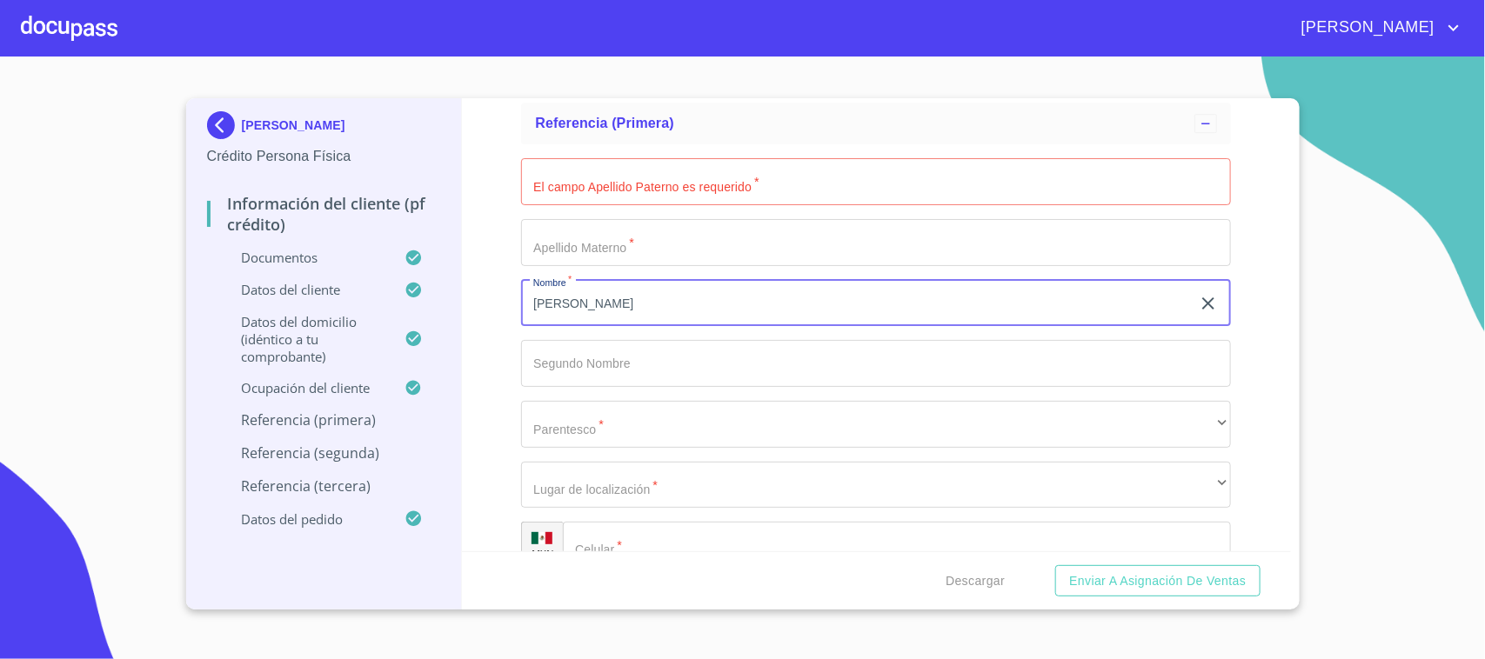
click at [606, 301] on input "[PERSON_NAME]" at bounding box center [856, 303] width 670 height 47
type input "[PERSON_NAME]"
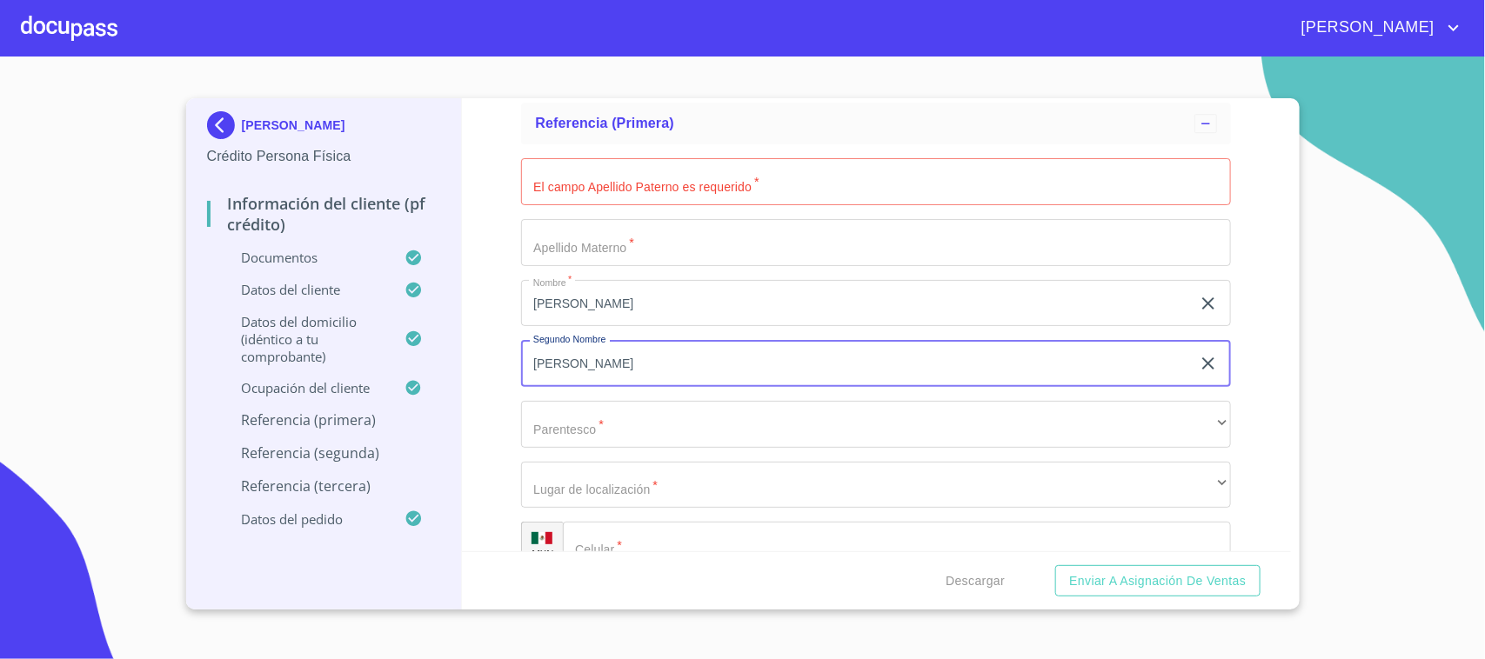
type input "[PERSON_NAME]"
click at [672, 190] on input "Documento de identificación.   *" at bounding box center [876, 181] width 710 height 47
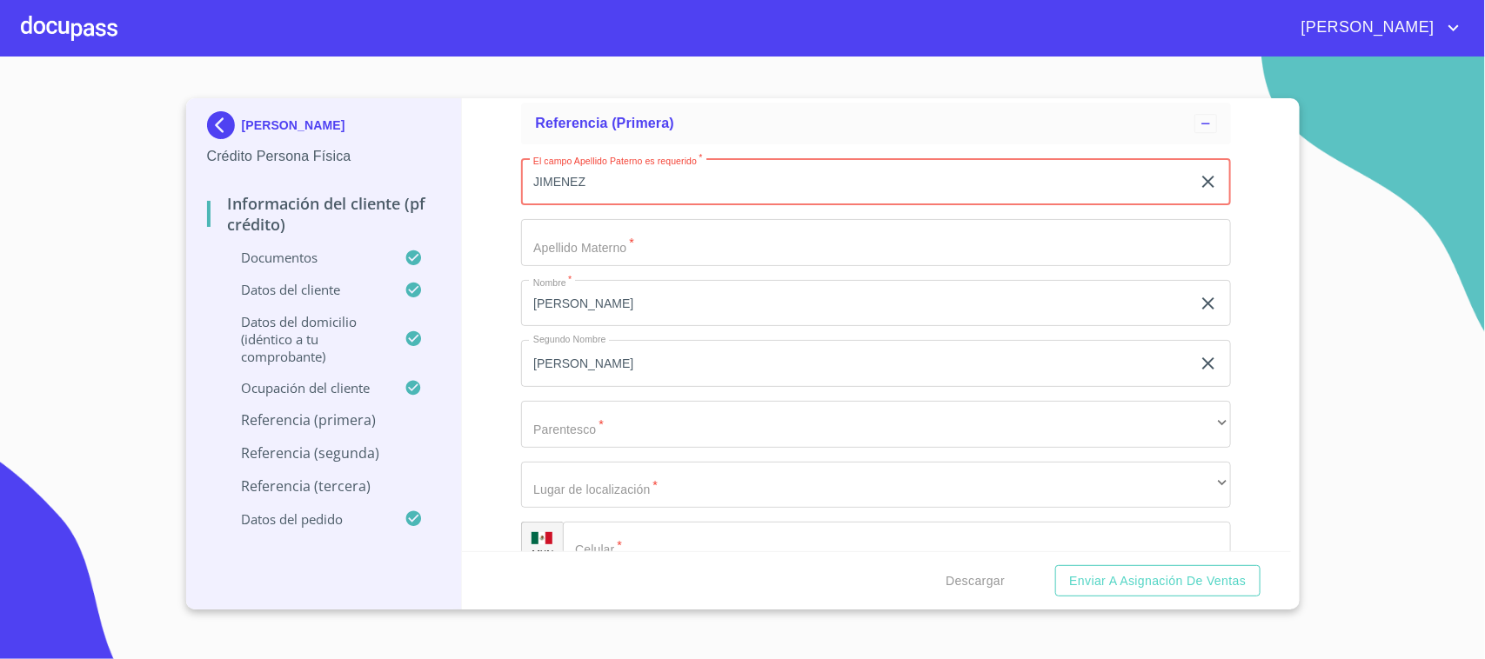
type input "JIMENEZ"
click at [598, 229] on input "Documento de identificación.   *" at bounding box center [876, 242] width 710 height 47
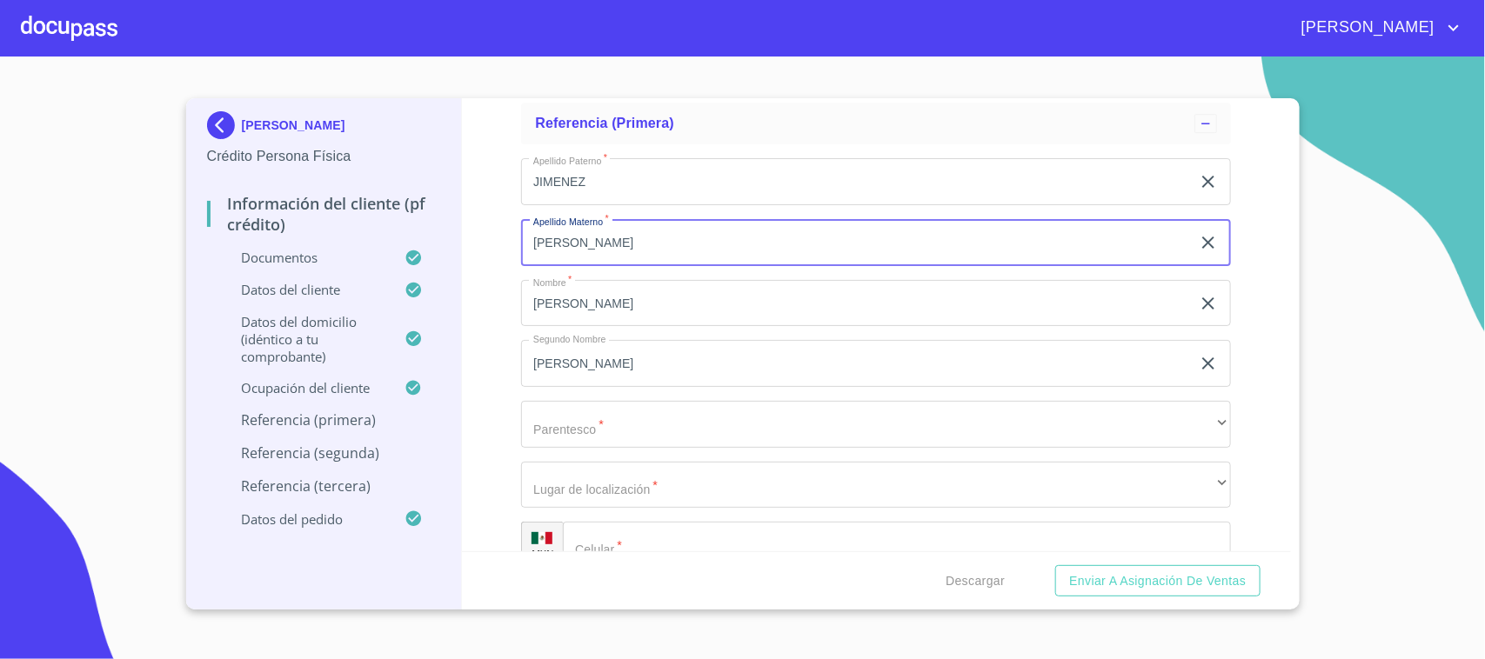
scroll to position [8373, 0]
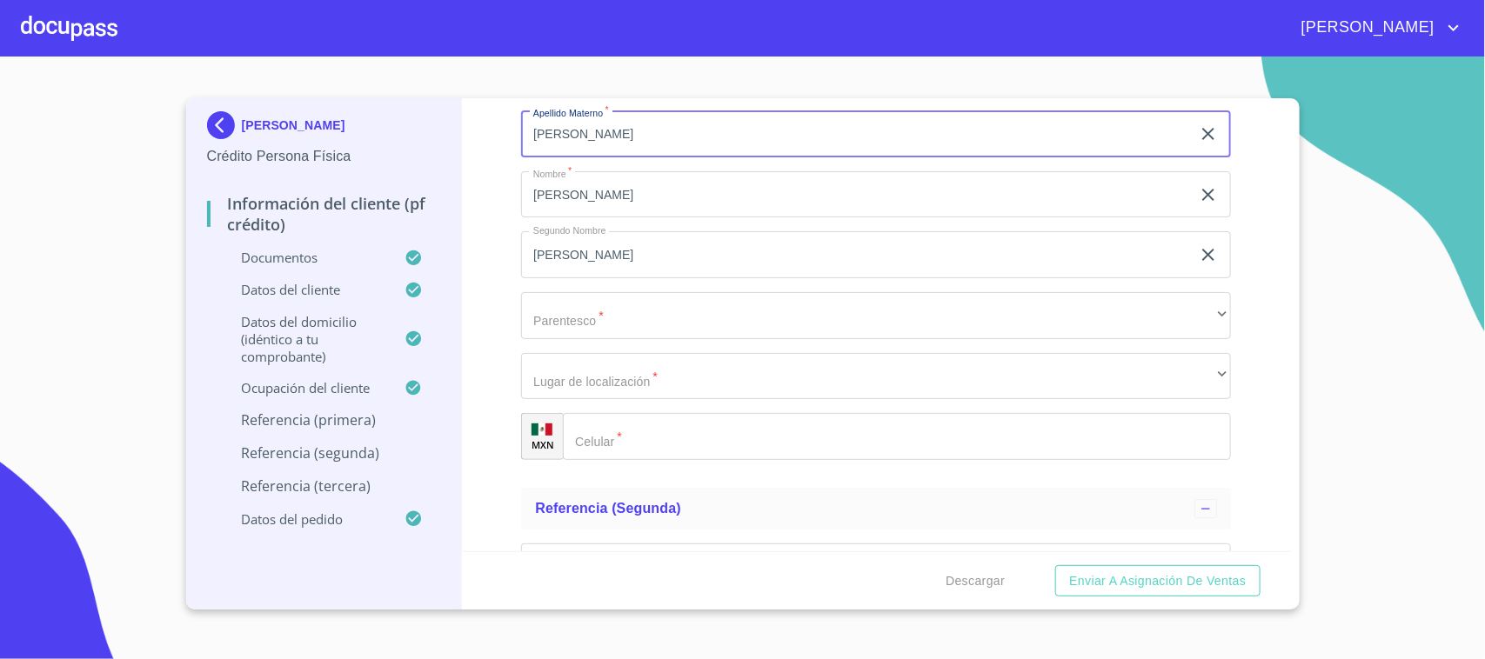
type input "[PERSON_NAME]"
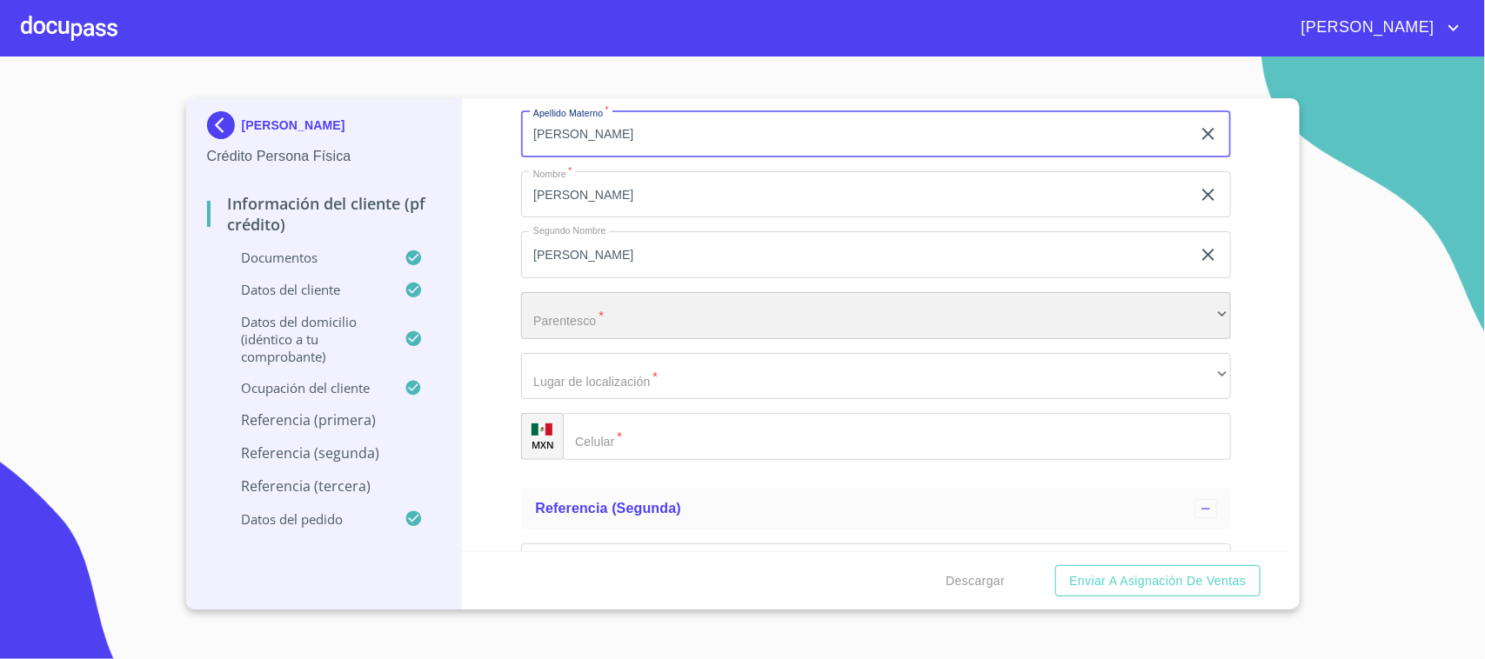
click at [577, 311] on div "​" at bounding box center [876, 315] width 710 height 47
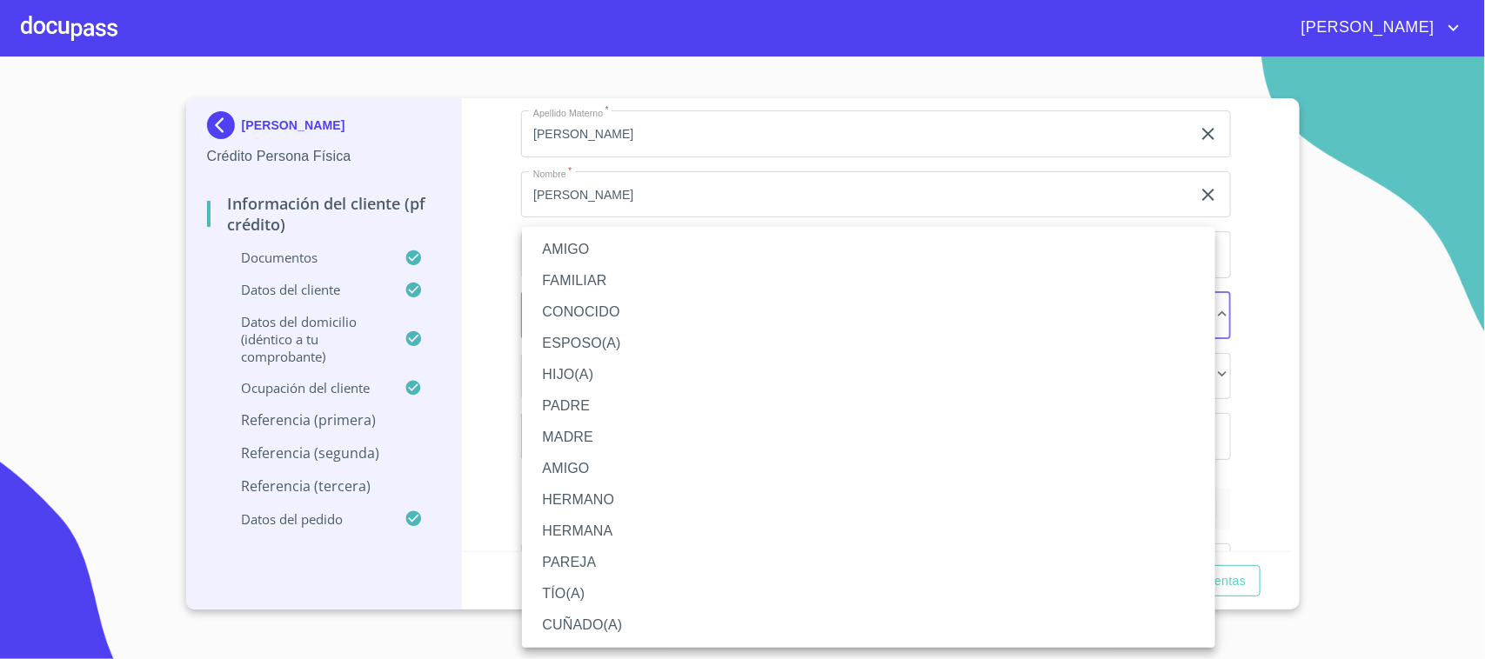
click at [587, 251] on li "AMIGO" at bounding box center [868, 249] width 693 height 31
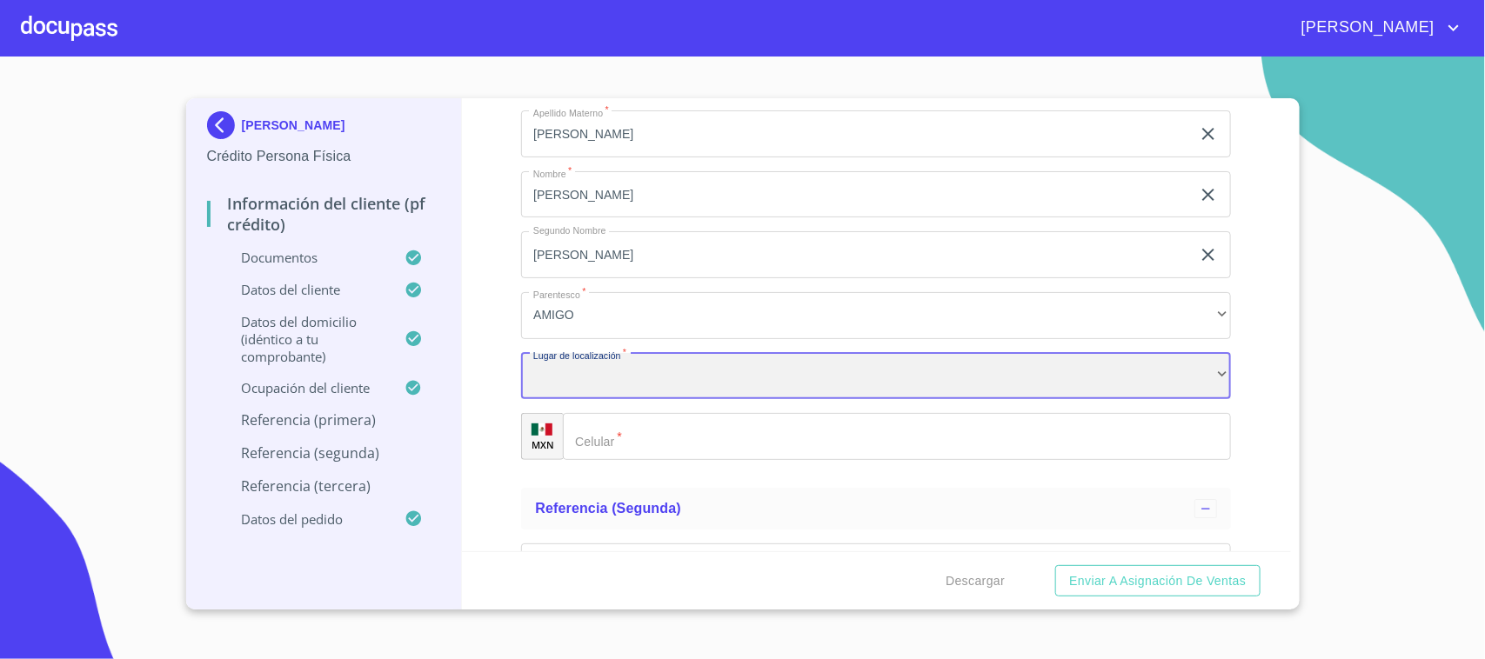
click at [589, 387] on div "​" at bounding box center [876, 376] width 710 height 47
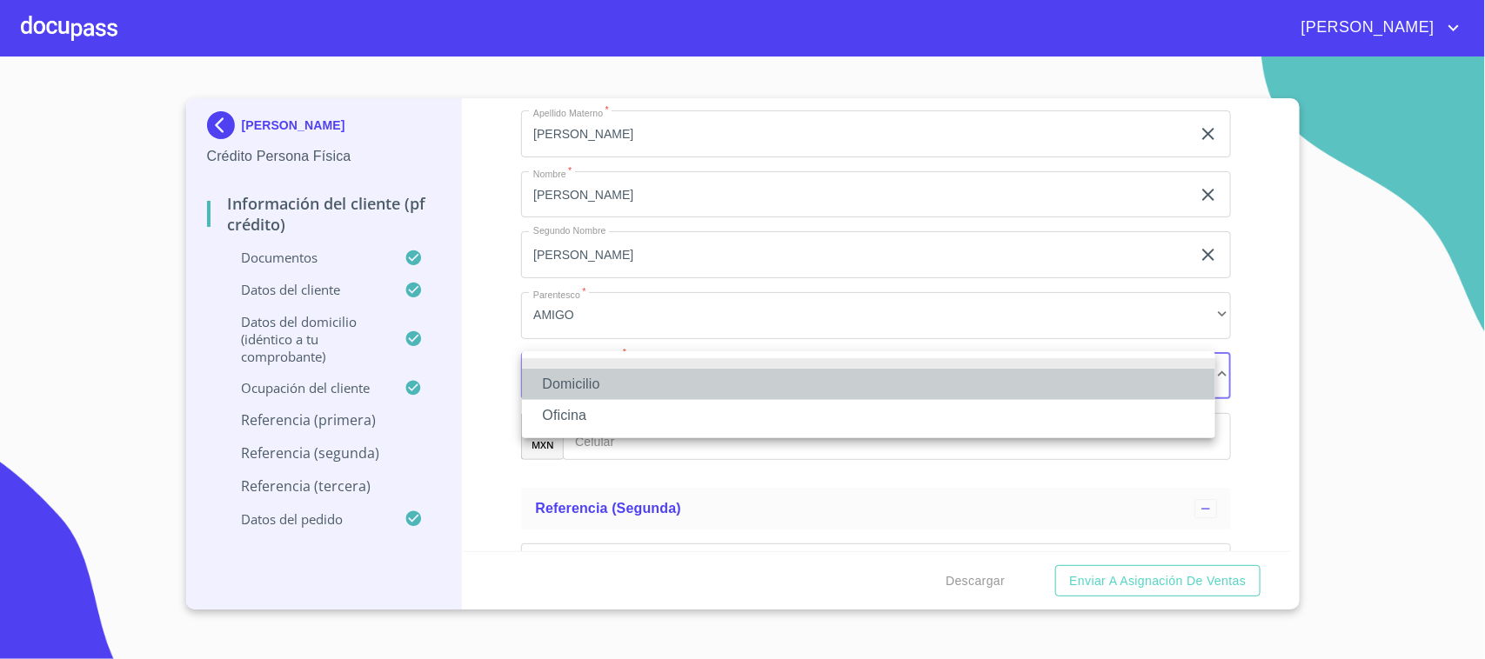
click at [589, 384] on li "Domicilio" at bounding box center [868, 384] width 693 height 31
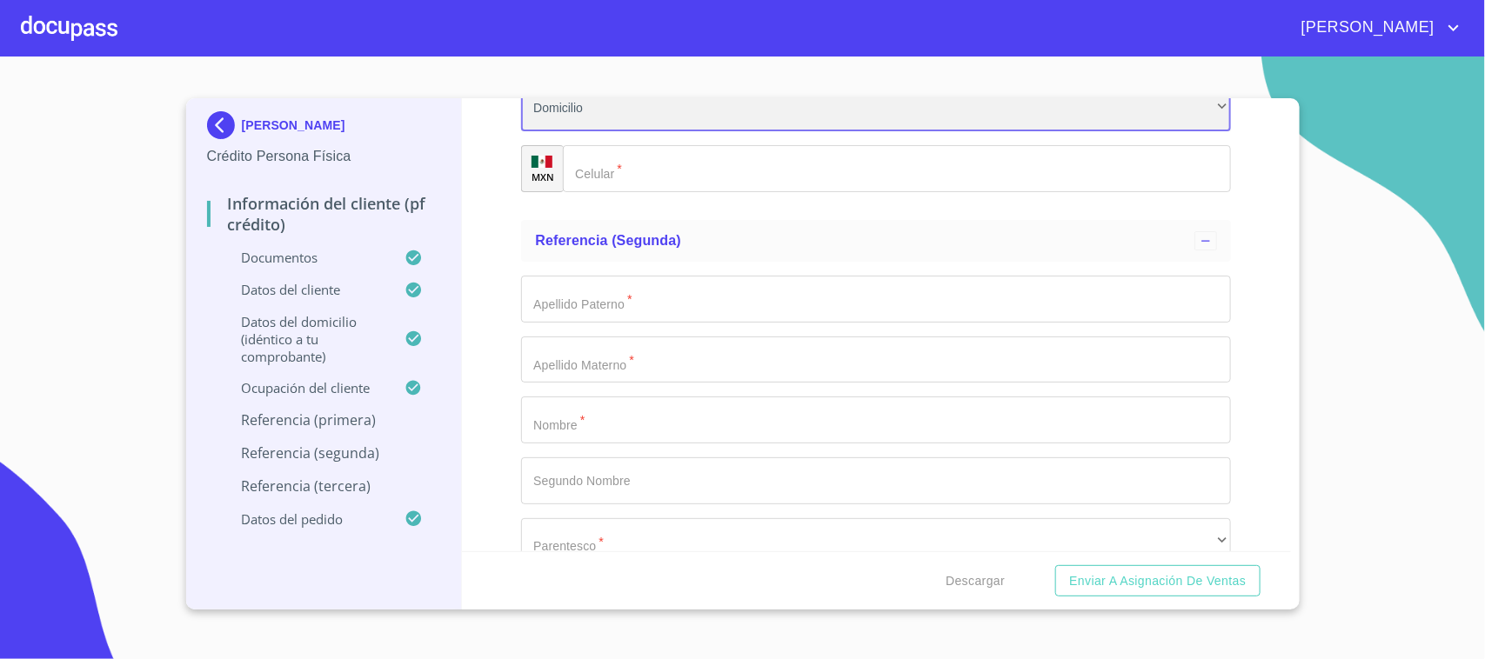
scroll to position [8808, 0]
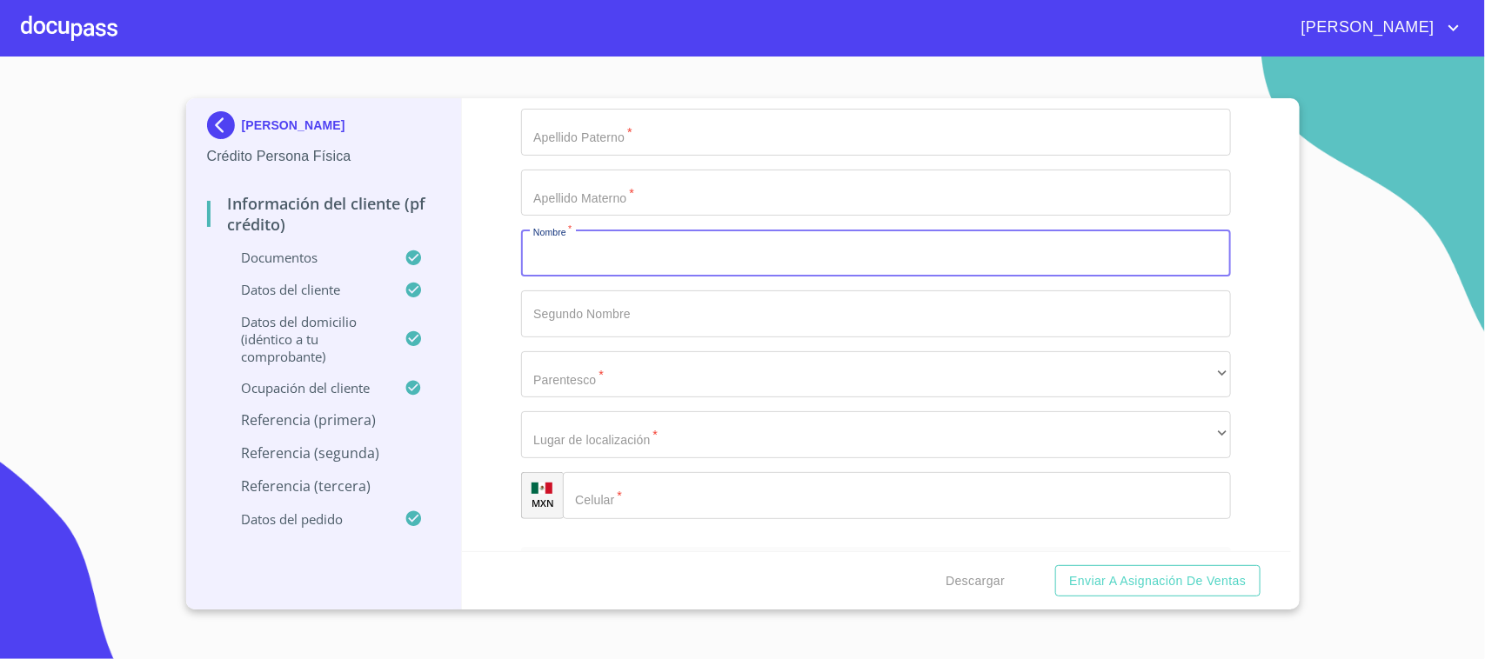
click at [577, 252] on input "Documento de identificación.   *" at bounding box center [876, 253] width 710 height 47
type input "[PERSON_NAME]"
click at [568, 130] on input "Documento de identificación.   *" at bounding box center [876, 132] width 710 height 47
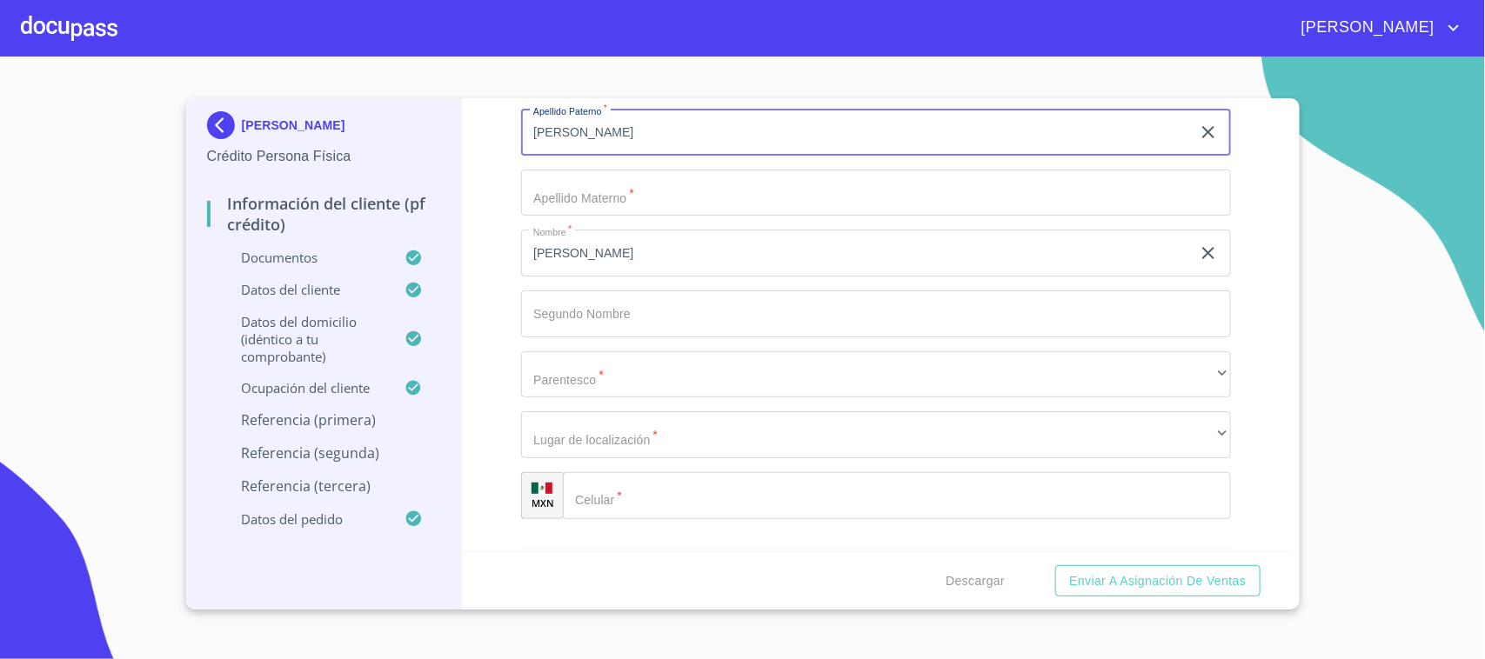
type input "[PERSON_NAME]"
click at [585, 184] on input "Documento de identificación.   *" at bounding box center [876, 193] width 710 height 47
type input "[PERSON_NAME]"
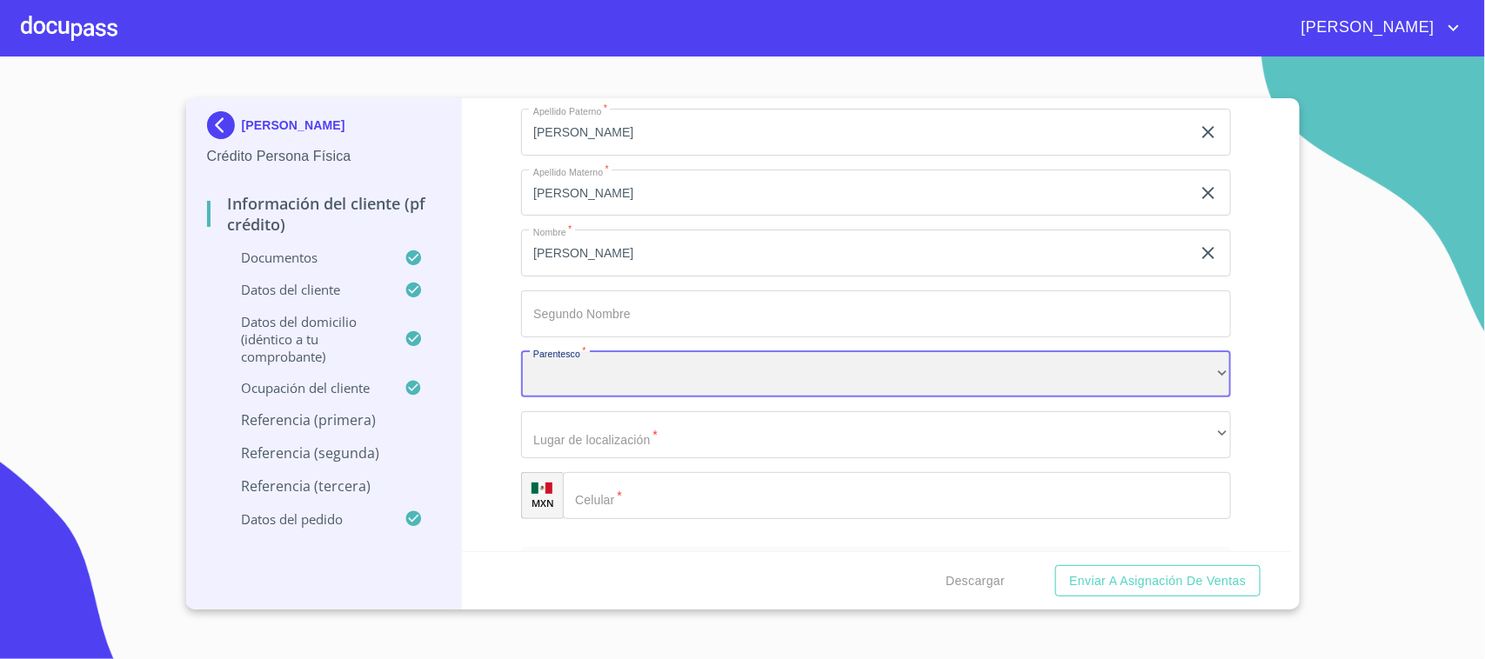
click at [580, 351] on div "​" at bounding box center [876, 374] width 710 height 47
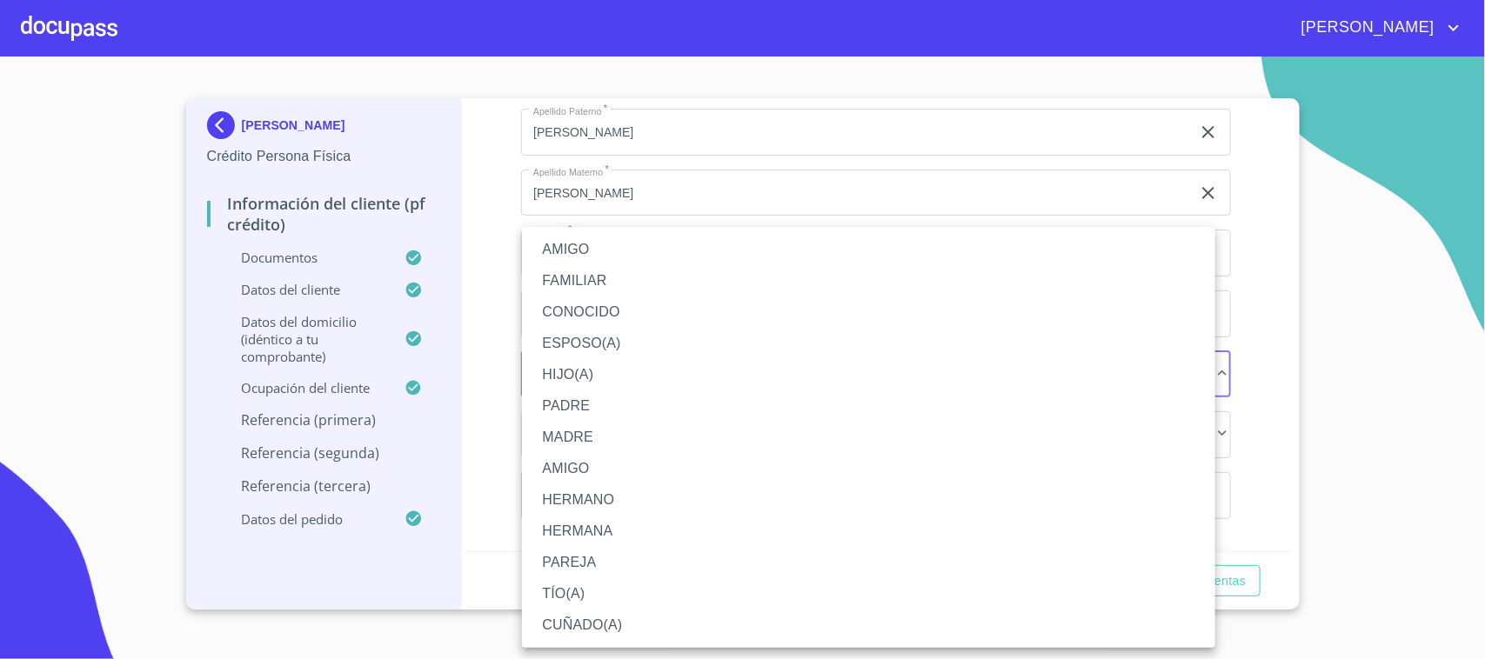
click at [579, 363] on li "HIJO(A)" at bounding box center [868, 374] width 693 height 31
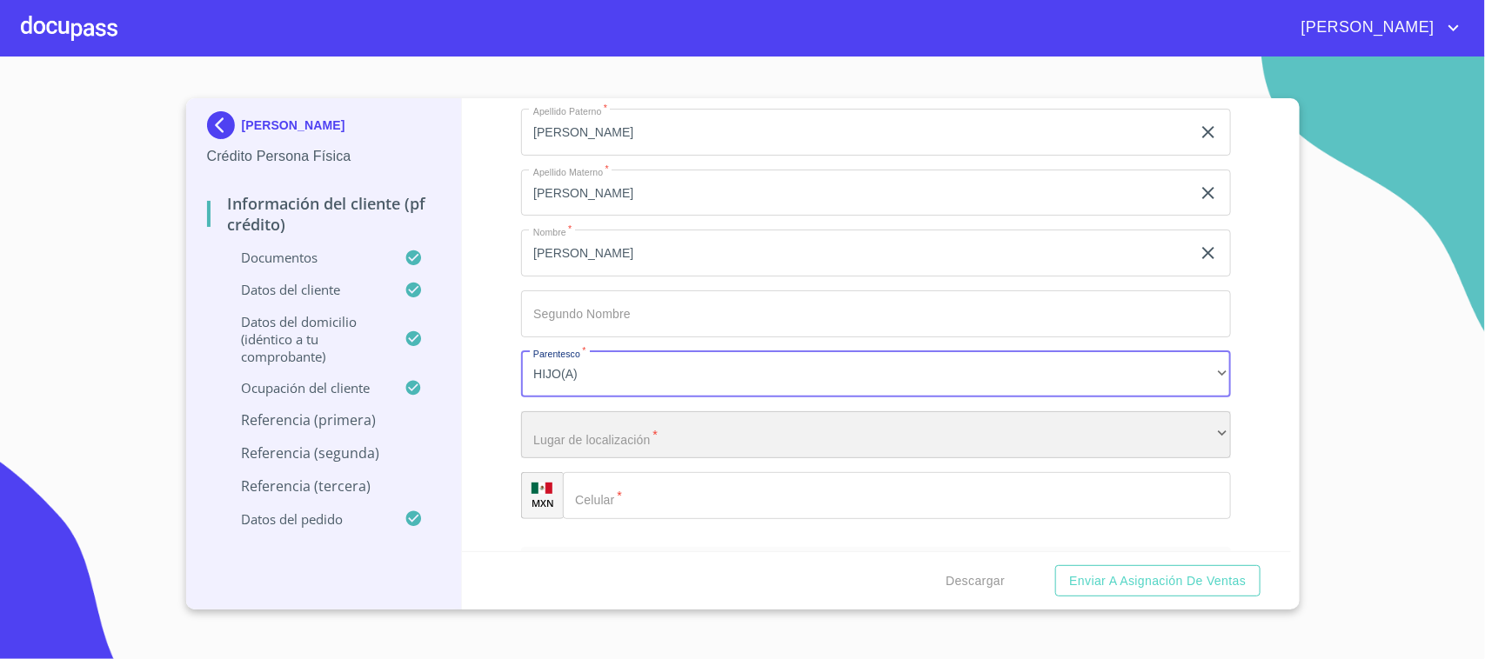
click at [616, 428] on div "​" at bounding box center [876, 434] width 710 height 47
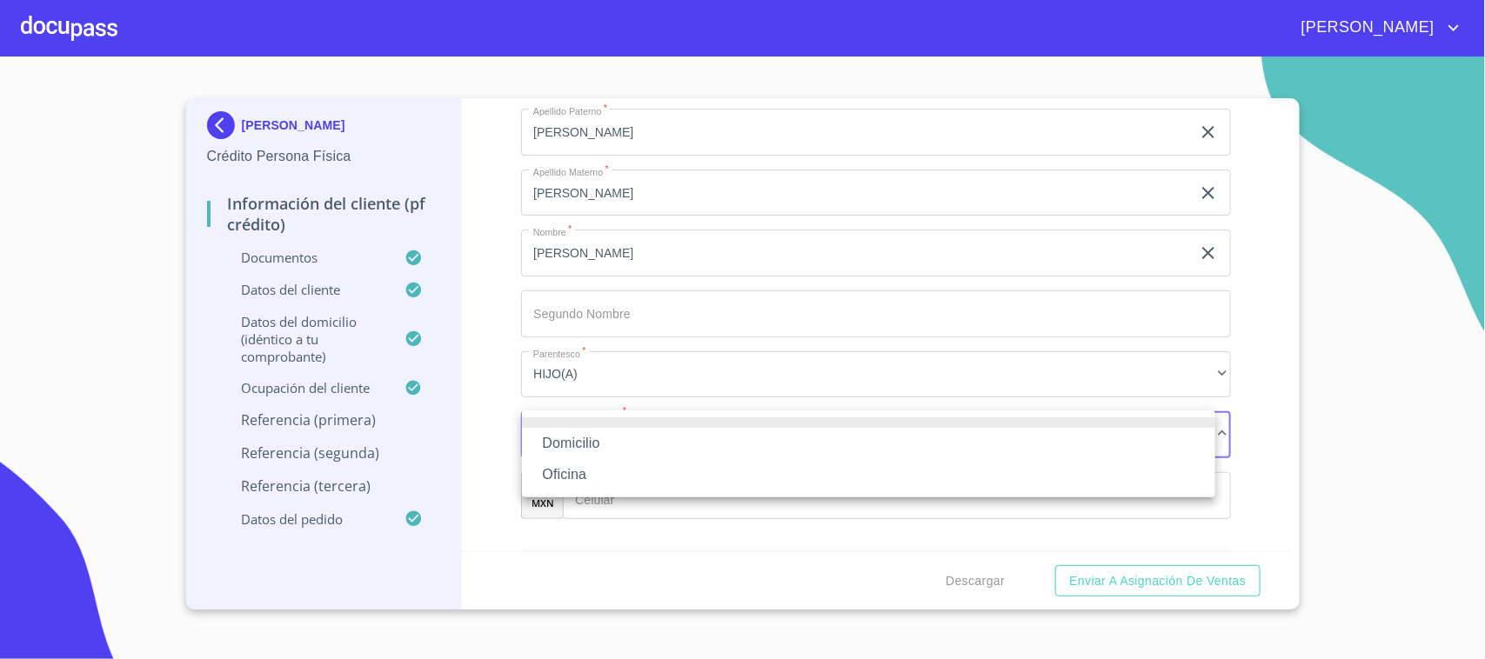
click at [590, 440] on li "Domicilio" at bounding box center [868, 443] width 693 height 31
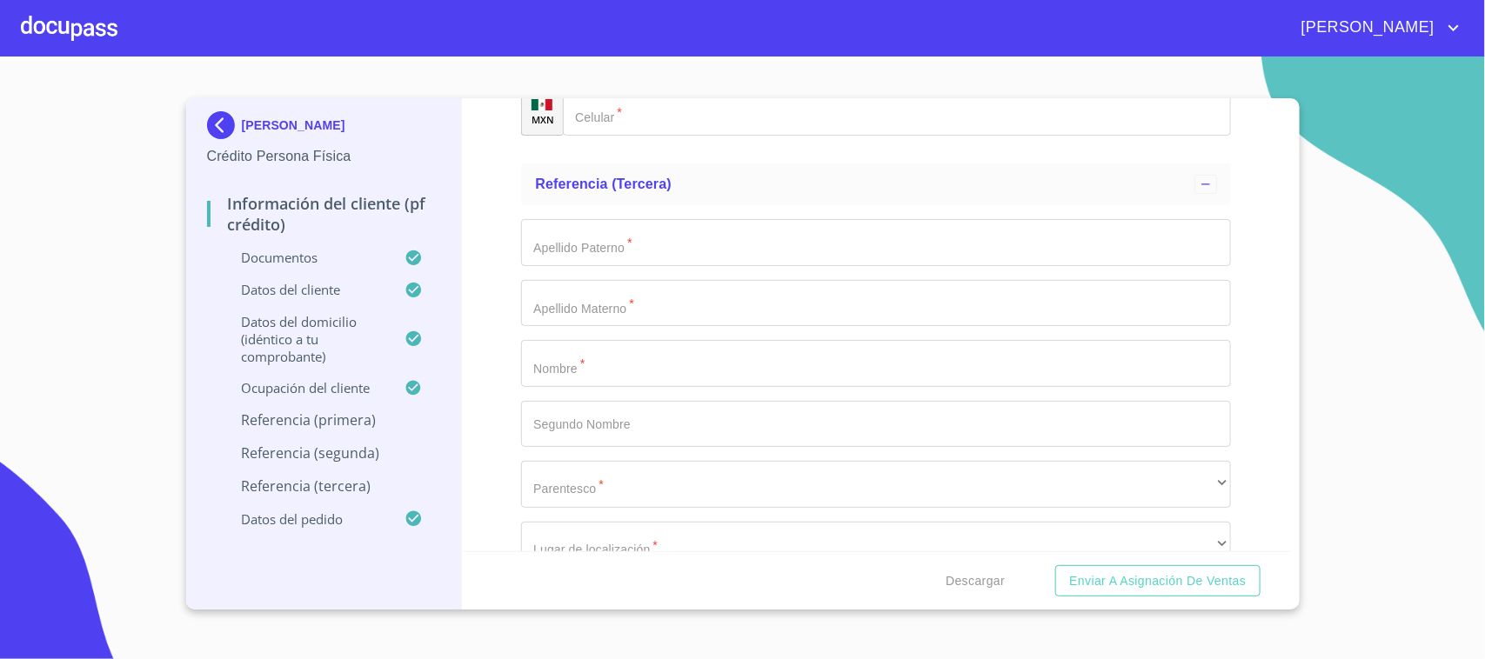
scroll to position [9242, 0]
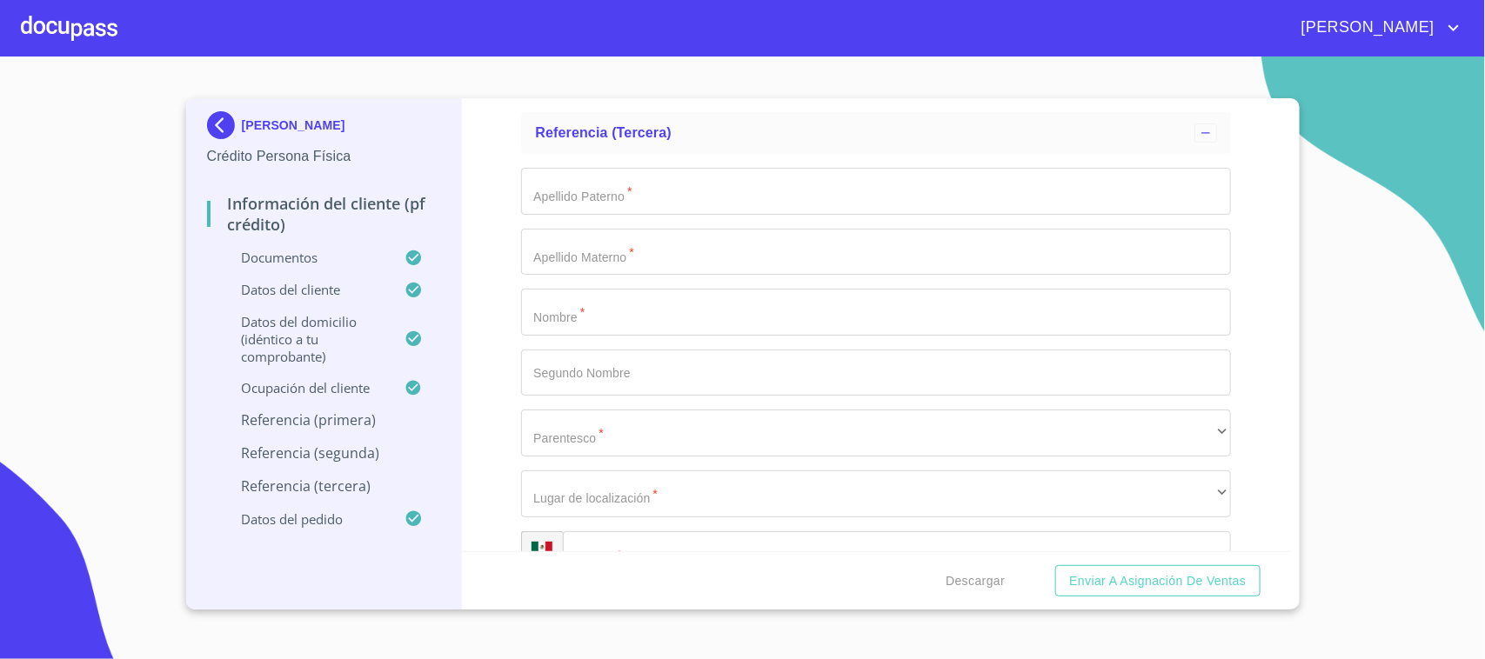
click at [592, 307] on input "Documento de identificación.   *" at bounding box center [876, 312] width 710 height 47
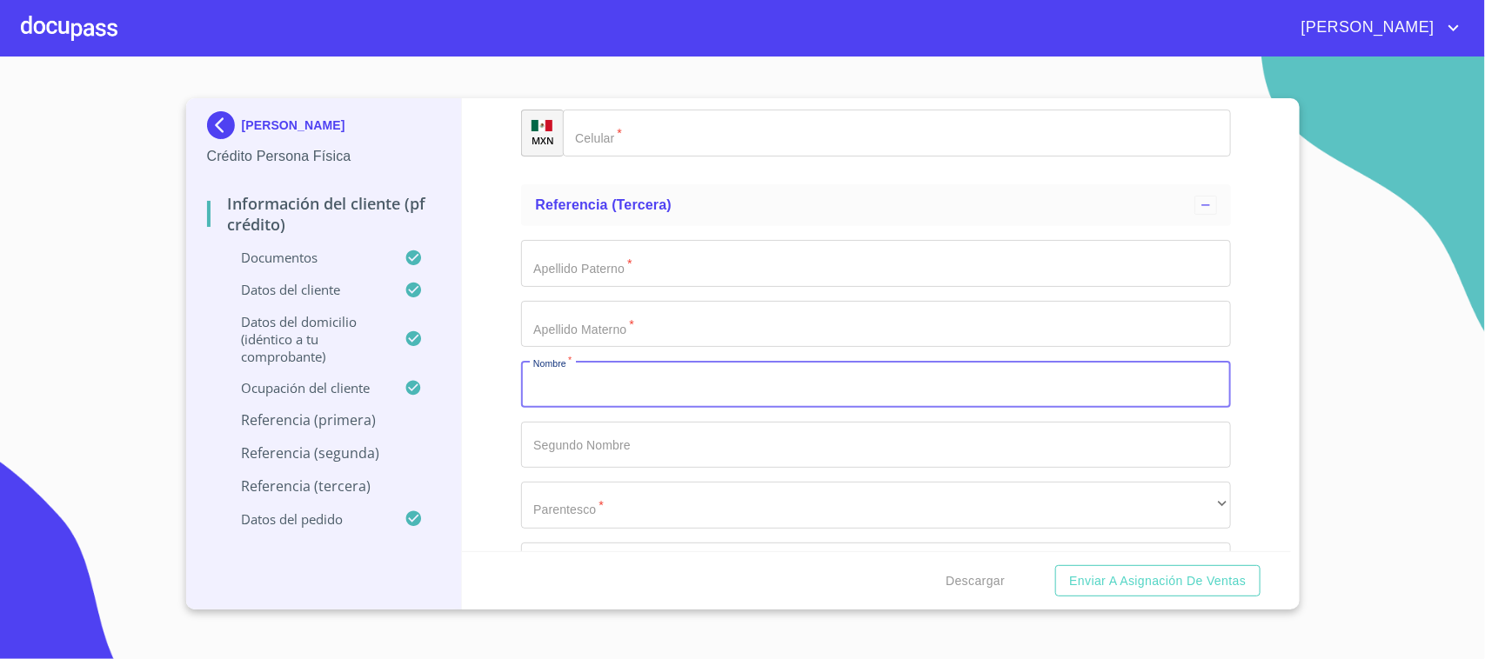
scroll to position [9134, 0]
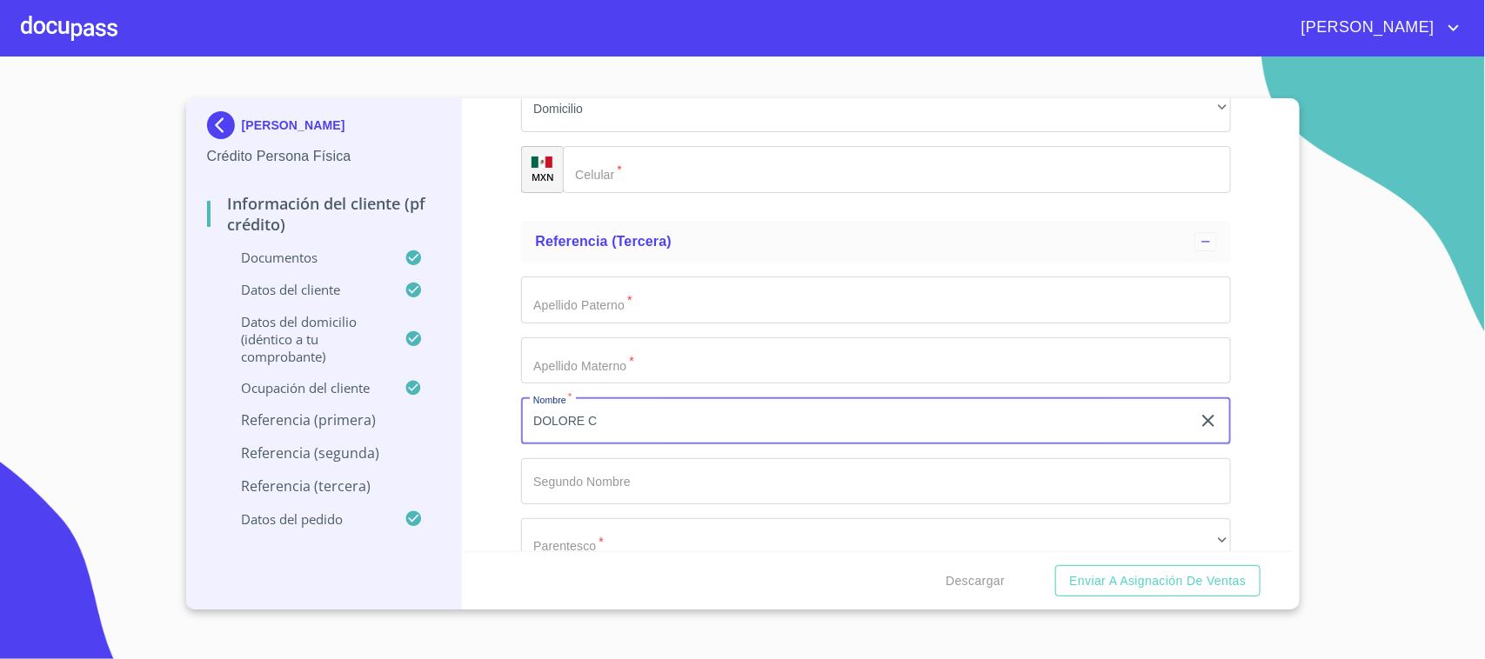
click at [580, 414] on input "DOLORE C" at bounding box center [856, 421] width 670 height 47
click at [627, 418] on input "[PERSON_NAME]" at bounding box center [856, 421] width 670 height 47
type input "DOLORES"
click at [585, 291] on input "Documento de identificación.   *" at bounding box center [876, 300] width 710 height 47
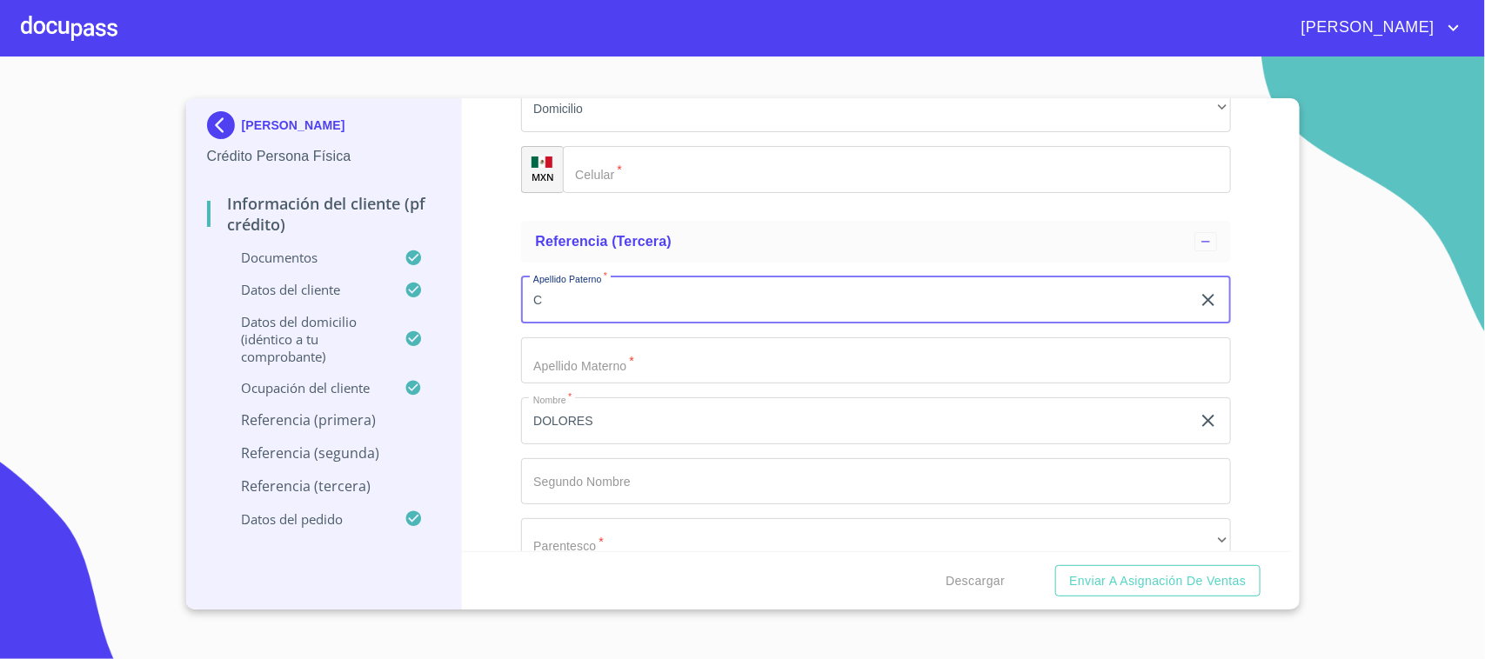
type input "CA"
click at [583, 301] on input "CA" at bounding box center [856, 300] width 670 height 47
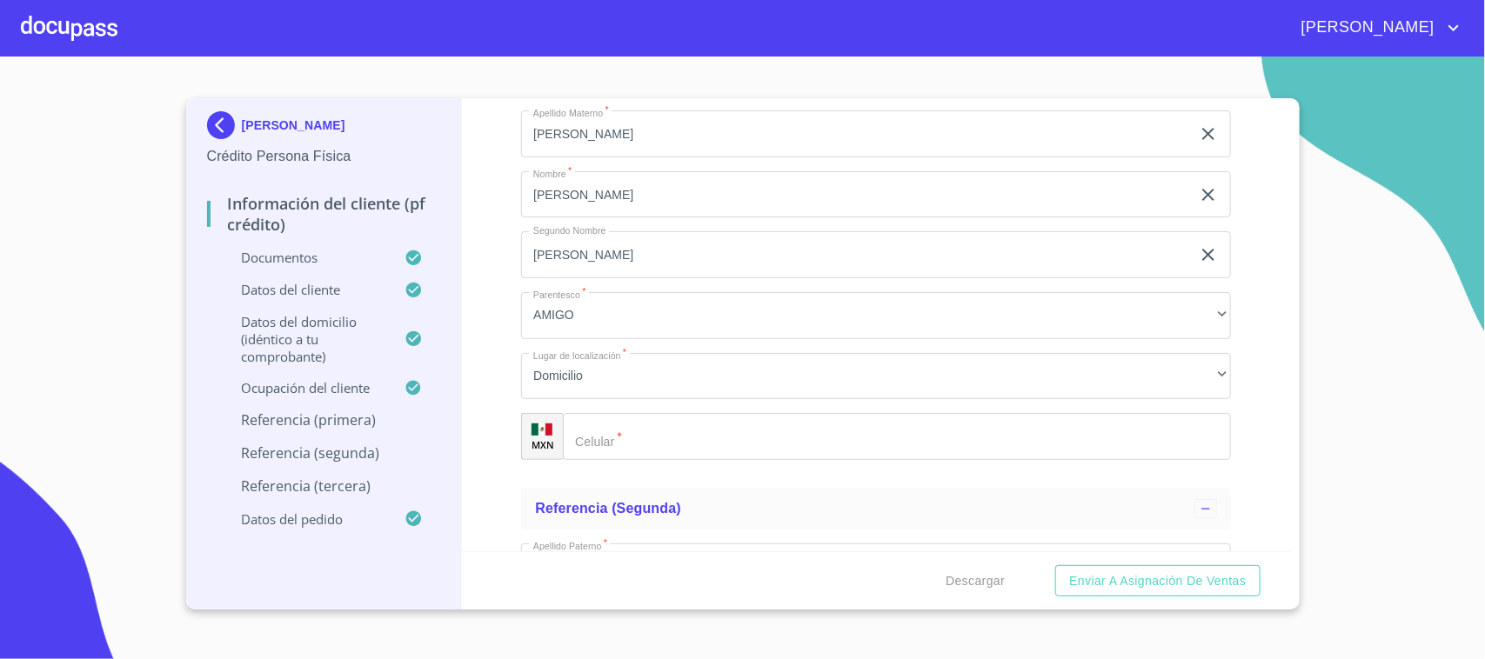
scroll to position [8264, 0]
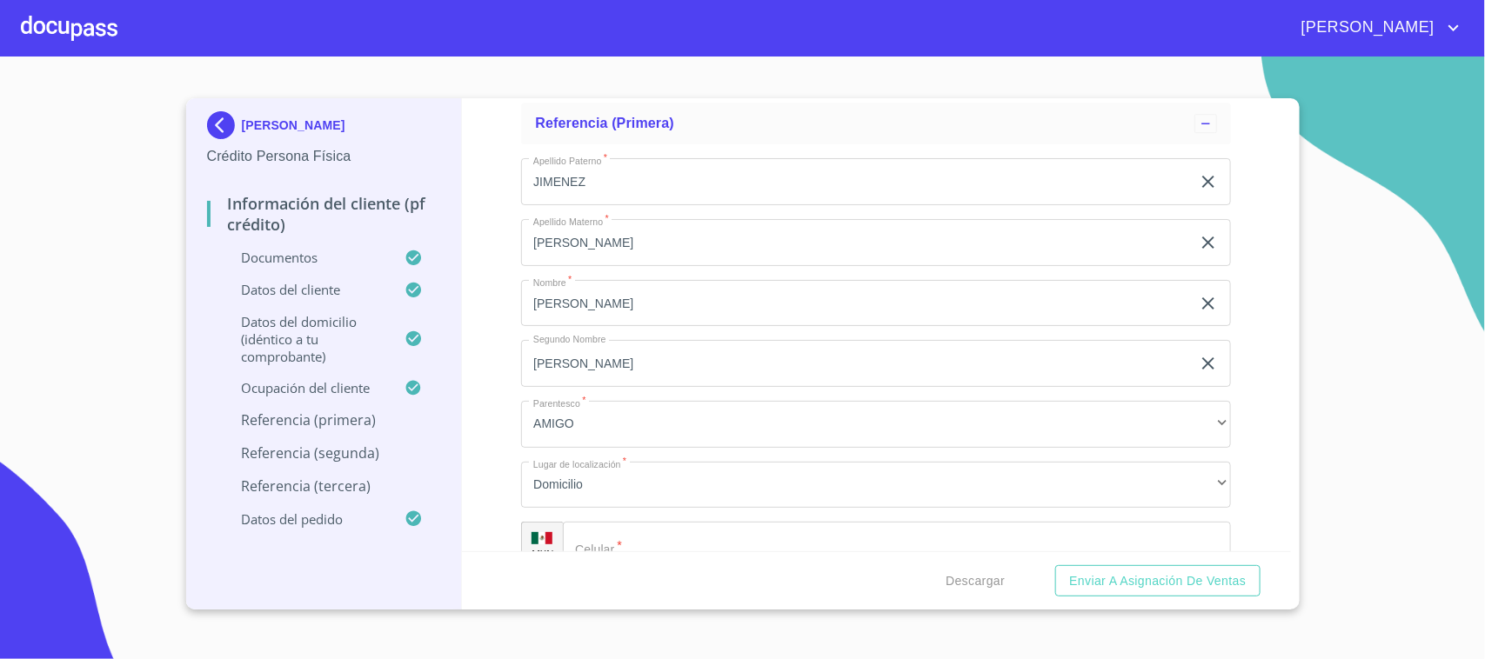
type input "[PERSON_NAME]"
click at [645, 529] on input "Documento de identificación.   *" at bounding box center [919, 545] width 624 height 47
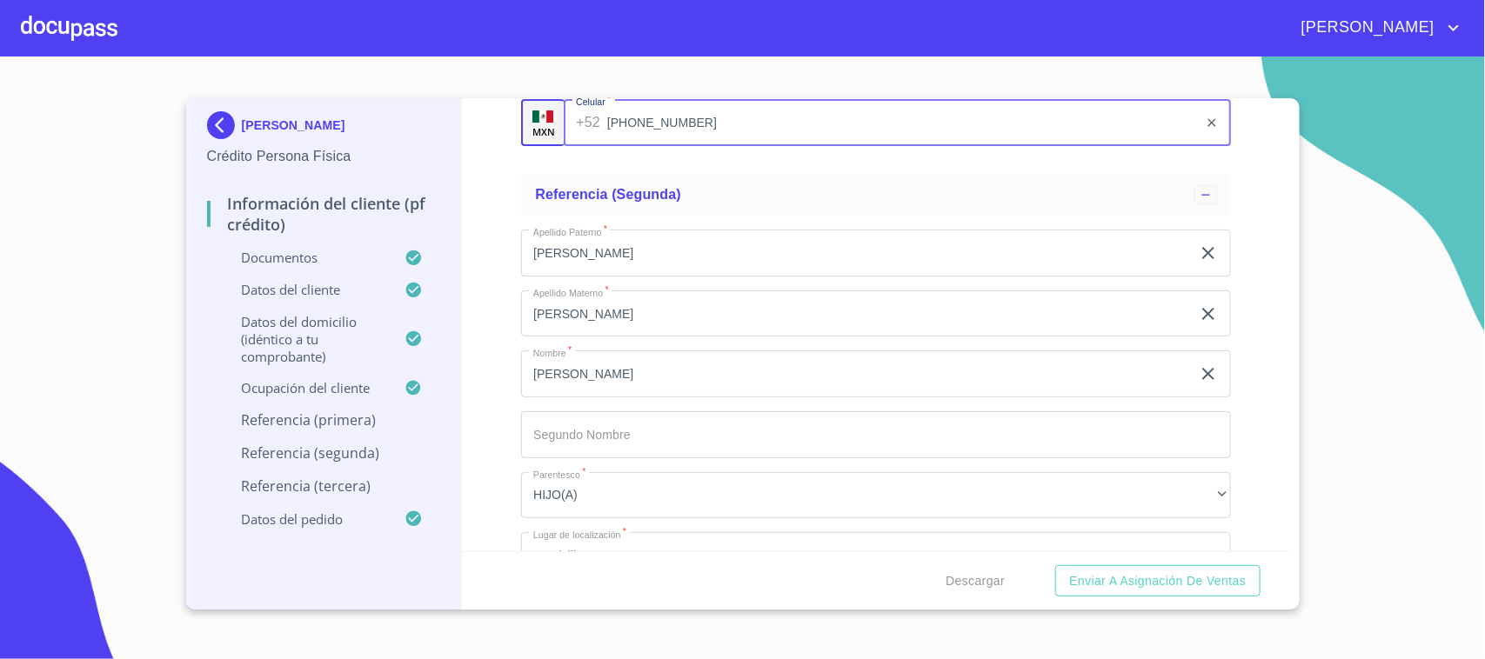
scroll to position [8808, 0]
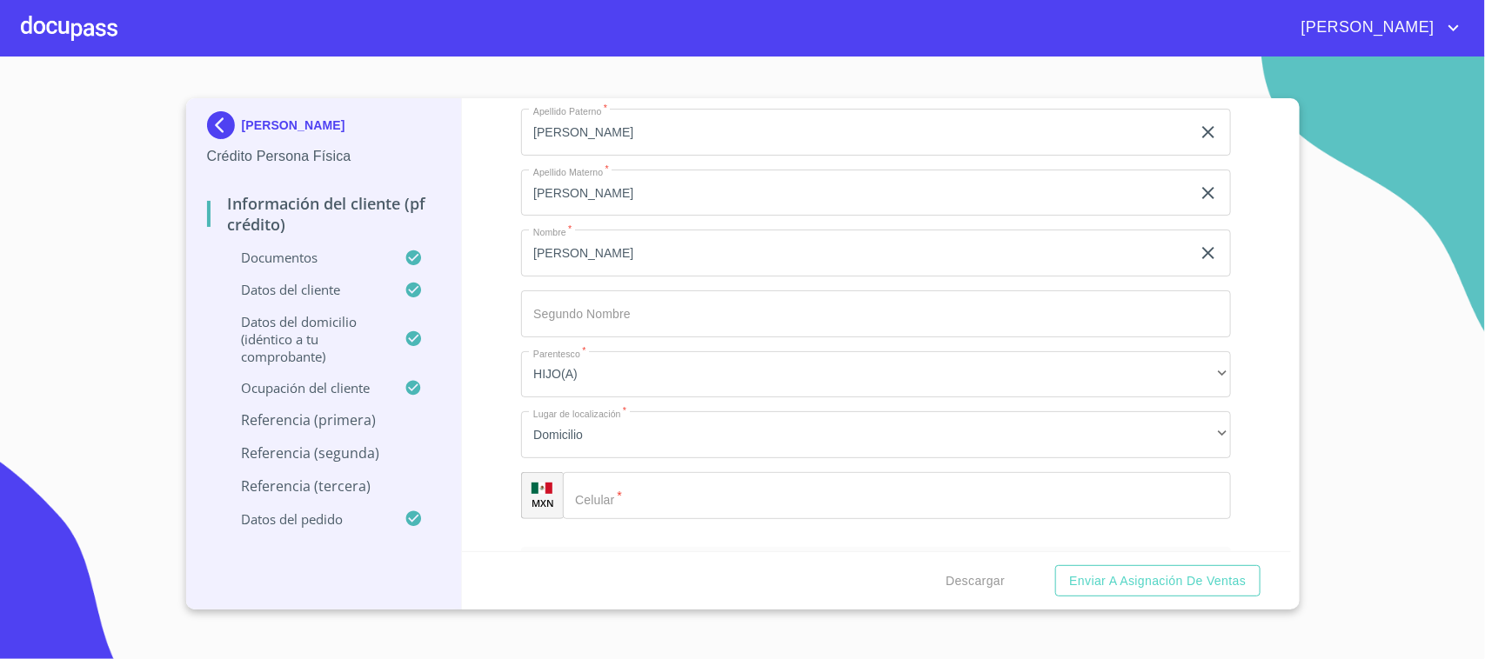
type input "[PHONE_NUMBER]"
click at [644, 487] on input "Documento de identificación.   *" at bounding box center [897, 495] width 668 height 47
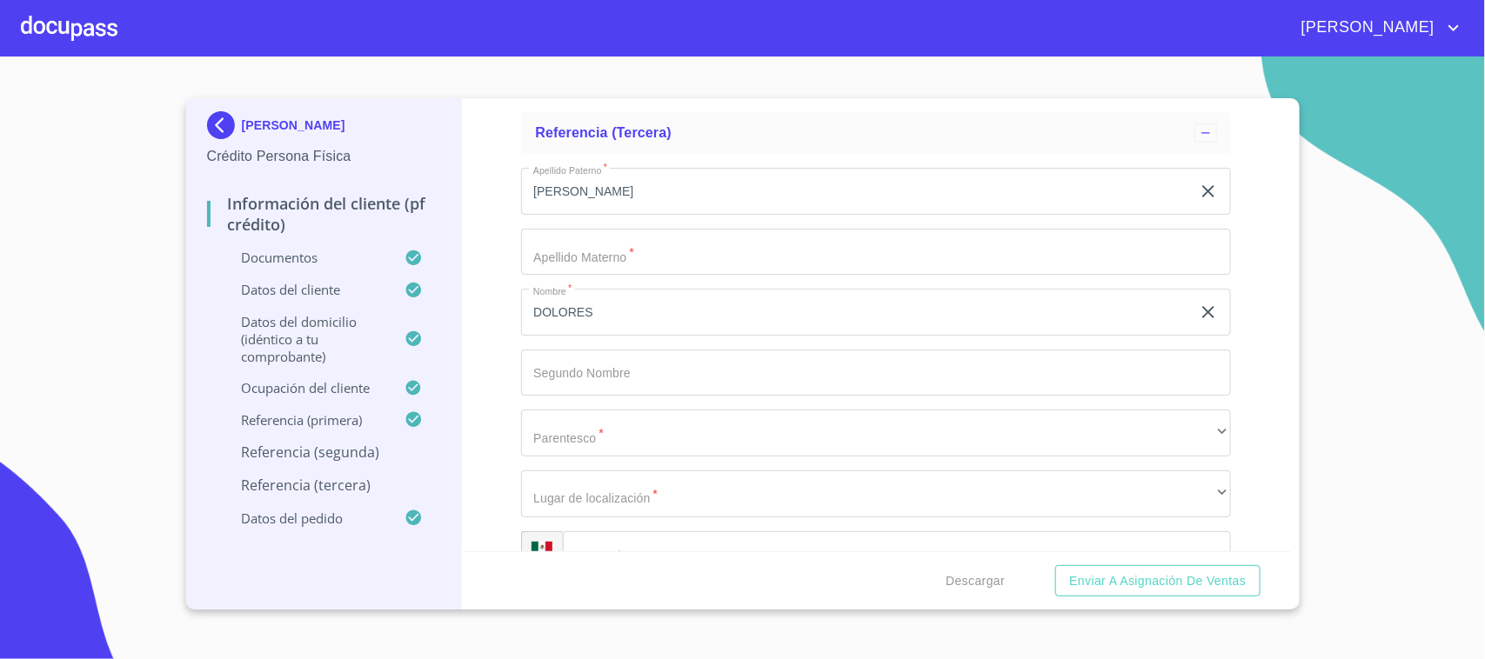
scroll to position [9351, 0]
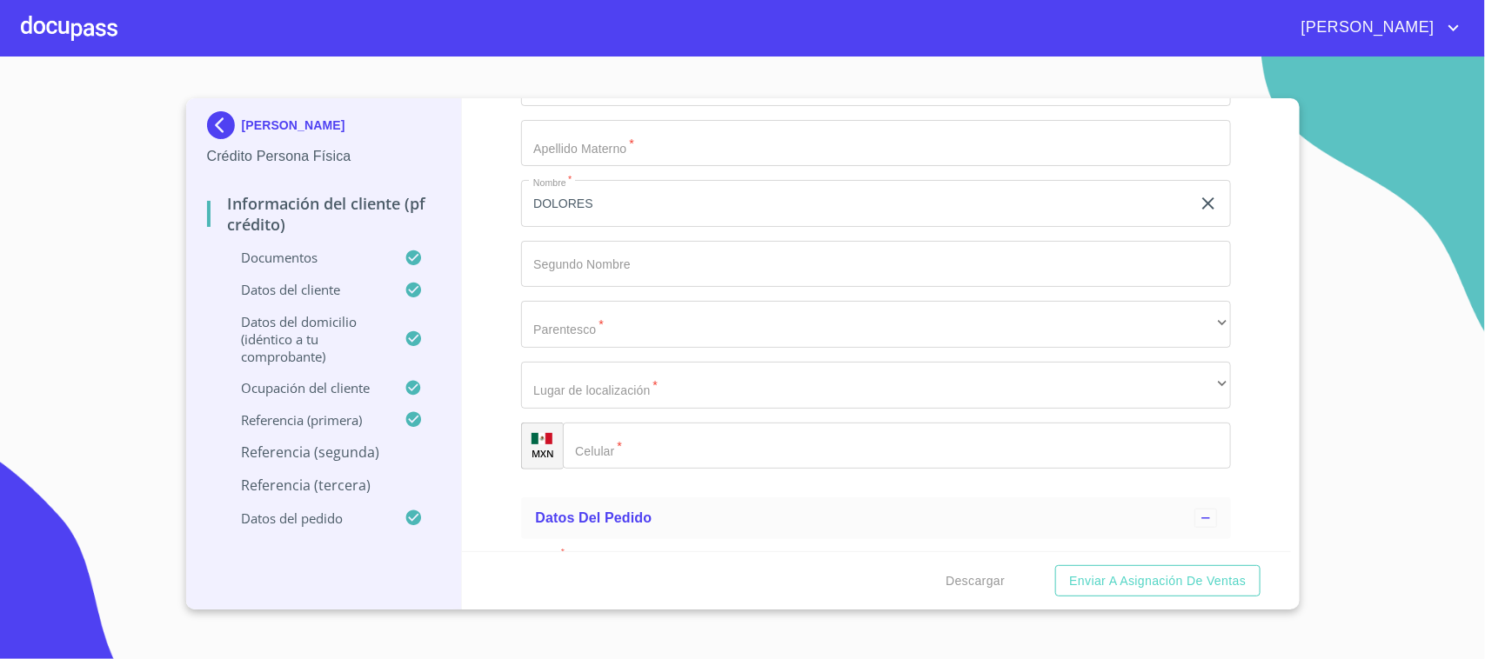
type input "[PHONE_NUMBER]"
click at [671, 444] on input "Documento de identificación.   *" at bounding box center [897, 446] width 668 height 47
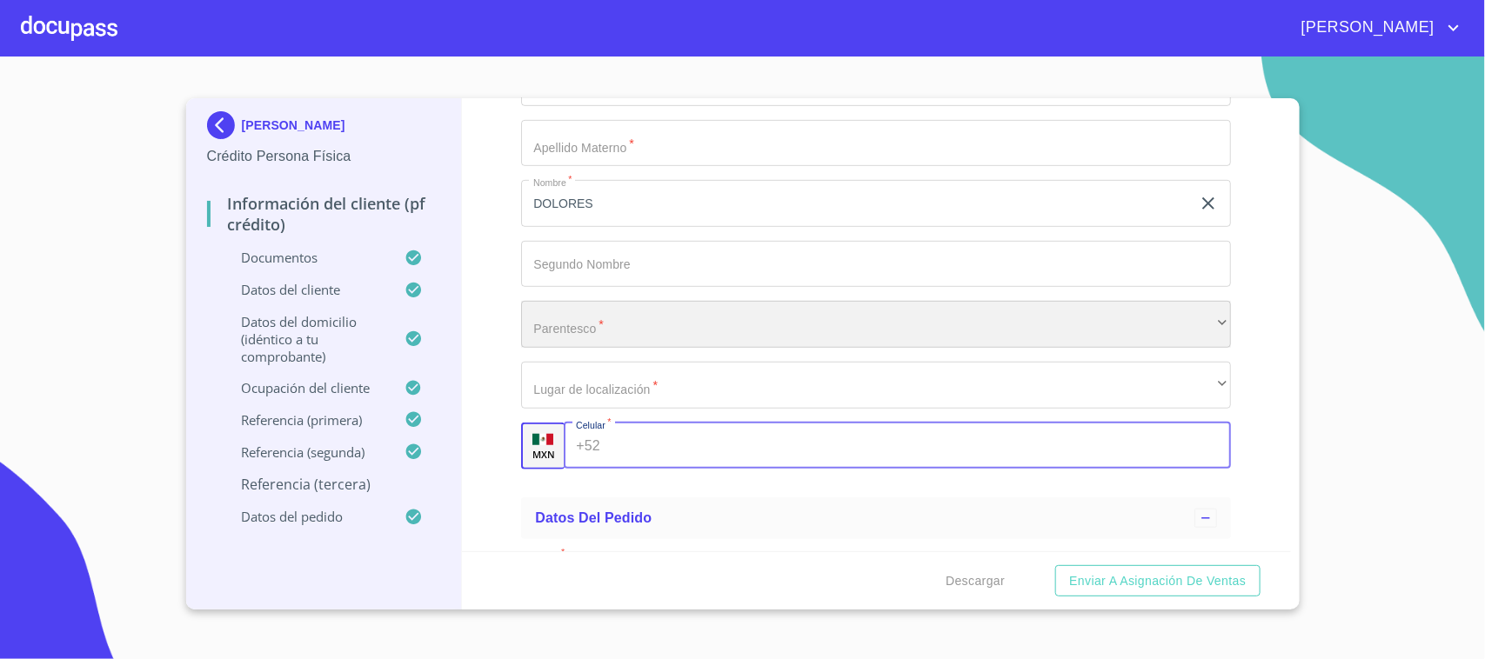
click at [583, 331] on div "​" at bounding box center [876, 324] width 710 height 47
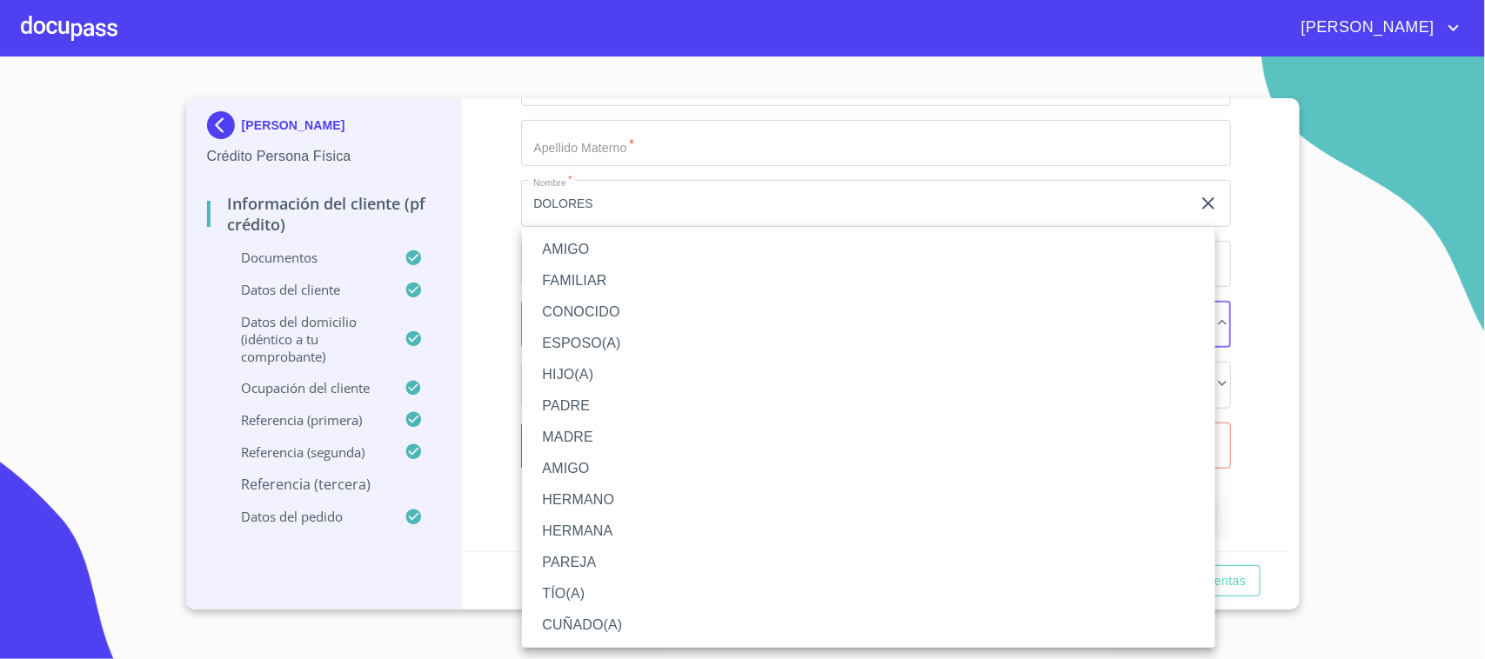
click at [578, 244] on li "AMIGO" at bounding box center [868, 249] width 693 height 31
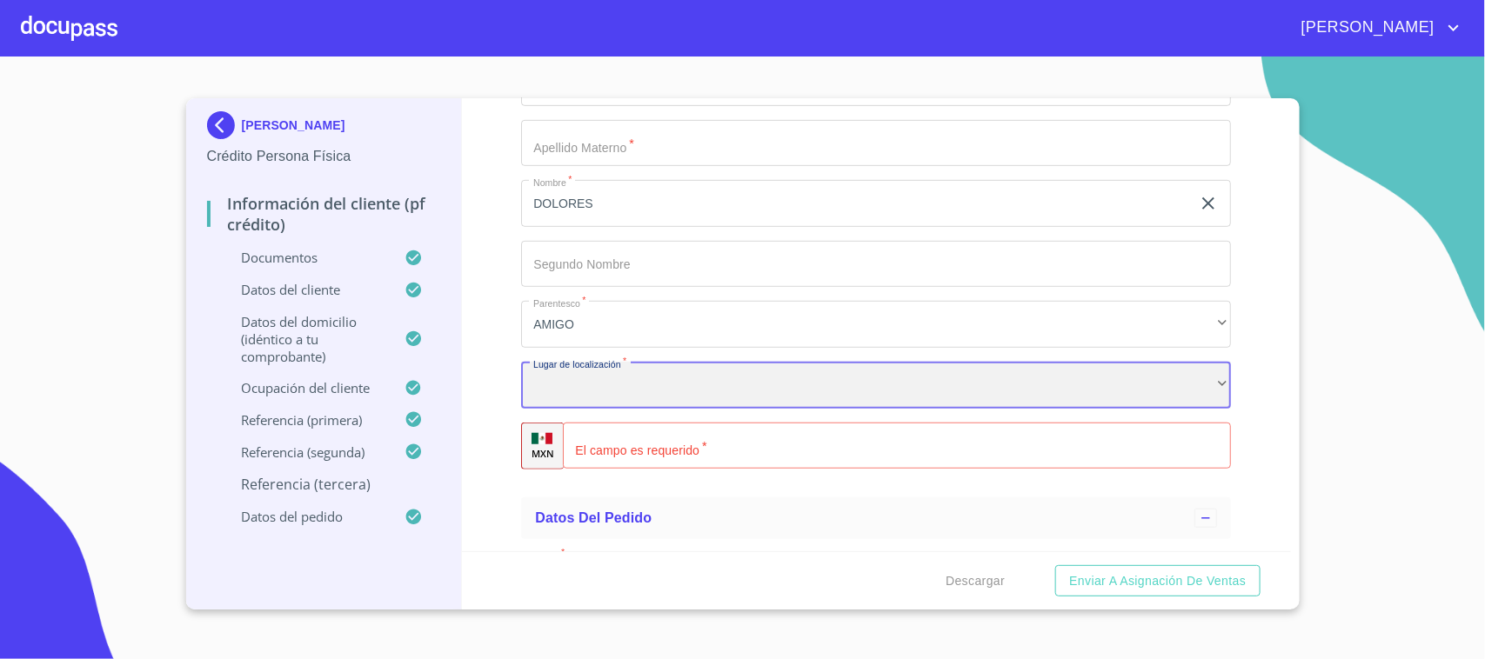
click at [605, 378] on div "​" at bounding box center [876, 385] width 710 height 47
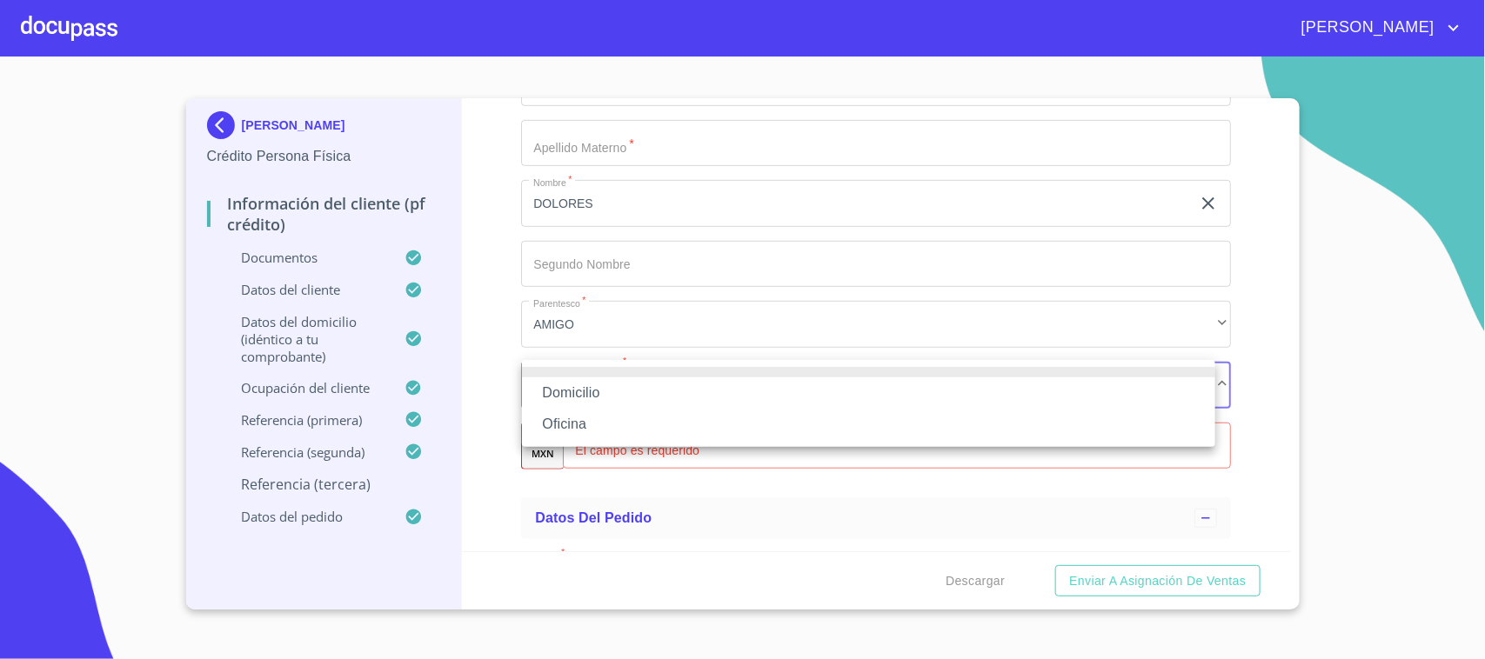
click at [603, 390] on li "Domicilio" at bounding box center [868, 393] width 693 height 31
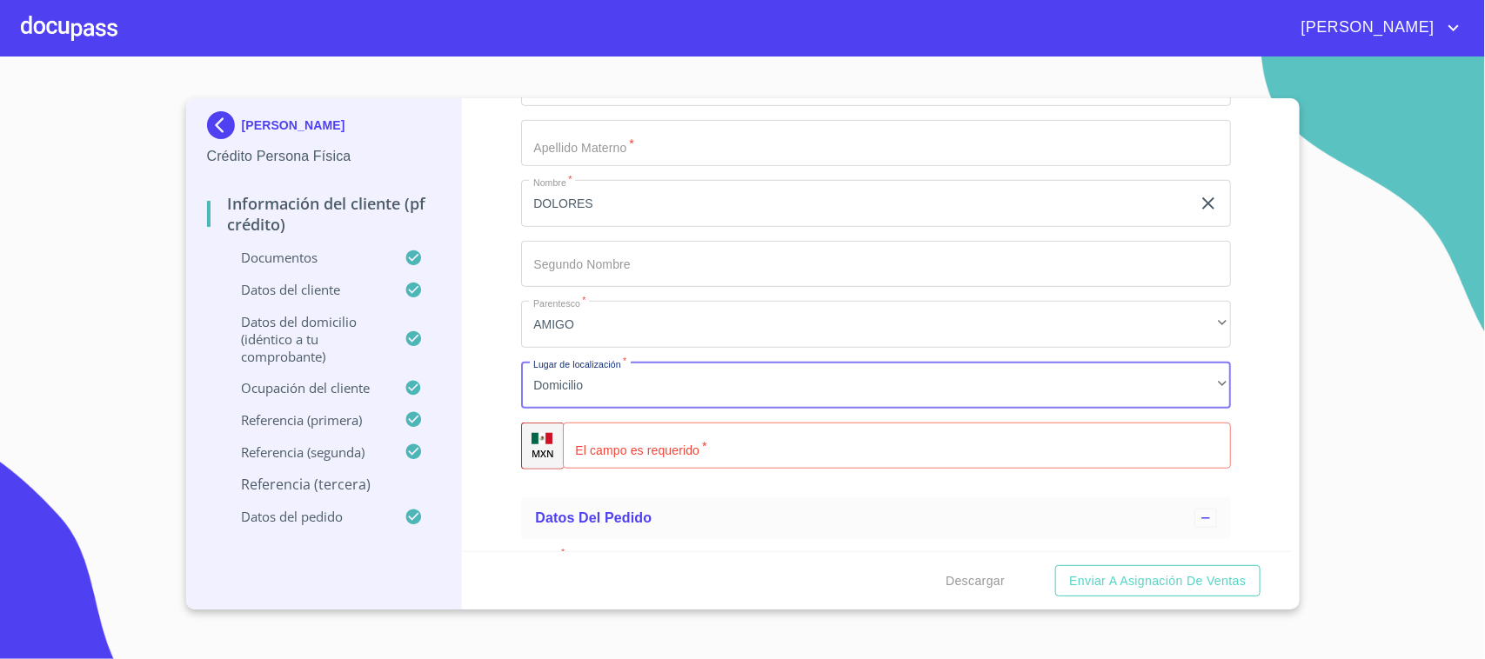
click at [632, 432] on input "Documento de identificación.   *" at bounding box center [897, 446] width 668 height 47
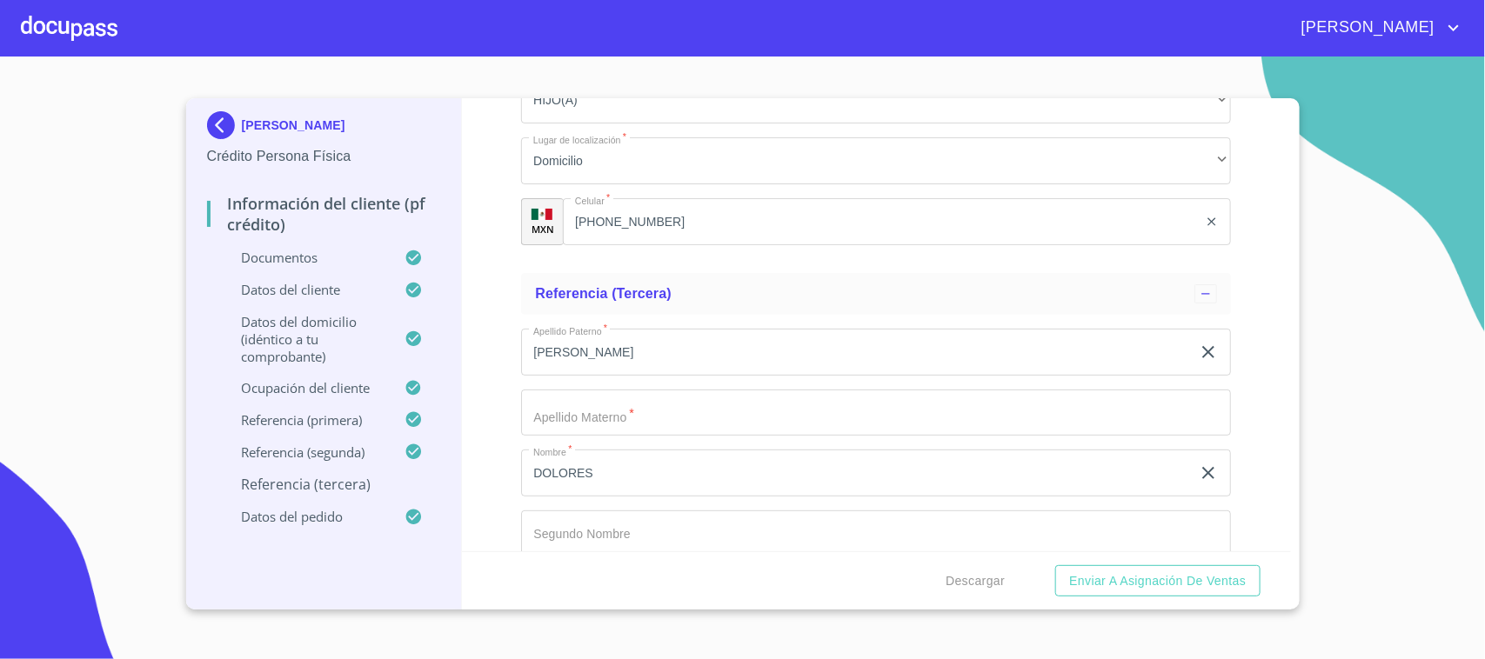
scroll to position [9115, 0]
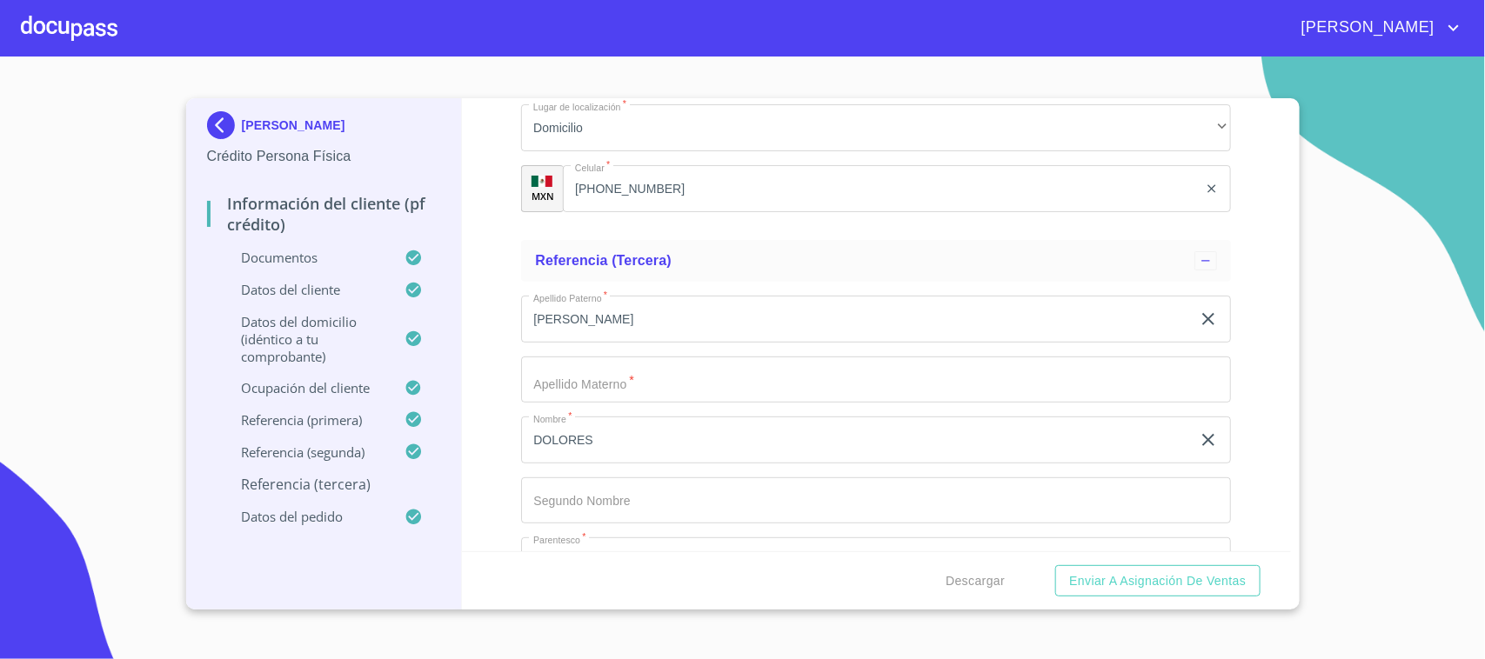
type input "[PHONE_NUMBER]"
click at [616, 377] on input "Documento de identificación.   *" at bounding box center [876, 380] width 710 height 47
click at [574, 319] on input "[PERSON_NAME]" at bounding box center [856, 319] width 670 height 47
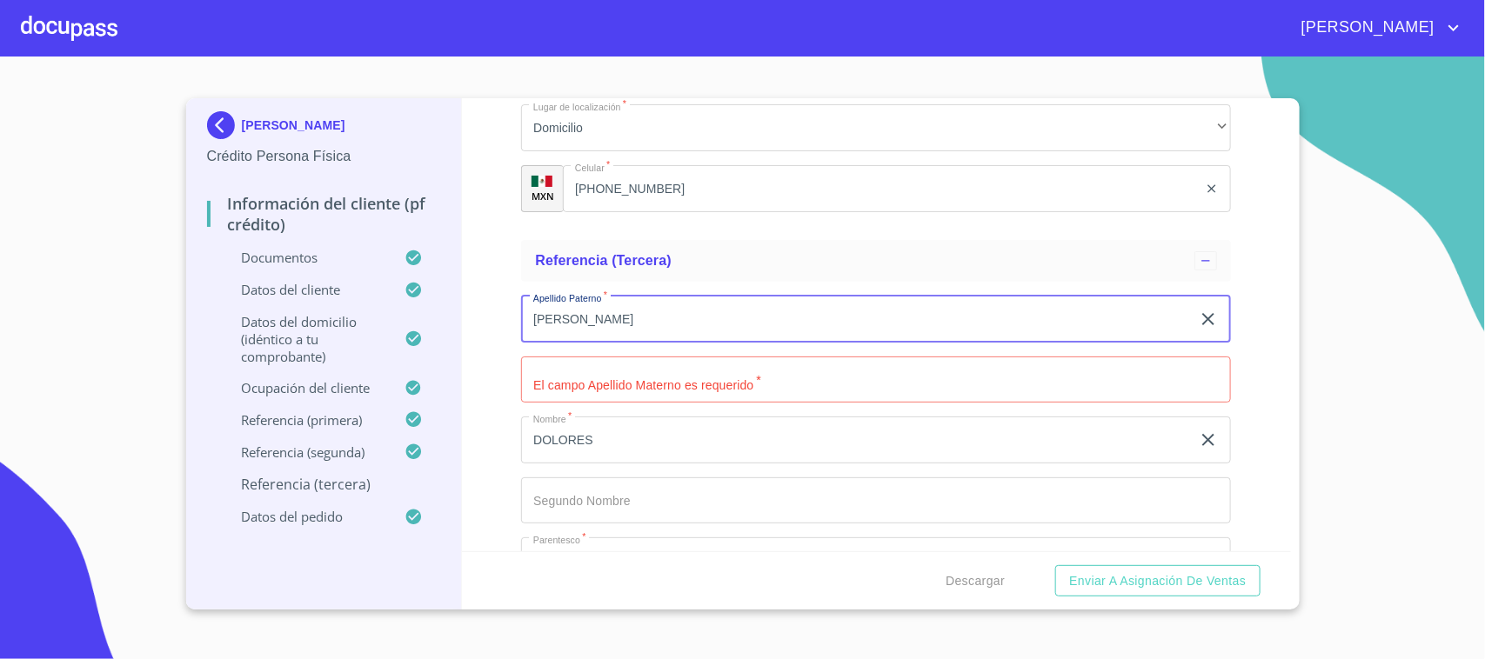
click at [574, 319] on input "[PERSON_NAME]" at bounding box center [856, 319] width 670 height 47
type input "ZEA"
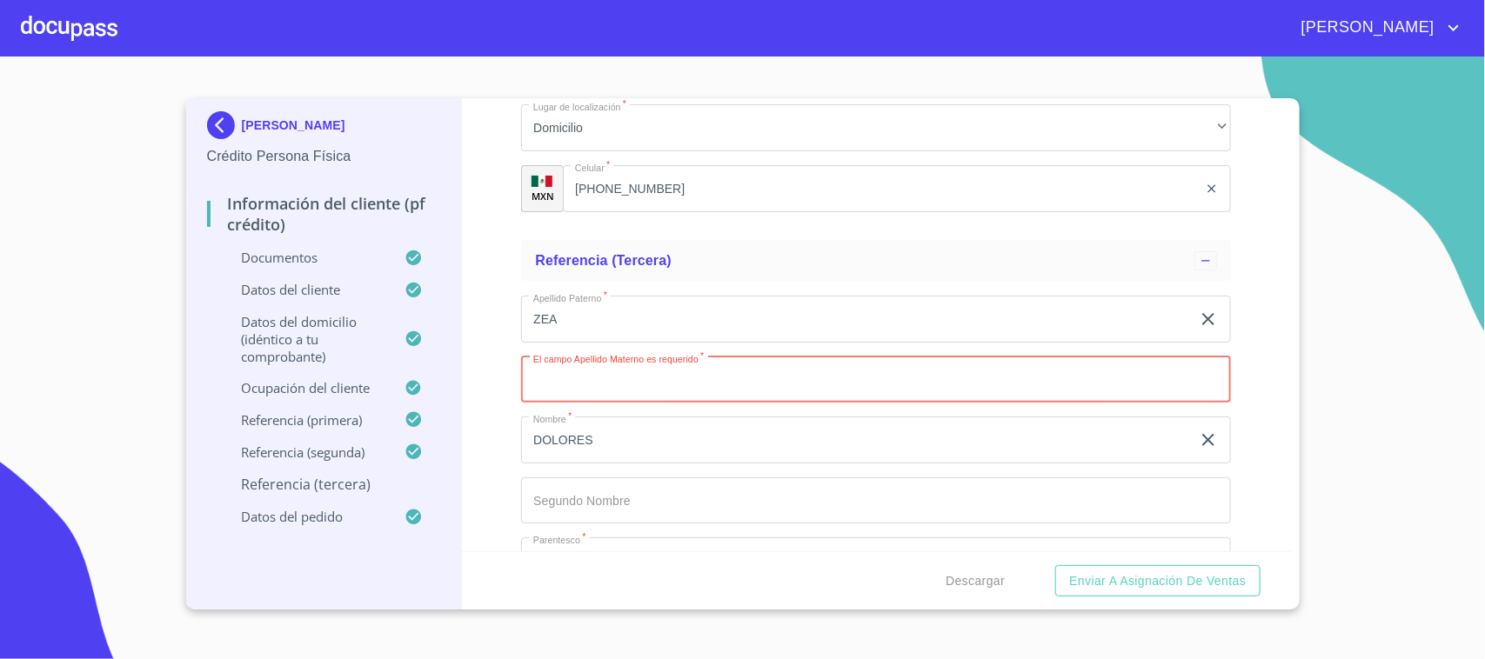
click at [565, 359] on input "Documento de identificación.   *" at bounding box center [876, 380] width 710 height 47
paste input "[PERSON_NAME]"
type input "[PERSON_NAME]"
click at [610, 340] on div "Apellido Paterno   * ZEA ​ El campo Apellido Materno es requerido   * [PERSON_N…" at bounding box center [876, 501] width 710 height 438
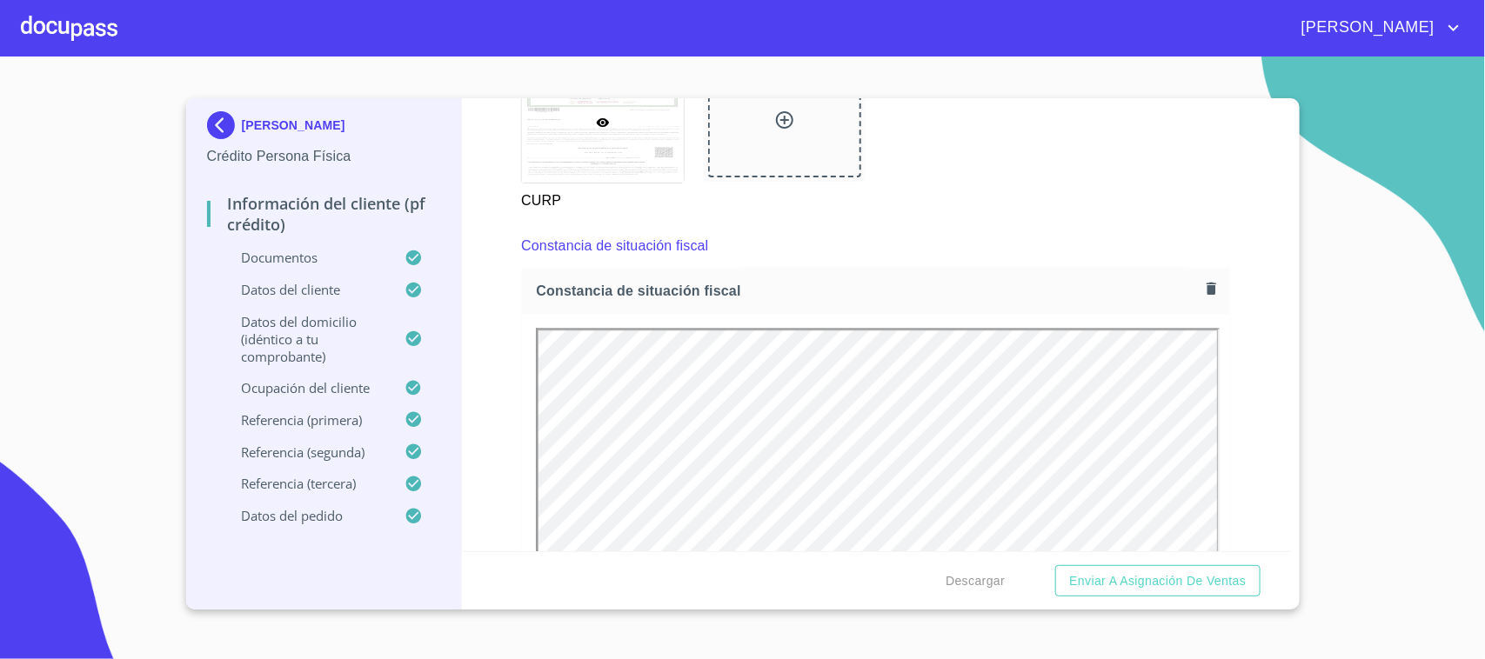
scroll to position [0, 0]
click at [1220, 348] on div "Información del cliente (PF crédito) Documentos Documento de identificación.   …" at bounding box center [876, 324] width 829 height 453
click at [981, 585] on span "Descargar" at bounding box center [975, 582] width 59 height 22
click at [970, 574] on span "Descargar" at bounding box center [975, 582] width 59 height 22
click at [979, 577] on span "Descargar" at bounding box center [975, 582] width 59 height 22
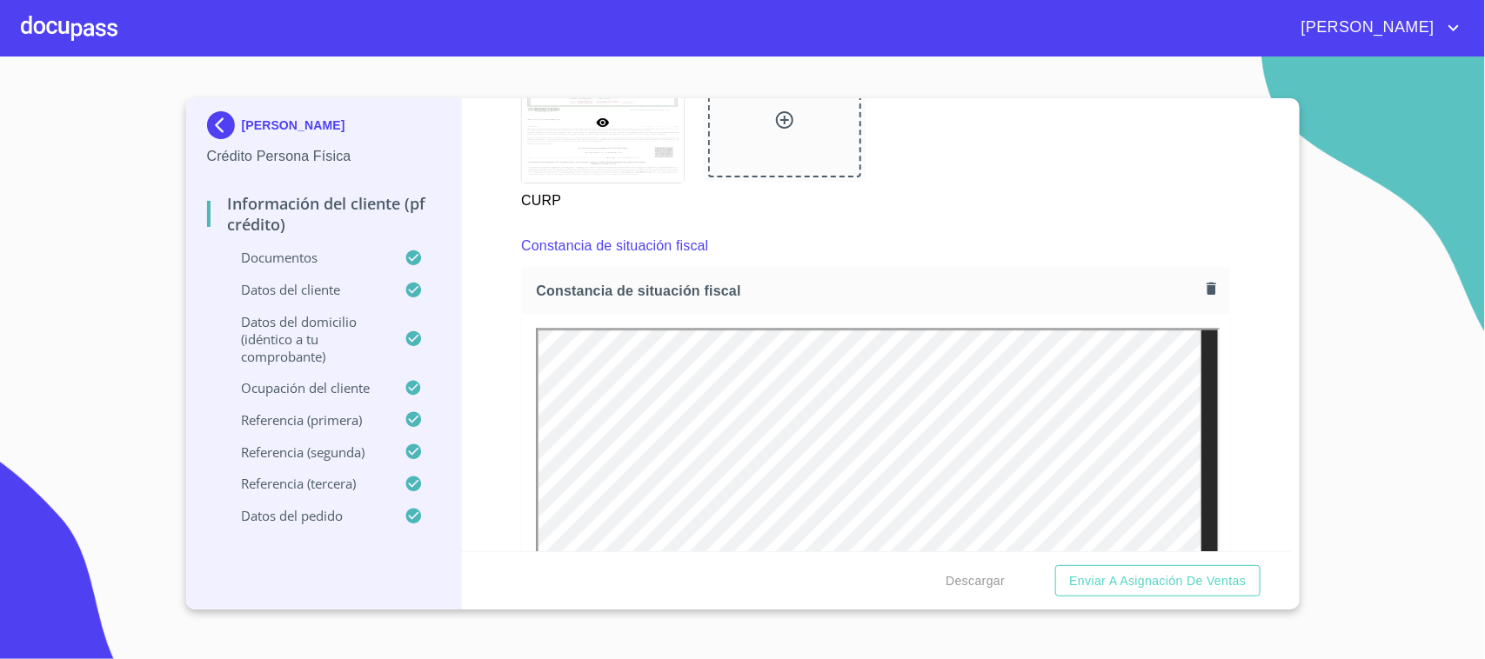
drag, startPoint x: 1477, startPoint y: 376, endPoint x: 1418, endPoint y: 429, distance: 79.5
click at [1477, 376] on section "[PERSON_NAME] Crédito Persona Física Información del cliente (PF crédito) Docum…" at bounding box center [742, 358] width 1485 height 603
click at [1194, 575] on span "Enviar a Asignación de Ventas" at bounding box center [1157, 582] width 177 height 22
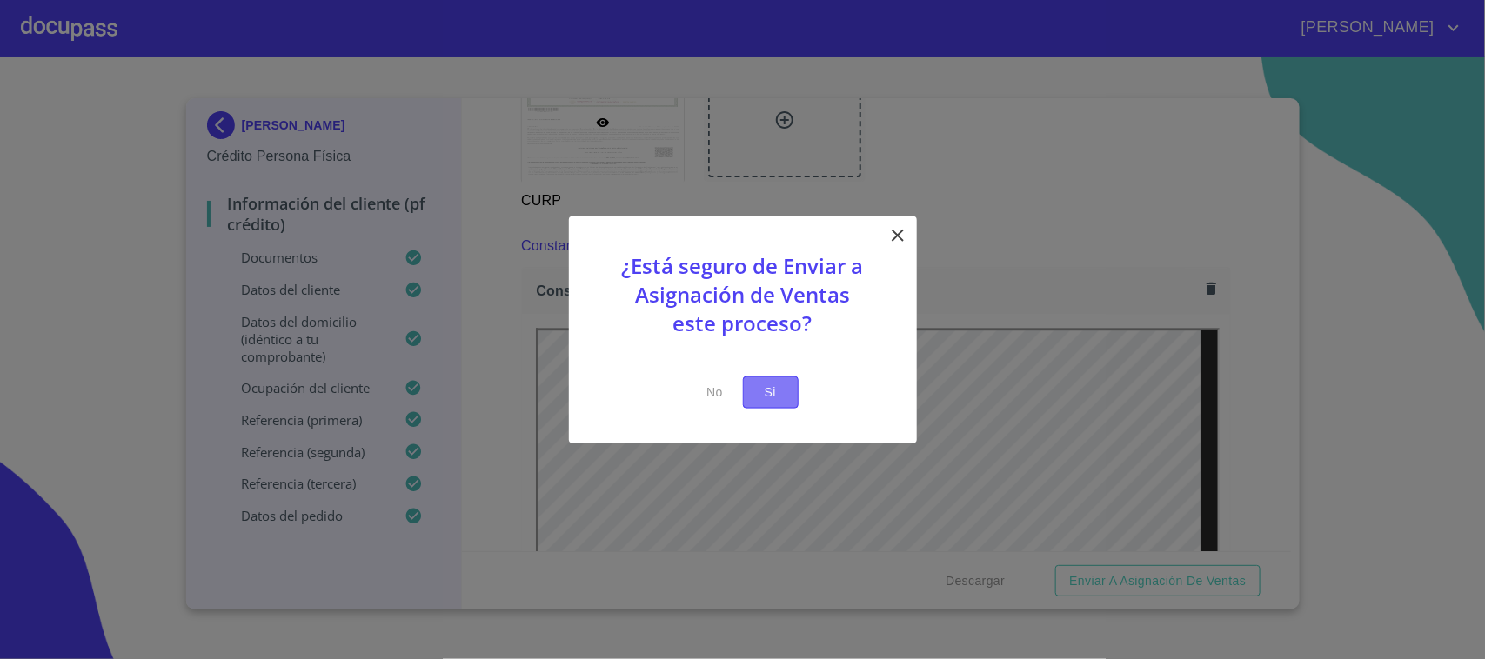
click at [766, 385] on span "Si" at bounding box center [771, 393] width 28 height 22
